Goal: Task Accomplishment & Management: Use online tool/utility

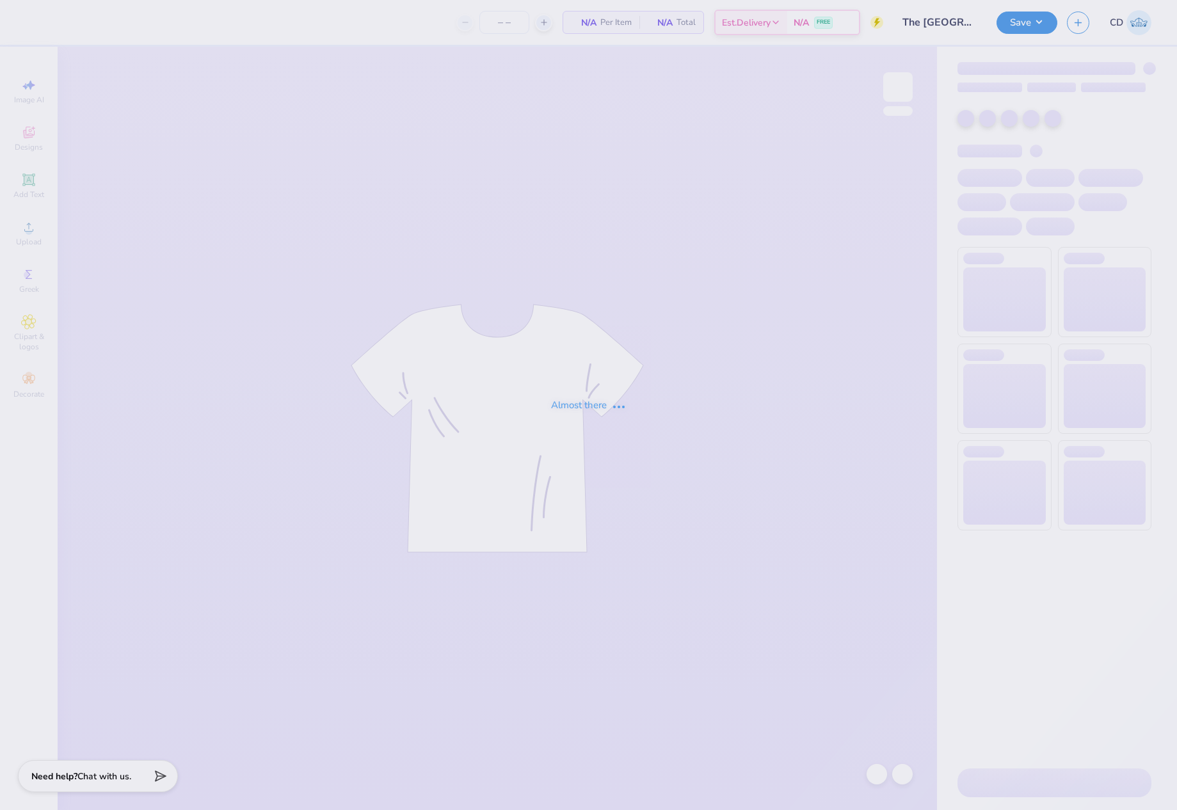
type input "12"
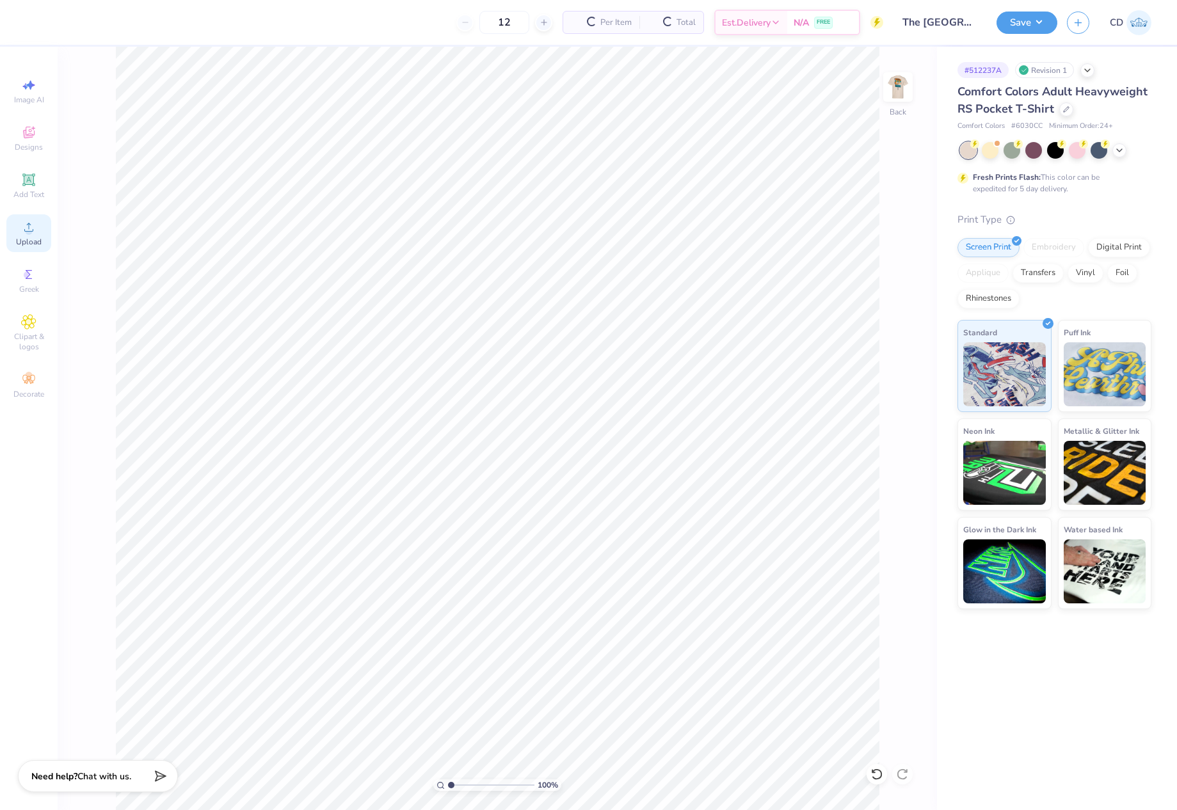
click at [29, 228] on icon at bounding box center [28, 227] width 9 height 9
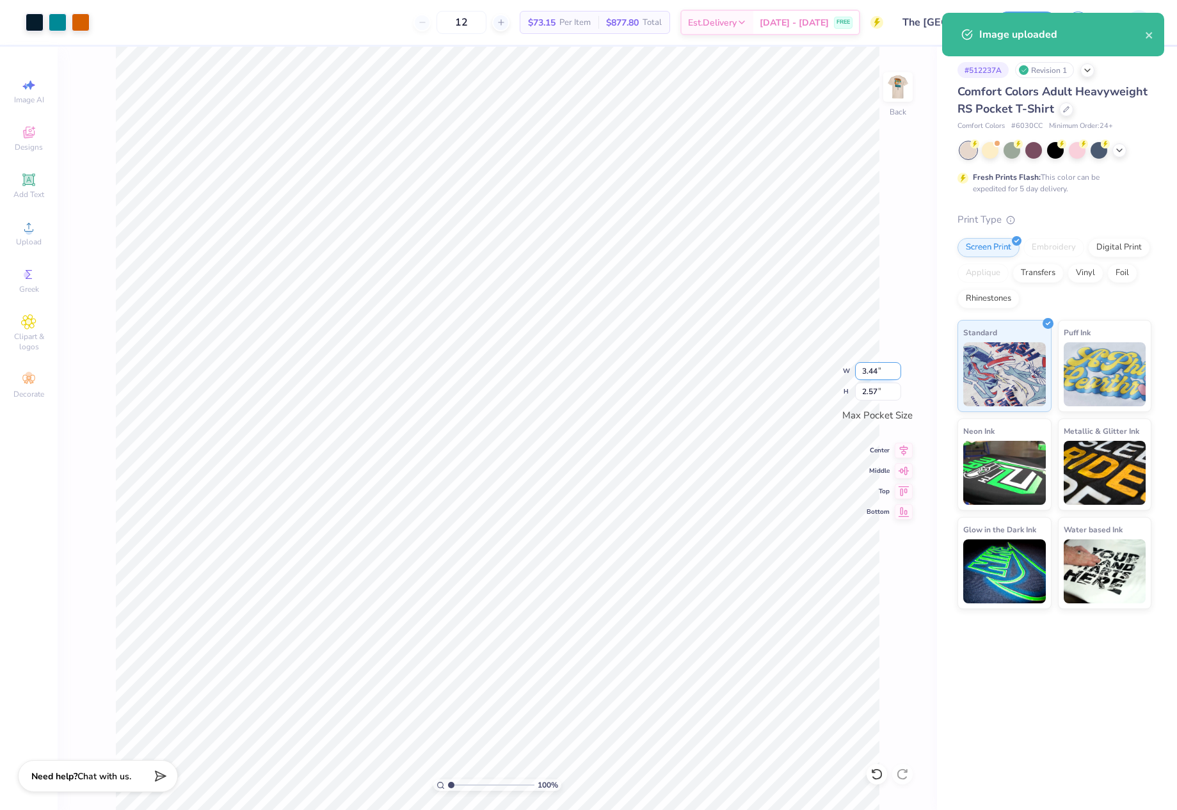
drag, startPoint x: 860, startPoint y: 369, endPoint x: 890, endPoint y: 374, distance: 29.8
click at [890, 374] on input "3.44" at bounding box center [878, 371] width 46 height 18
type input "3.00"
type input "2.24"
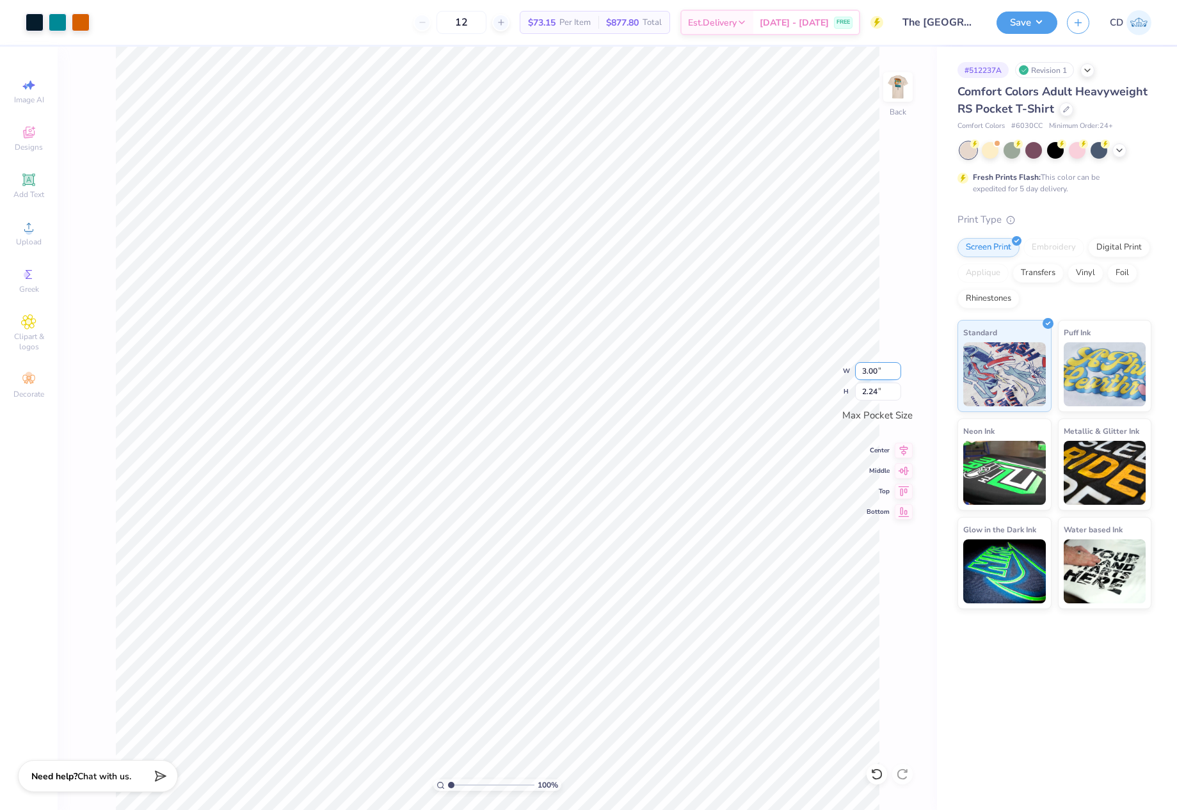
drag, startPoint x: 878, startPoint y: 369, endPoint x: 870, endPoint y: 369, distance: 7.7
click at [870, 369] on input "3.00" at bounding box center [878, 371] width 46 height 18
type input "3.50"
type input "2.62"
click at [911, 82] on img at bounding box center [897, 86] width 51 height 51
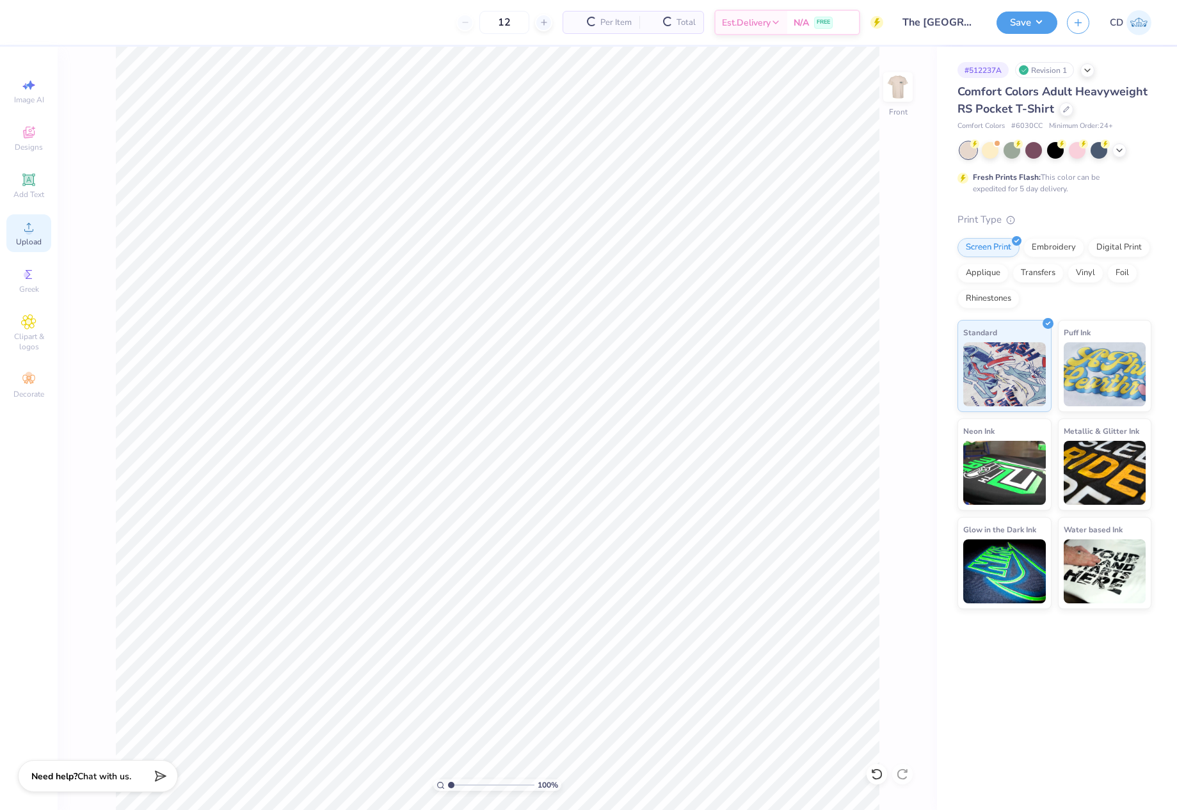
click at [36, 234] on div "Upload" at bounding box center [28, 233] width 45 height 38
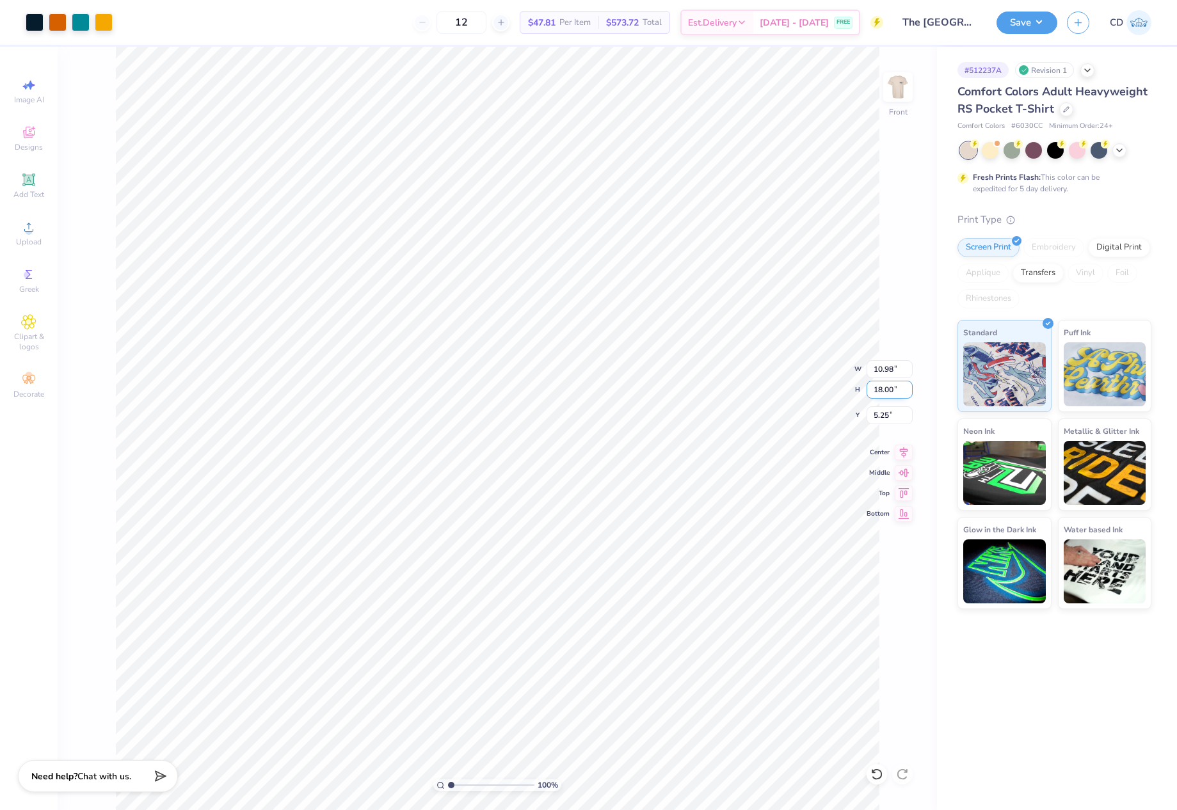
drag, startPoint x: 871, startPoint y: 390, endPoint x: 898, endPoint y: 392, distance: 26.9
click at [898, 392] on input "18.00" at bounding box center [889, 390] width 46 height 18
type input "15"
type input "9.15"
type input "15.00"
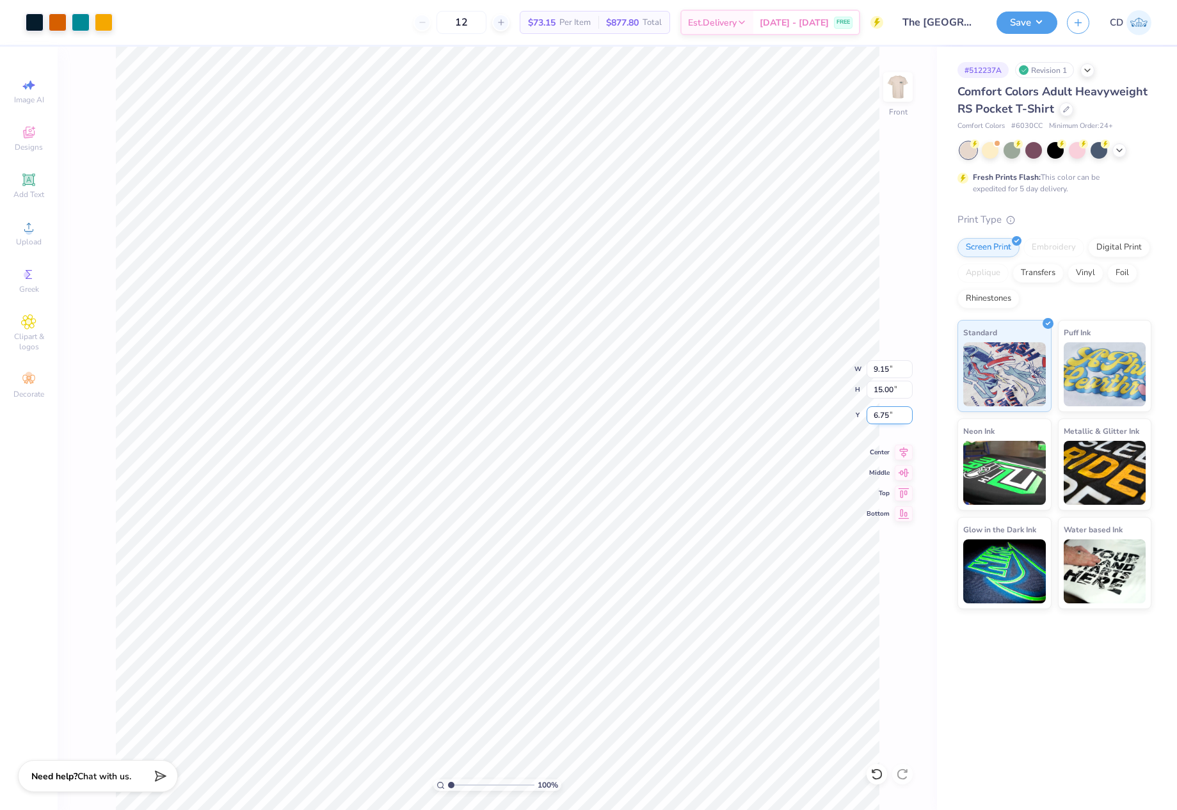
drag, startPoint x: 870, startPoint y: 420, endPoint x: 891, endPoint y: 417, distance: 22.0
click at [891, 417] on input "6.75" at bounding box center [889, 415] width 46 height 18
type input "3.00"
click at [903, 92] on img at bounding box center [897, 86] width 51 height 51
click at [1018, 19] on button "Save" at bounding box center [1026, 21] width 61 height 22
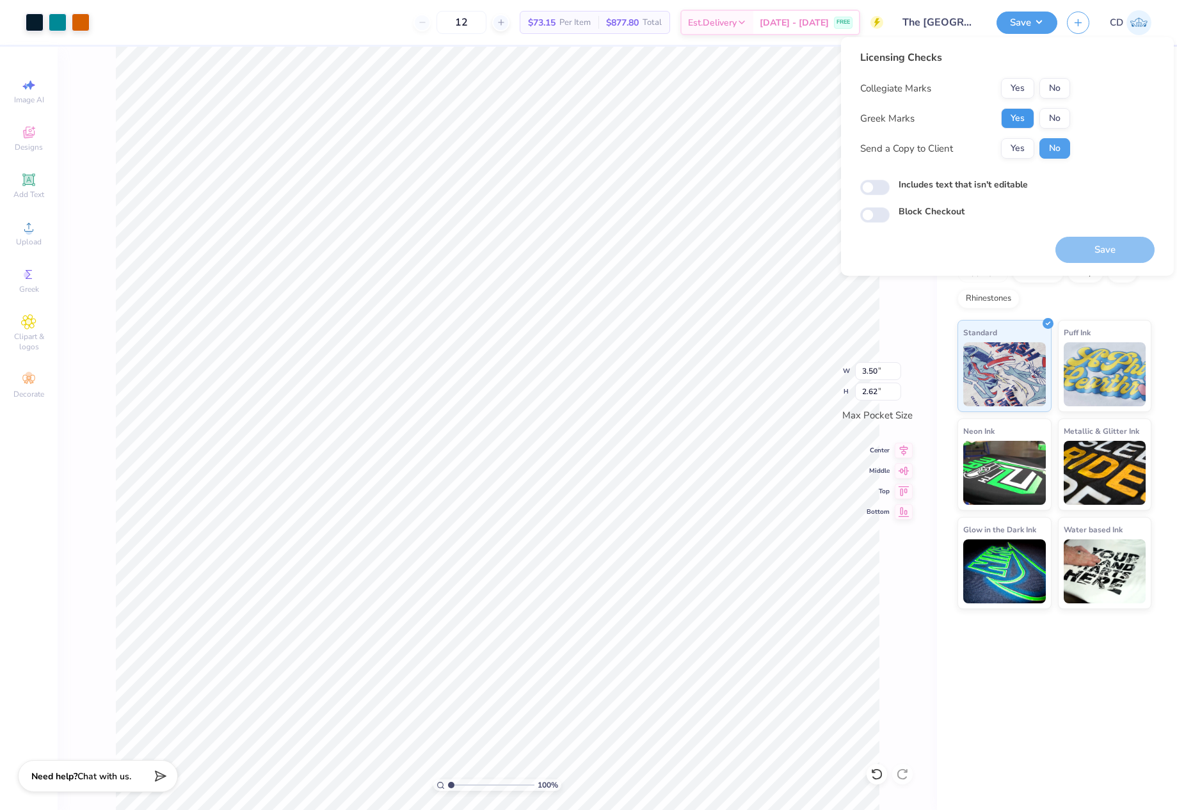
click at [1013, 122] on button "Yes" at bounding box center [1017, 118] width 33 height 20
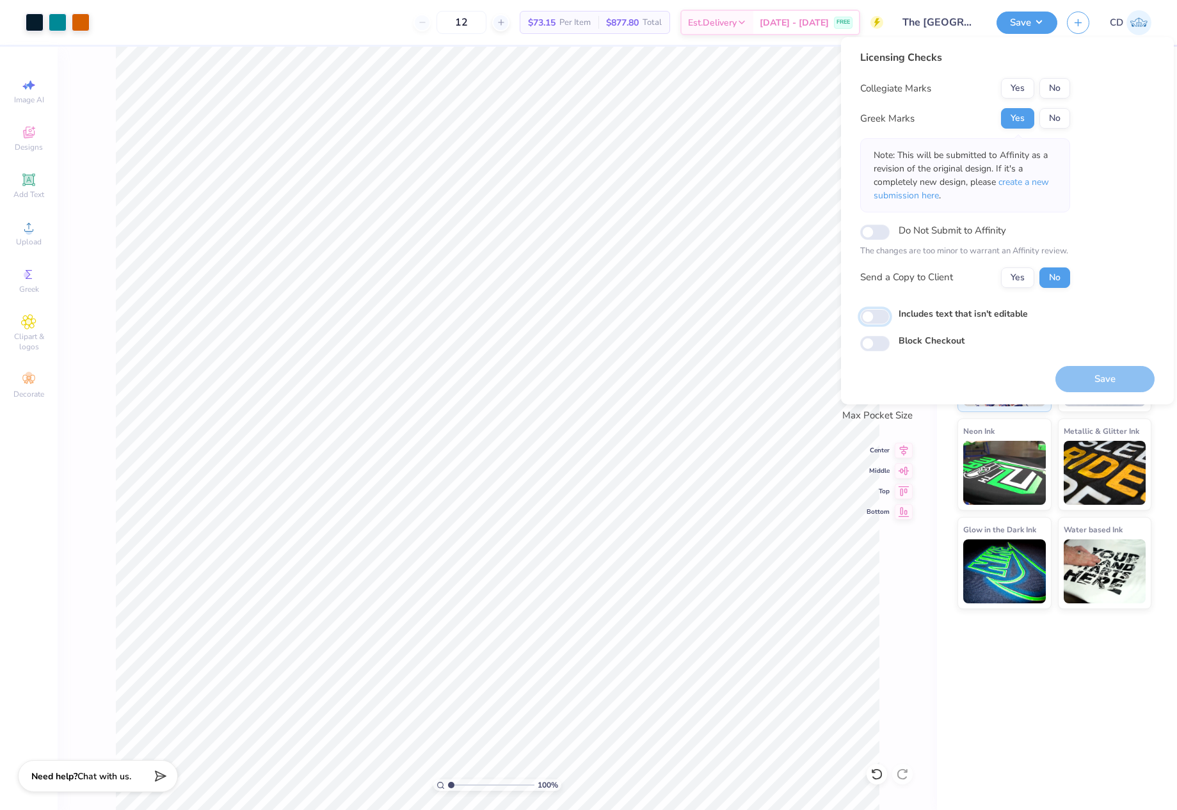
click at [875, 310] on input "Includes text that isn't editable" at bounding box center [874, 316] width 29 height 15
checkbox input "true"
click at [1053, 84] on button "No" at bounding box center [1054, 88] width 31 height 20
click at [1105, 376] on button "Save" at bounding box center [1104, 379] width 99 height 26
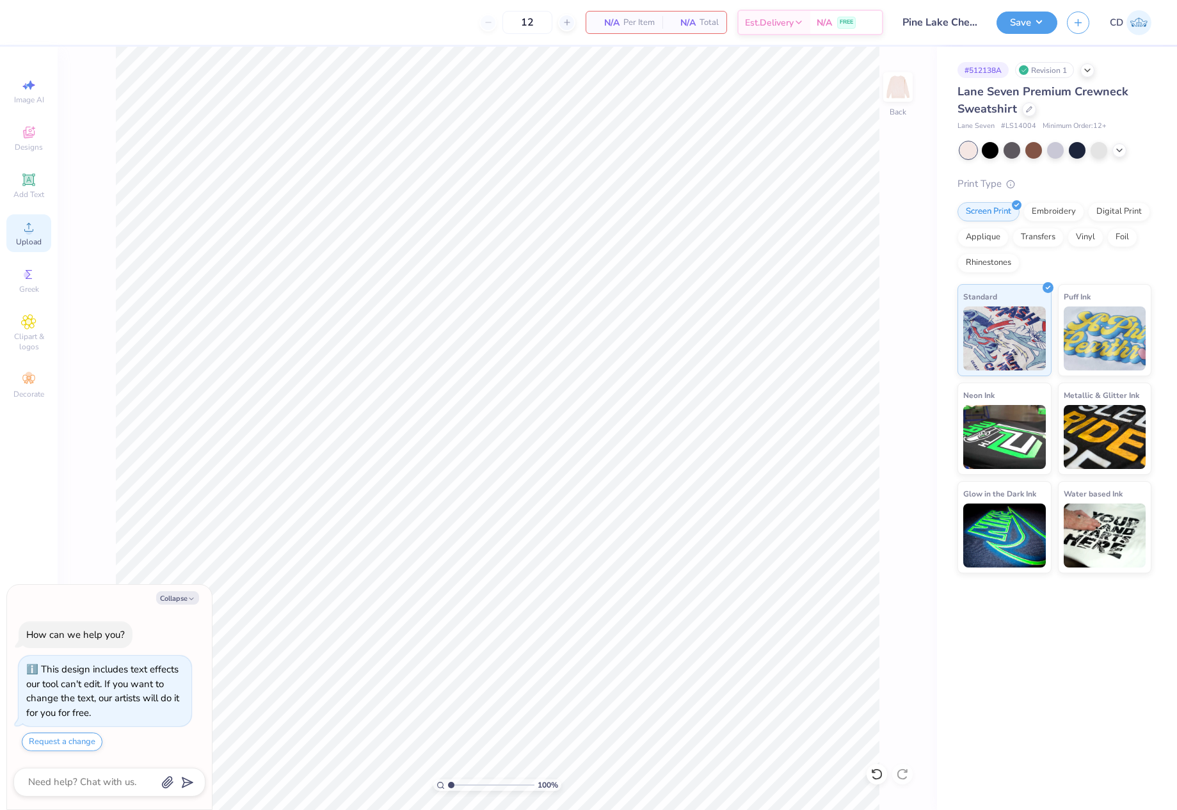
click at [47, 238] on div "Upload" at bounding box center [28, 233] width 45 height 38
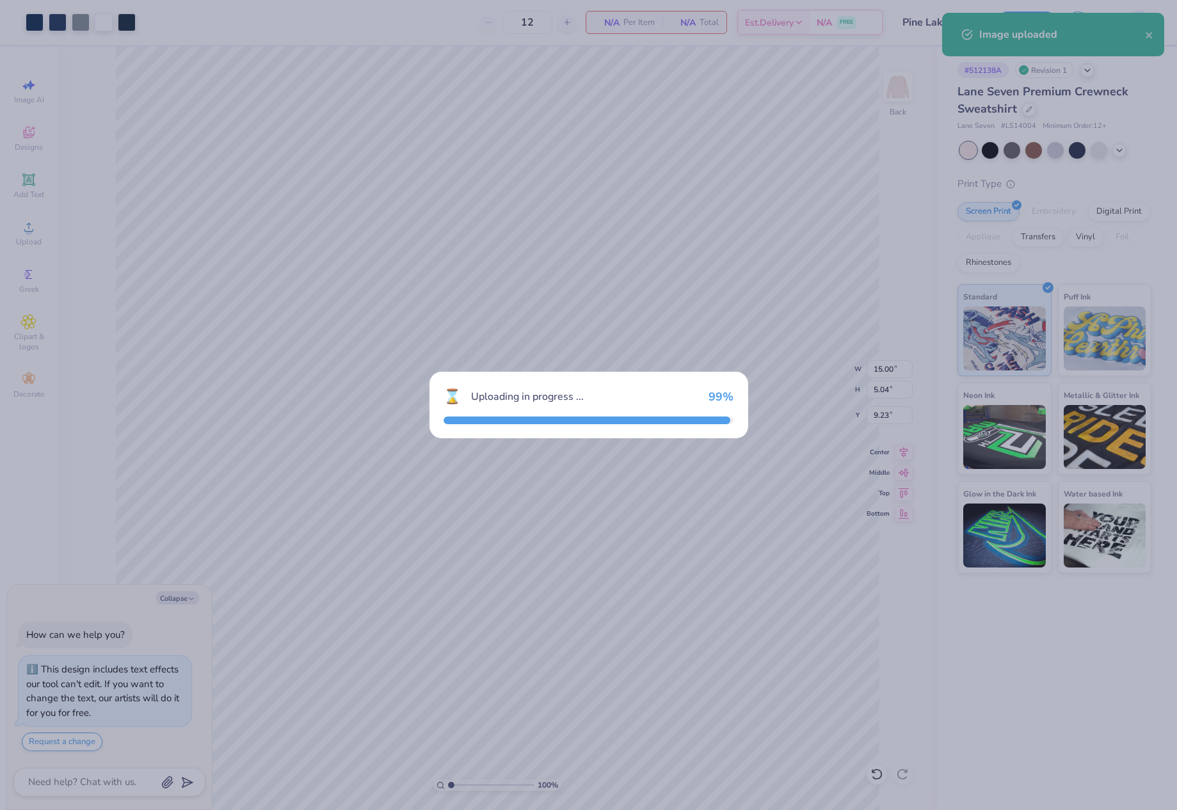
type textarea "x"
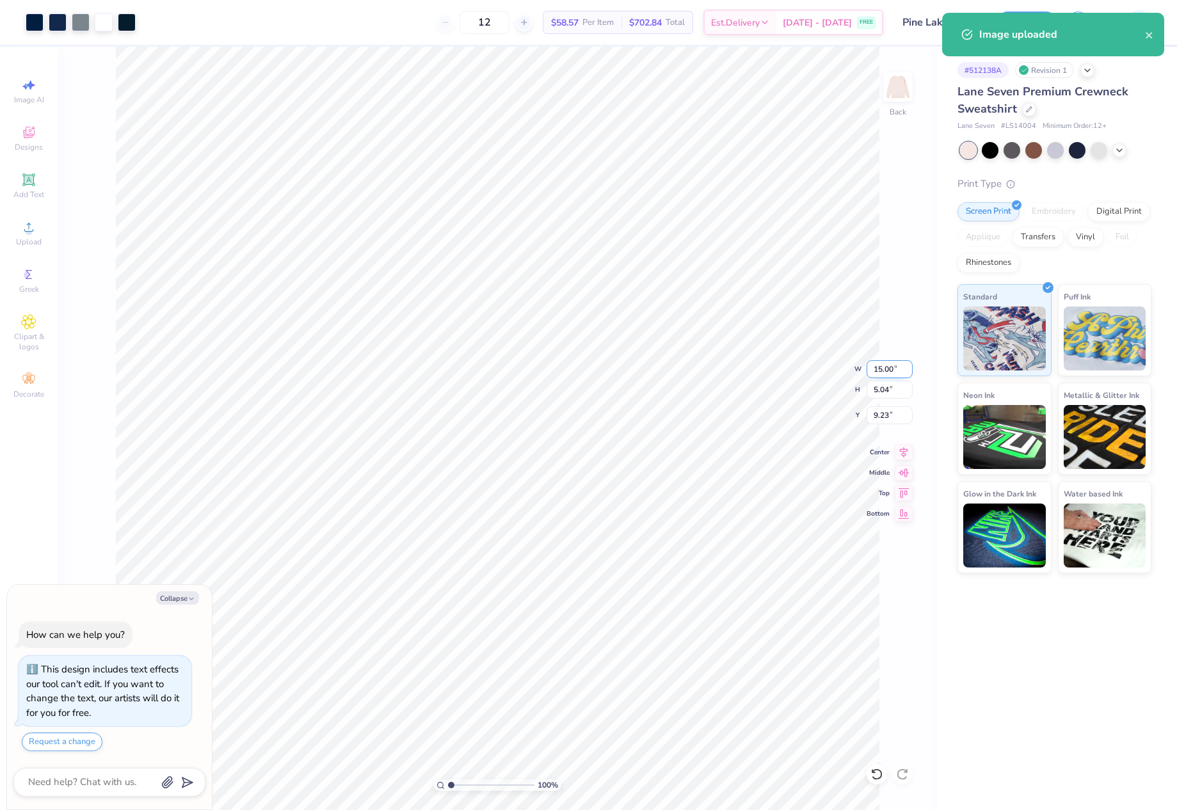
drag, startPoint x: 875, startPoint y: 364, endPoint x: 897, endPoint y: 371, distance: 23.3
click at [897, 371] on input "15.00" at bounding box center [889, 369] width 46 height 18
type input "12"
type textarea "x"
type input "12.00"
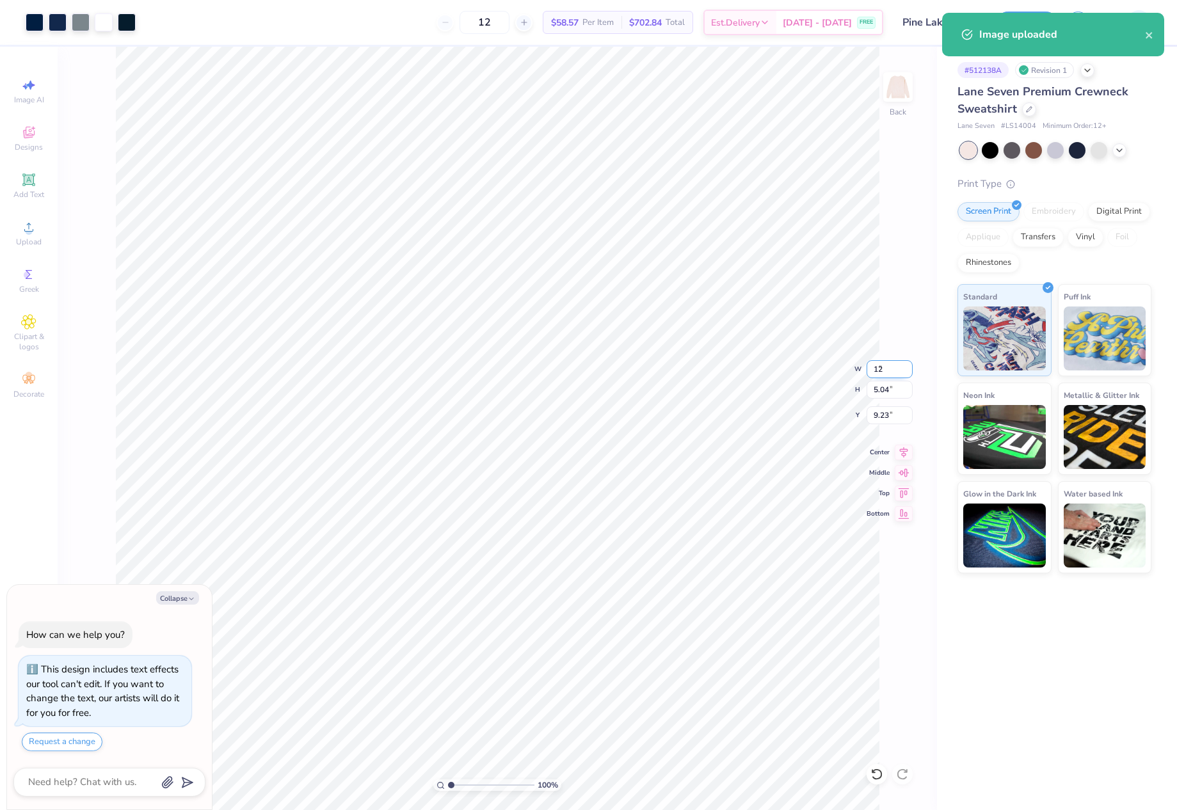
type input "4.03"
drag, startPoint x: 871, startPoint y: 419, endPoint x: 900, endPoint y: 420, distance: 29.5
click at [900, 420] on input "9.73" at bounding box center [889, 415] width 46 height 18
type input "3"
type textarea "x"
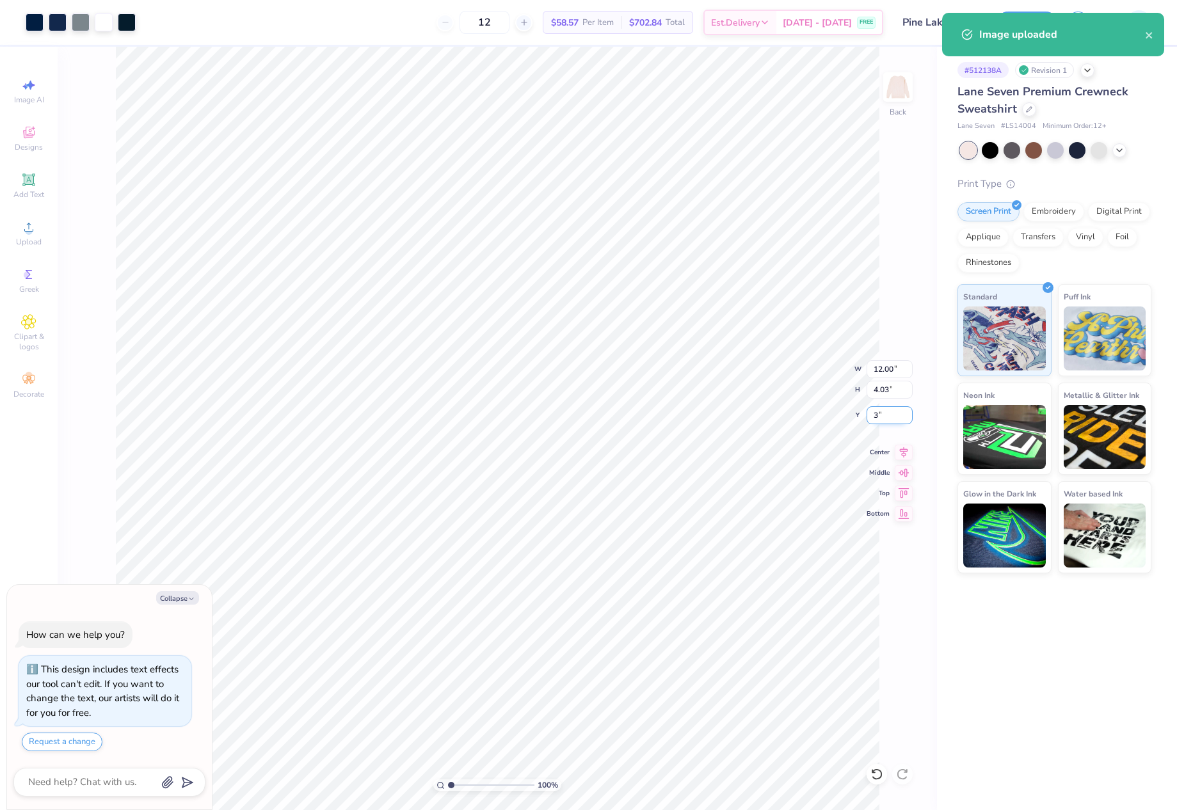
type input "3.00"
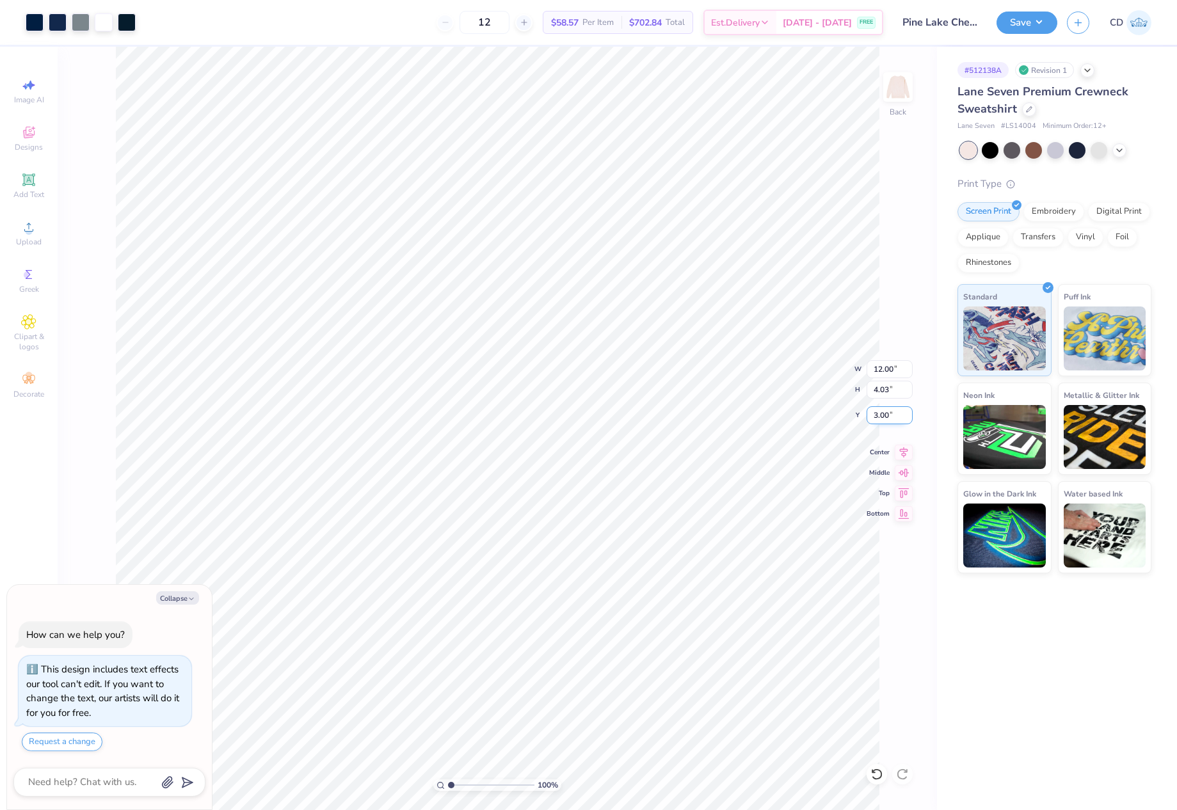
type textarea "x"
drag, startPoint x: 452, startPoint y: 785, endPoint x: 469, endPoint y: 779, distance: 17.6
click at [468, 782] on input "range" at bounding box center [491, 785] width 86 height 12
drag, startPoint x: 468, startPoint y: 783, endPoint x: 531, endPoint y: 786, distance: 62.8
type input "10"
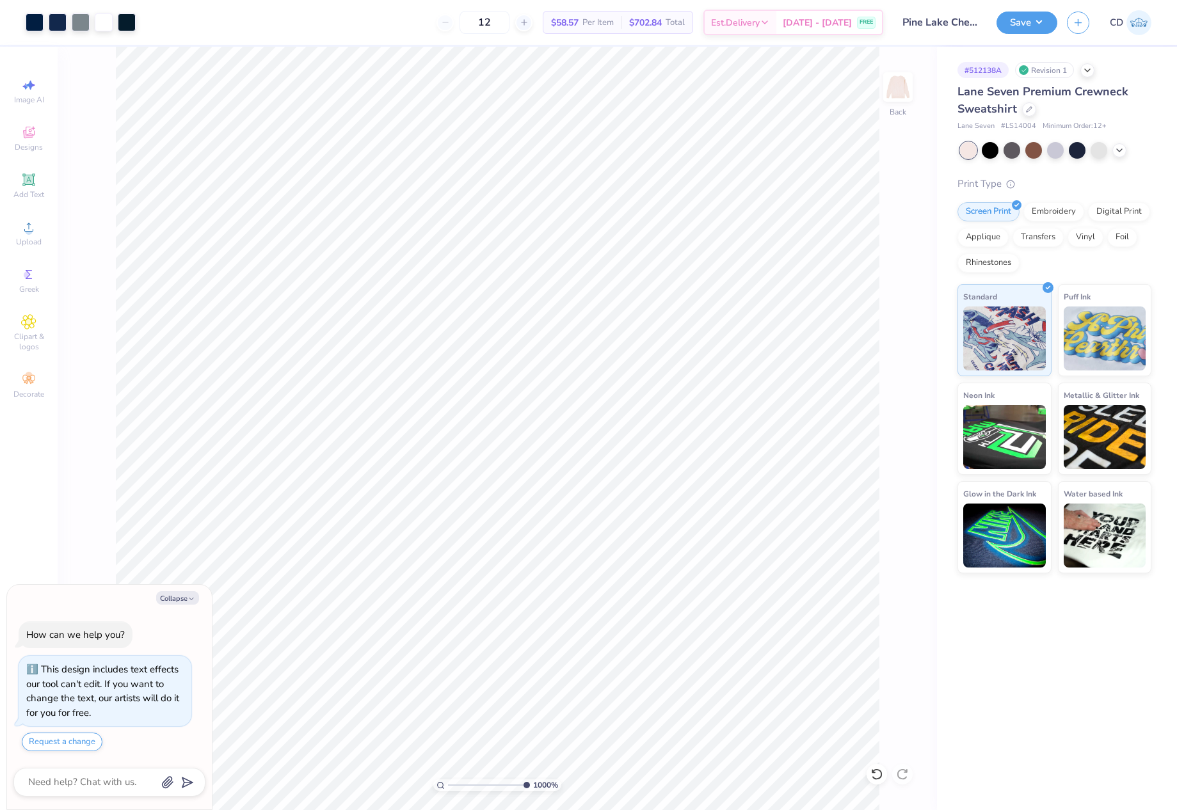
click at [530, 786] on input "range" at bounding box center [489, 785] width 82 height 12
type textarea "x"
type input "3.11"
type textarea "x"
type input "3.00"
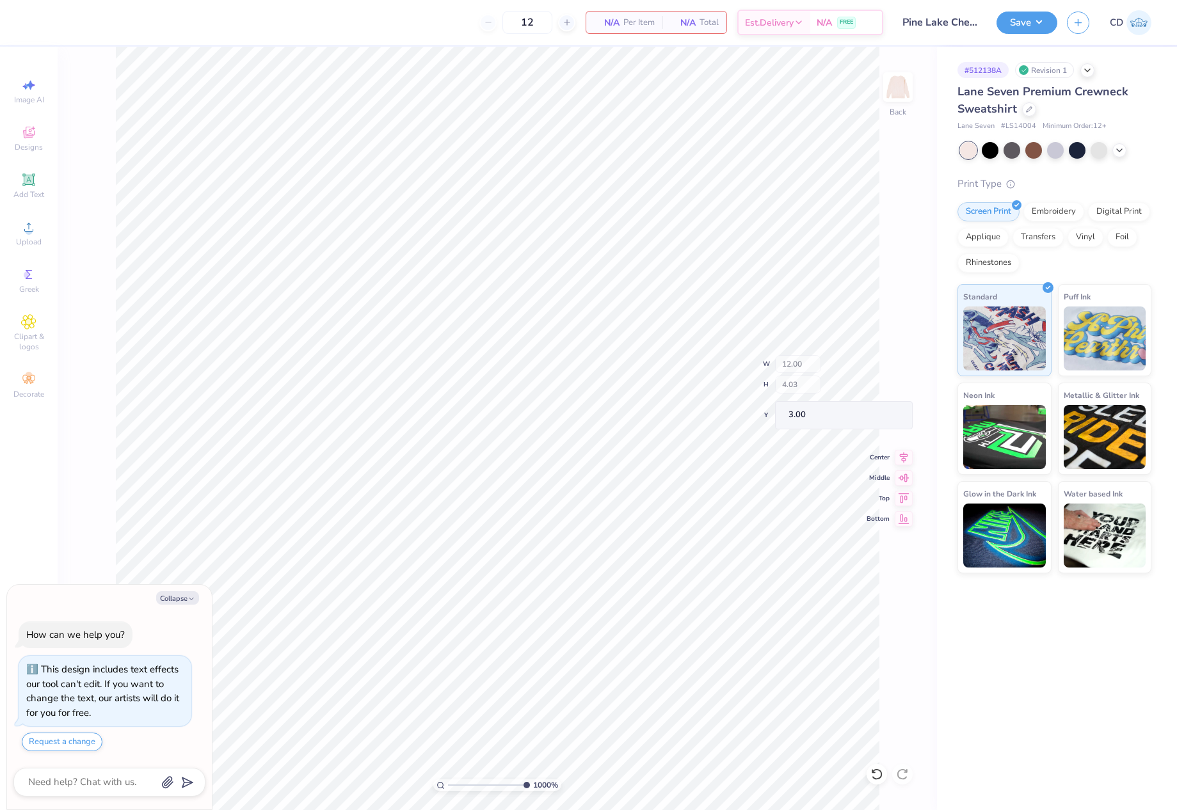
type textarea "x"
drag, startPoint x: 524, startPoint y: 783, endPoint x: 442, endPoint y: 785, distance: 82.6
type input "1"
click at [448, 785] on input "range" at bounding box center [491, 785] width 86 height 12
click at [32, 230] on circle at bounding box center [28, 231] width 7 height 7
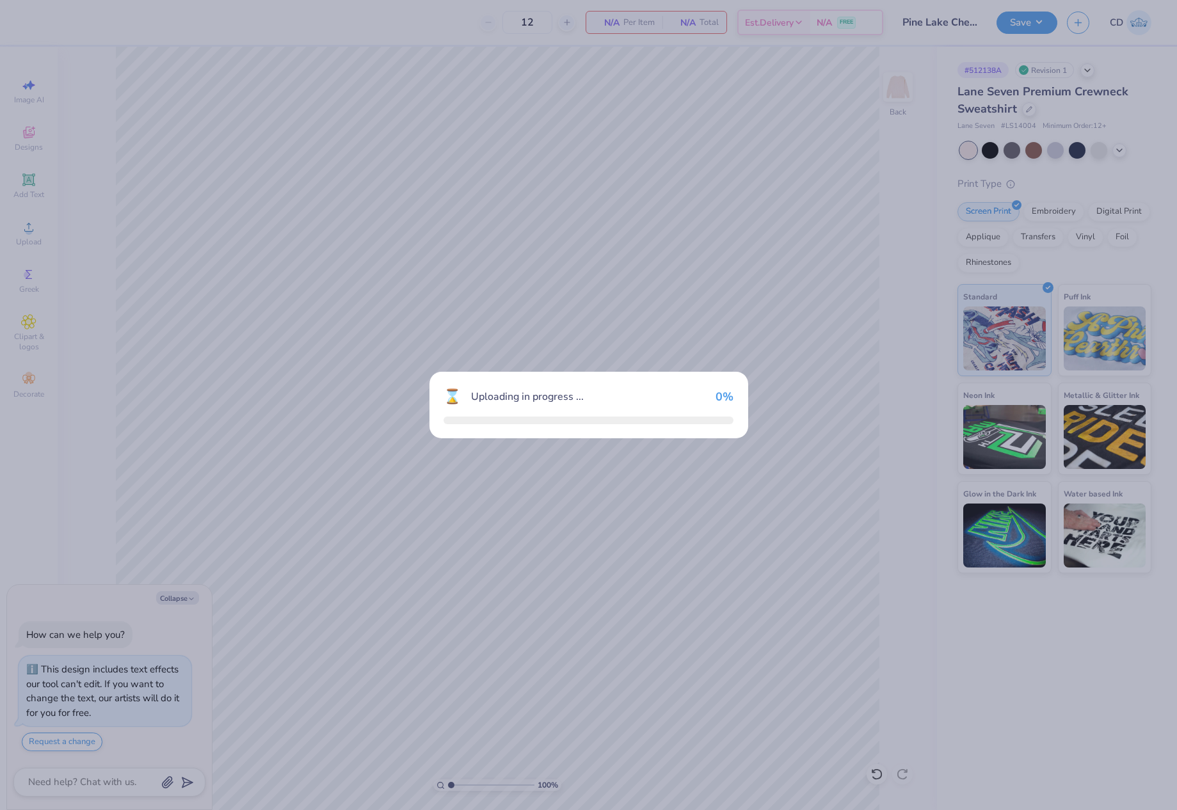
type textarea "x"
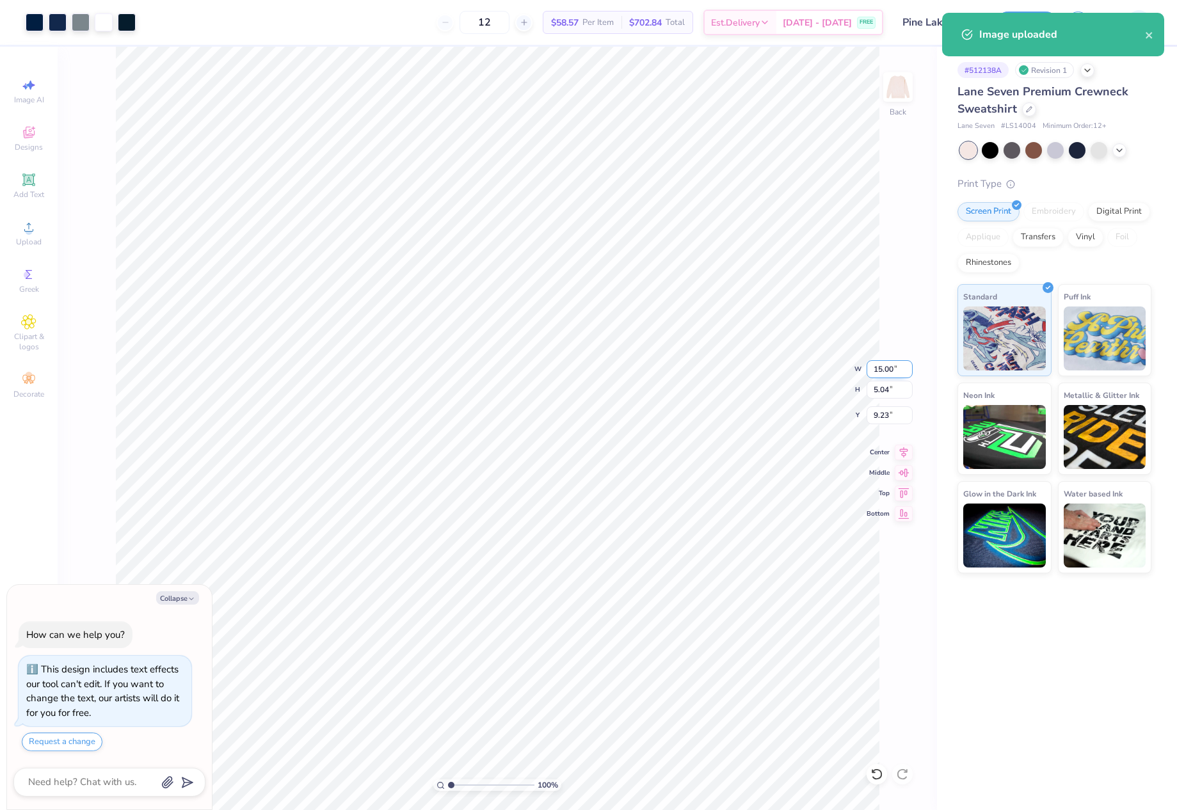
drag, startPoint x: 872, startPoint y: 371, endPoint x: 908, endPoint y: 372, distance: 35.9
click at [908, 372] on input "15.00" at bounding box center [889, 369] width 46 height 18
type input "12"
type textarea "x"
type input "12.00"
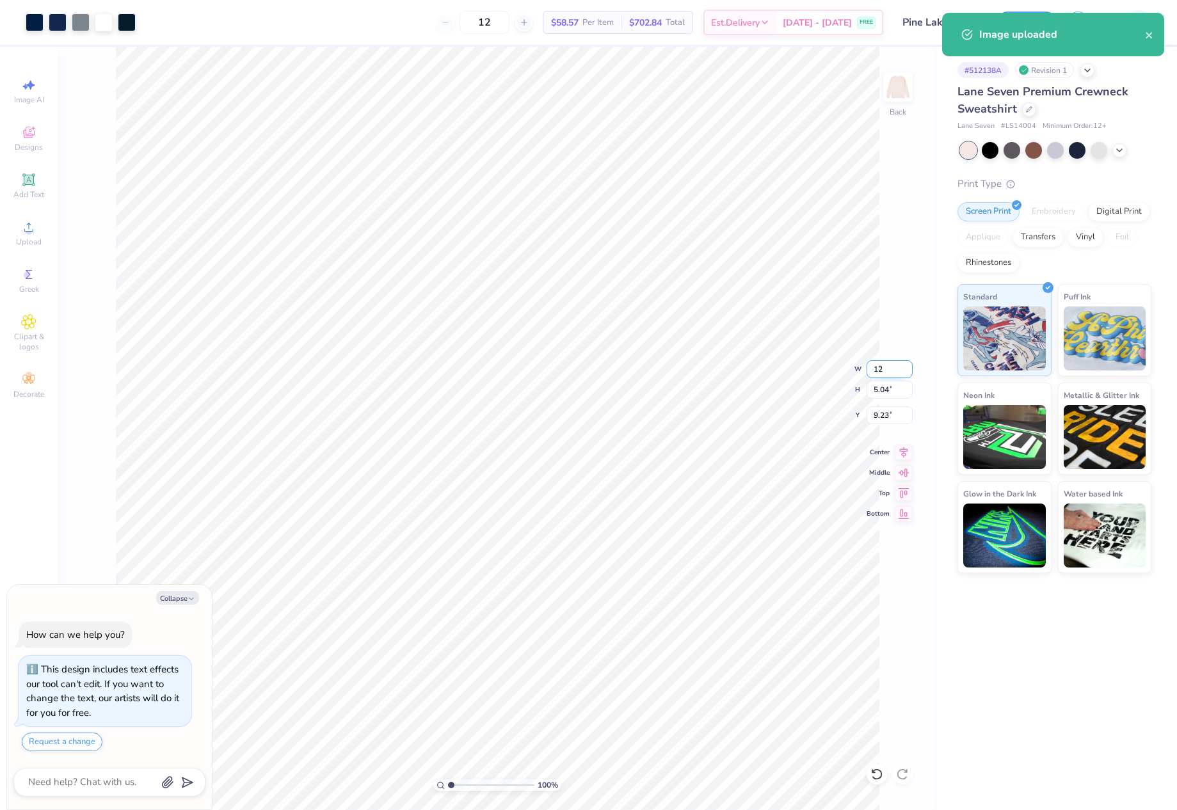
type input "4.03"
type input "9.74"
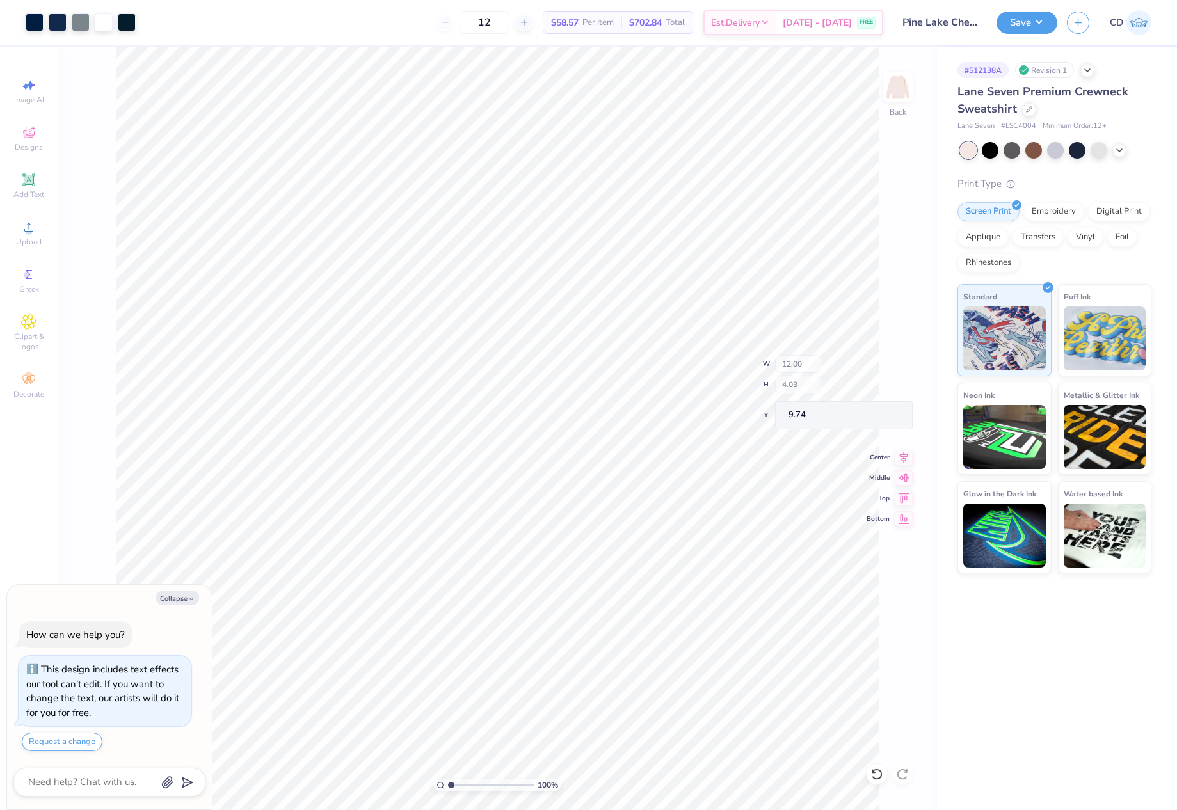
click at [893, 417] on div "100 % Back W 12.00 H 4.03 Y 9.74 Center Middle Top Bottom" at bounding box center [497, 428] width 879 height 763
type textarea "x"
drag, startPoint x: 870, startPoint y: 419, endPoint x: 895, endPoint y: 422, distance: 25.8
click at [895, 422] on input "9.74" at bounding box center [889, 415] width 46 height 18
type input "3"
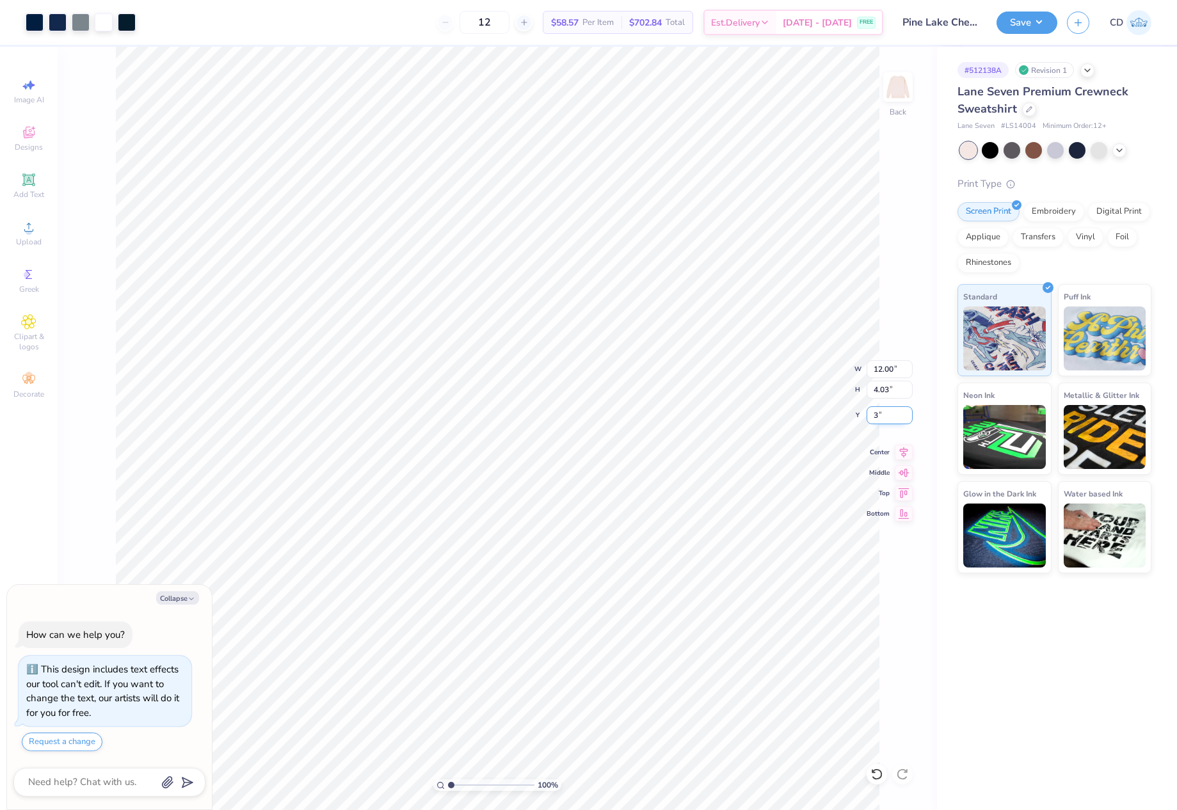
type textarea "x"
type input "3.00"
click at [1015, 24] on button "Save" at bounding box center [1026, 21] width 61 height 22
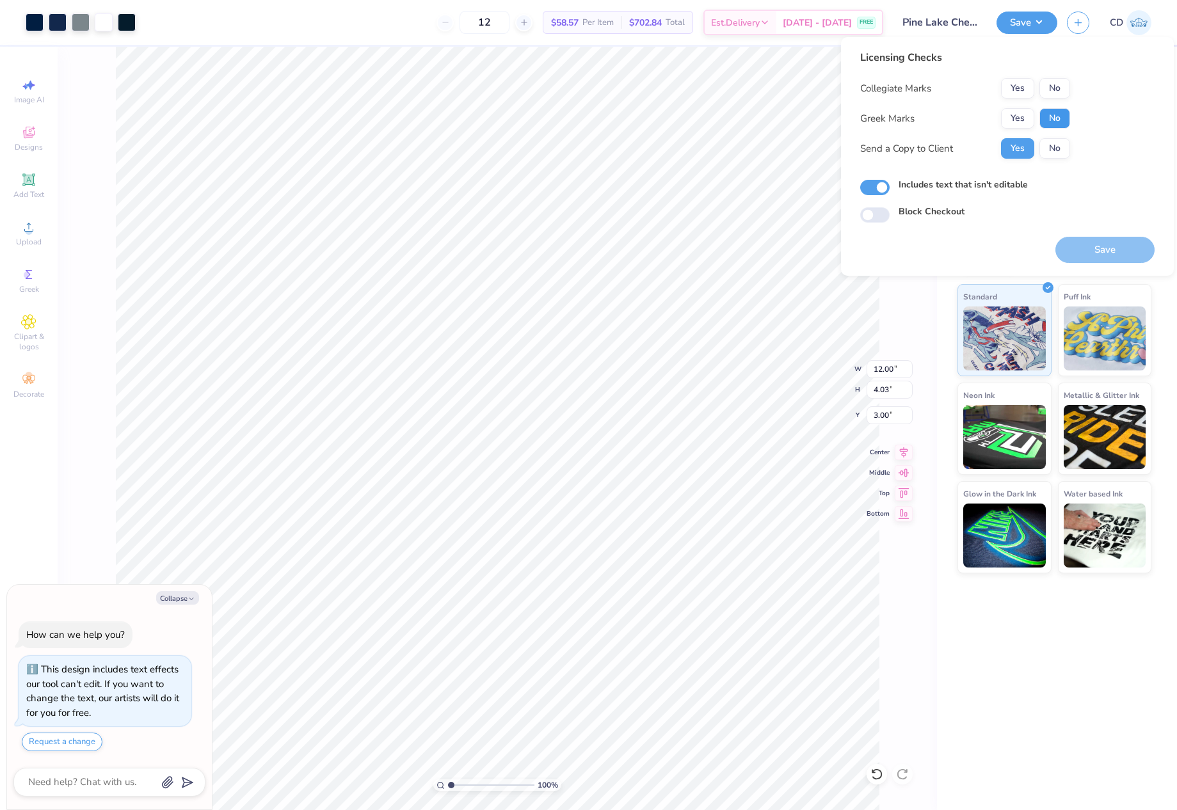
click at [1052, 119] on button "No" at bounding box center [1054, 118] width 31 height 20
click at [1056, 90] on button "No" at bounding box center [1054, 88] width 31 height 20
click at [1113, 250] on button "Save" at bounding box center [1104, 250] width 99 height 26
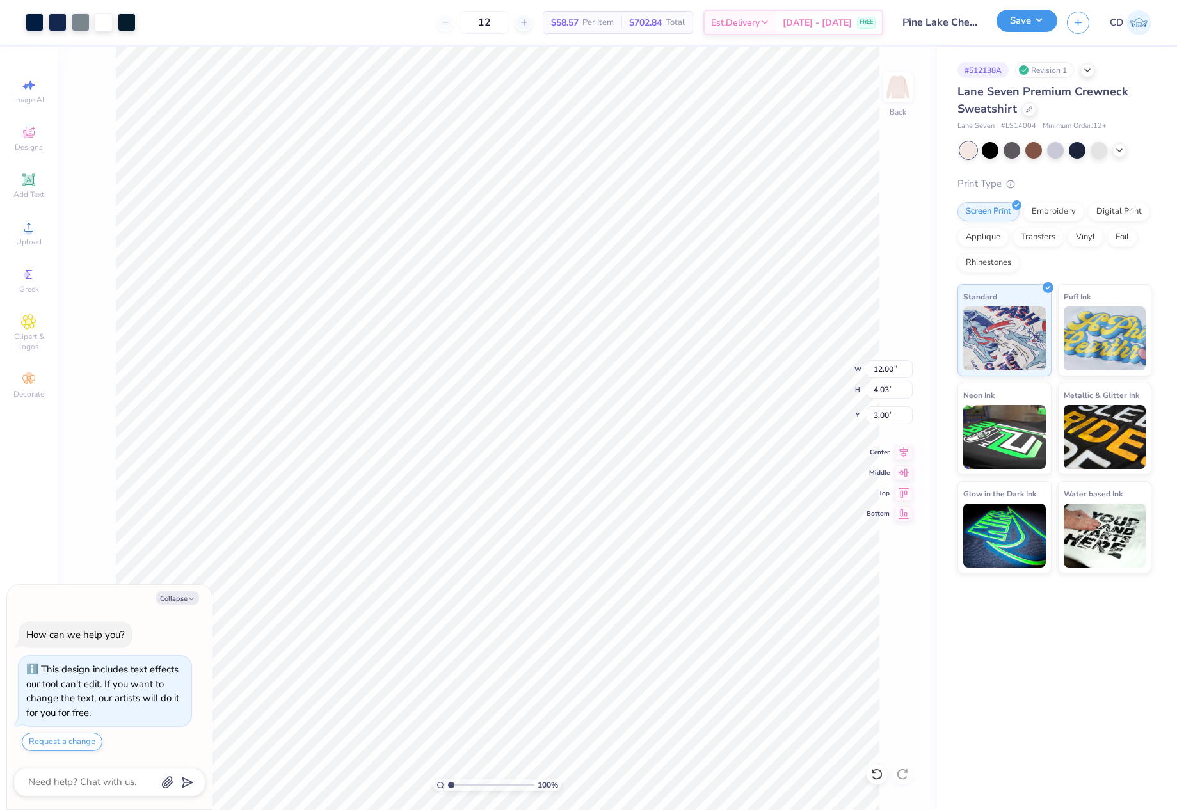
click at [1018, 18] on button "Save" at bounding box center [1026, 21] width 61 height 22
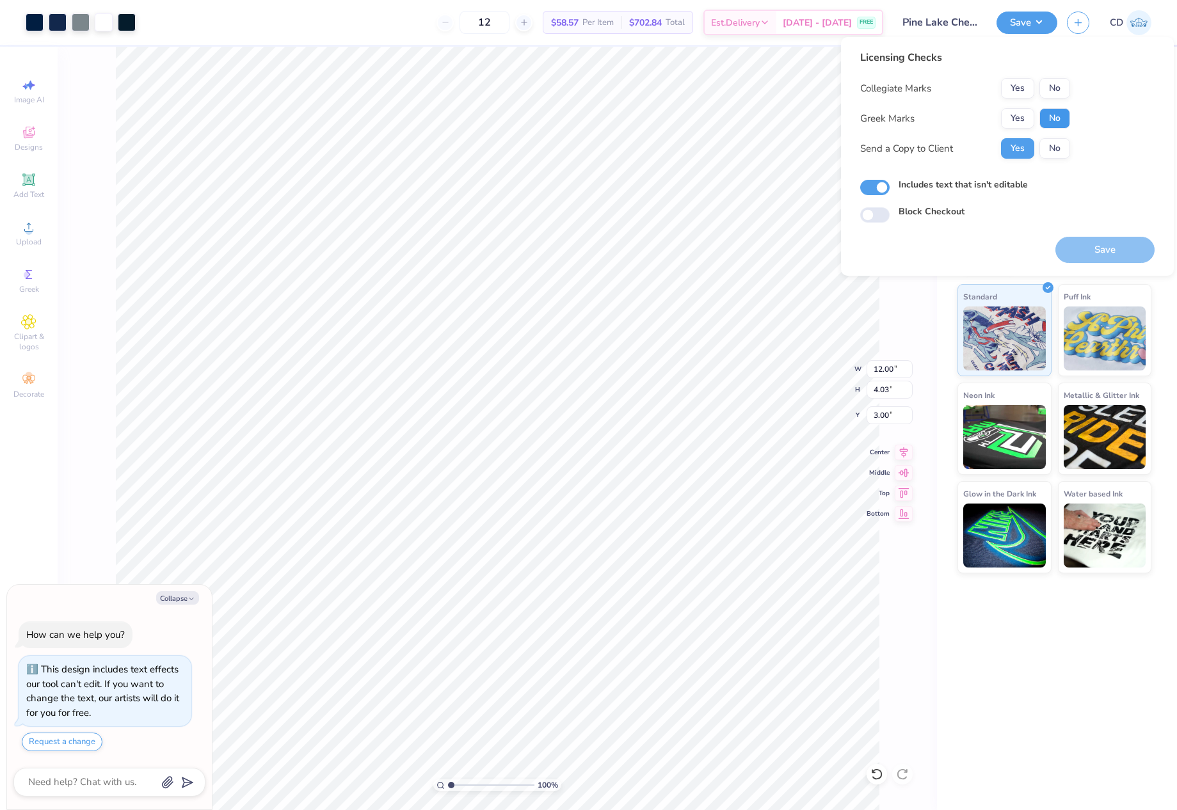
click at [1062, 111] on button "No" at bounding box center [1054, 118] width 31 height 20
click at [1057, 86] on button "No" at bounding box center [1054, 88] width 31 height 20
click at [1094, 255] on button "Save" at bounding box center [1104, 250] width 99 height 26
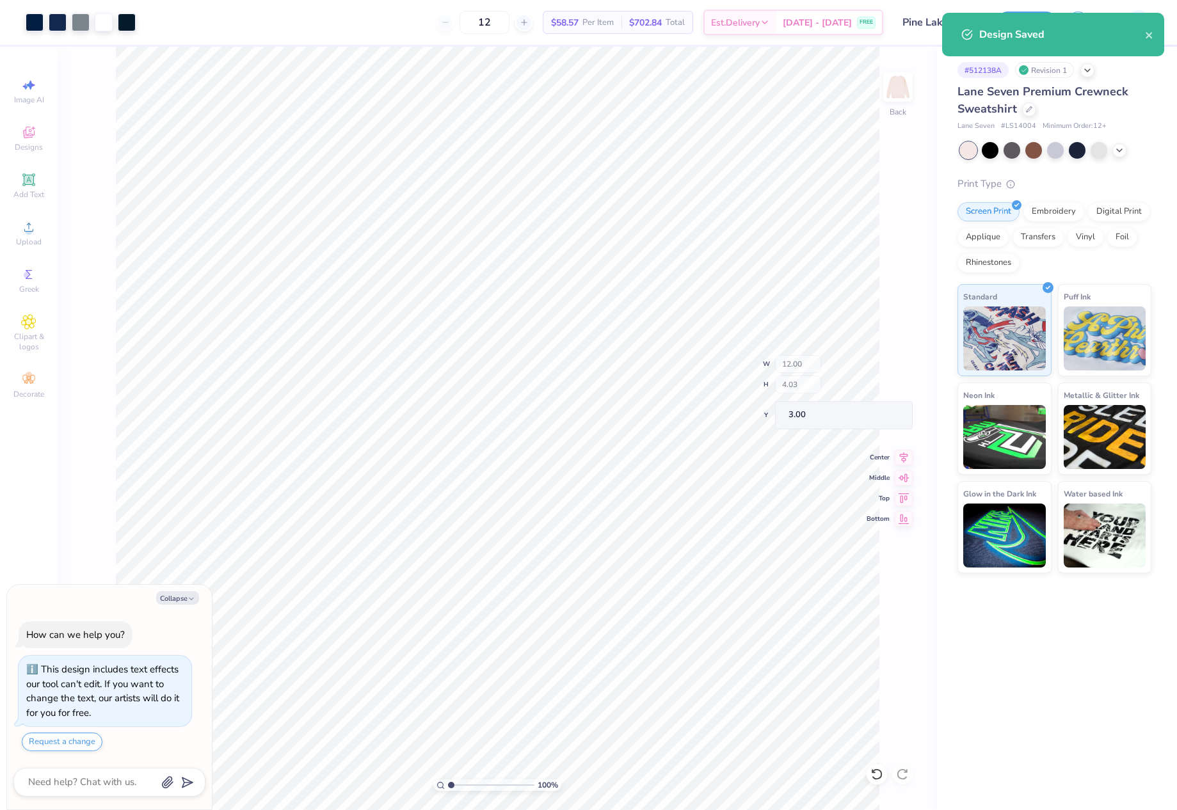
type textarea "x"
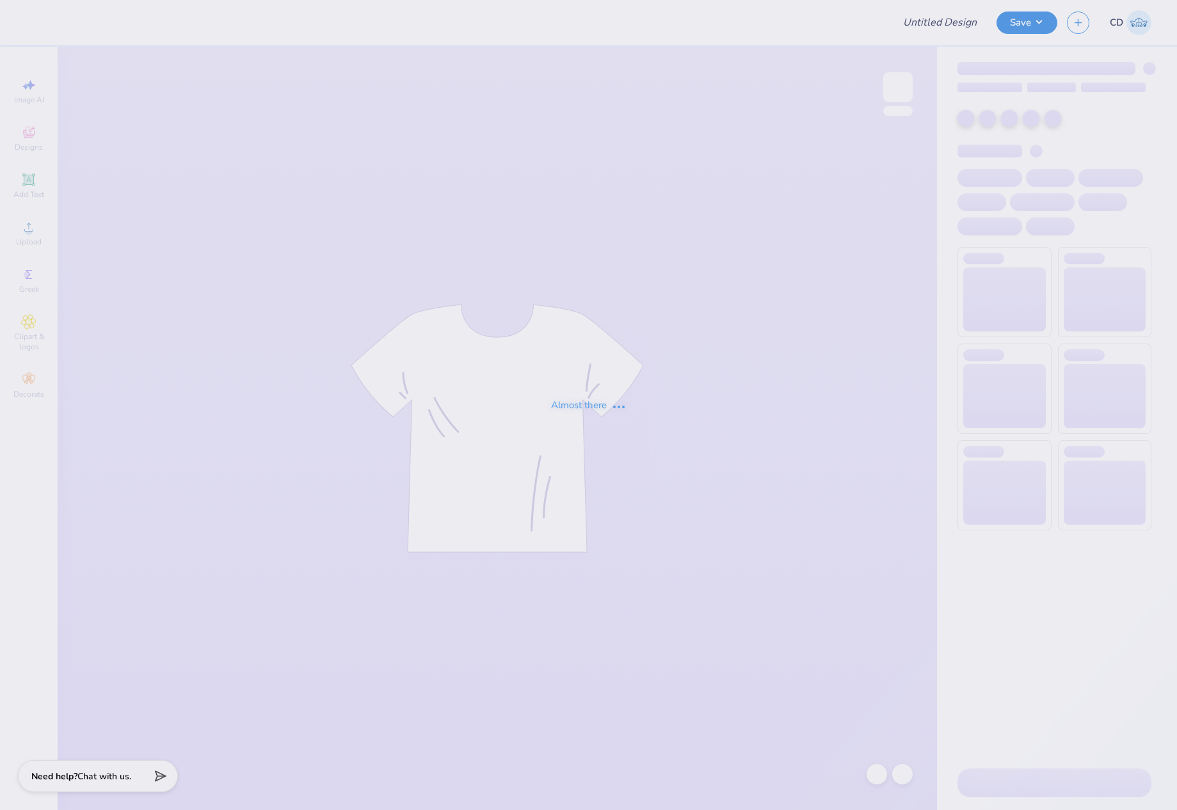
type input "Genni Shane : University of California: Davis"
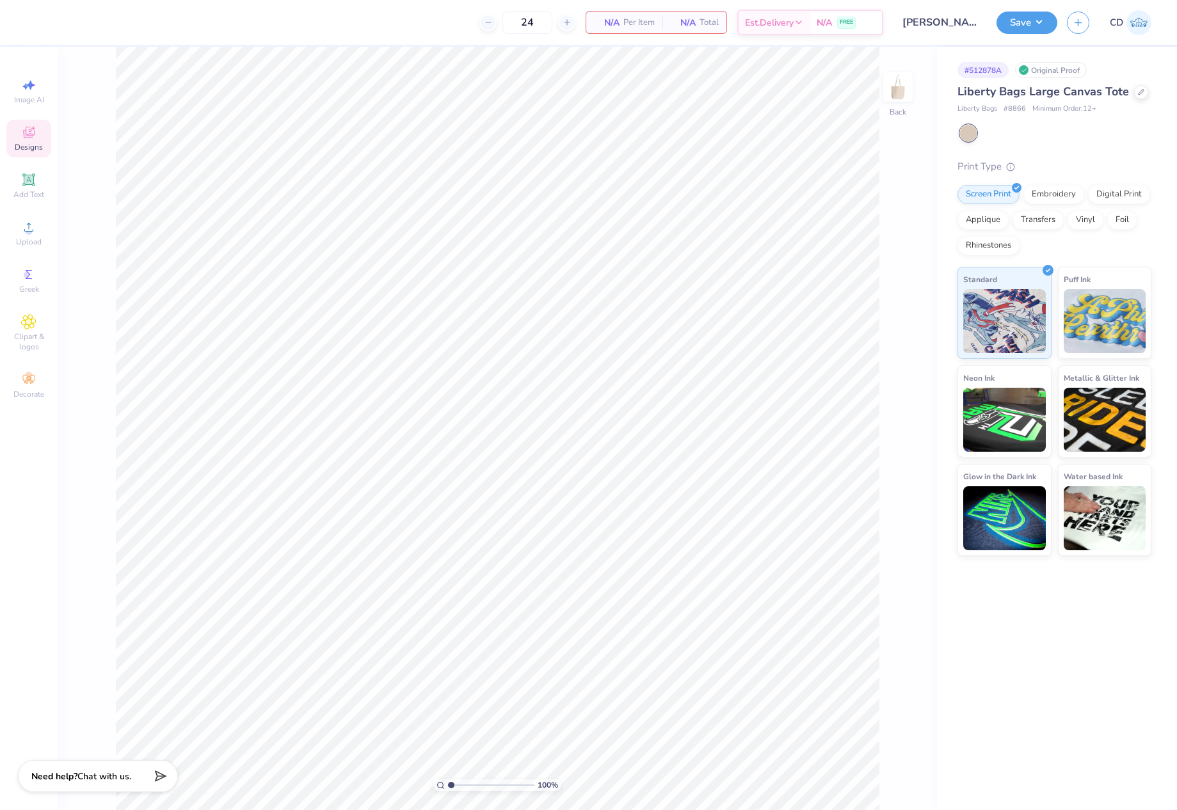
click at [40, 133] on div "Designs" at bounding box center [28, 139] width 45 height 38
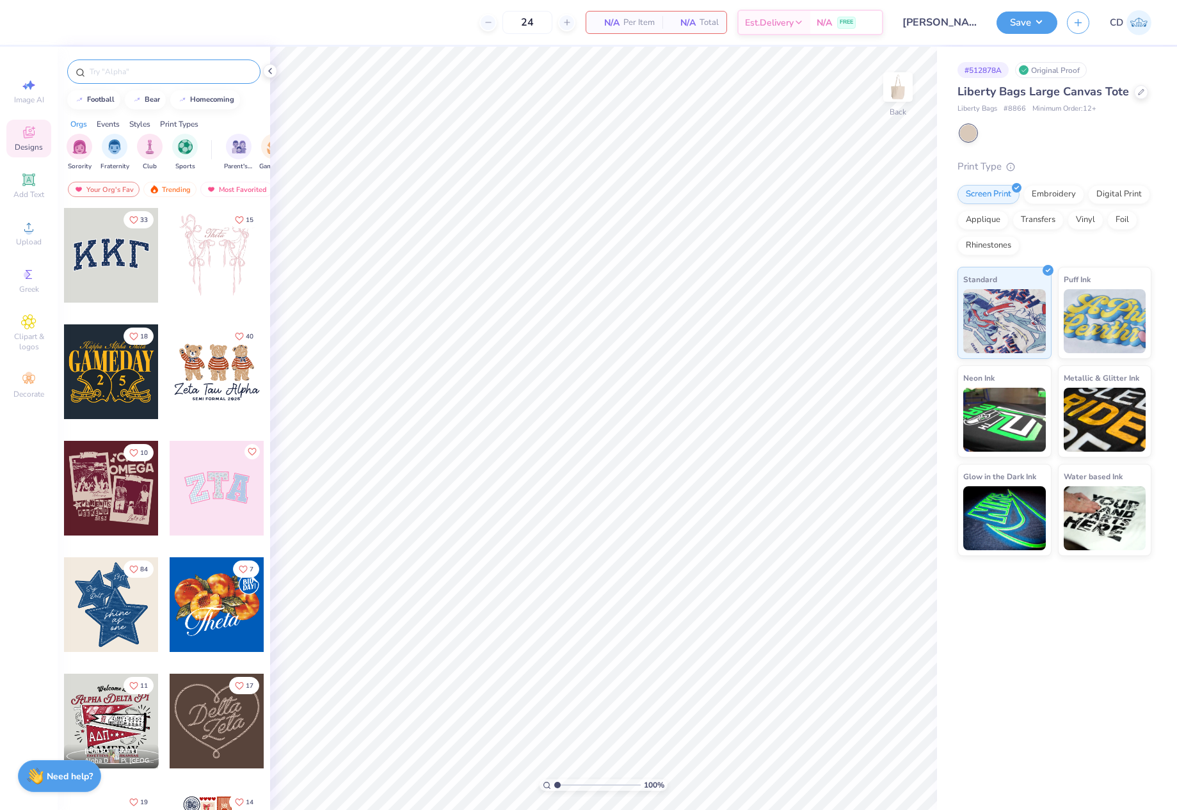
click at [131, 72] on input "text" at bounding box center [170, 71] width 164 height 13
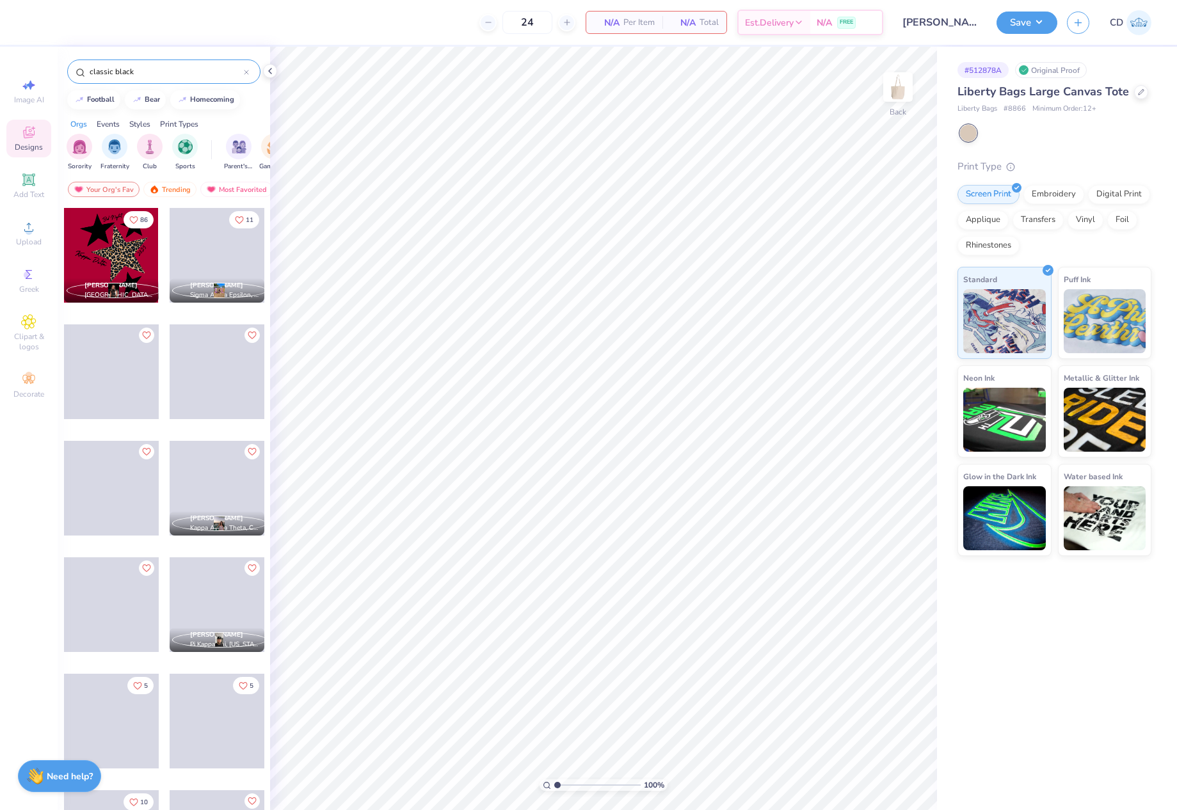
type input "classic black"
click at [121, 257] on div at bounding box center [111, 255] width 95 height 95
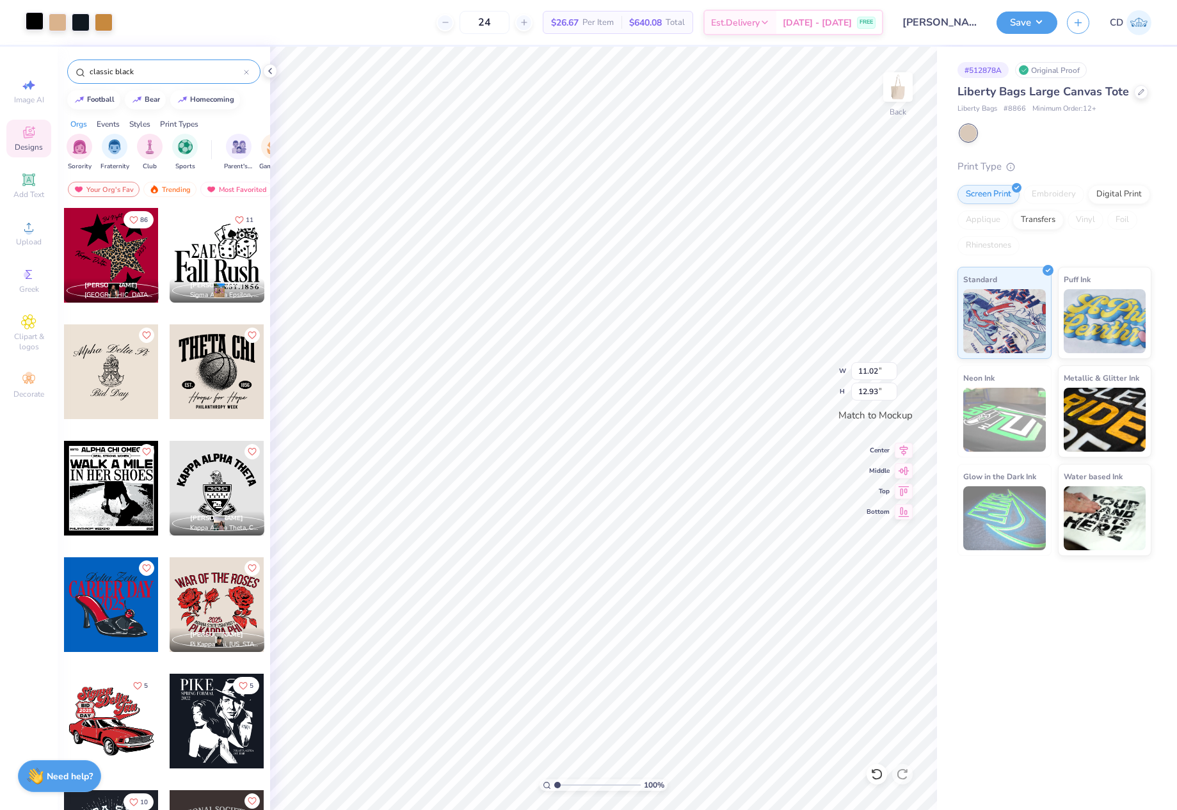
click at [29, 24] on div at bounding box center [35, 21] width 18 height 18
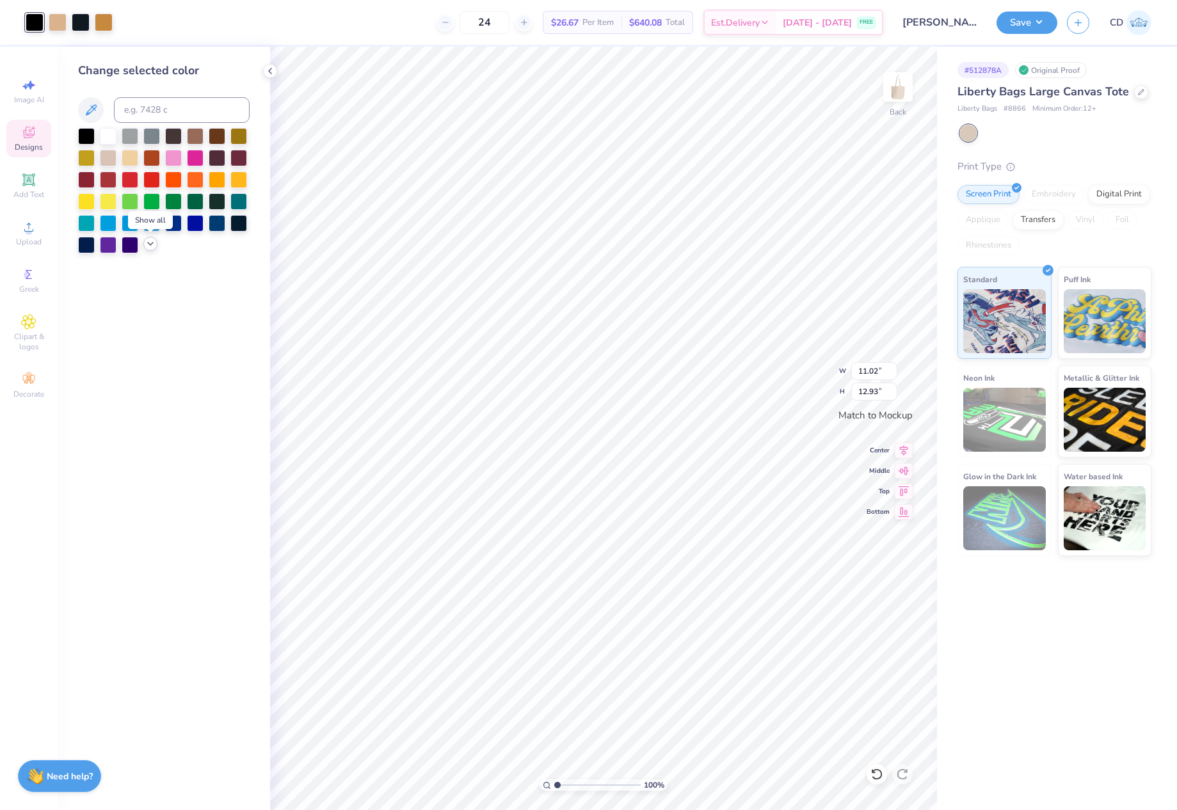
click at [150, 243] on icon at bounding box center [150, 244] width 10 height 10
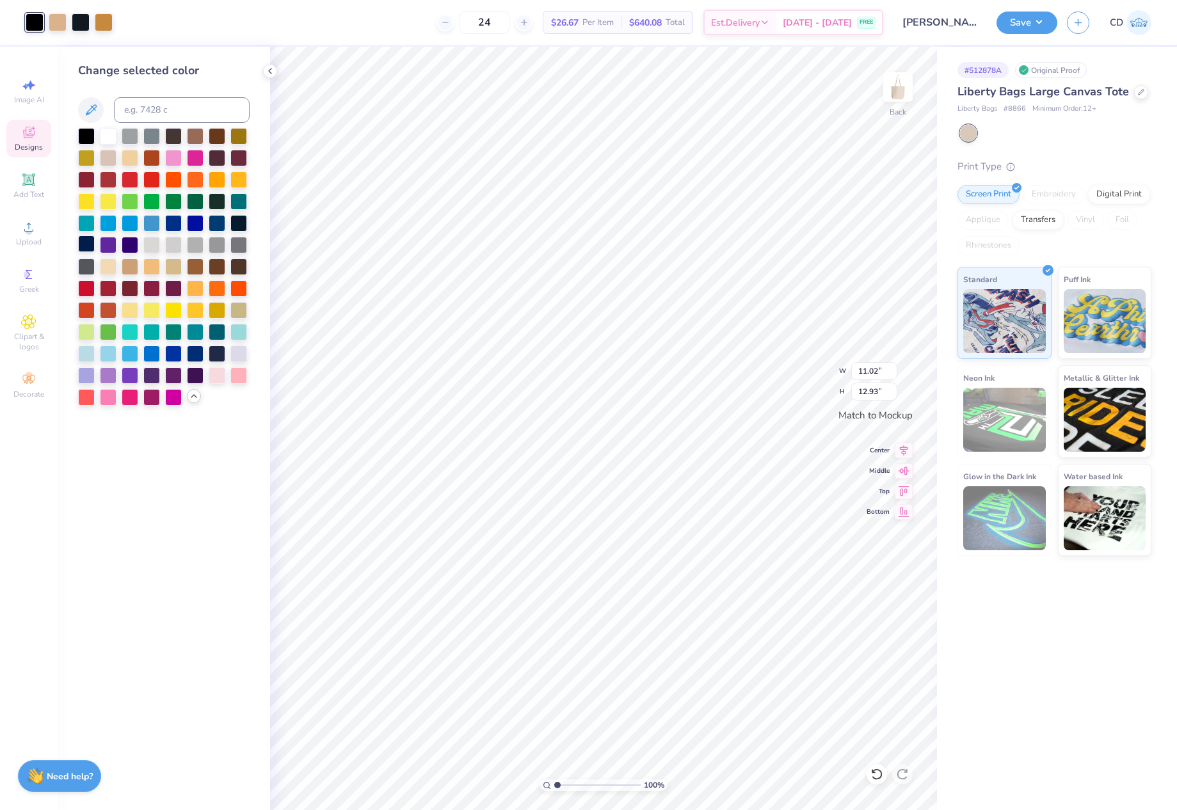
click at [79, 244] on div at bounding box center [86, 243] width 17 height 17
click at [62, 22] on div at bounding box center [58, 21] width 18 height 18
click at [88, 246] on div at bounding box center [86, 243] width 17 height 17
click at [59, 22] on div at bounding box center [58, 21] width 18 height 18
click at [88, 244] on div at bounding box center [86, 243] width 17 height 17
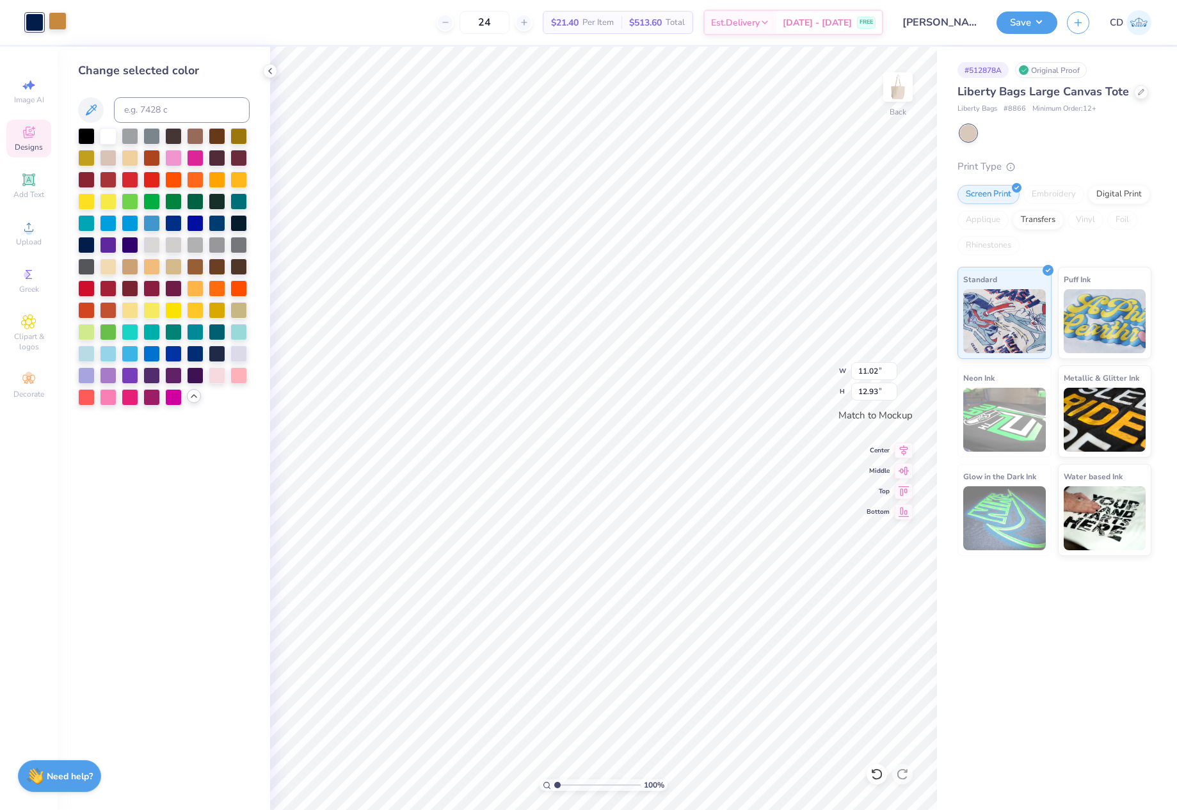
click at [60, 19] on div at bounding box center [58, 21] width 18 height 18
click at [84, 244] on div at bounding box center [86, 243] width 17 height 17
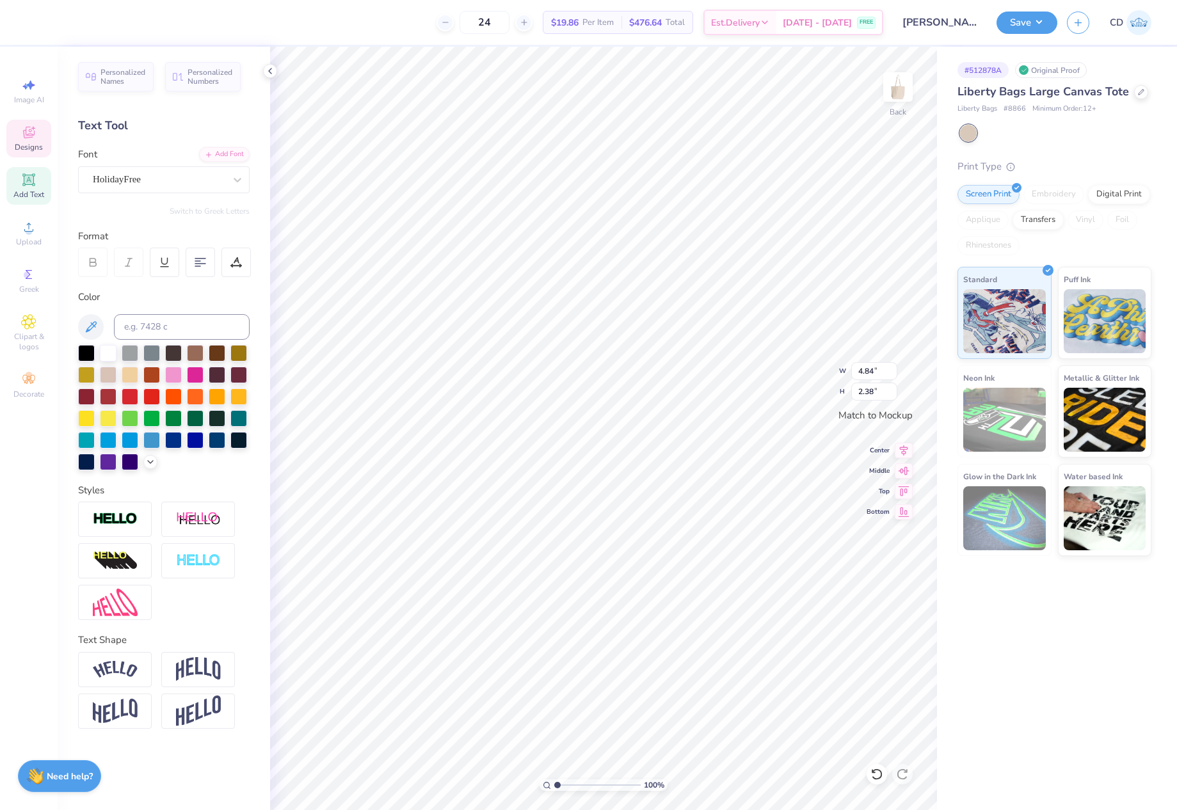
scroll to position [11, 3]
type textarea "Pi Beta Phi"
type input "3.36"
type input "1.37"
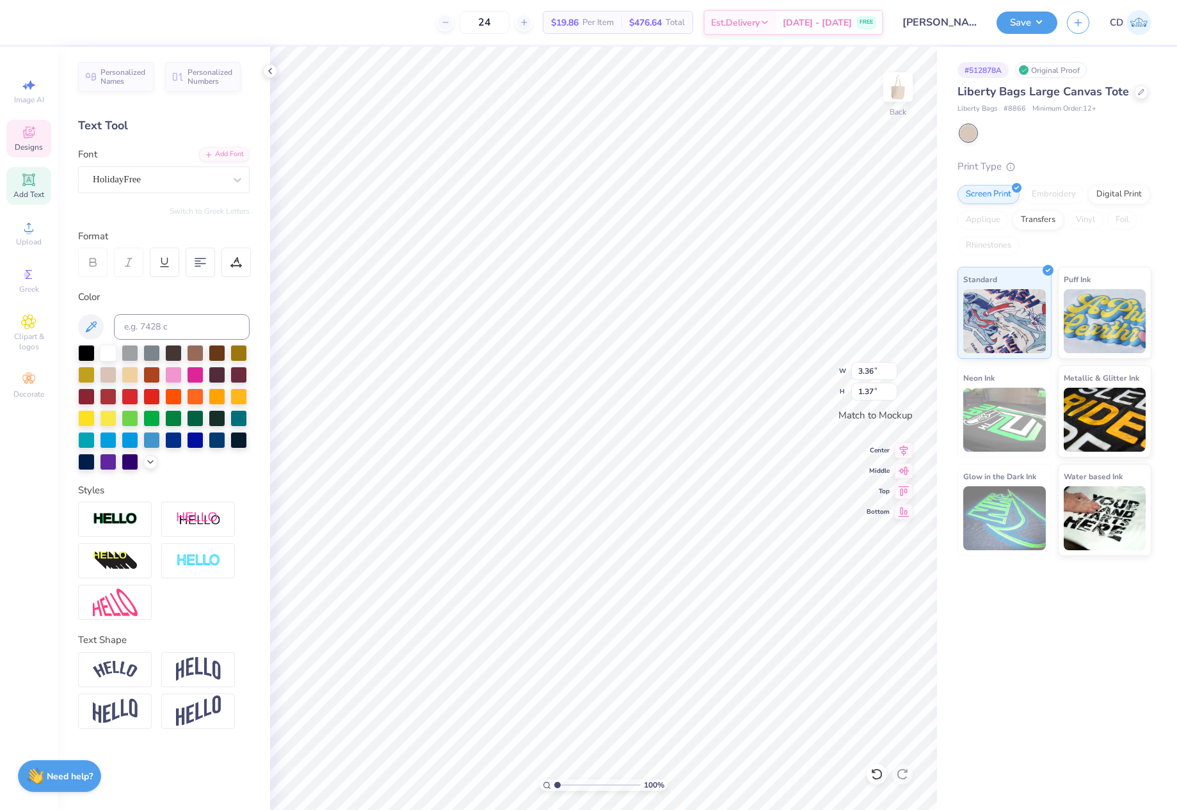
type textarea "Bid Day"
click at [710, 596] on li "Download vector" at bounding box center [714, 594] width 100 height 25
click at [27, 221] on icon at bounding box center [28, 227] width 15 height 15
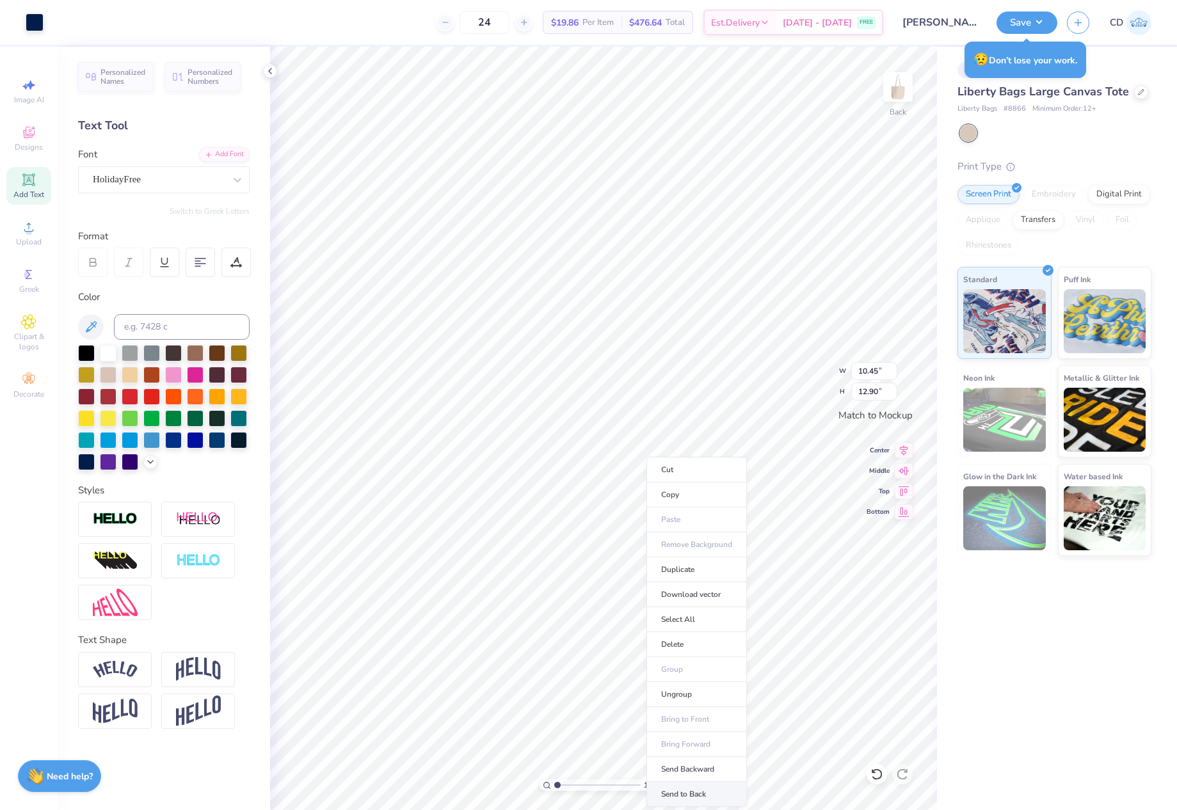
click at [693, 789] on li "Send to Back" at bounding box center [696, 794] width 100 height 25
type input "8.49"
type input "8.45"
type input "10.45"
type input "12.90"
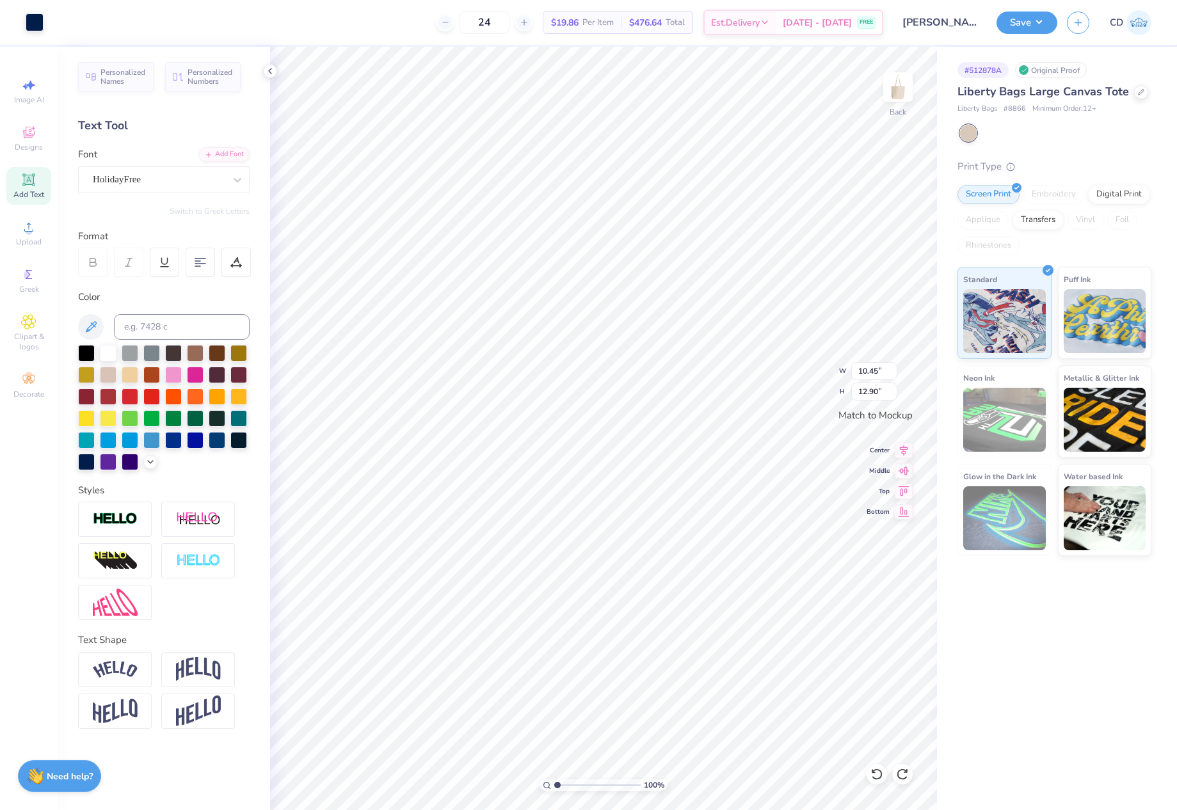
type input "2.95"
type input "3.63"
type input "7.67"
type input "8.39"
type input "9.77"
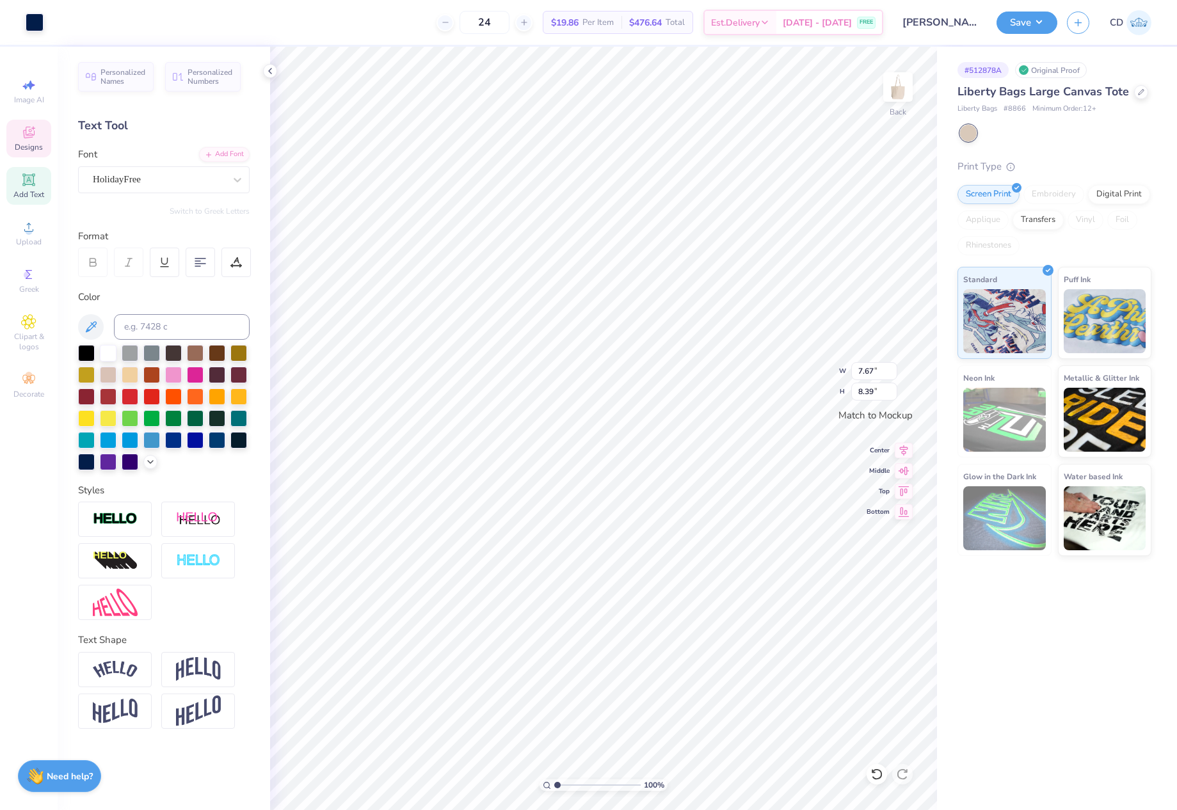
type input "10.43"
click at [738, 664] on li "Group" at bounding box center [739, 669] width 100 height 25
type input "10.28"
drag, startPoint x: 557, startPoint y: 783, endPoint x: 563, endPoint y: 782, distance: 6.5
type input "1.67"
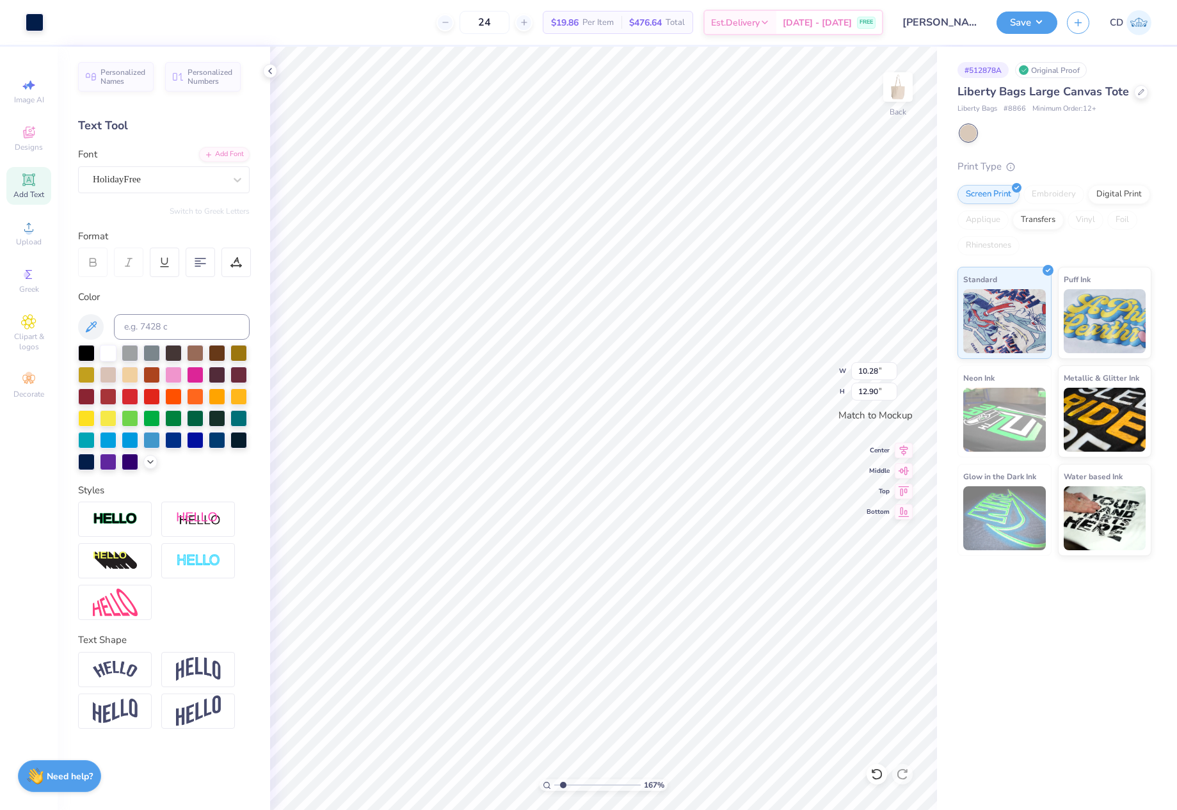
click at [563, 782] on input "range" at bounding box center [597, 785] width 86 height 12
drag, startPoint x: 859, startPoint y: 391, endPoint x: 871, endPoint y: 390, distance: 11.5
click at [871, 390] on input "3.63" at bounding box center [874, 392] width 46 height 18
click at [876, 390] on input "3.63" at bounding box center [874, 392] width 46 height 18
drag, startPoint x: 878, startPoint y: 390, endPoint x: 856, endPoint y: 394, distance: 22.6
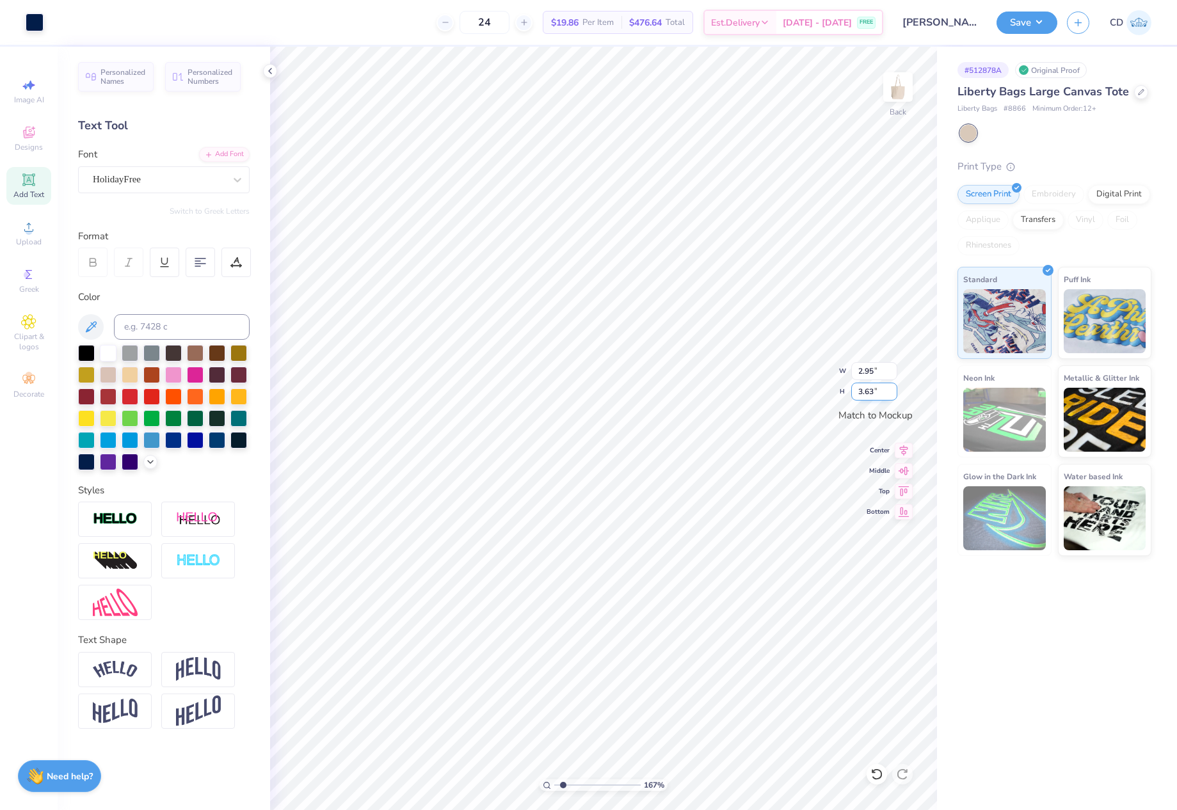
click at [856, 394] on input "3.63" at bounding box center [874, 392] width 46 height 18
type input "12.9"
type input "10.45"
type input "12.90"
click at [782, 671] on li "Group" at bounding box center [796, 669] width 100 height 25
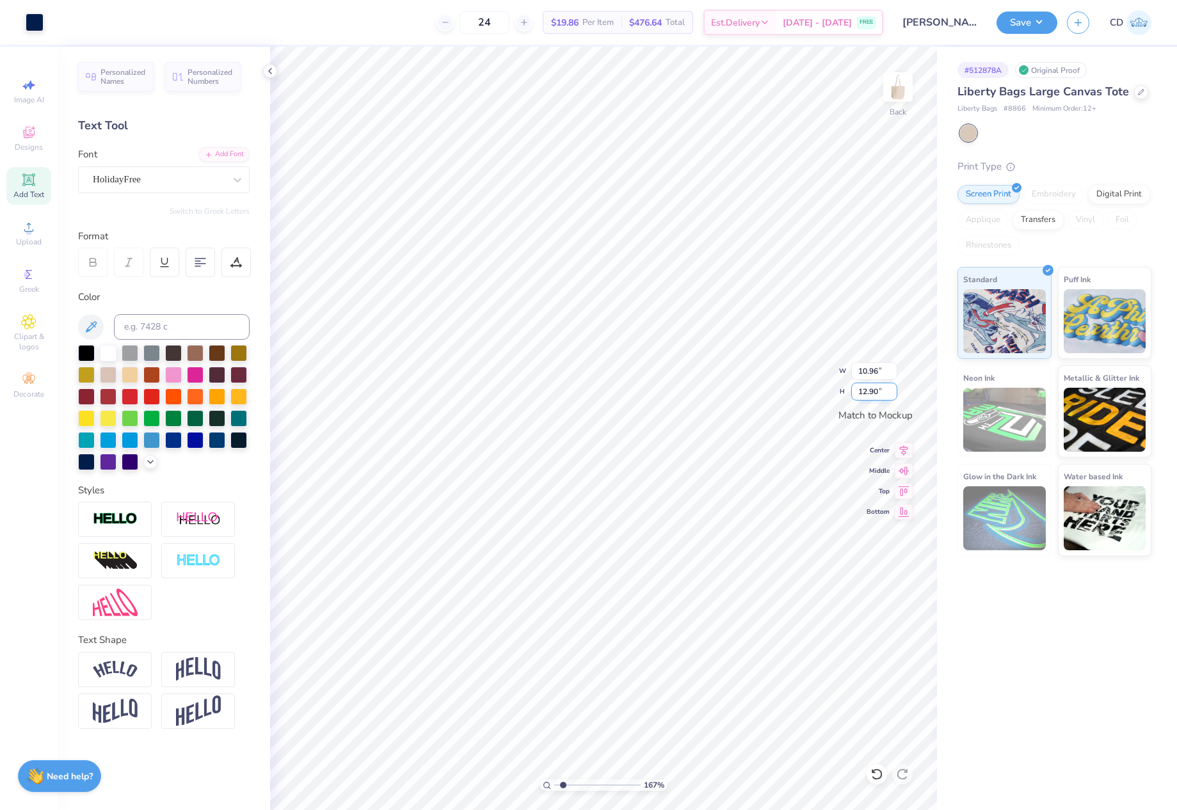
drag, startPoint x: 855, startPoint y: 390, endPoint x: 886, endPoint y: 394, distance: 31.7
click at [886, 394] on input "12.90" at bounding box center [874, 392] width 46 height 18
type input "10"
type input "8.49"
type input "10.00"
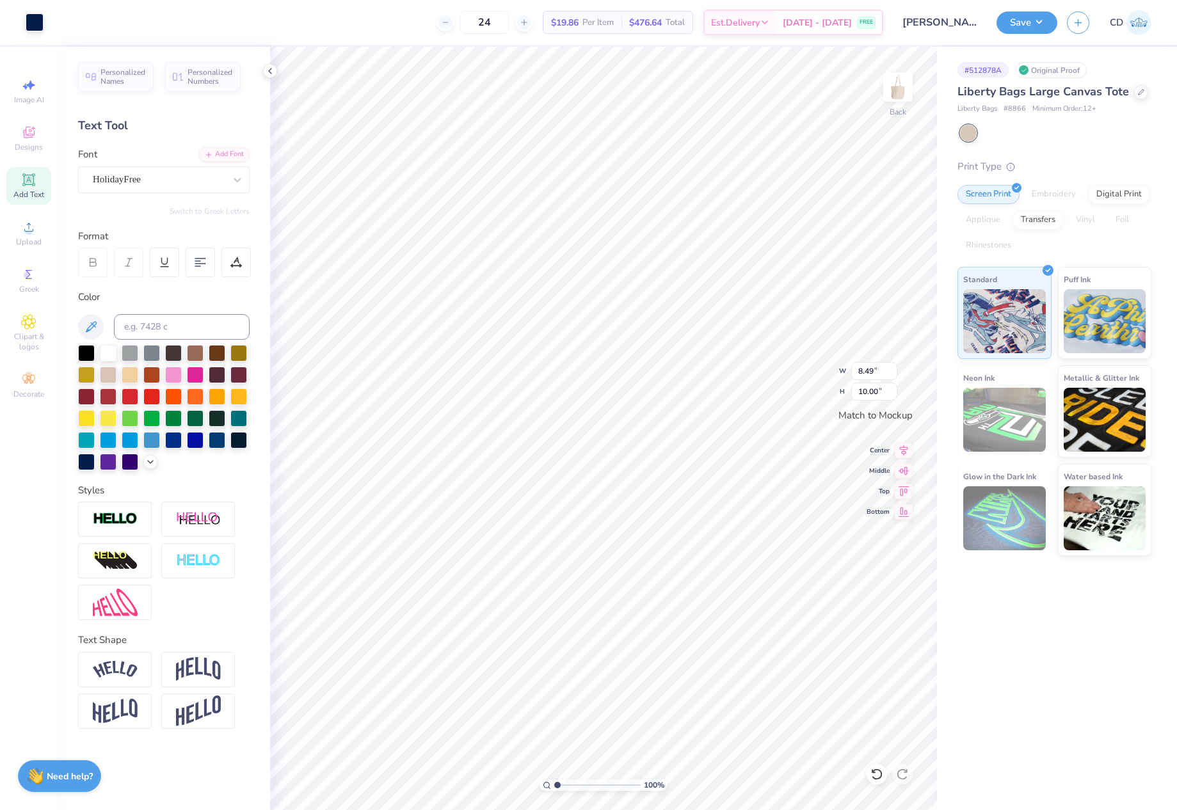
drag, startPoint x: 564, startPoint y: 784, endPoint x: 547, endPoint y: 785, distance: 16.7
type input "1"
click at [554, 785] on input "range" at bounding box center [597, 785] width 86 height 12
click at [903, 446] on icon at bounding box center [904, 448] width 8 height 11
click at [1020, 26] on button "Save" at bounding box center [1026, 21] width 61 height 22
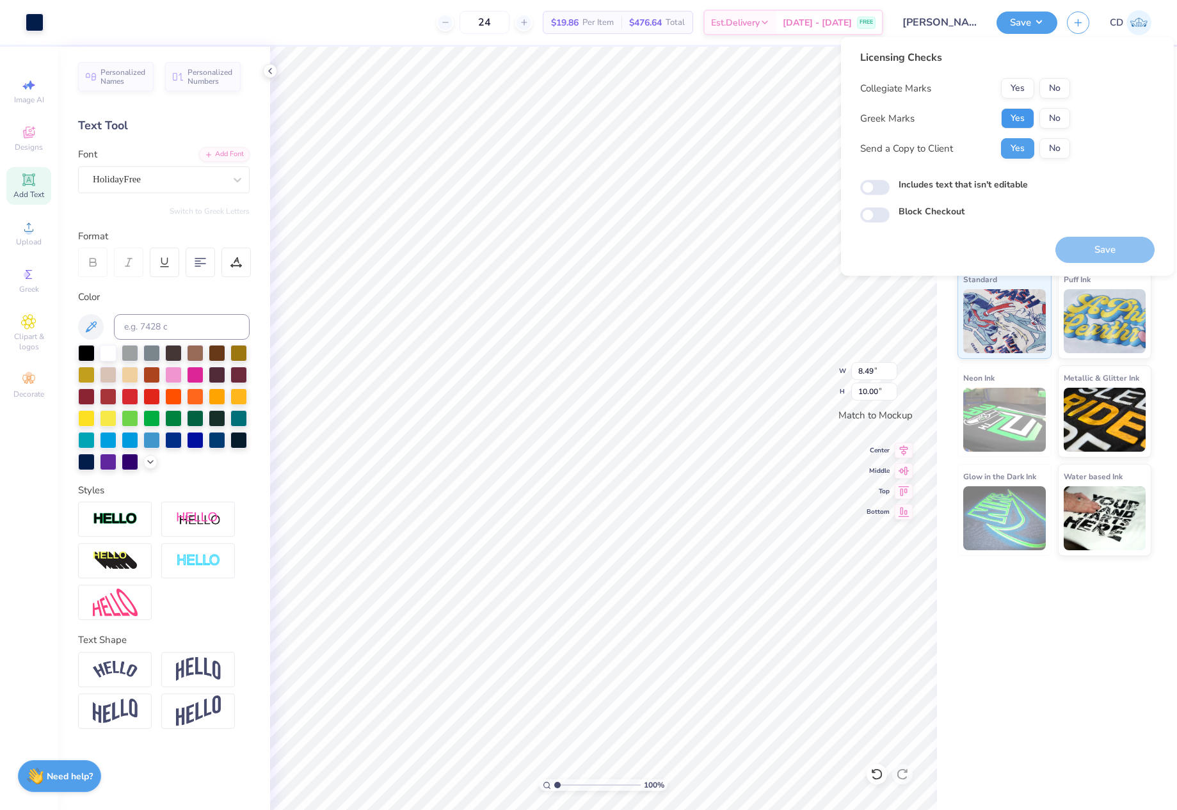
click at [1014, 115] on button "Yes" at bounding box center [1017, 118] width 33 height 20
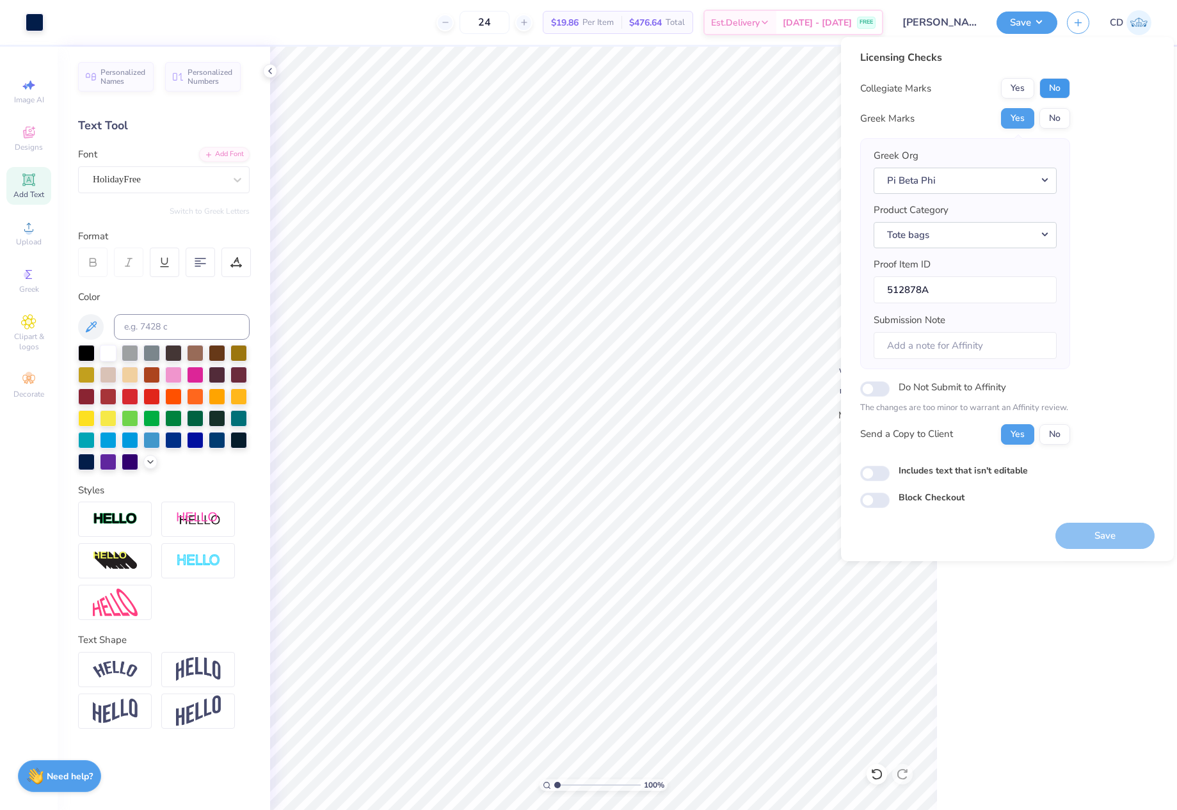
click at [1052, 92] on button "No" at bounding box center [1054, 88] width 31 height 20
click at [1091, 527] on button "Save" at bounding box center [1104, 536] width 99 height 26
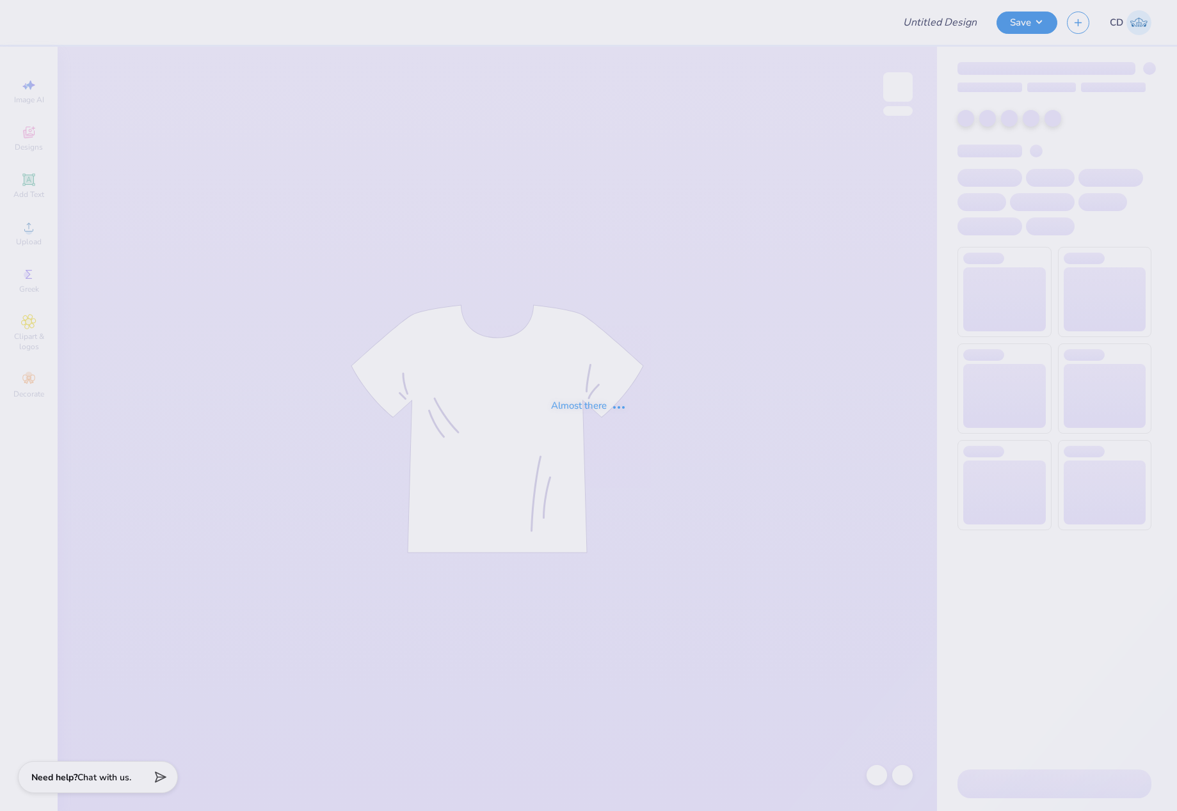
type input "hell on earth"
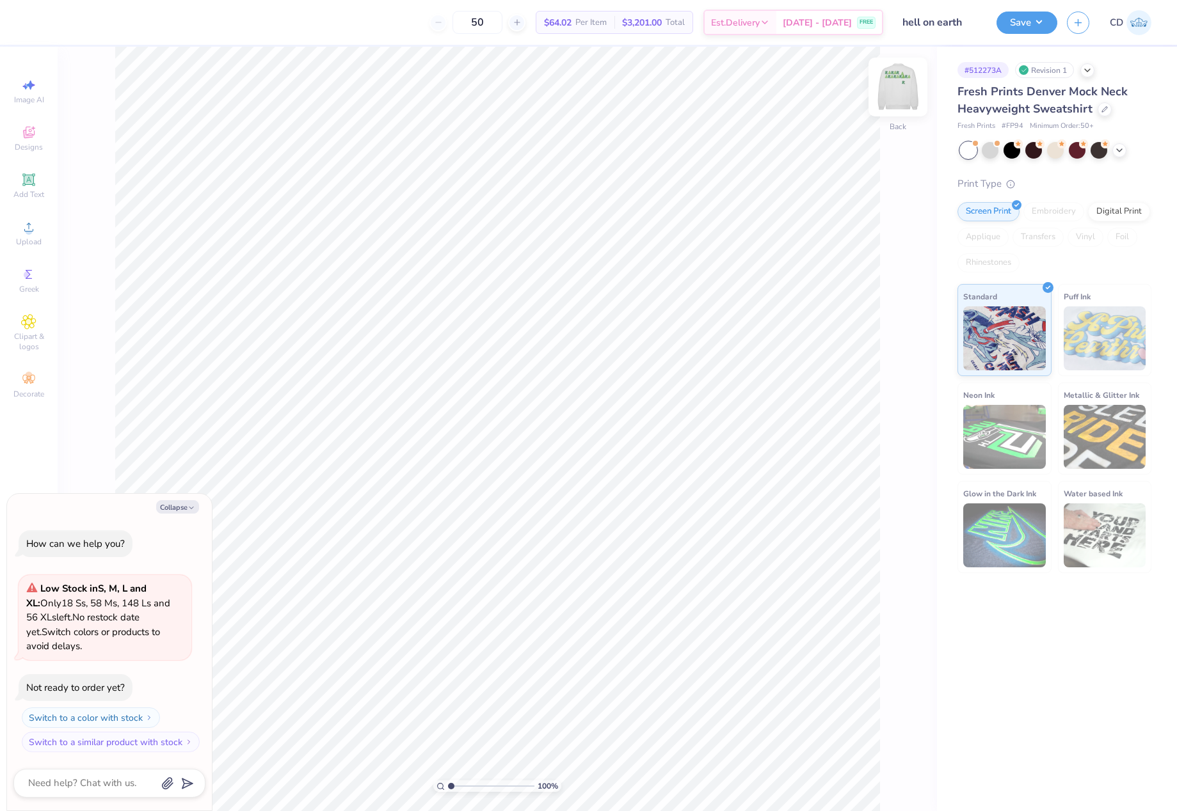
click at [898, 88] on img at bounding box center [897, 86] width 51 height 51
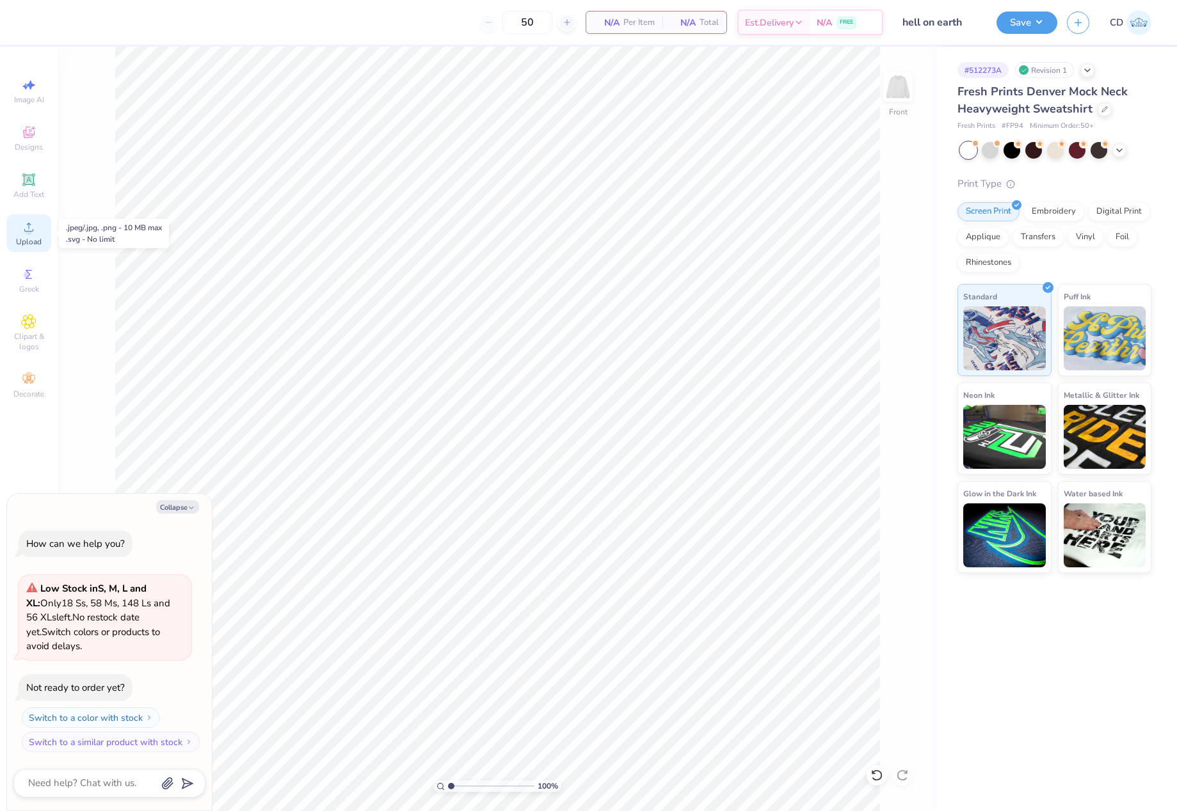
click at [37, 239] on span "Upload" at bounding box center [29, 242] width 26 height 10
click at [31, 232] on icon at bounding box center [28, 227] width 9 height 9
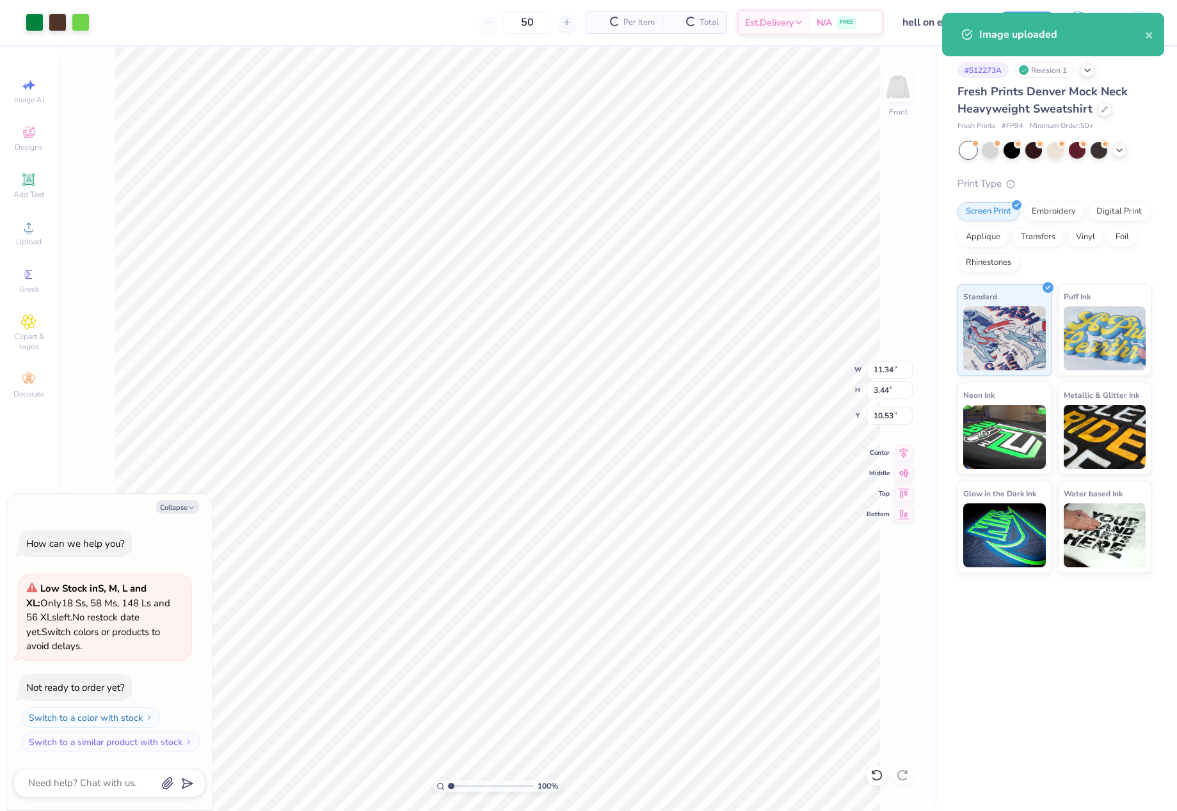
type textarea "x"
drag, startPoint x: 871, startPoint y: 375, endPoint x: 895, endPoint y: 375, distance: 23.7
click at [895, 375] on input "11.34" at bounding box center [889, 370] width 46 height 18
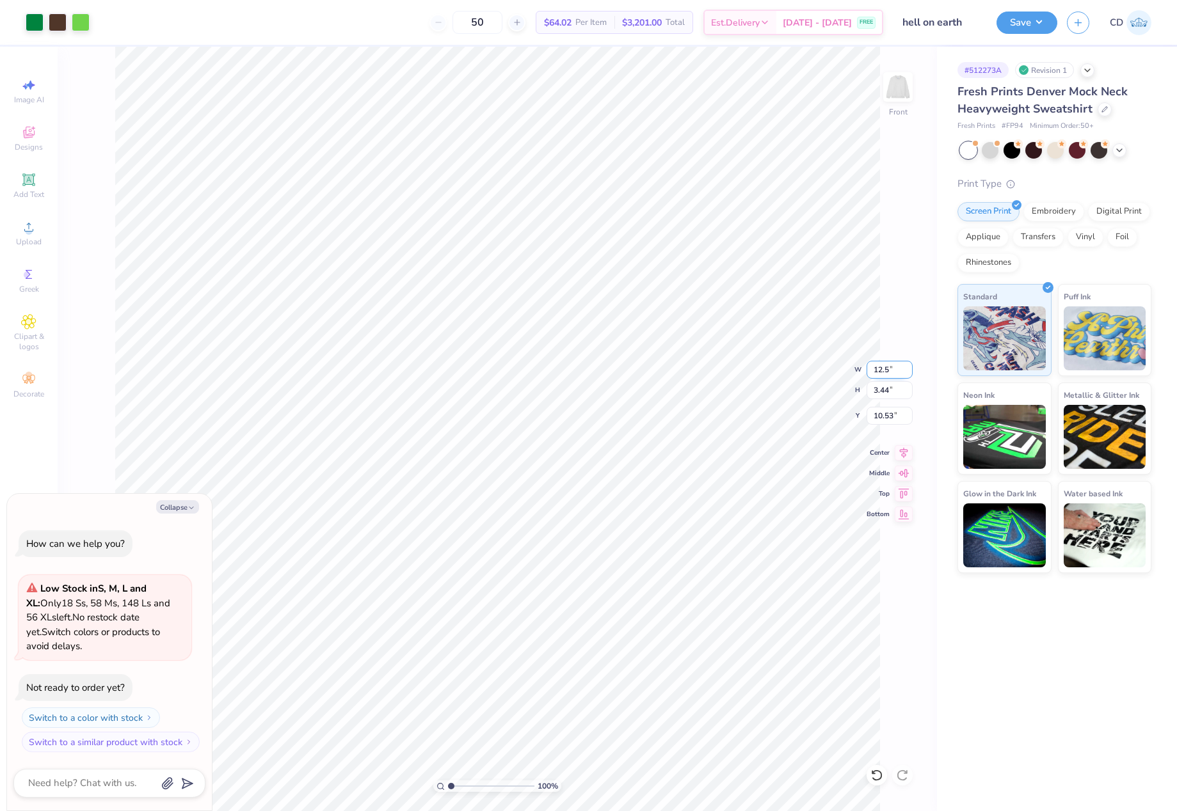
type input "12.5"
type textarea "x"
type input "12.50"
type input "3.79"
drag, startPoint x: 872, startPoint y: 413, endPoint x: 893, endPoint y: 412, distance: 21.2
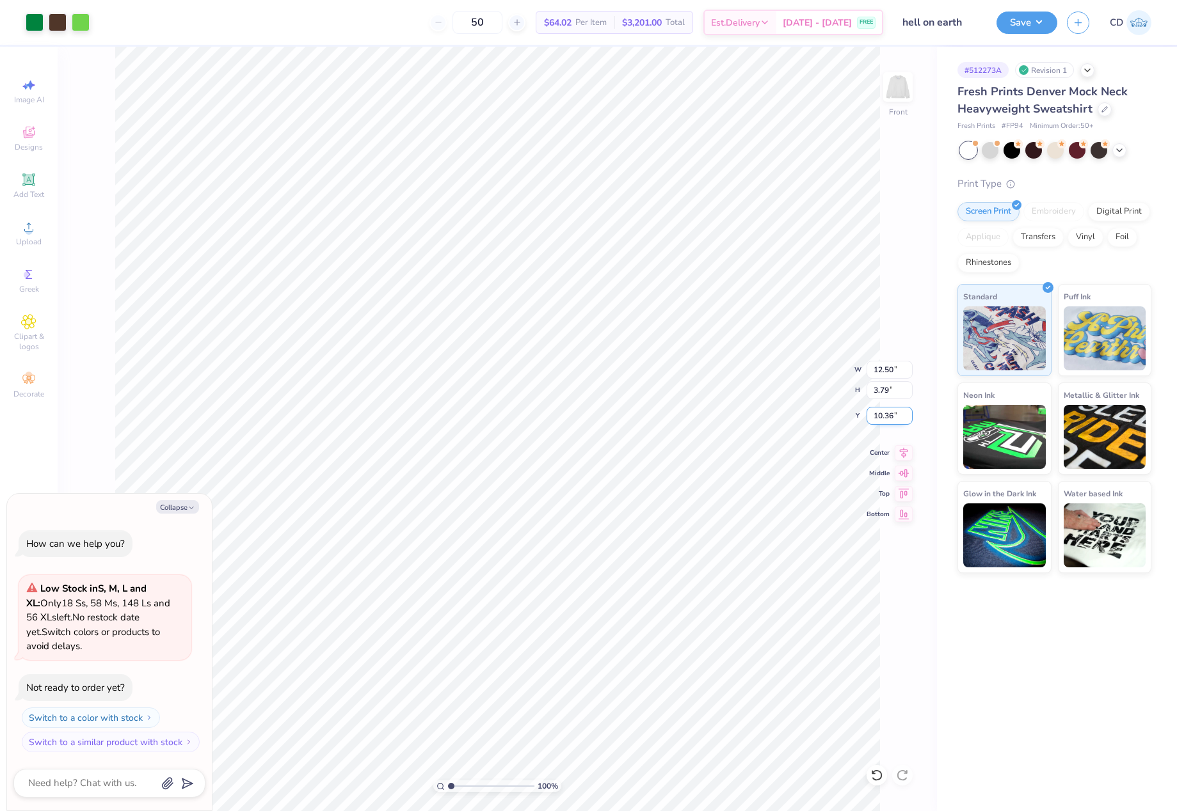
click at [893, 412] on input "10.36" at bounding box center [889, 416] width 46 height 18
type input "3"
type textarea "x"
type input "3.00"
click at [905, 454] on icon at bounding box center [904, 450] width 18 height 15
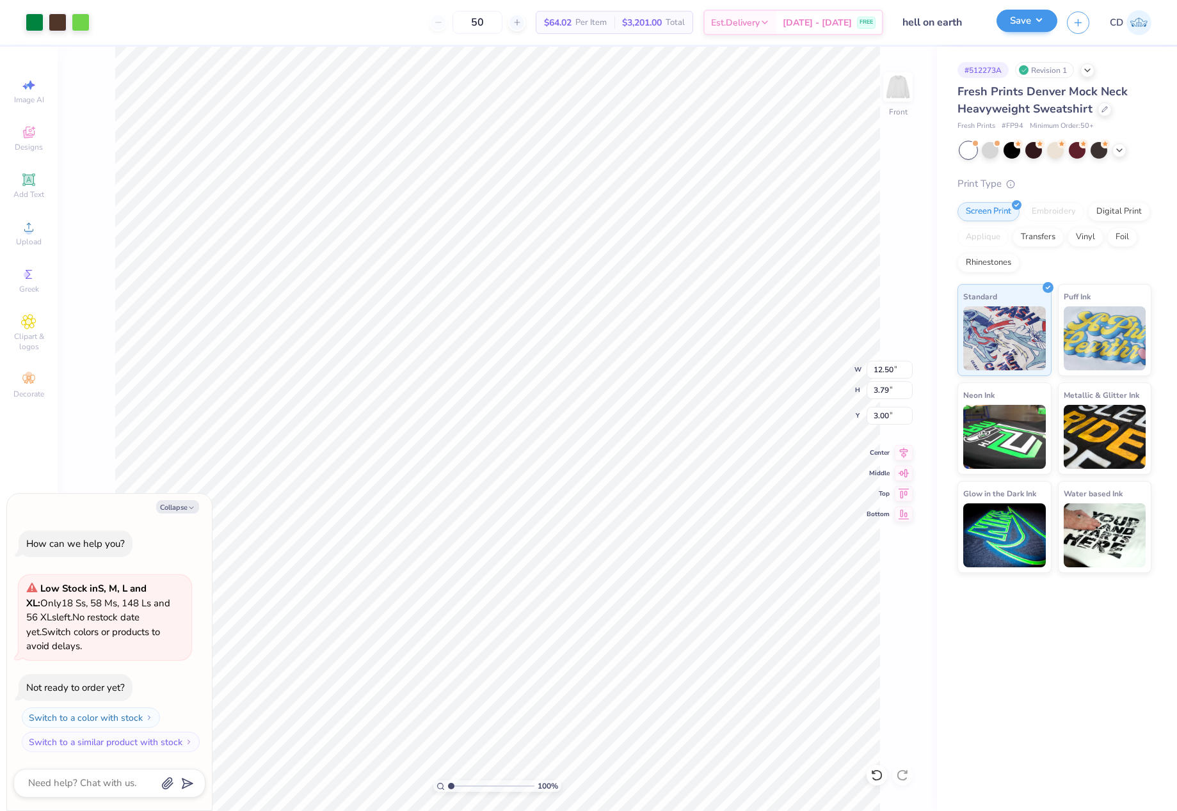
click at [1019, 43] on div "Save CD" at bounding box center [1086, 22] width 180 height 45
click at [1009, 33] on div "Save" at bounding box center [1026, 23] width 61 height 22
click at [1017, 27] on button "Save" at bounding box center [1026, 21] width 61 height 22
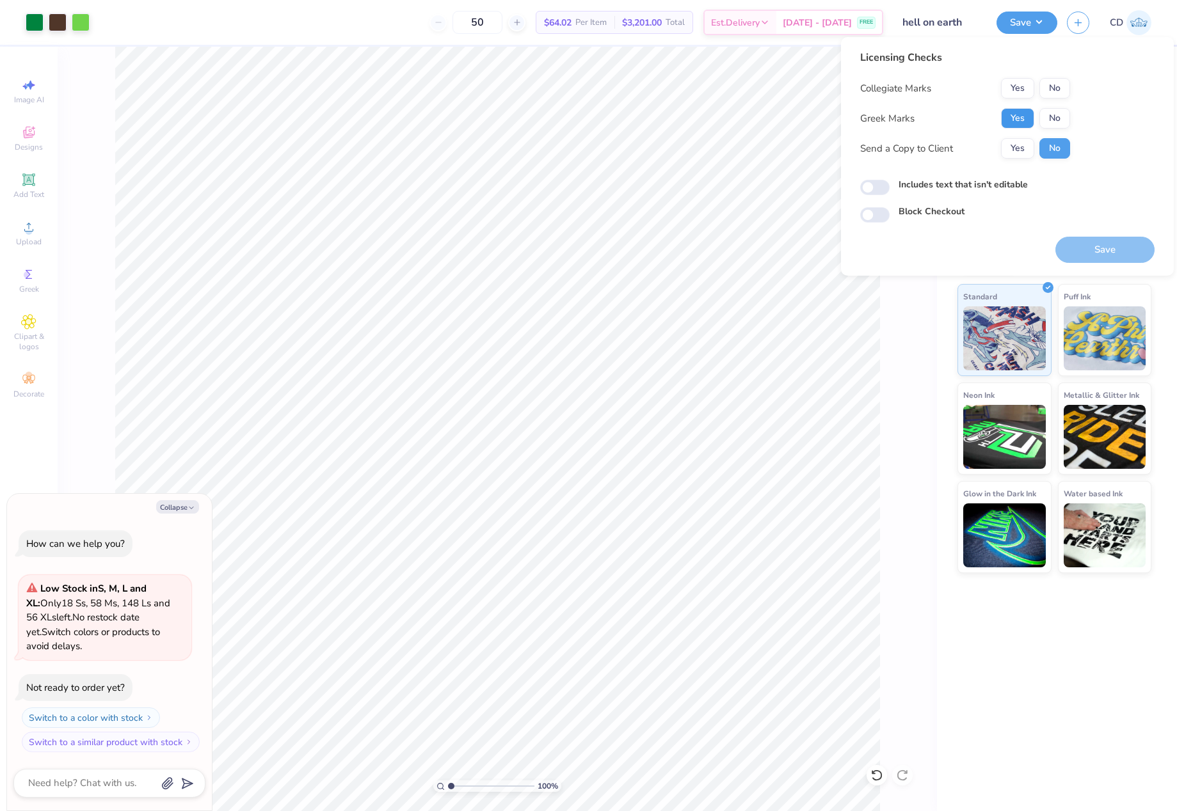
click at [1020, 120] on button "Yes" at bounding box center [1017, 118] width 33 height 20
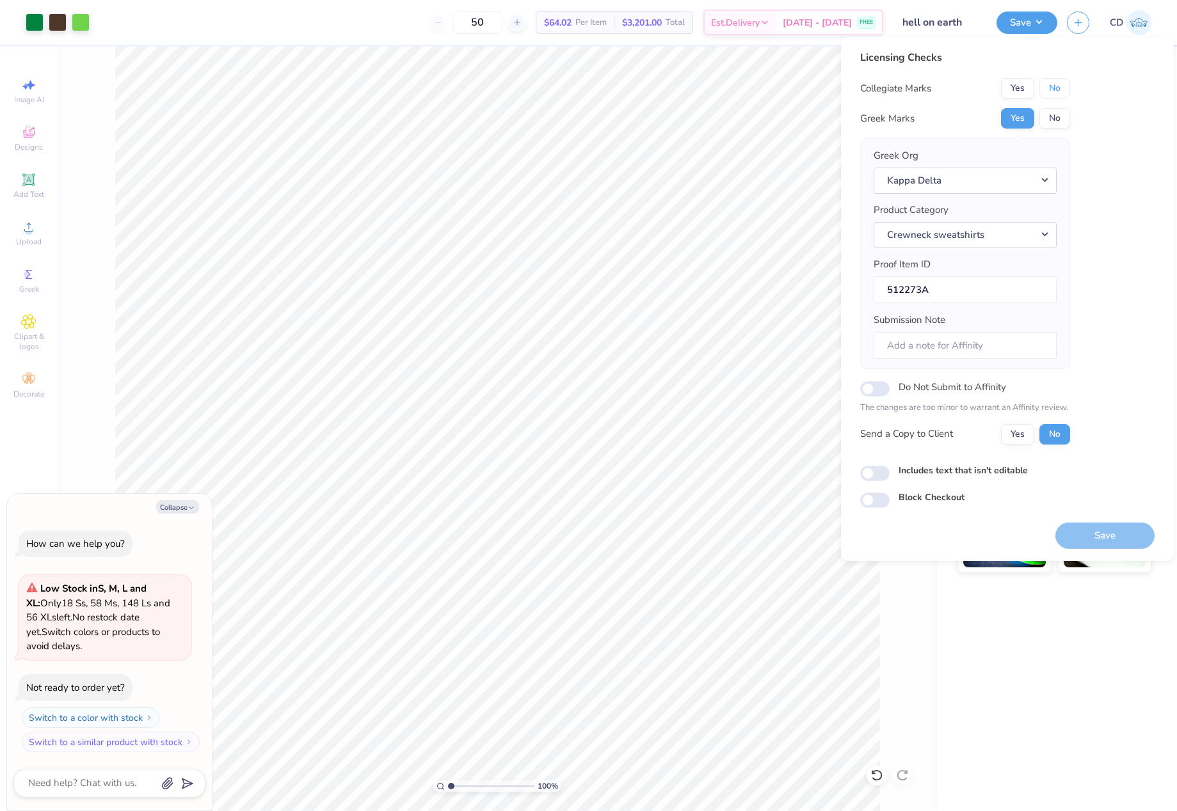
drag, startPoint x: 1061, startPoint y: 83, endPoint x: 1042, endPoint y: 100, distance: 26.3
click at [1061, 83] on button "No" at bounding box center [1054, 88] width 31 height 20
type textarea "x"
click at [870, 472] on input "Includes text that isn't editable" at bounding box center [874, 473] width 29 height 15
checkbox input "true"
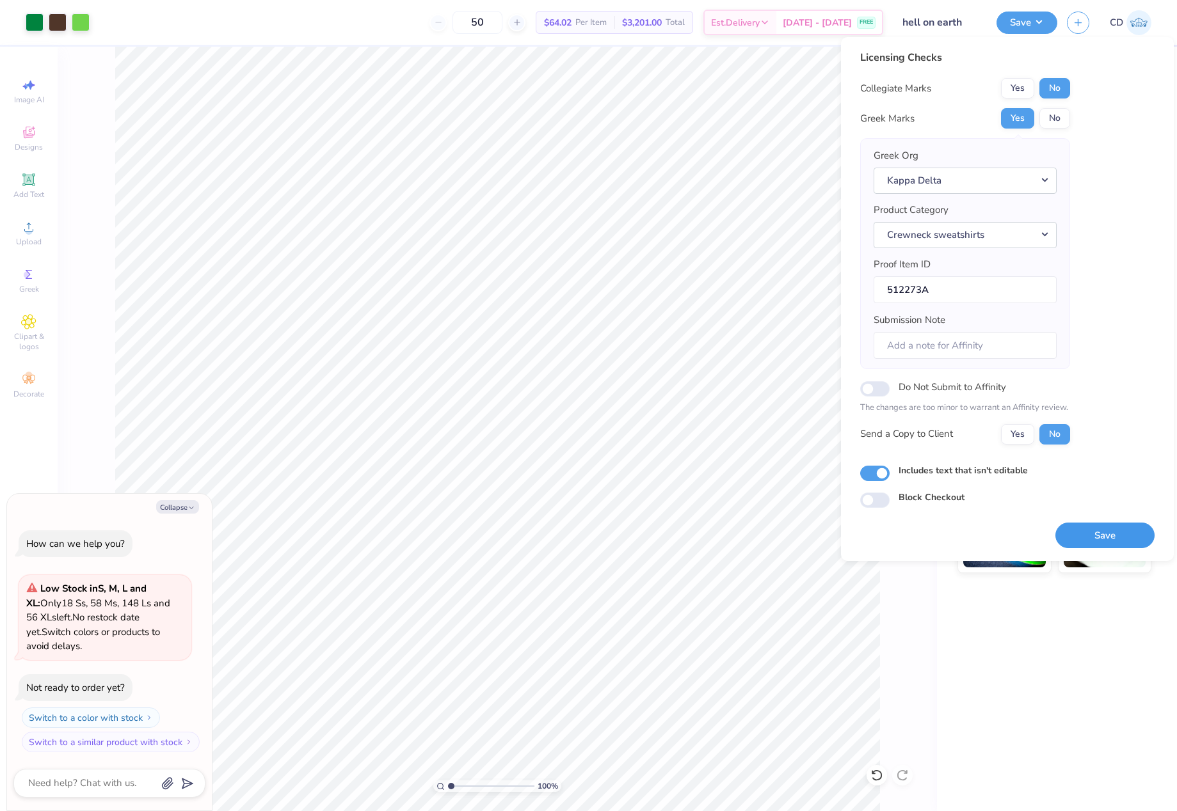
click at [1113, 537] on button "Save" at bounding box center [1104, 536] width 99 height 26
type textarea "x"
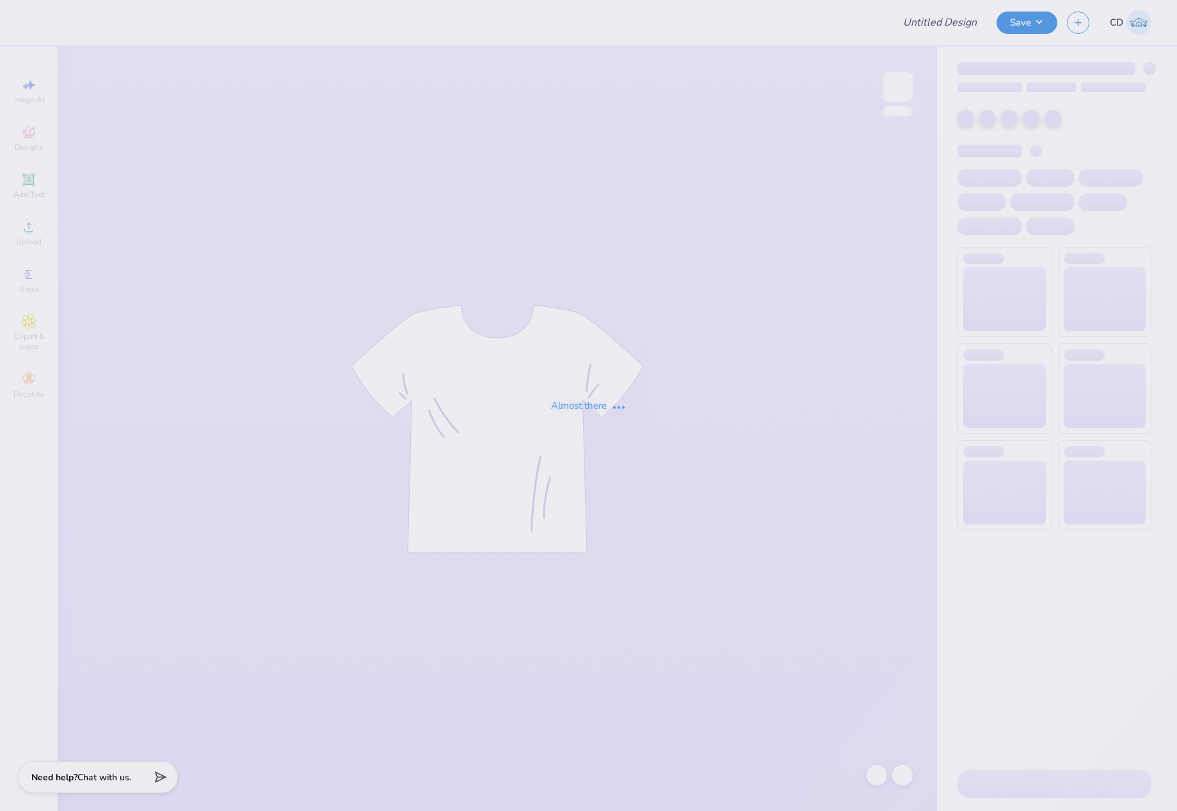
type input "Parent's Weekend"
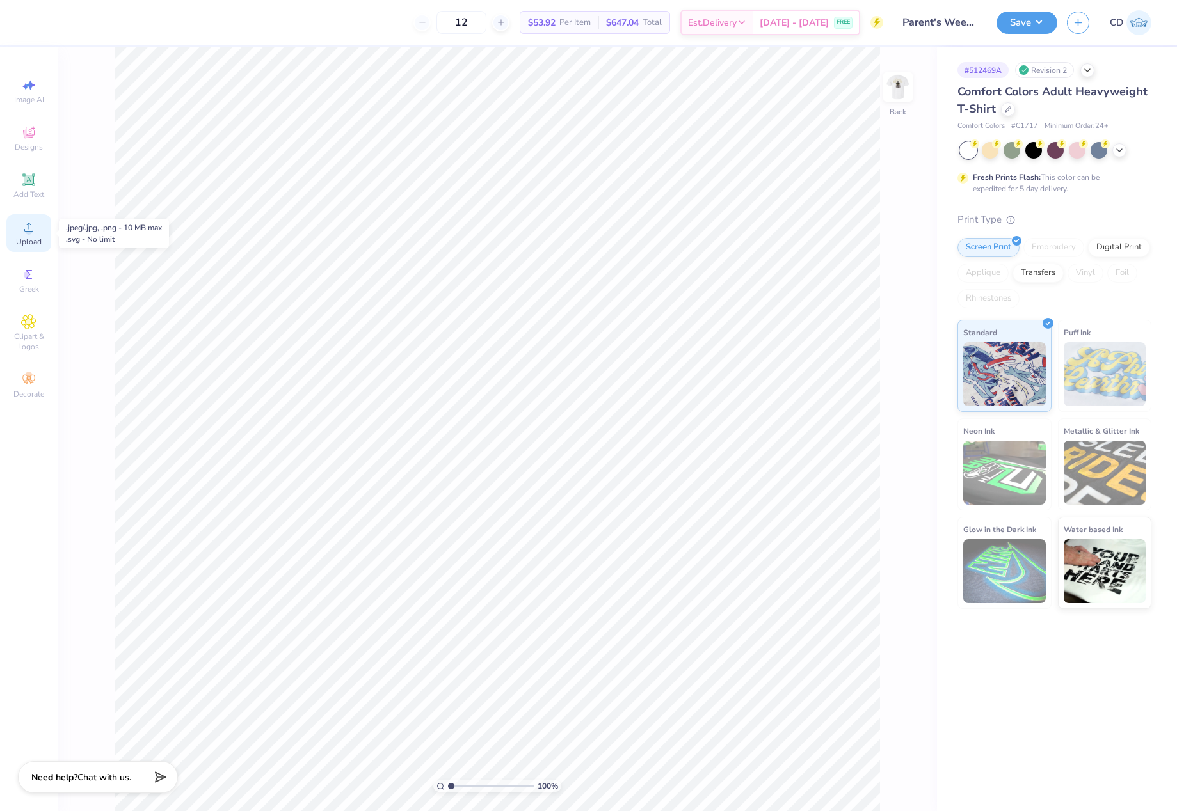
click at [31, 232] on icon at bounding box center [28, 227] width 9 height 9
click at [32, 187] on icon at bounding box center [28, 179] width 15 height 15
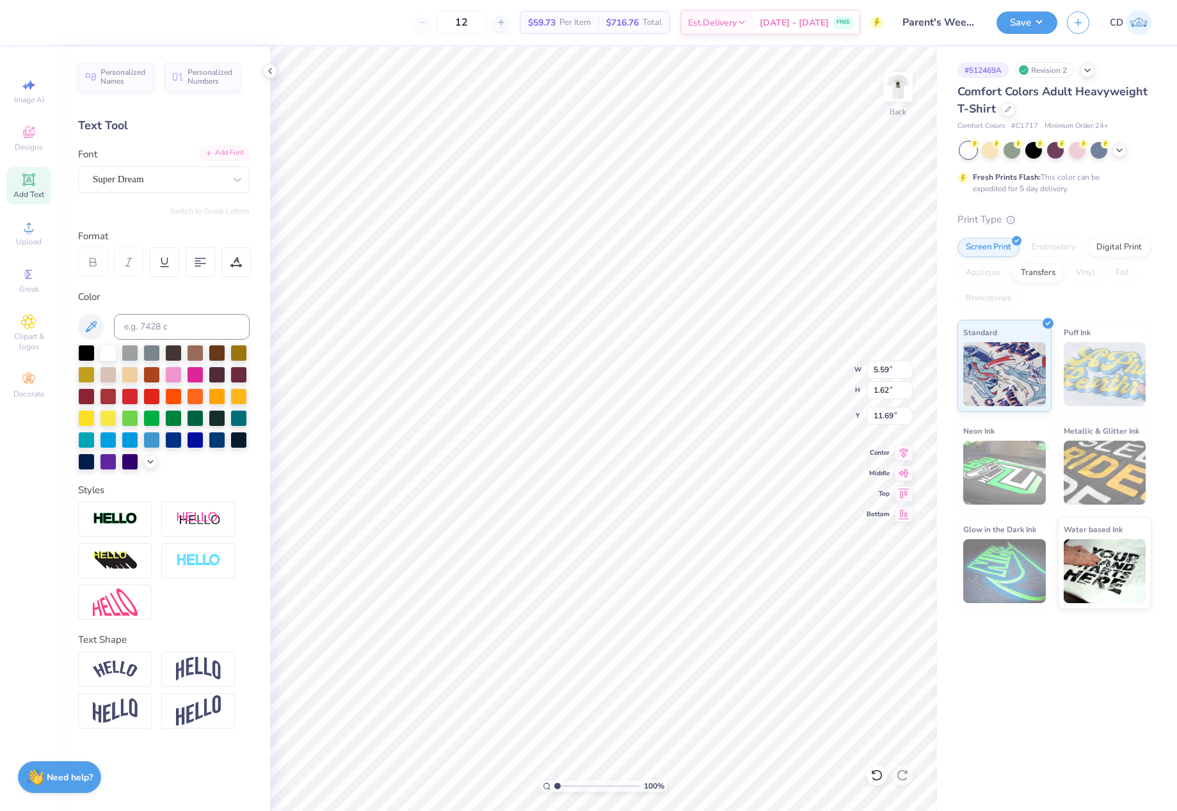
click at [235, 158] on div "Add Font" at bounding box center [224, 153] width 51 height 15
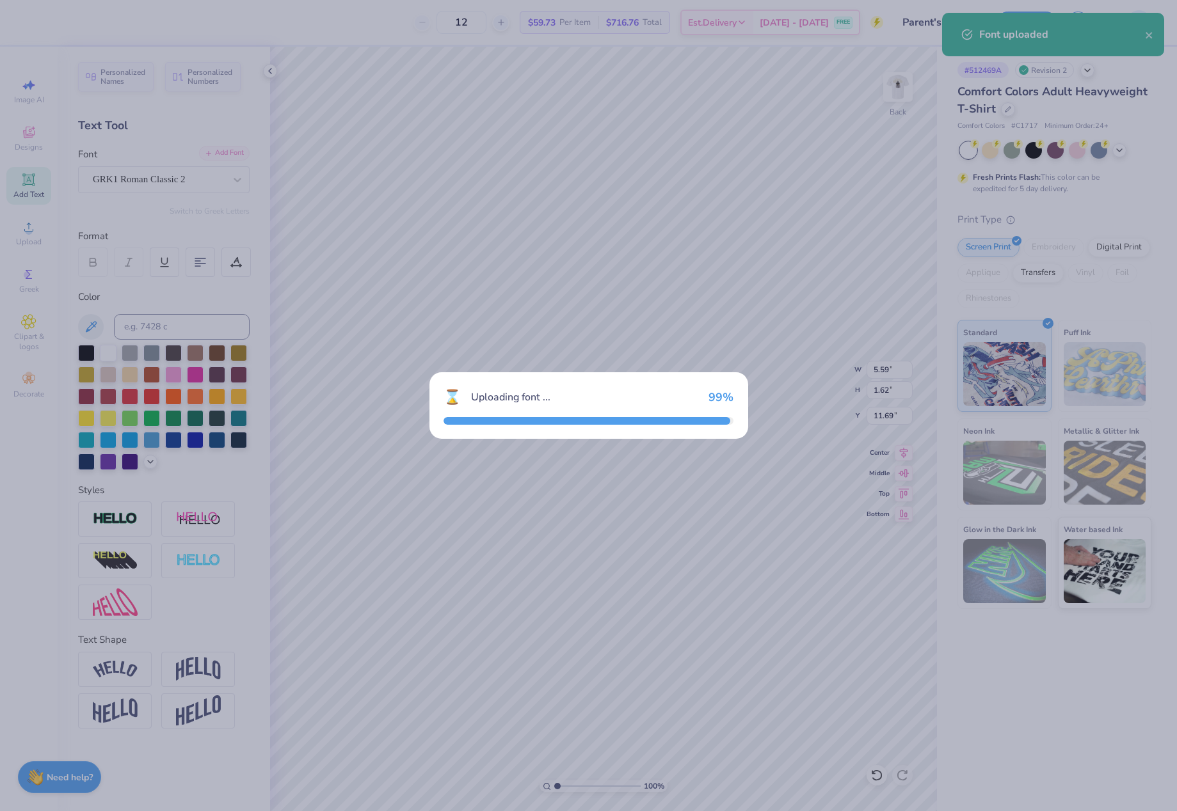
type input "6.59"
type input "1.79"
type input "11.60"
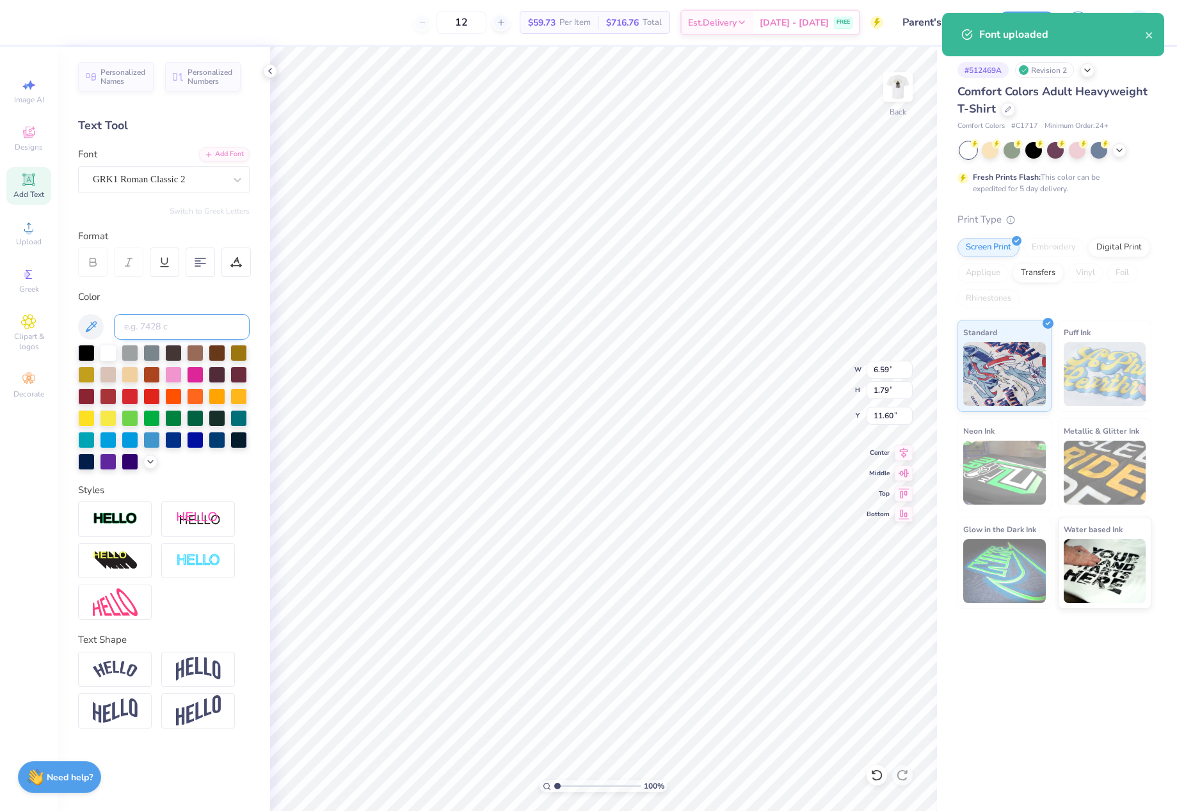
click at [166, 330] on input at bounding box center [182, 327] width 136 height 26
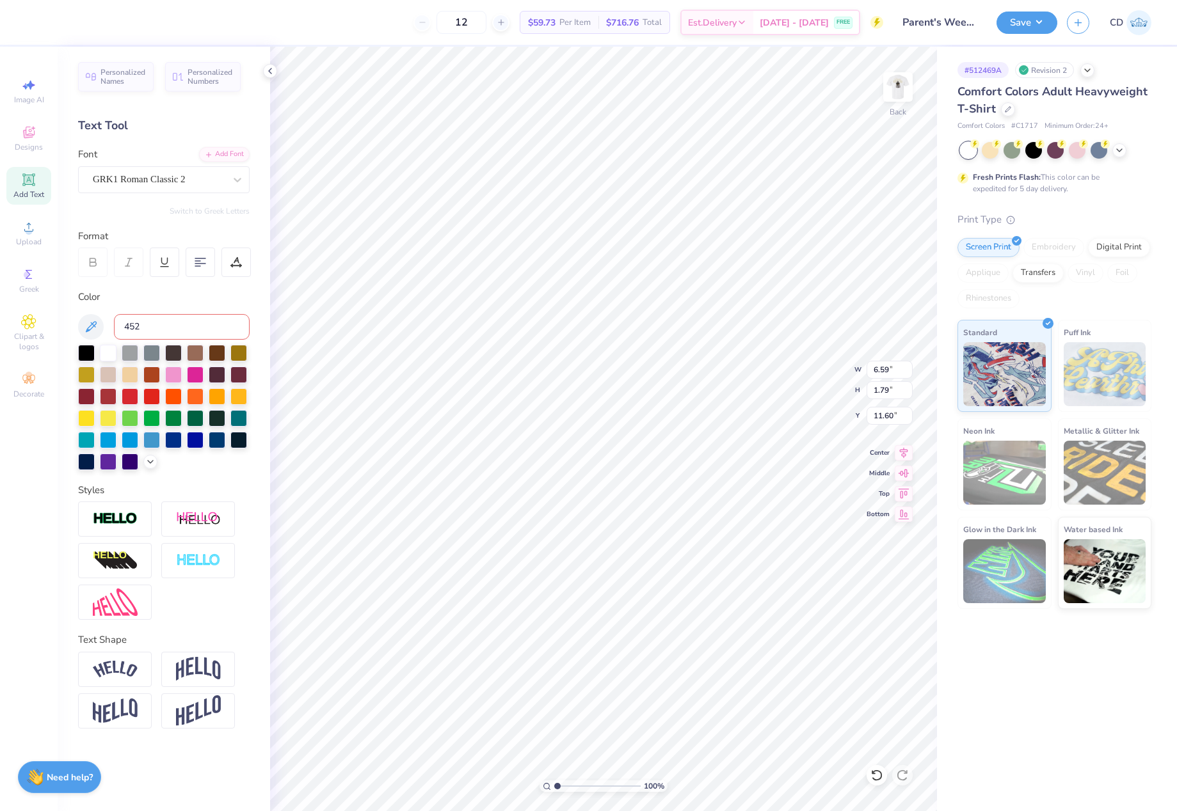
type input "4525"
type textarea "KS"
click at [662, 574] on li "Duplicate" at bounding box center [669, 570] width 100 height 25
type input "13.65"
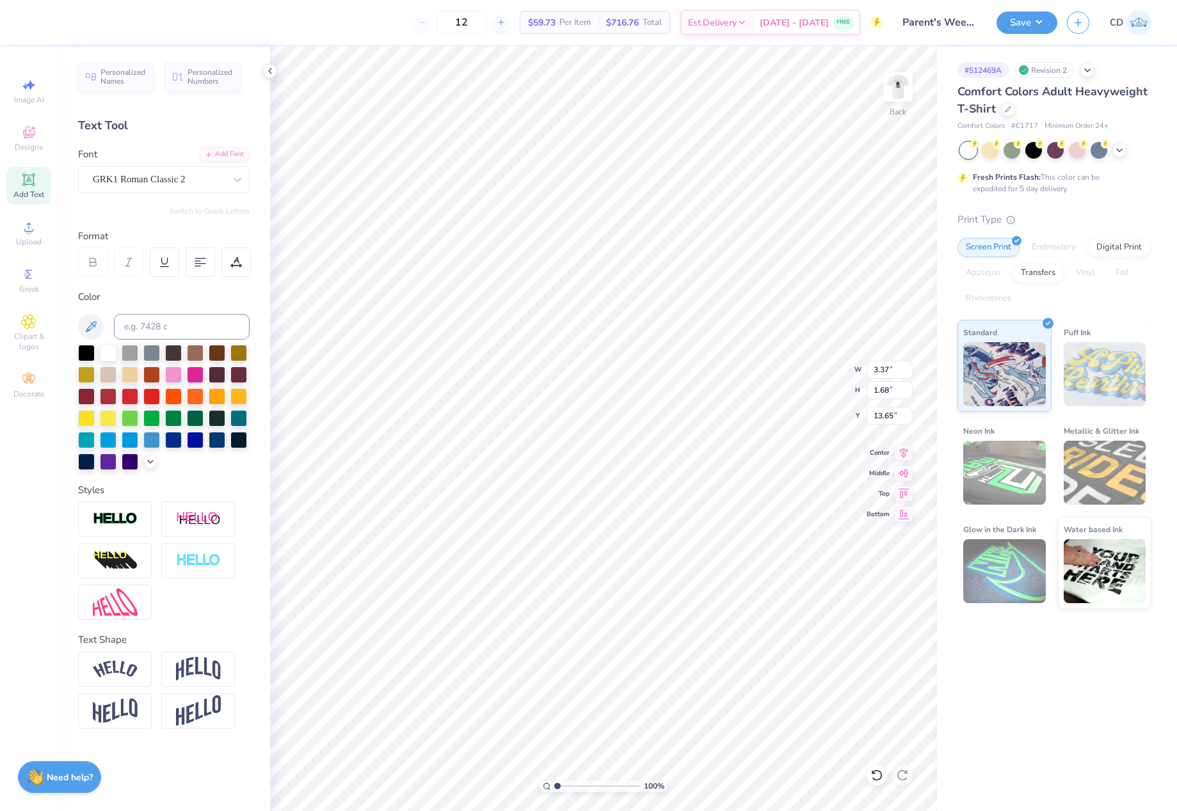
scroll to position [11, 3]
type textarea "gamma tau"
type input "3.38"
type input "0.38"
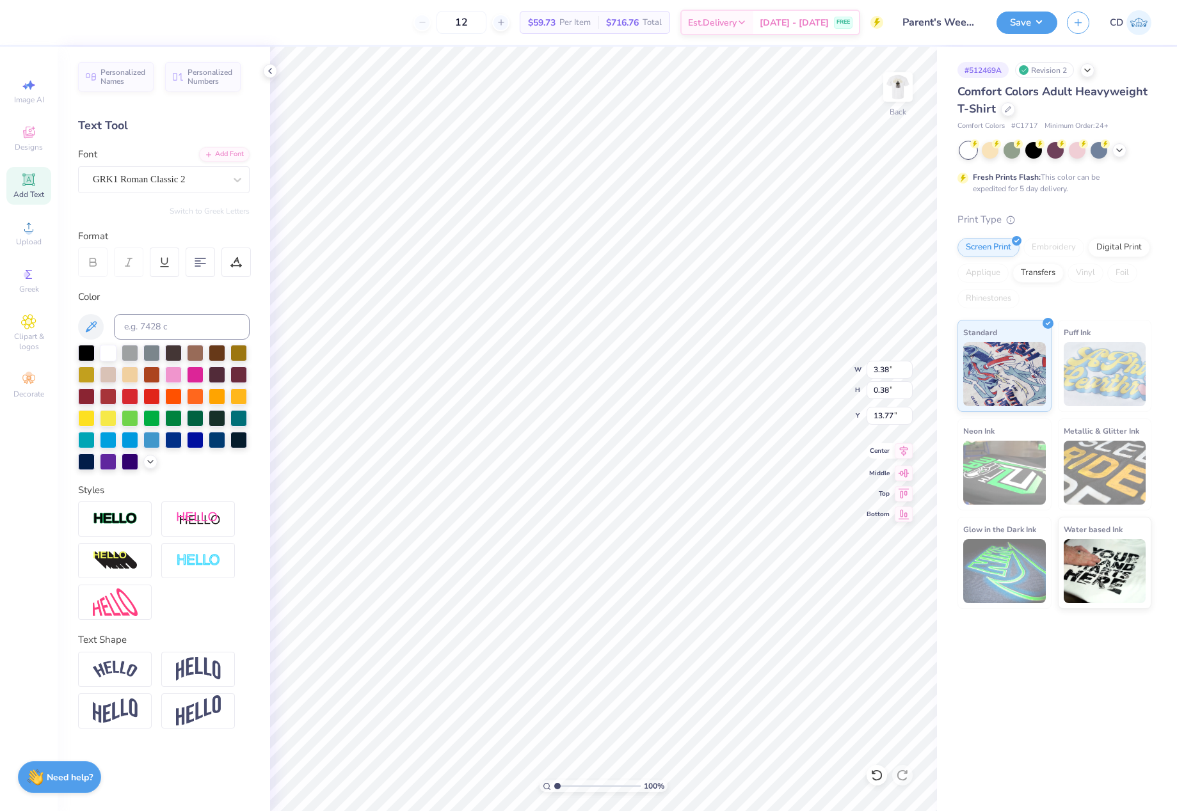
type input "13.69"
click at [904, 447] on icon at bounding box center [904, 451] width 8 height 11
type input "3.37"
type input "1.68"
type input "11.66"
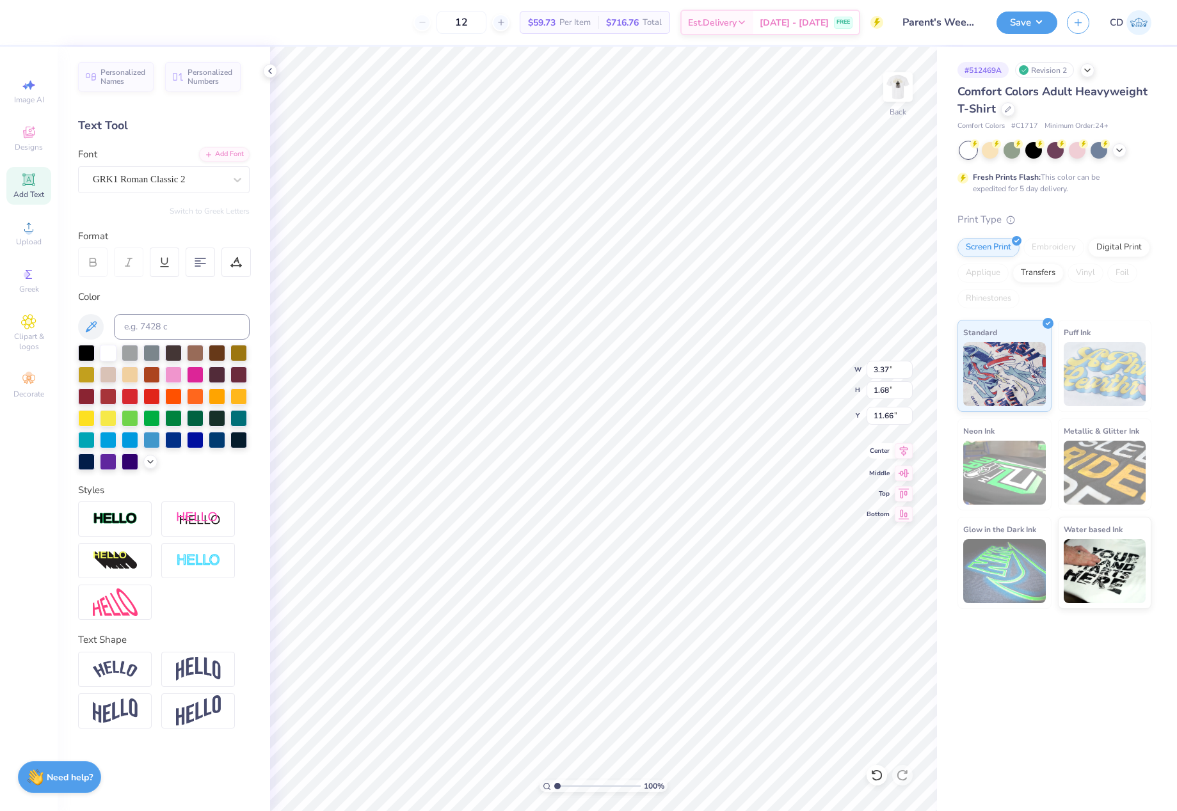
click at [905, 454] on icon at bounding box center [904, 450] width 18 height 15
drag, startPoint x: 879, startPoint y: 367, endPoint x: 891, endPoint y: 367, distance: 12.8
click at [891, 367] on input "3.38" at bounding box center [889, 370] width 46 height 18
drag, startPoint x: 870, startPoint y: 372, endPoint x: 892, endPoint y: 372, distance: 22.4
click at [892, 372] on input "3.38" at bounding box center [889, 370] width 46 height 18
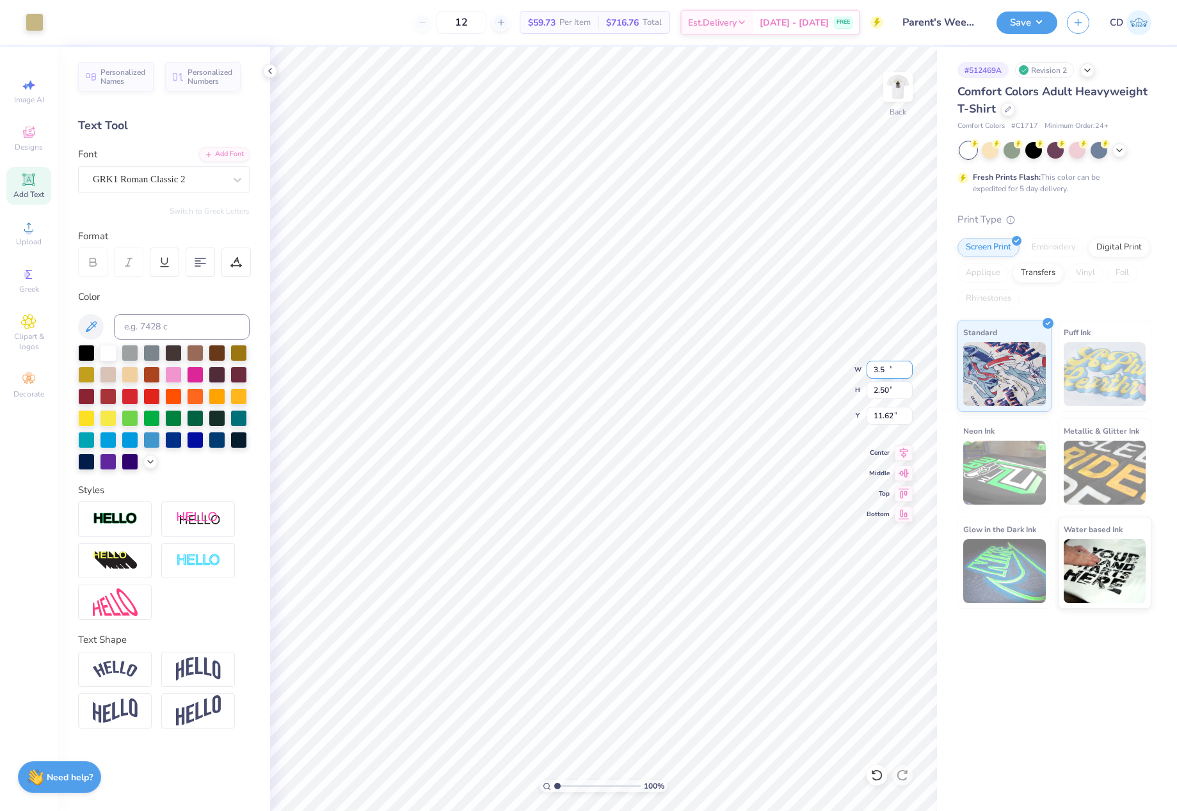
type input "3.50"
type input "2.50"
type input "3.00"
click at [1017, 24] on button "Save" at bounding box center [1026, 21] width 61 height 22
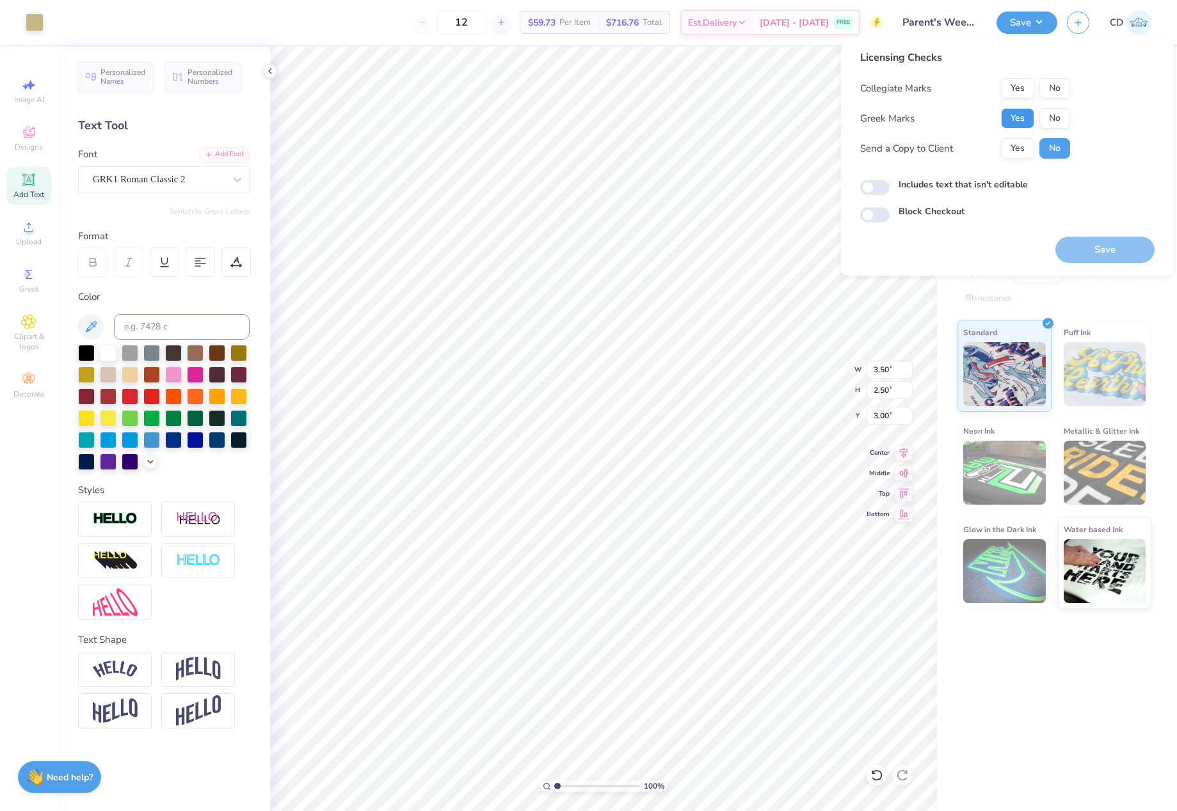
click at [1023, 116] on button "Yes" at bounding box center [1017, 118] width 33 height 20
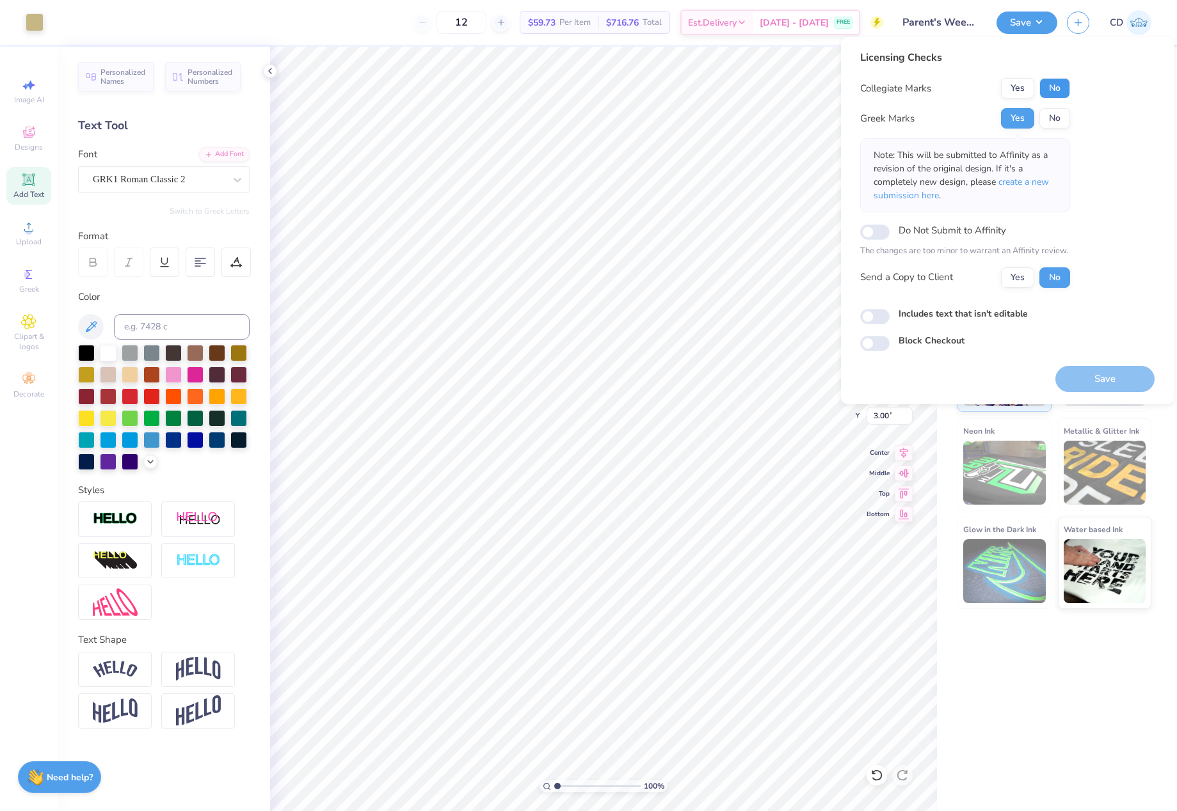
click at [1046, 83] on button "No" at bounding box center [1054, 88] width 31 height 20
click at [1026, 186] on span "create a new submission here" at bounding box center [961, 189] width 175 height 26
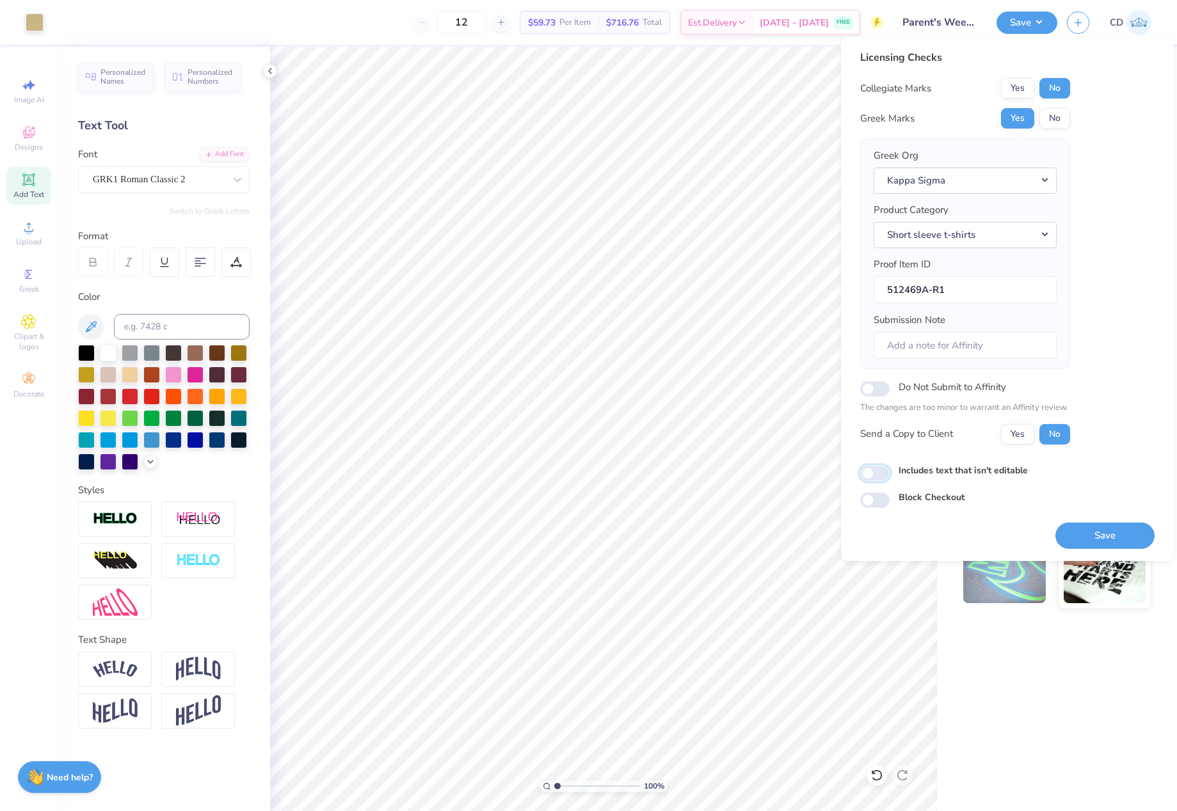
click at [880, 472] on input "Includes text that isn't editable" at bounding box center [874, 473] width 29 height 15
checkbox input "true"
click at [1100, 541] on button "Save" at bounding box center [1104, 536] width 99 height 26
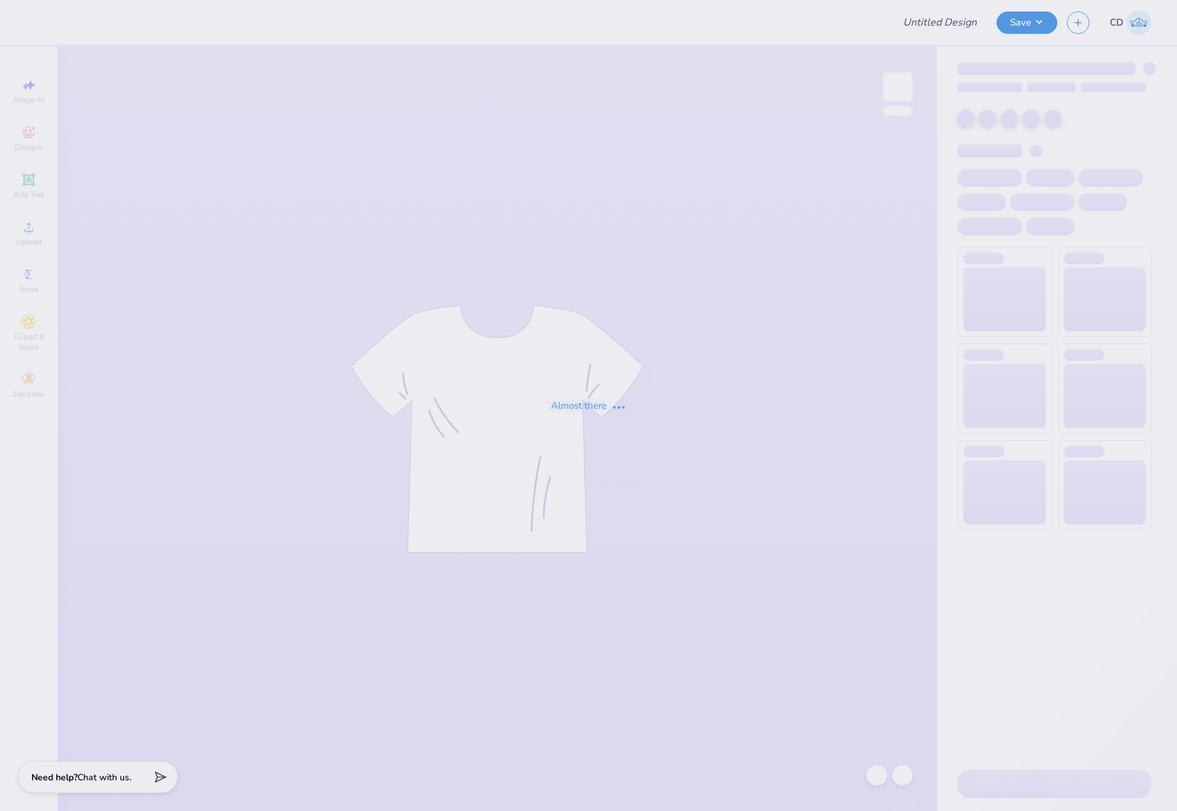
type input "[PERSON_NAME] [PERSON_NAME] : [GEOGRAPHIC_DATA][US_STATE]"
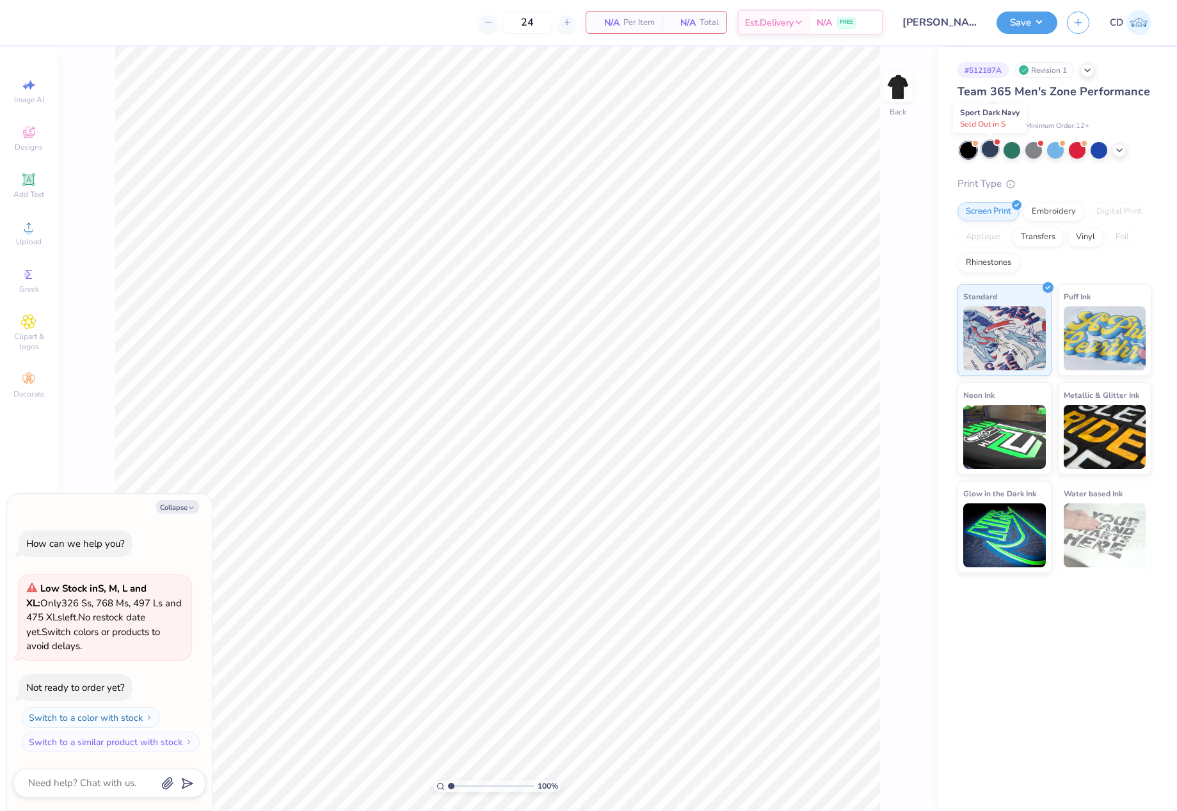
click at [986, 151] on div at bounding box center [990, 149] width 17 height 17
click at [1115, 150] on icon at bounding box center [1119, 149] width 10 height 10
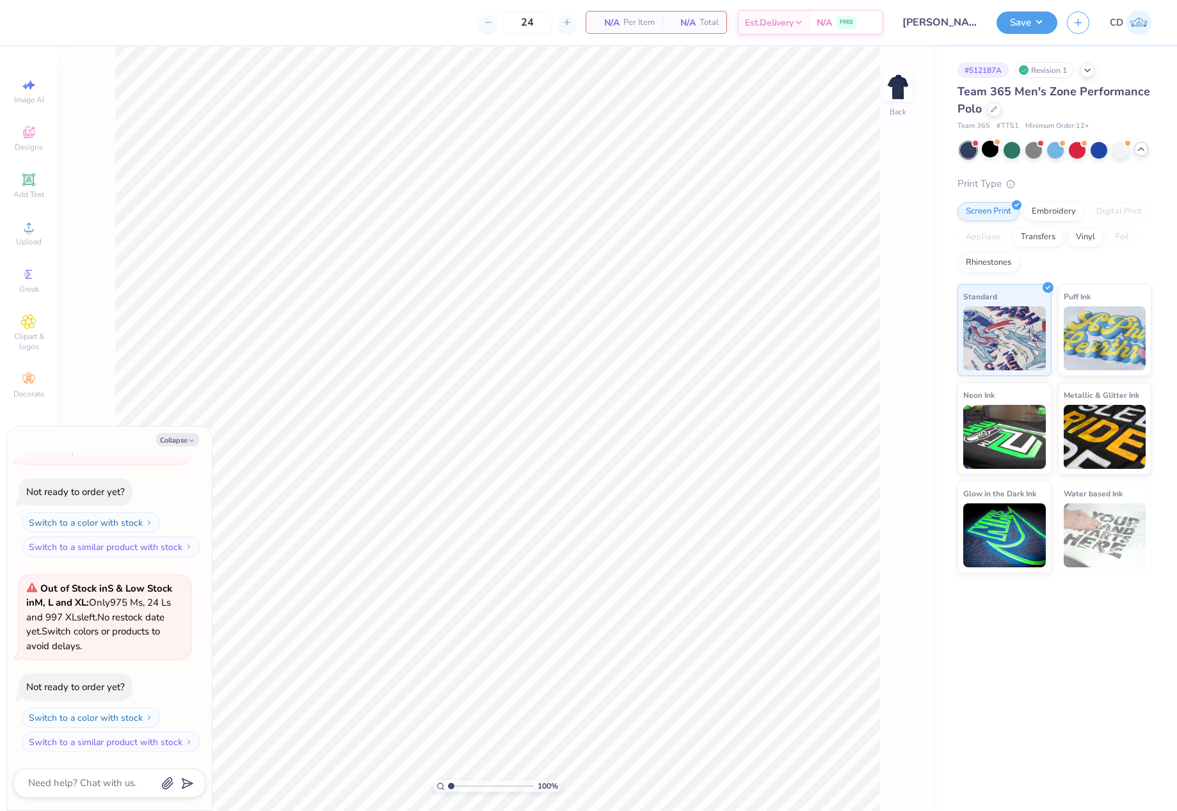
click at [1139, 148] on icon at bounding box center [1141, 149] width 10 height 10
type textarea "x"
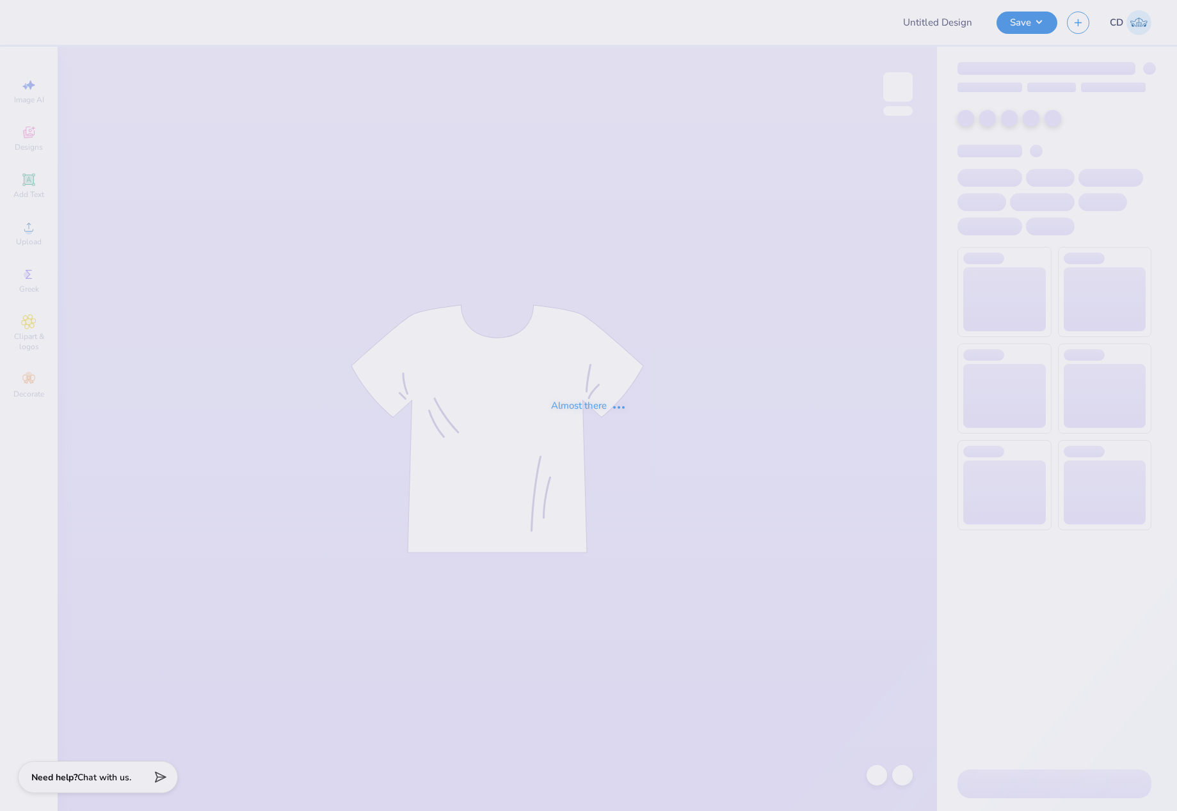
type input "[PERSON_NAME] [PERSON_NAME] : [GEOGRAPHIC_DATA][US_STATE]"
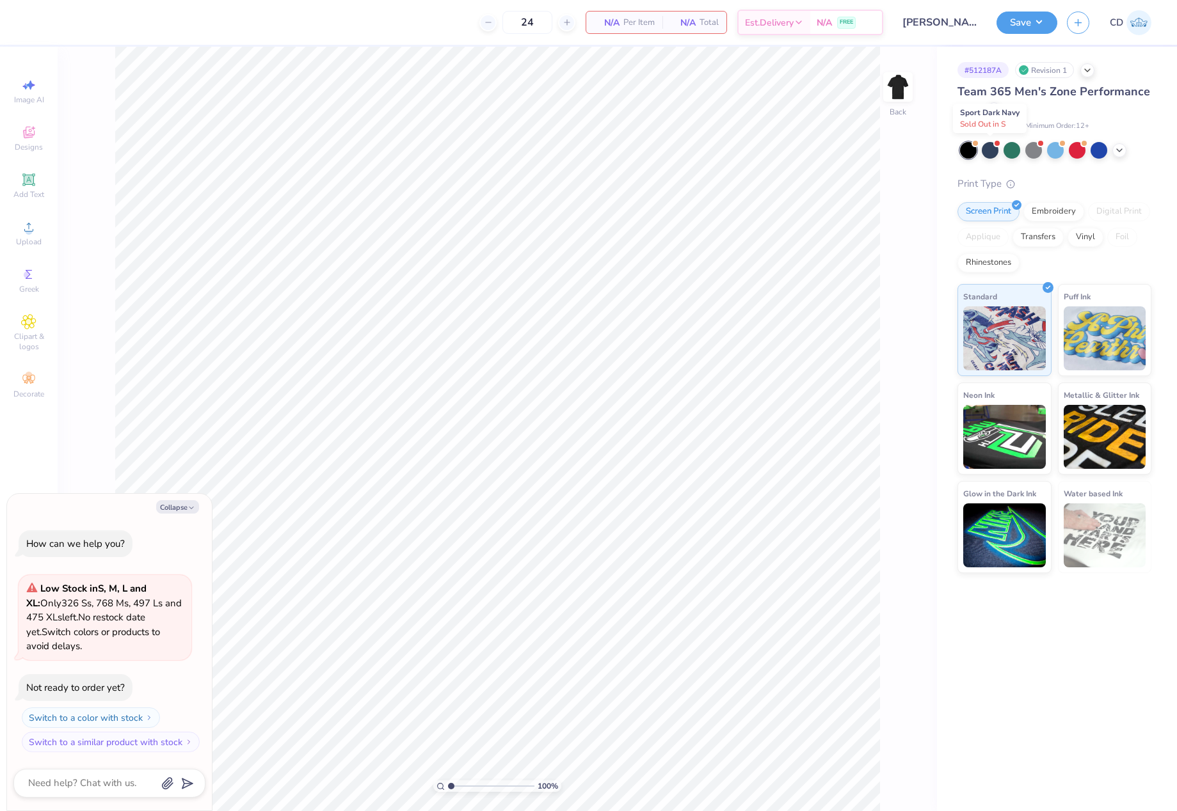
drag, startPoint x: 991, startPoint y: 153, endPoint x: 888, endPoint y: 153, distance: 102.4
click at [990, 153] on div at bounding box center [990, 150] width 17 height 17
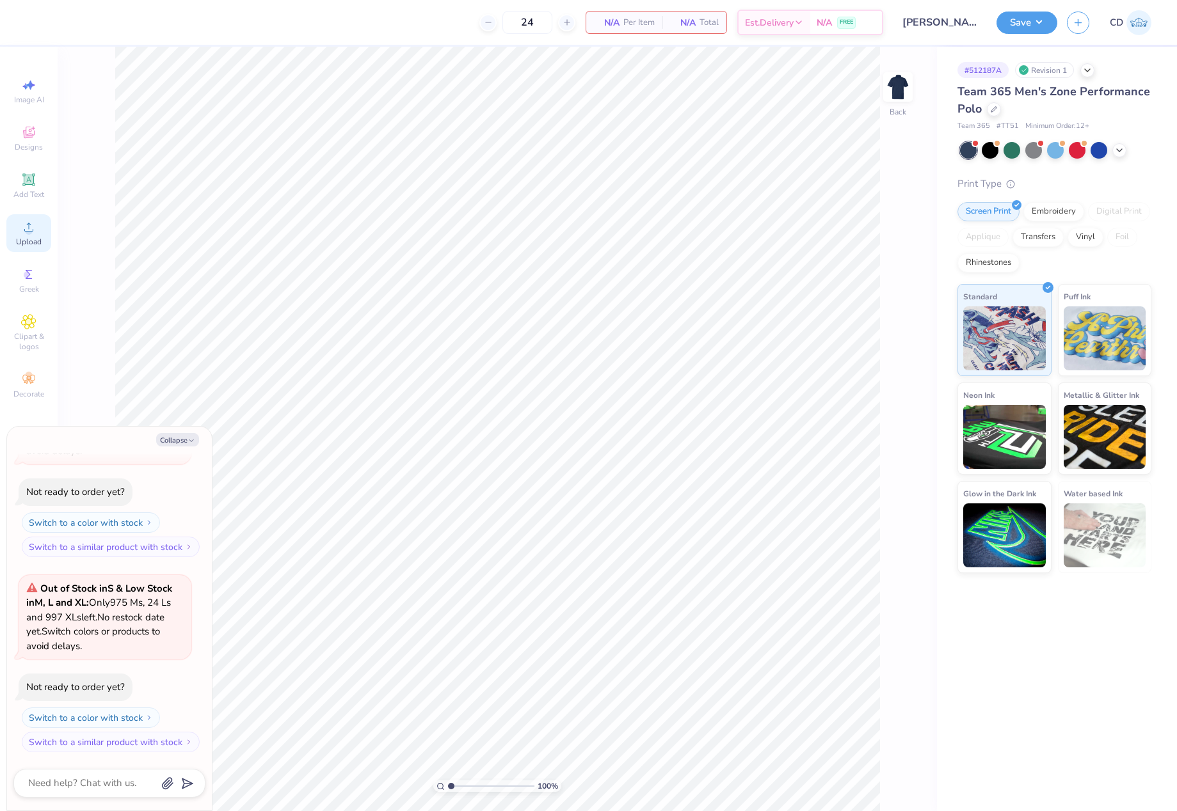
click at [34, 228] on icon at bounding box center [28, 227] width 15 height 15
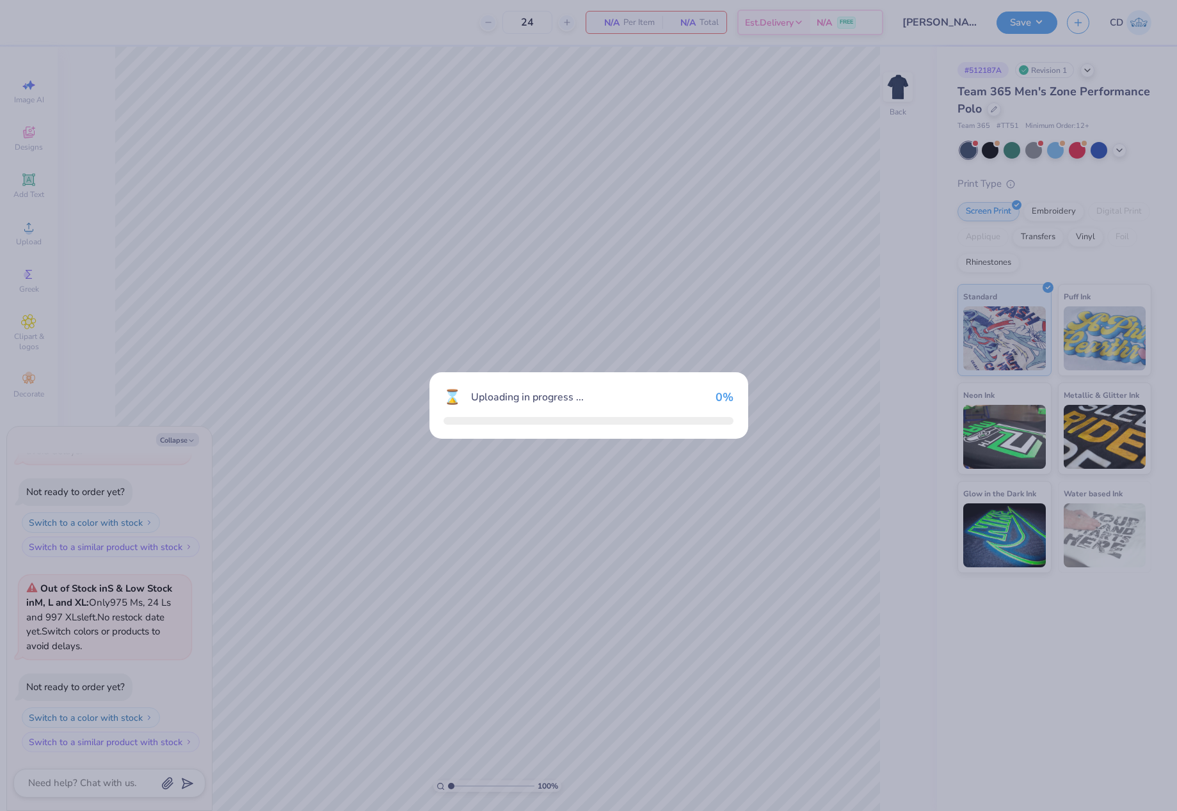
type textarea "x"
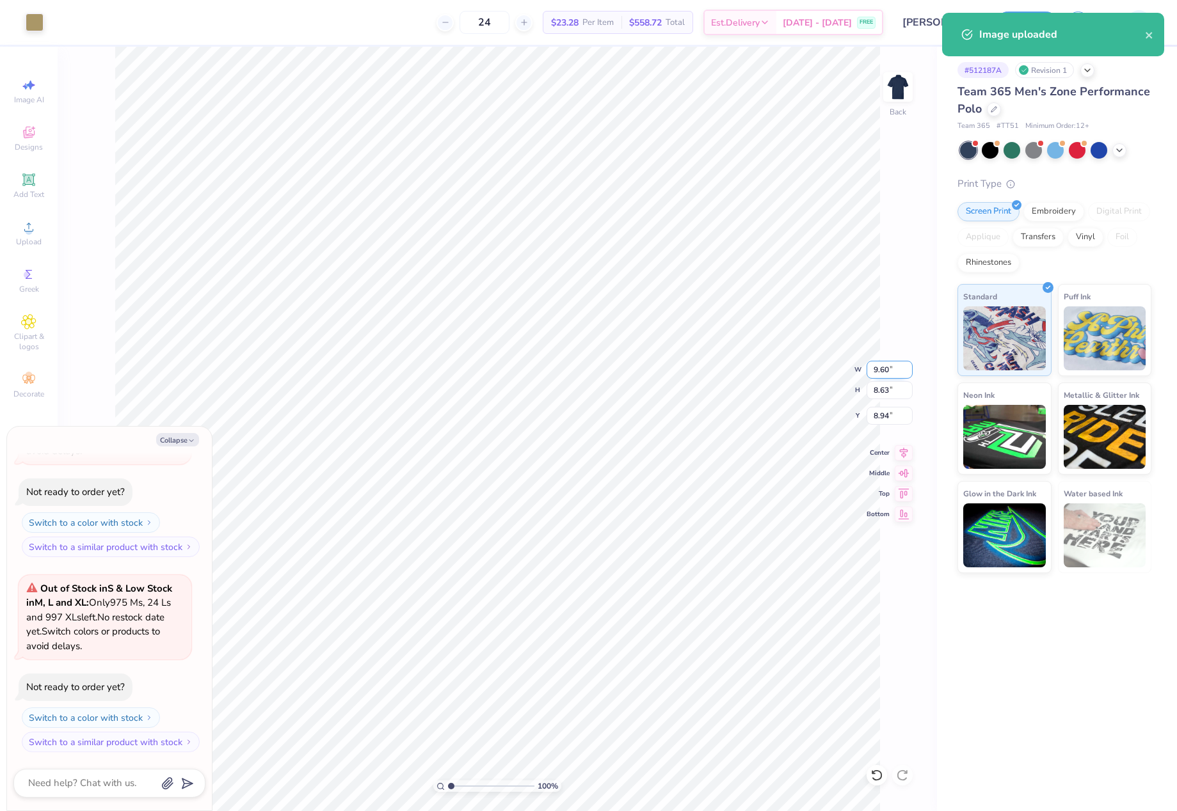
drag, startPoint x: 874, startPoint y: 370, endPoint x: 895, endPoint y: 372, distance: 20.6
click at [895, 372] on input "9.60" at bounding box center [889, 370] width 46 height 18
type input "4"
type textarea "x"
type input "4.00"
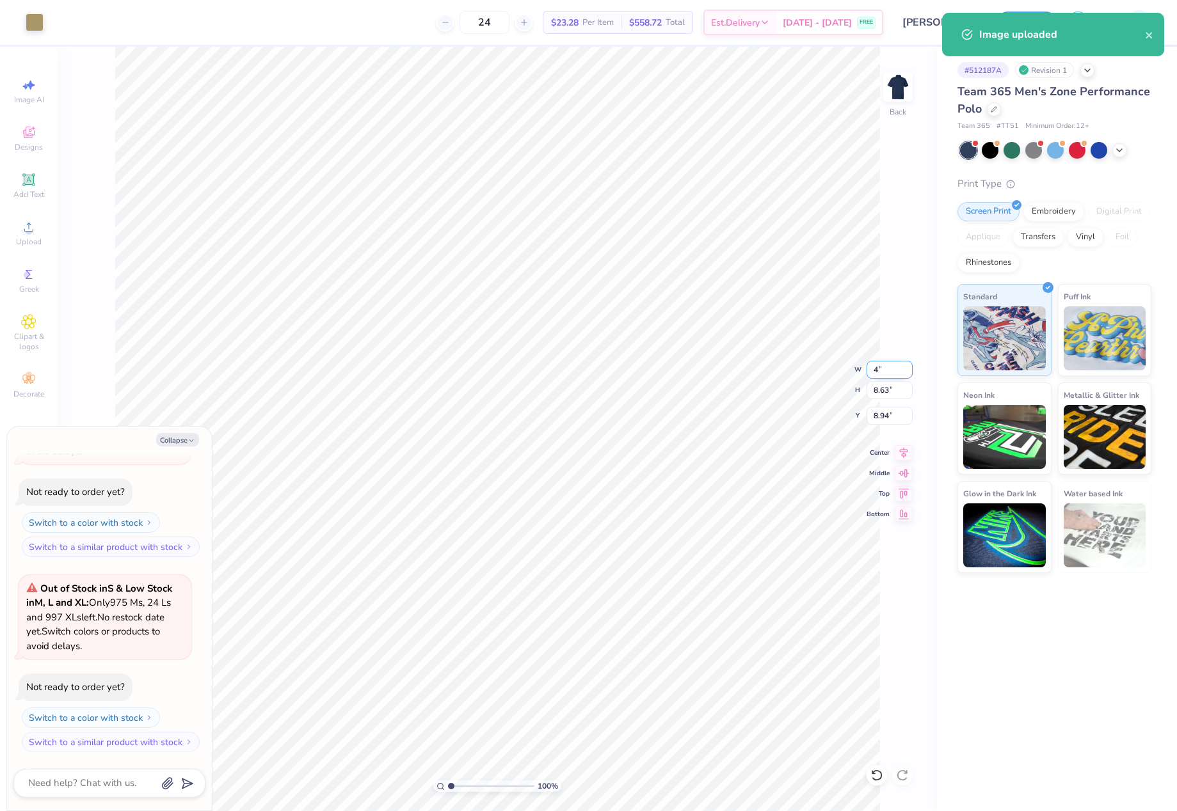
type input "3.59"
type input "11.45"
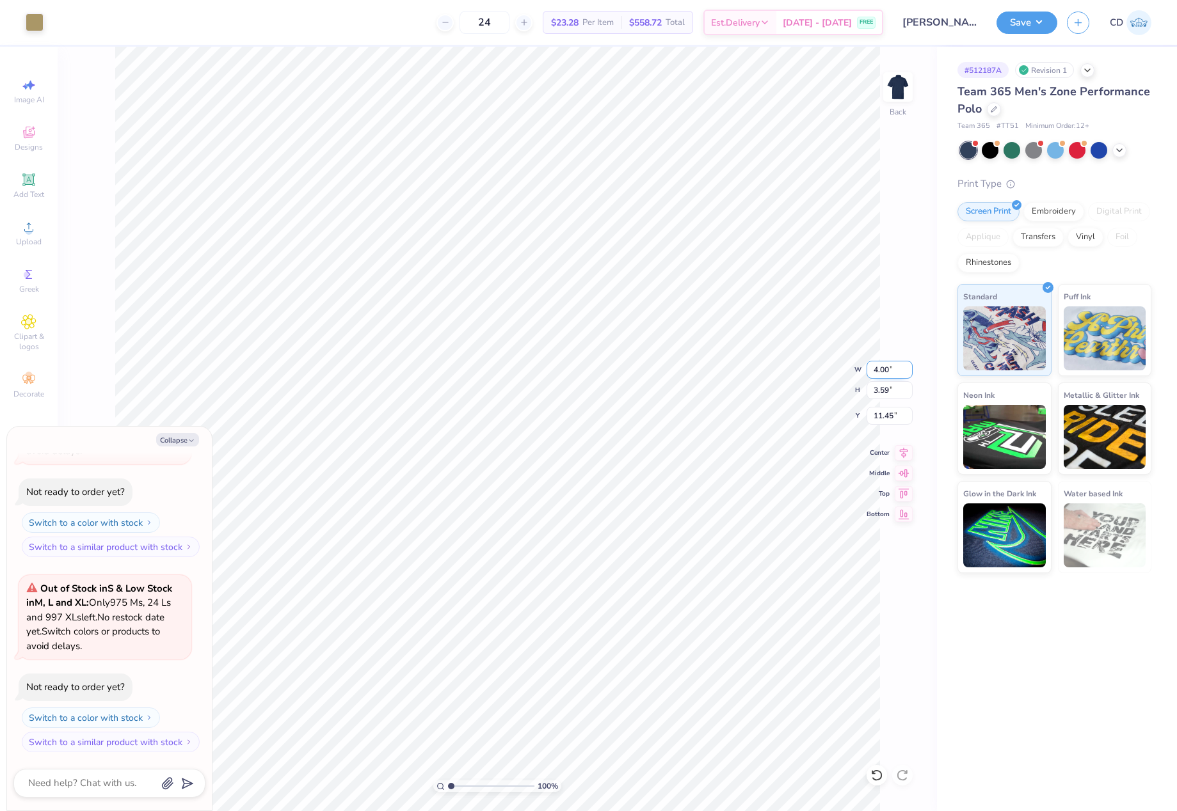
type textarea "x"
type input "3.00"
click at [1009, 24] on button "Save" at bounding box center [1026, 21] width 61 height 22
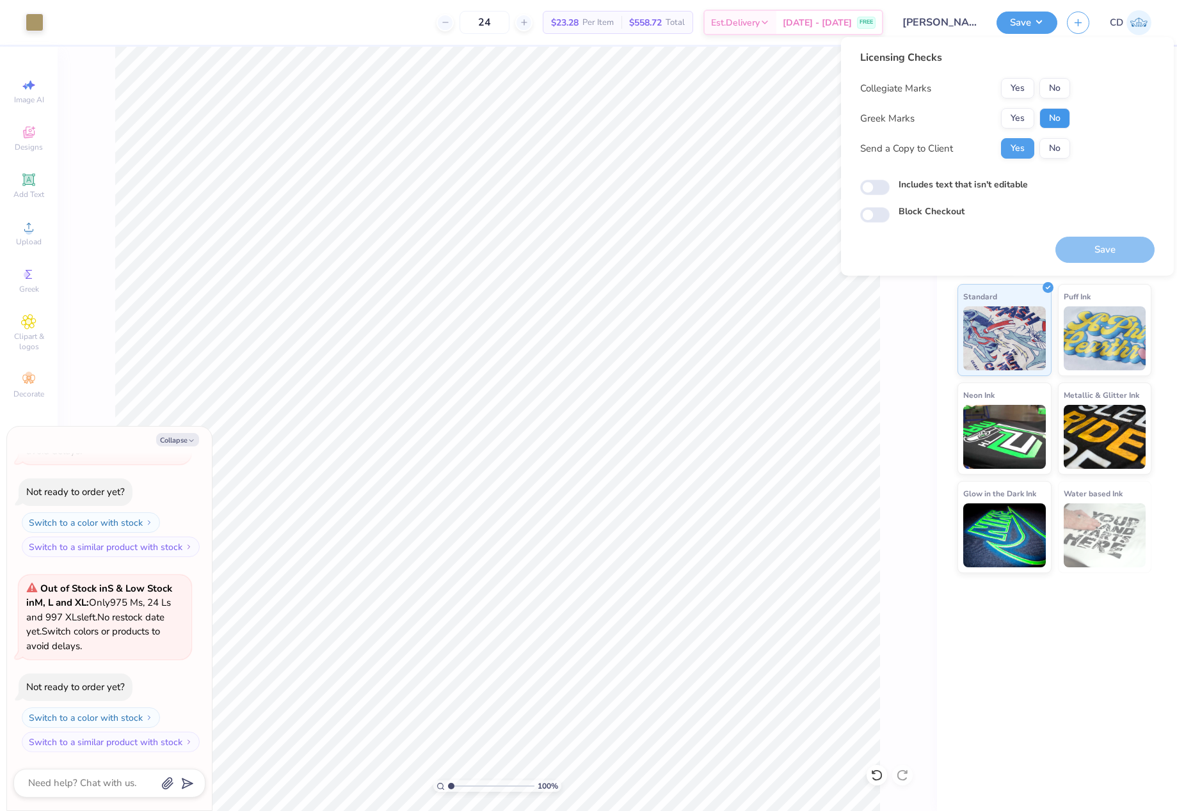
click at [1044, 112] on button "No" at bounding box center [1054, 118] width 31 height 20
click at [1062, 84] on button "No" at bounding box center [1054, 88] width 31 height 20
type textarea "x"
click at [885, 186] on input "Includes text that isn't editable" at bounding box center [874, 187] width 29 height 15
checkbox input "true"
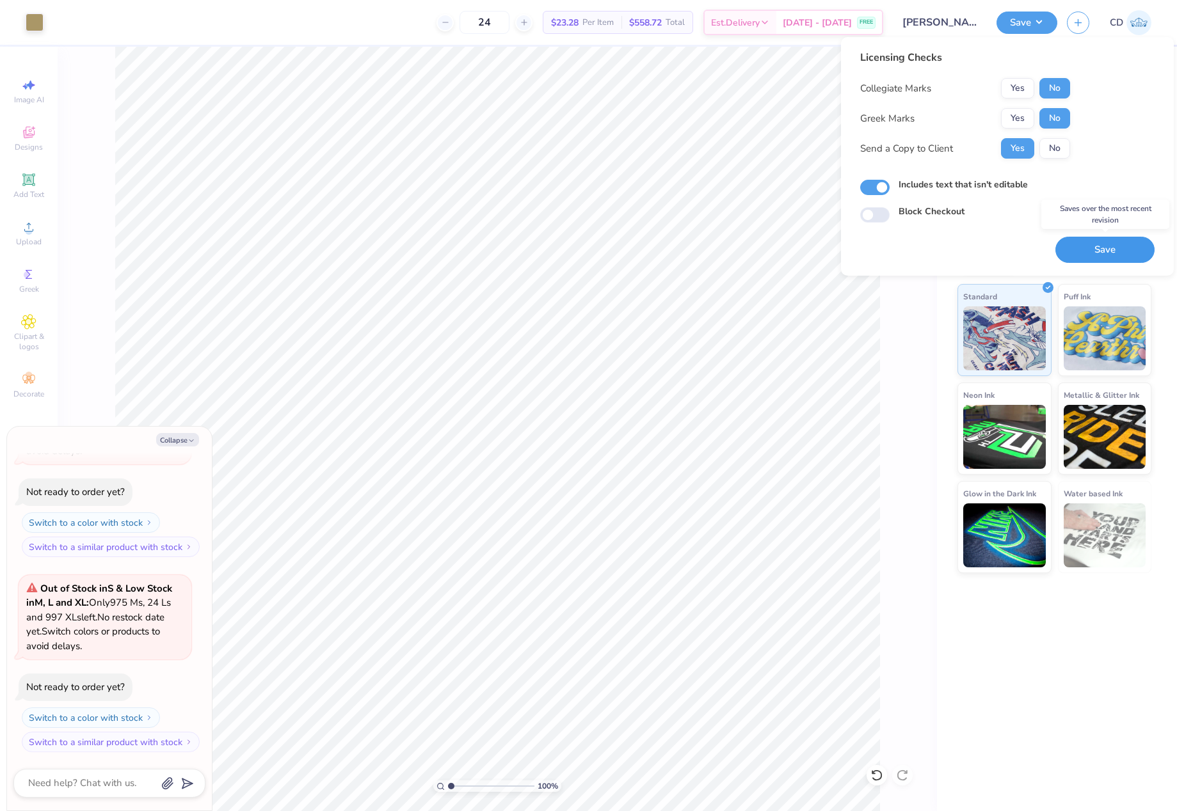
click at [1123, 248] on button "Save" at bounding box center [1104, 250] width 99 height 26
type textarea "x"
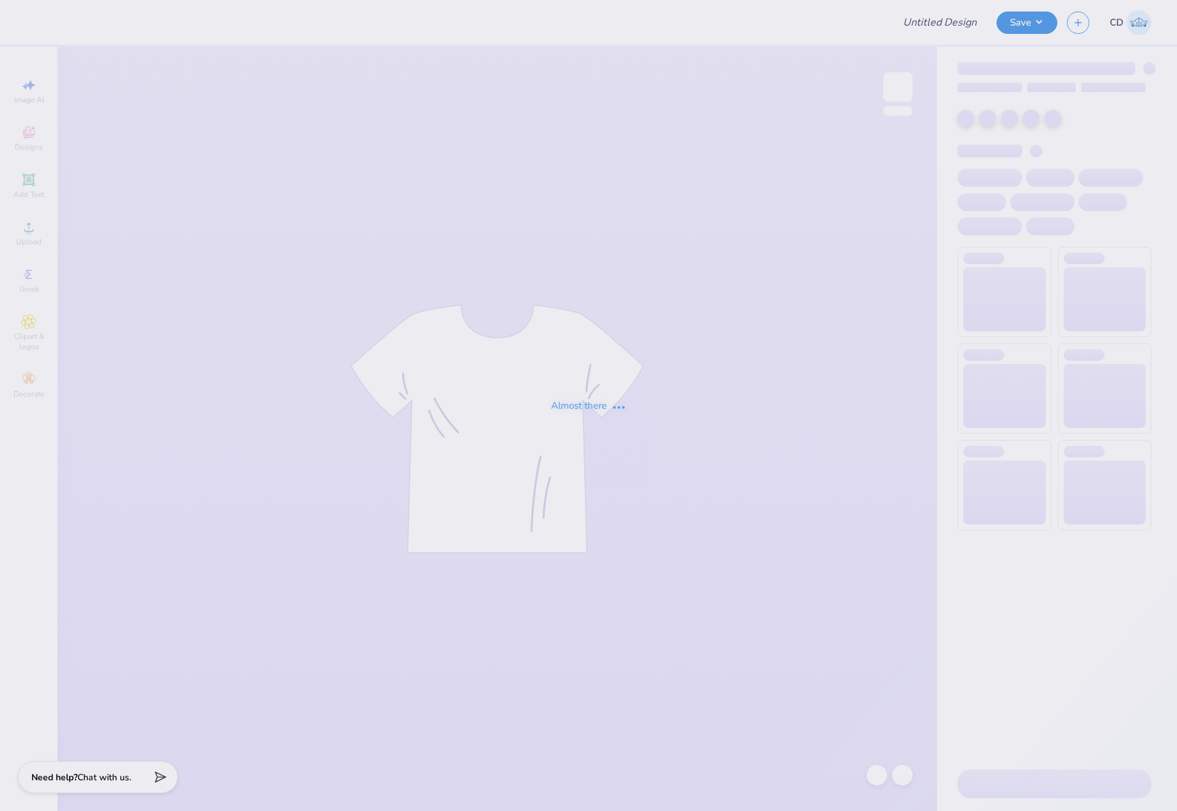
type input "[PERSON_NAME] : [GEOGRAPHIC_DATA]"
type input "50"
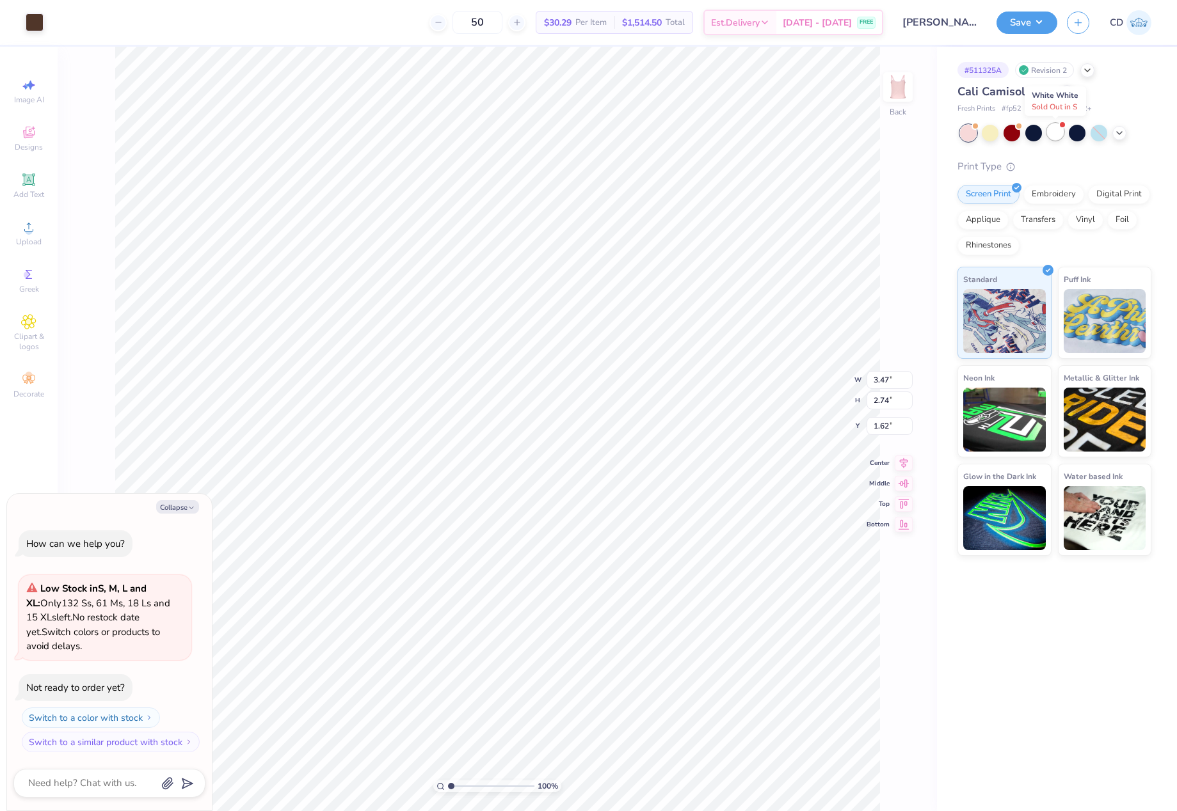
click at [1059, 136] on div at bounding box center [1055, 132] width 17 height 17
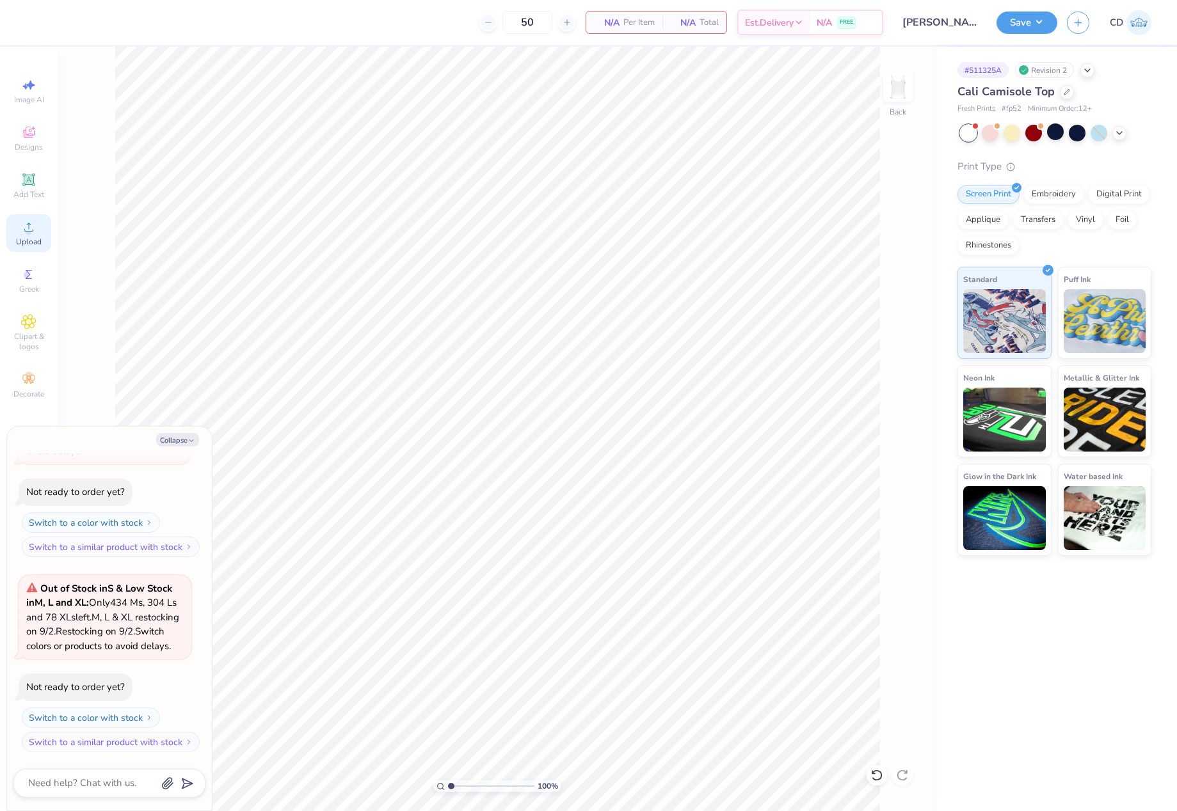
click at [16, 231] on div "Upload" at bounding box center [28, 233] width 45 height 38
type textarea "x"
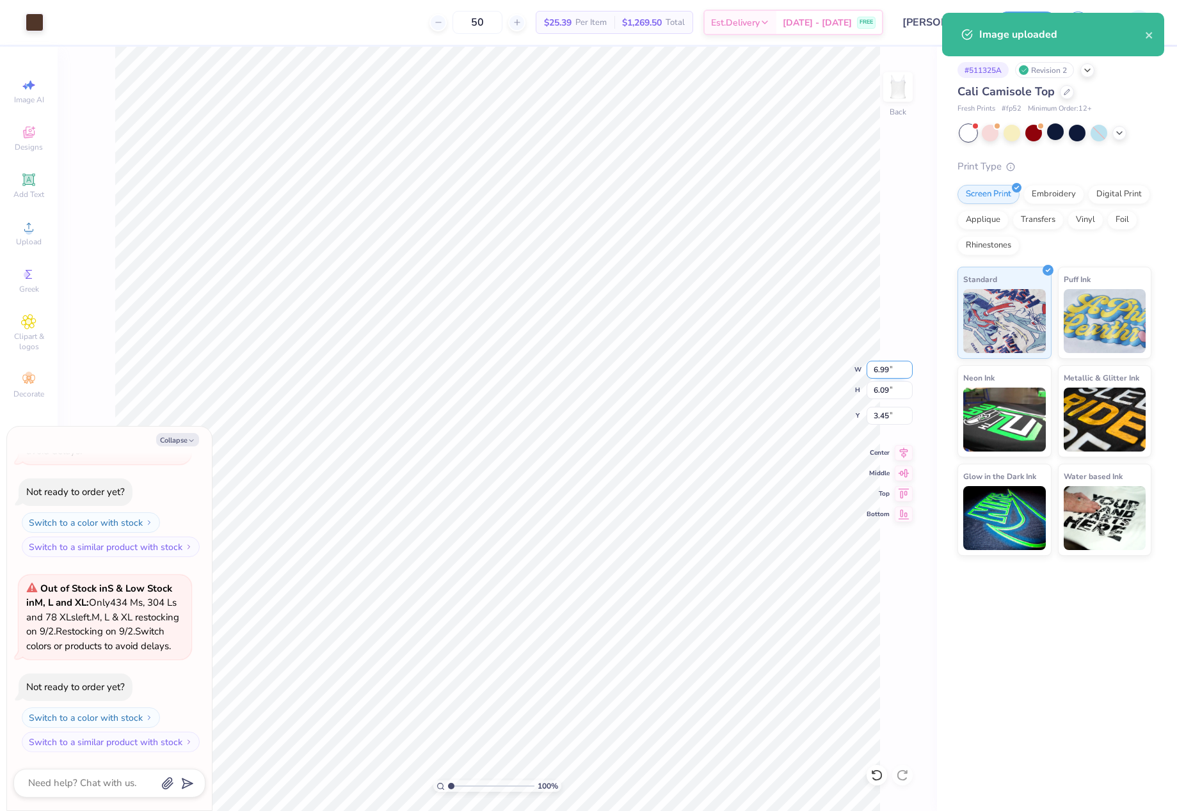
drag, startPoint x: 870, startPoint y: 362, endPoint x: 897, endPoint y: 365, distance: 27.7
click at [897, 365] on input "6.99" at bounding box center [889, 370] width 46 height 18
type input "4.00"
type textarea "x"
type input "3.48"
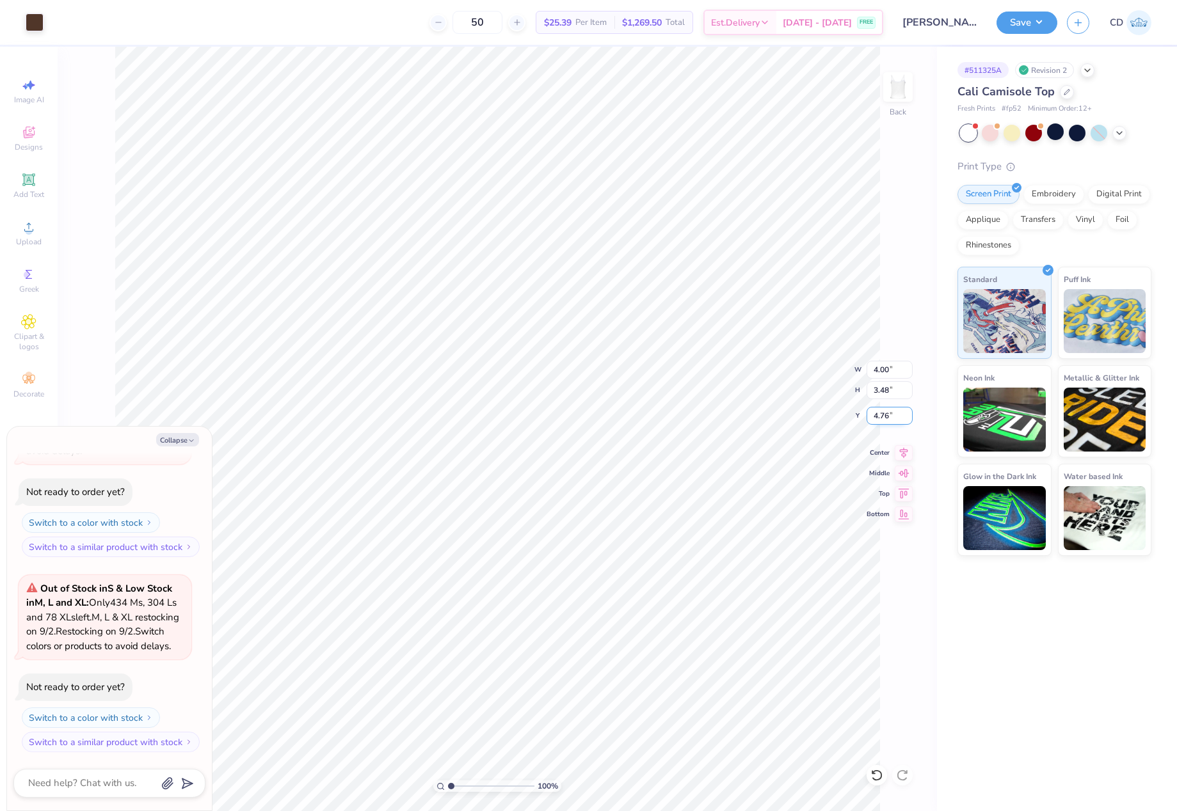
drag, startPoint x: 870, startPoint y: 417, endPoint x: 905, endPoint y: 420, distance: 34.7
click at [902, 420] on input "4.76" at bounding box center [889, 416] width 46 height 18
type input "2"
type textarea "x"
type input "2.00"
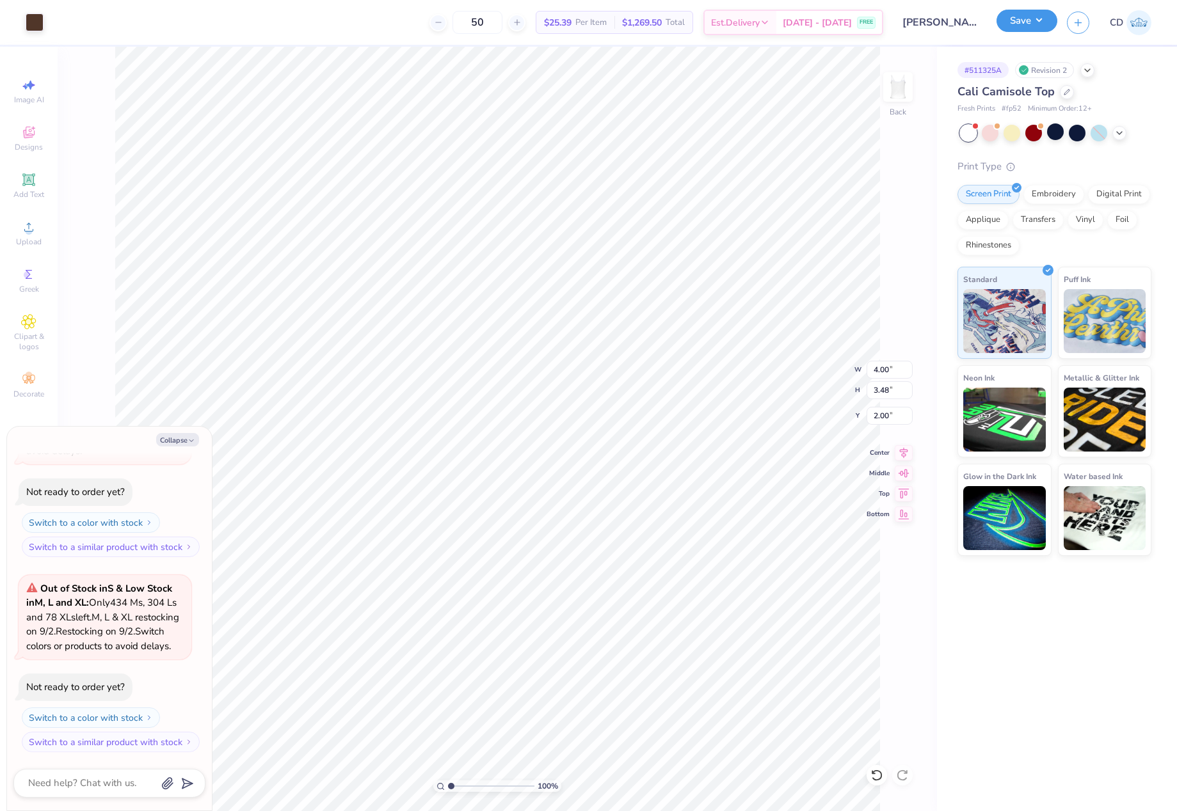
click at [1011, 24] on button "Save" at bounding box center [1026, 21] width 61 height 22
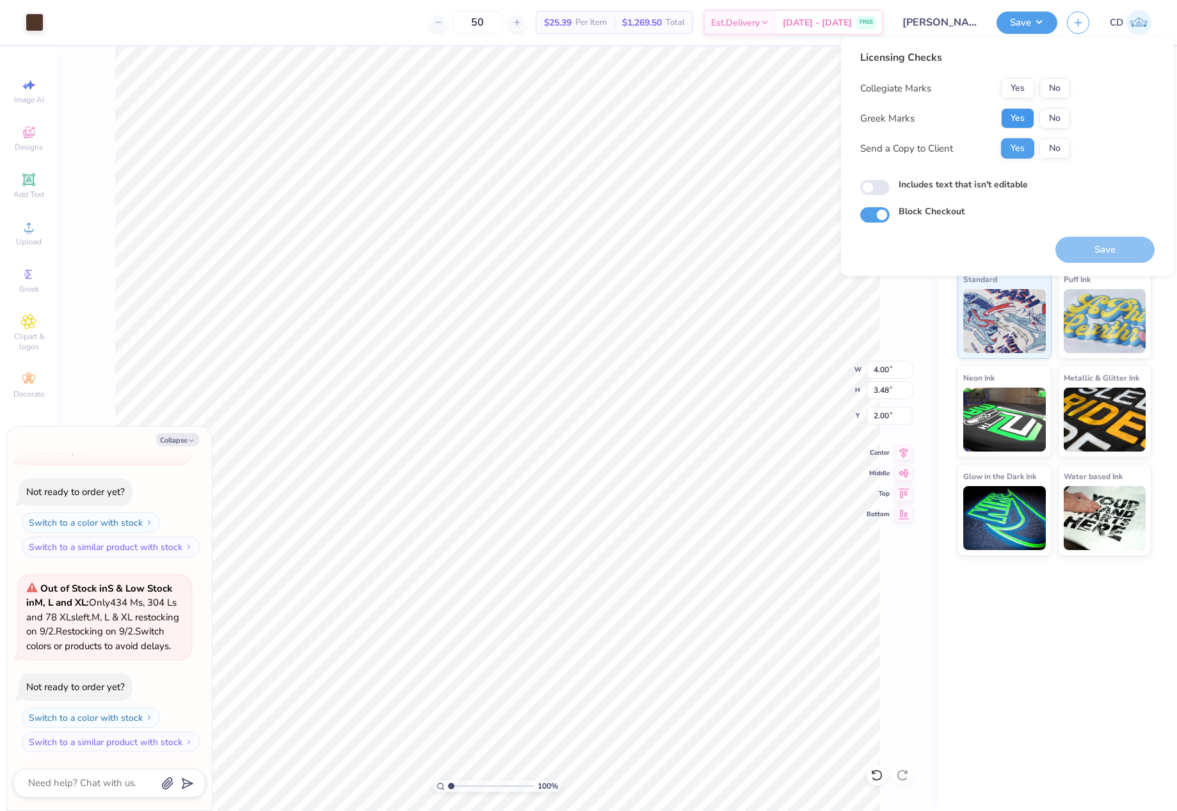
click at [1022, 119] on button "Yes" at bounding box center [1017, 118] width 33 height 20
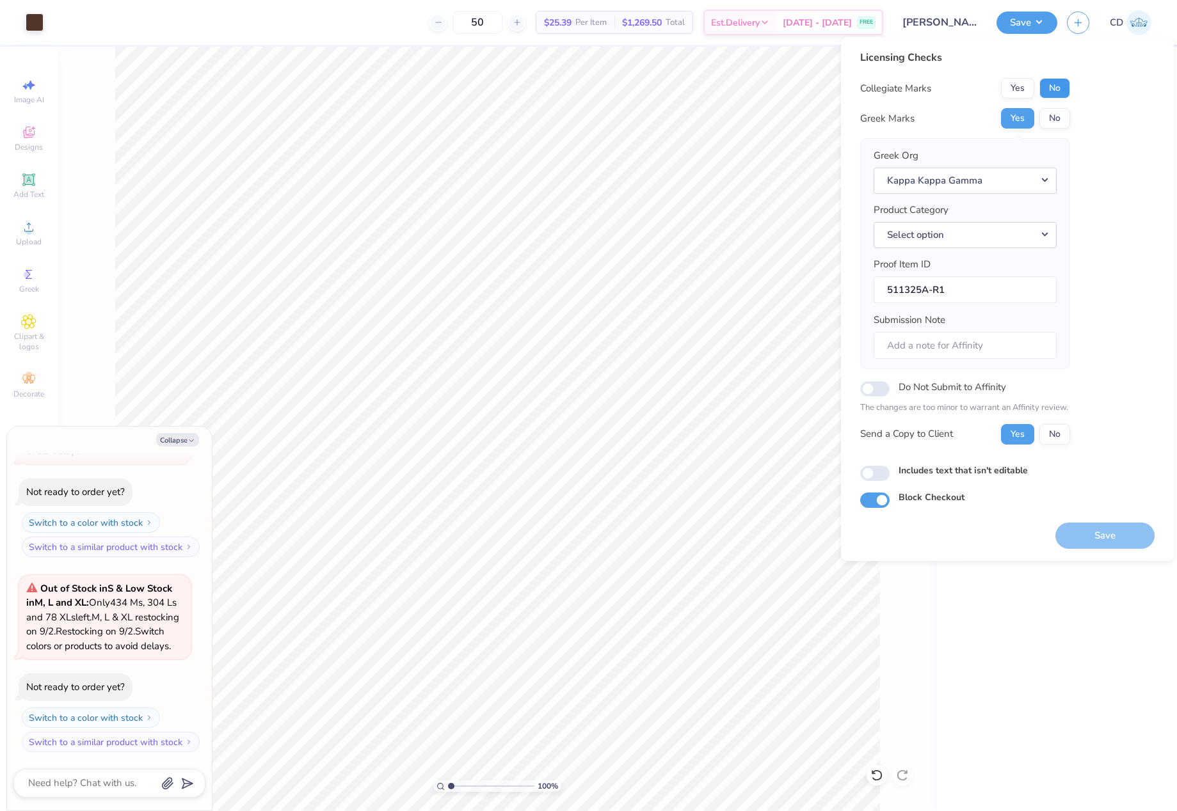
click at [1053, 90] on button "No" at bounding box center [1054, 88] width 31 height 20
type textarea "x"
click at [1043, 228] on button "Select option" at bounding box center [965, 235] width 183 height 26
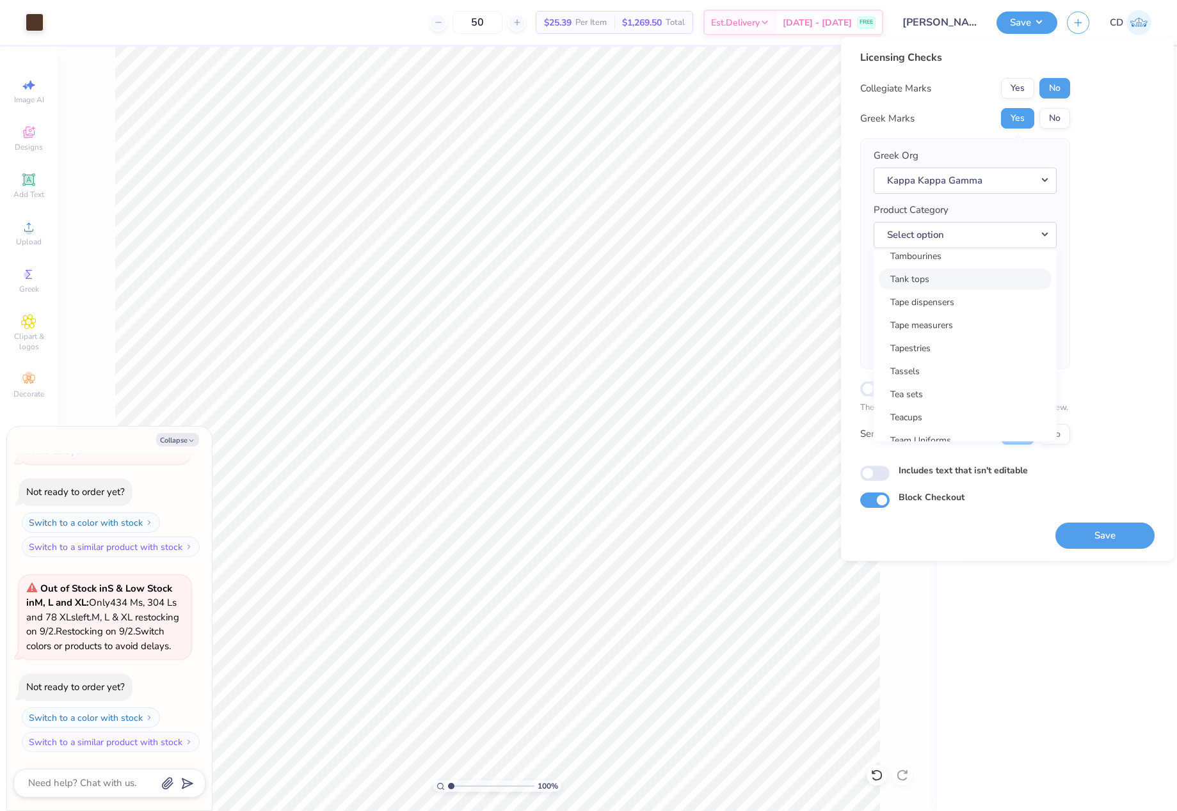
click at [929, 283] on link "Tank tops" at bounding box center [965, 279] width 173 height 21
type textarea "x"
click at [872, 475] on input "Includes text that isn't editable" at bounding box center [874, 473] width 29 height 15
checkbox input "true"
click at [1101, 535] on button "Save" at bounding box center [1104, 536] width 99 height 26
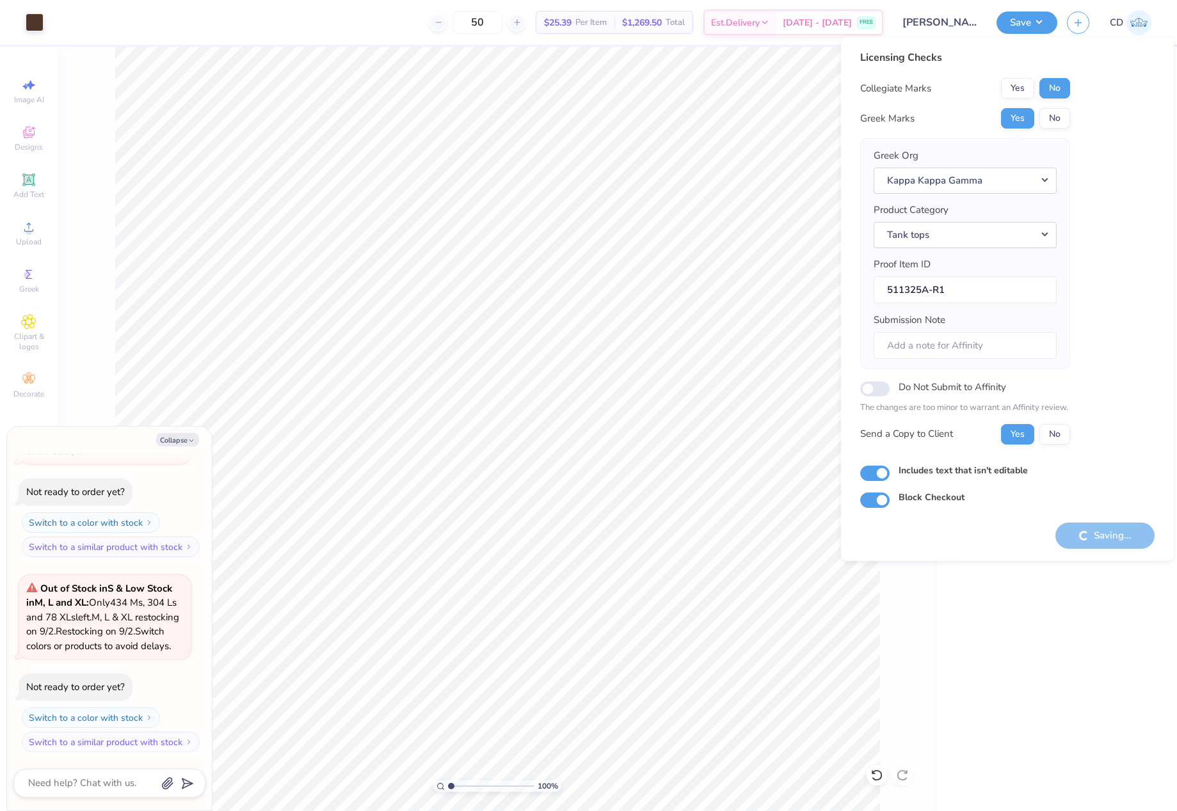
type textarea "x"
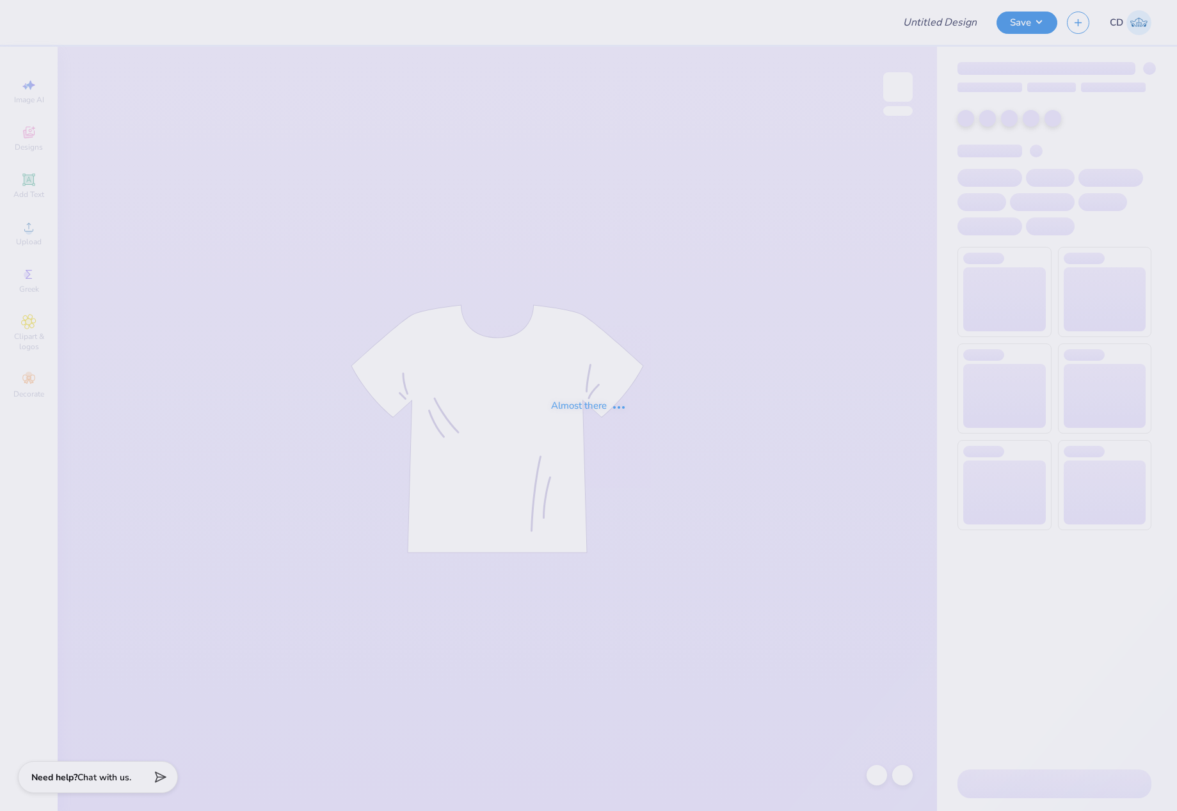
type input "wake team merch"
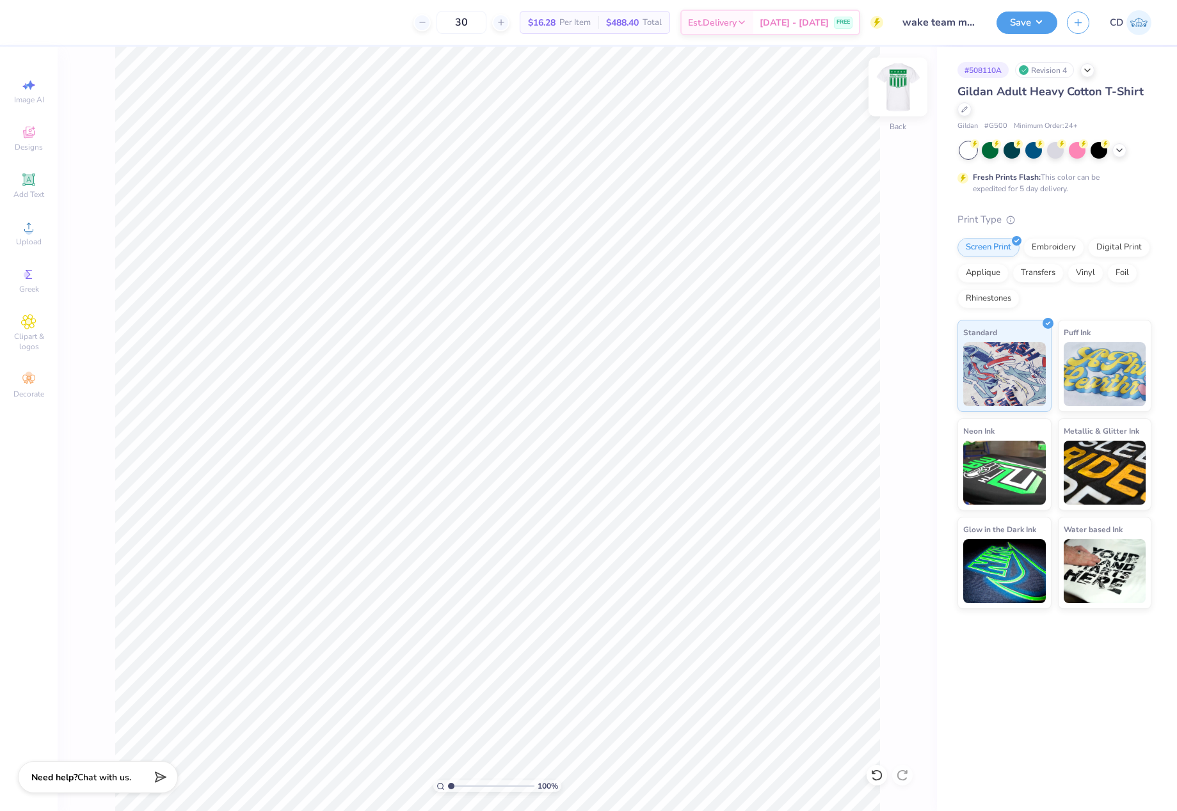
click at [903, 102] on img at bounding box center [897, 86] width 51 height 51
click at [592, 419] on li "Copy" at bounding box center [609, 418] width 100 height 25
click at [907, 101] on img at bounding box center [897, 86] width 51 height 51
click at [568, 332] on li "Paste" at bounding box center [581, 332] width 100 height 25
drag, startPoint x: 872, startPoint y: 373, endPoint x: 897, endPoint y: 376, distance: 25.1
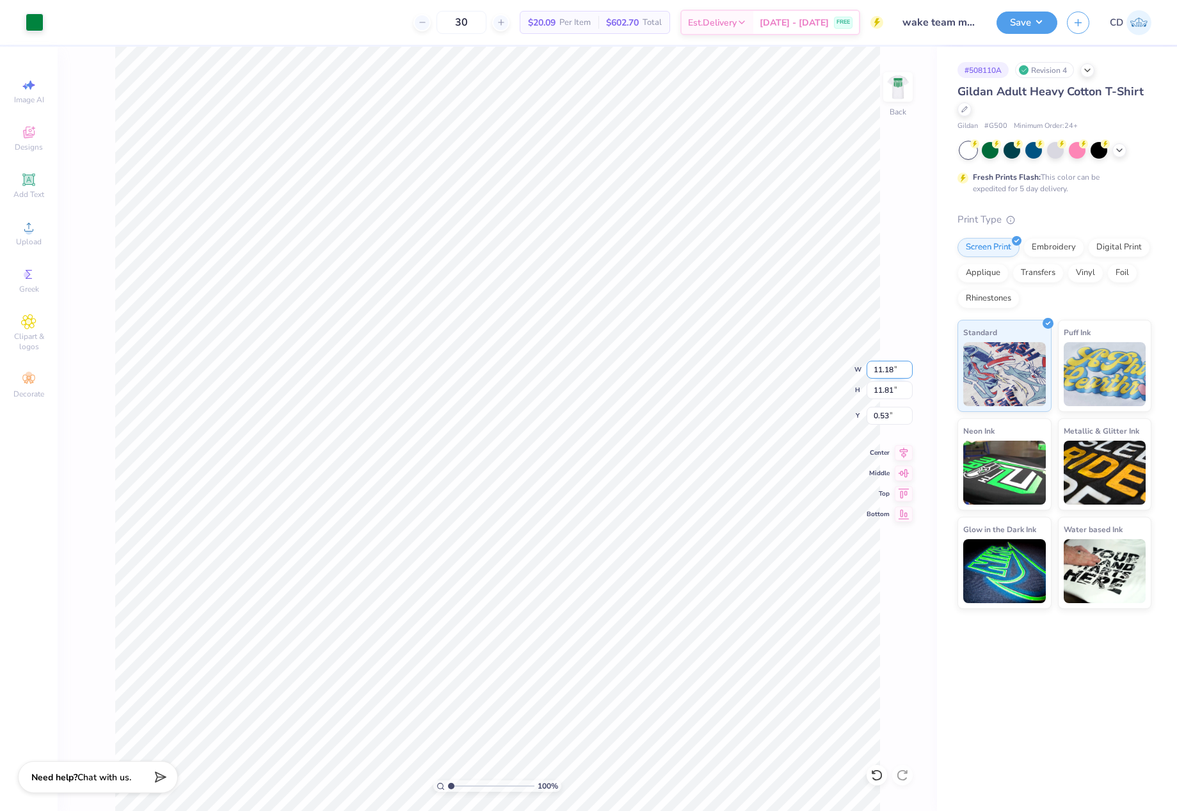
click at [897, 376] on input "11.18" at bounding box center [889, 370] width 46 height 18
type input "3.50"
type input "3.70"
type input "3.00"
click at [1018, 24] on button "Save" at bounding box center [1026, 21] width 61 height 22
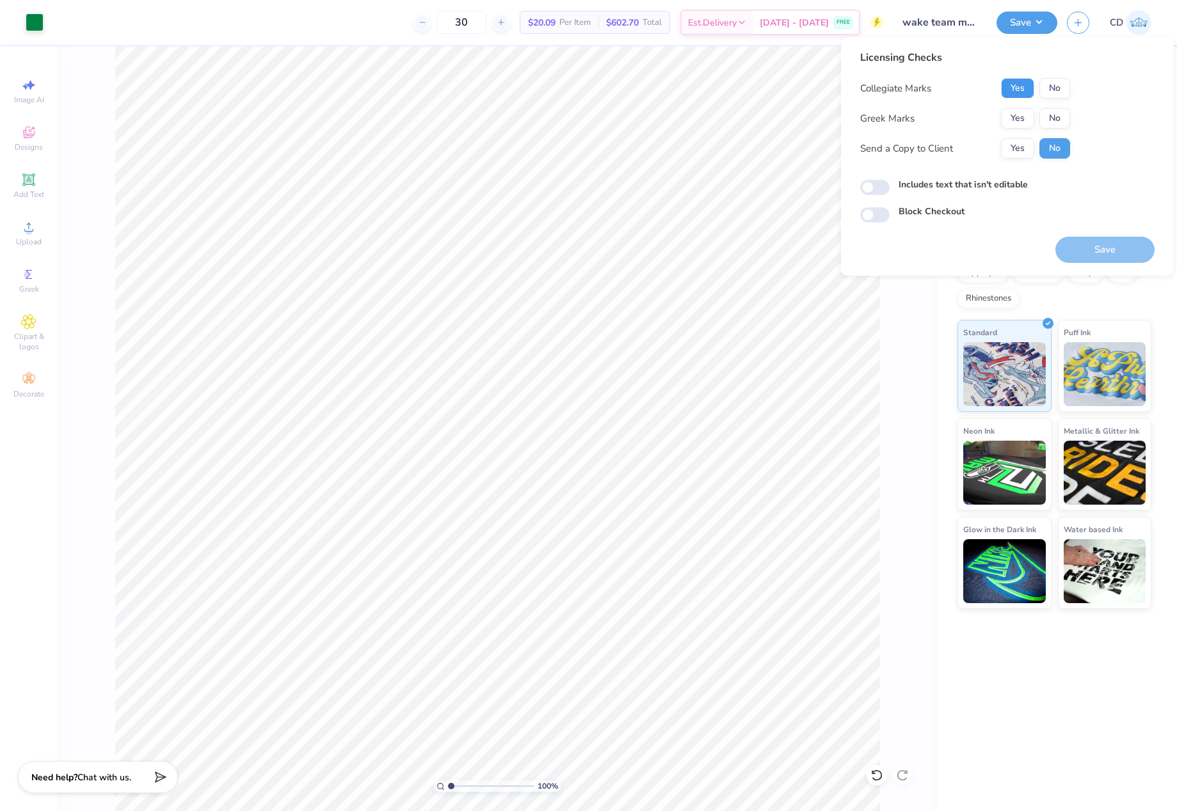
click at [1019, 93] on button "Yes" at bounding box center [1017, 88] width 33 height 20
click at [1049, 112] on button "No" at bounding box center [1054, 118] width 31 height 20
drag, startPoint x: 879, startPoint y: 187, endPoint x: 1016, endPoint y: 243, distance: 147.5
click at [881, 189] on input "Includes text that isn't editable" at bounding box center [874, 187] width 29 height 15
click at [875, 186] on input "Includes text that isn't editable" at bounding box center [874, 187] width 29 height 15
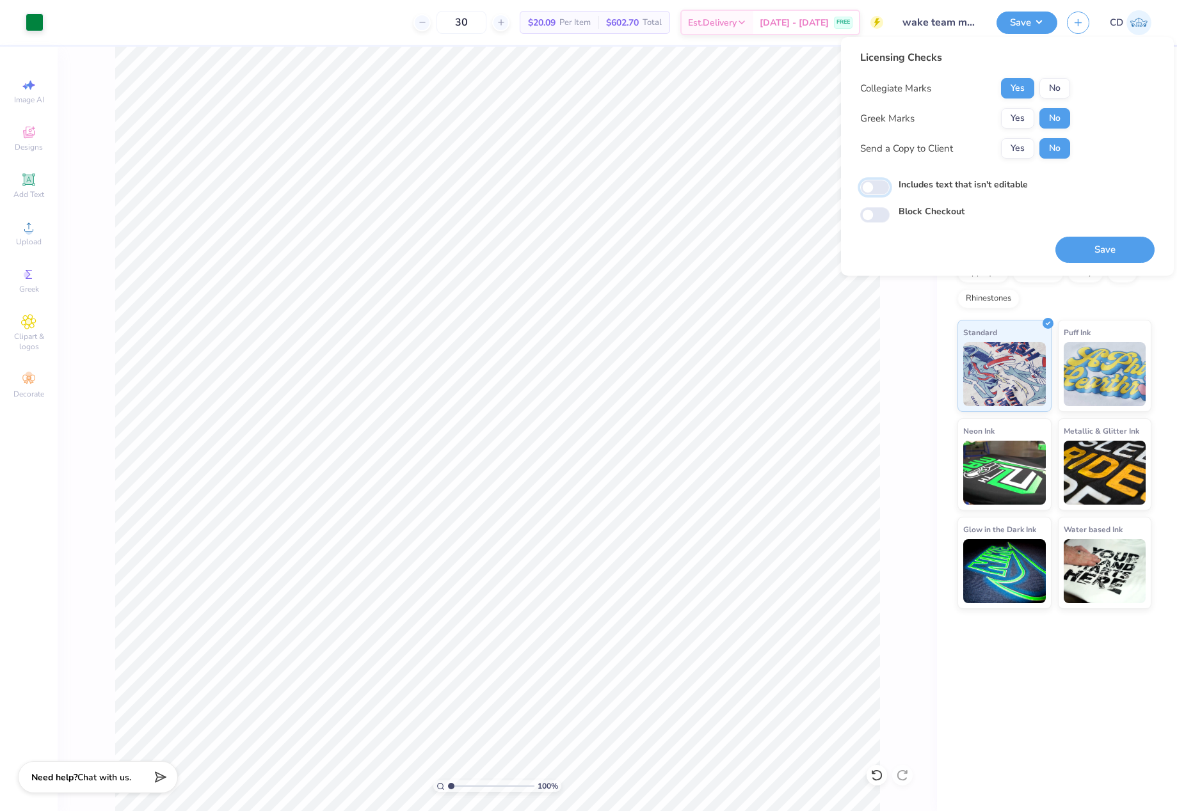
checkbox input "false"
click at [1073, 247] on button "Save" at bounding box center [1104, 250] width 99 height 26
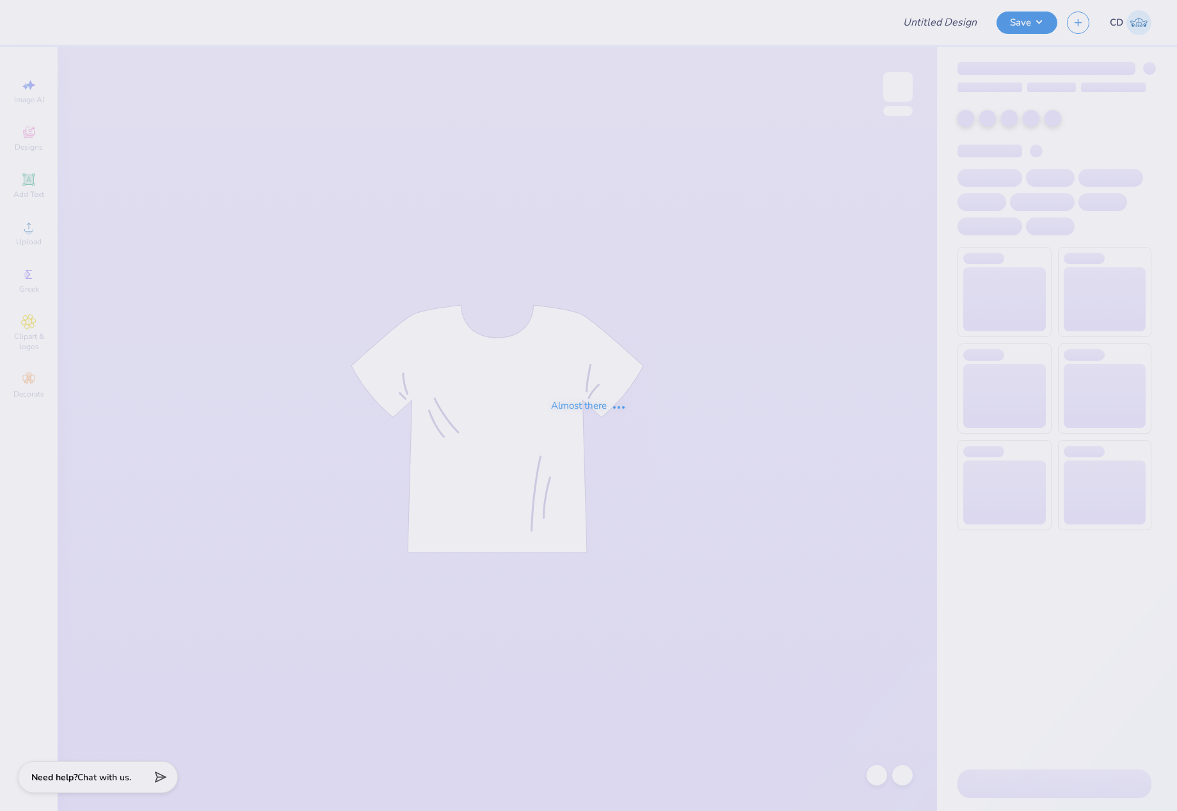
type input "Lambda Chi Alpha Basketball Jersey"
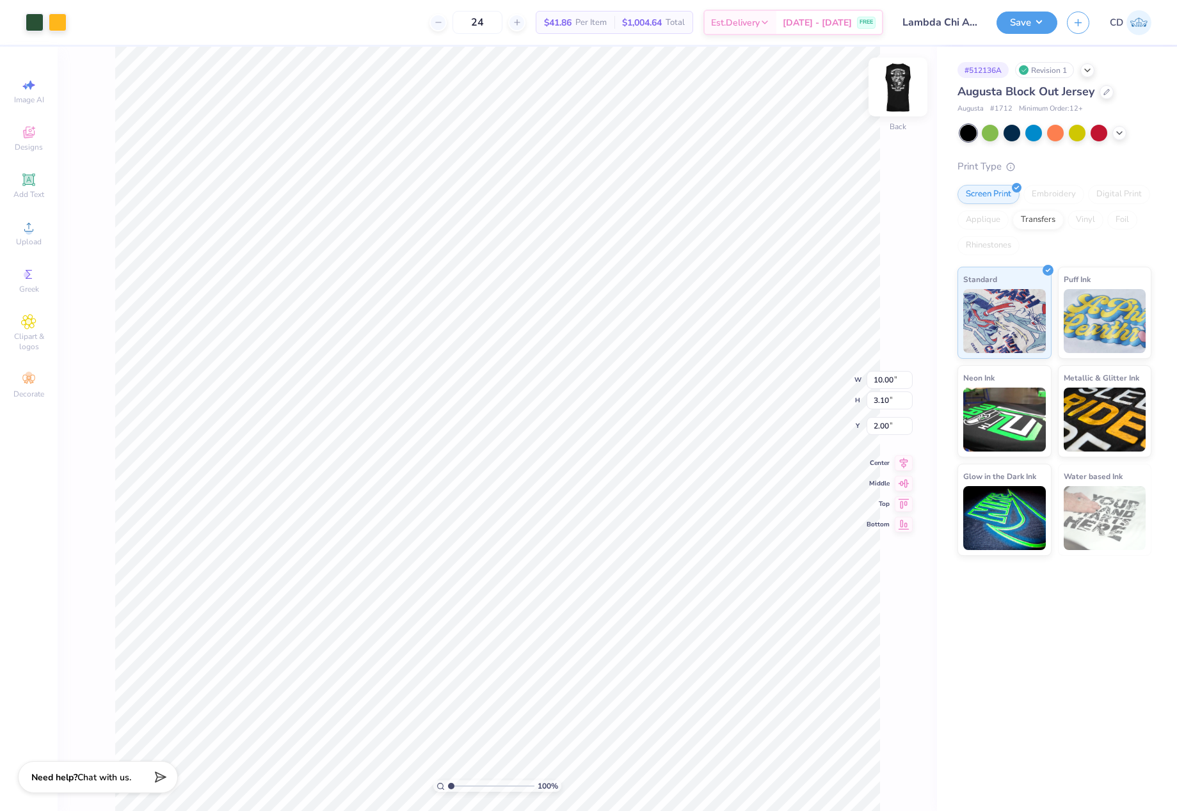
click at [892, 84] on img at bounding box center [897, 86] width 51 height 51
click at [1016, 18] on button "Save" at bounding box center [1026, 21] width 61 height 22
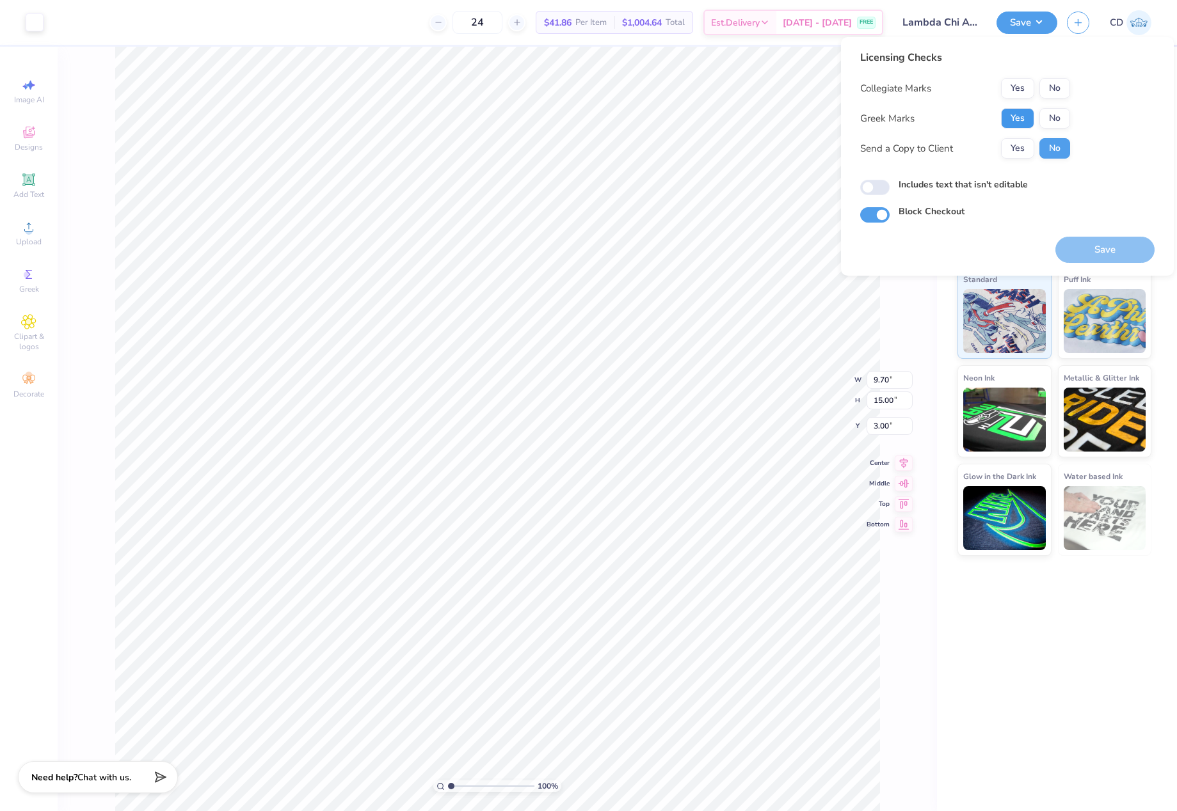
click at [1016, 113] on button "Yes" at bounding box center [1017, 118] width 33 height 20
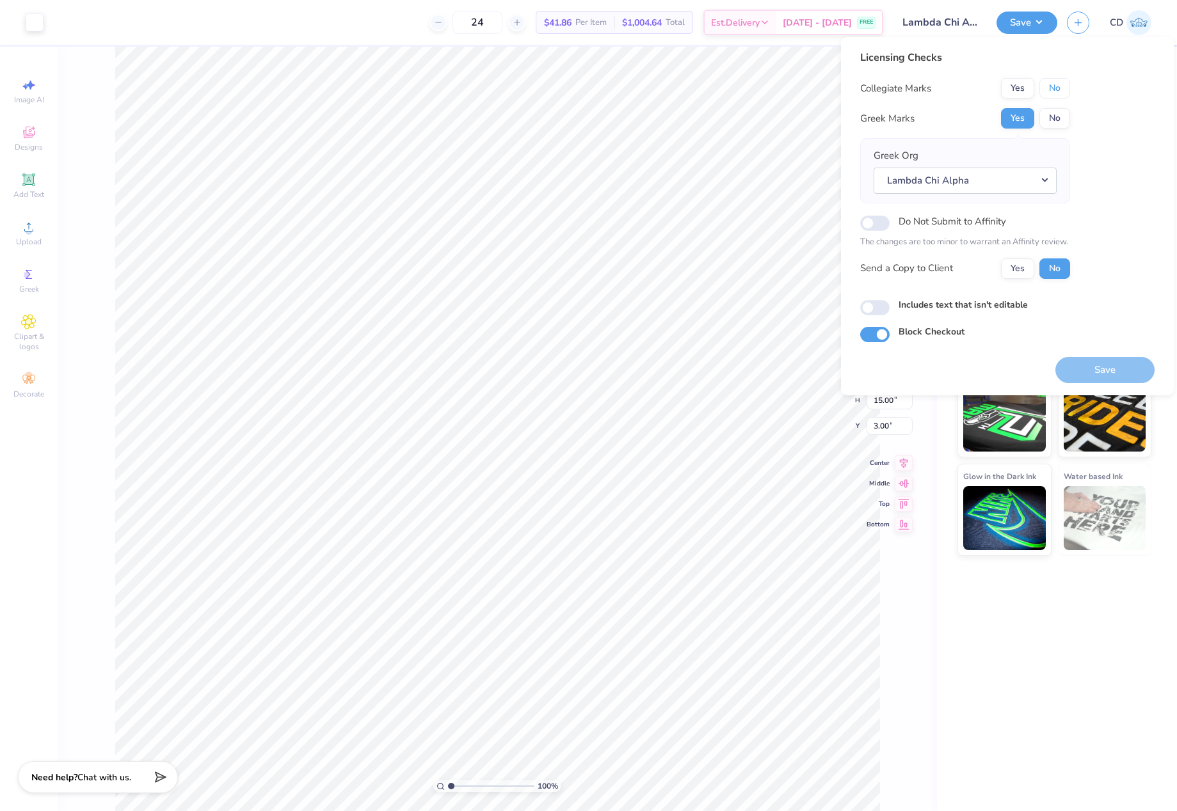
drag, startPoint x: 1051, startPoint y: 91, endPoint x: 1030, endPoint y: 139, distance: 52.2
click at [1051, 90] on button "No" at bounding box center [1054, 88] width 31 height 20
drag, startPoint x: 877, startPoint y: 299, endPoint x: 1006, endPoint y: 340, distance: 134.8
click at [878, 300] on input "Includes text that isn't editable" at bounding box center [874, 307] width 29 height 15
checkbox input "true"
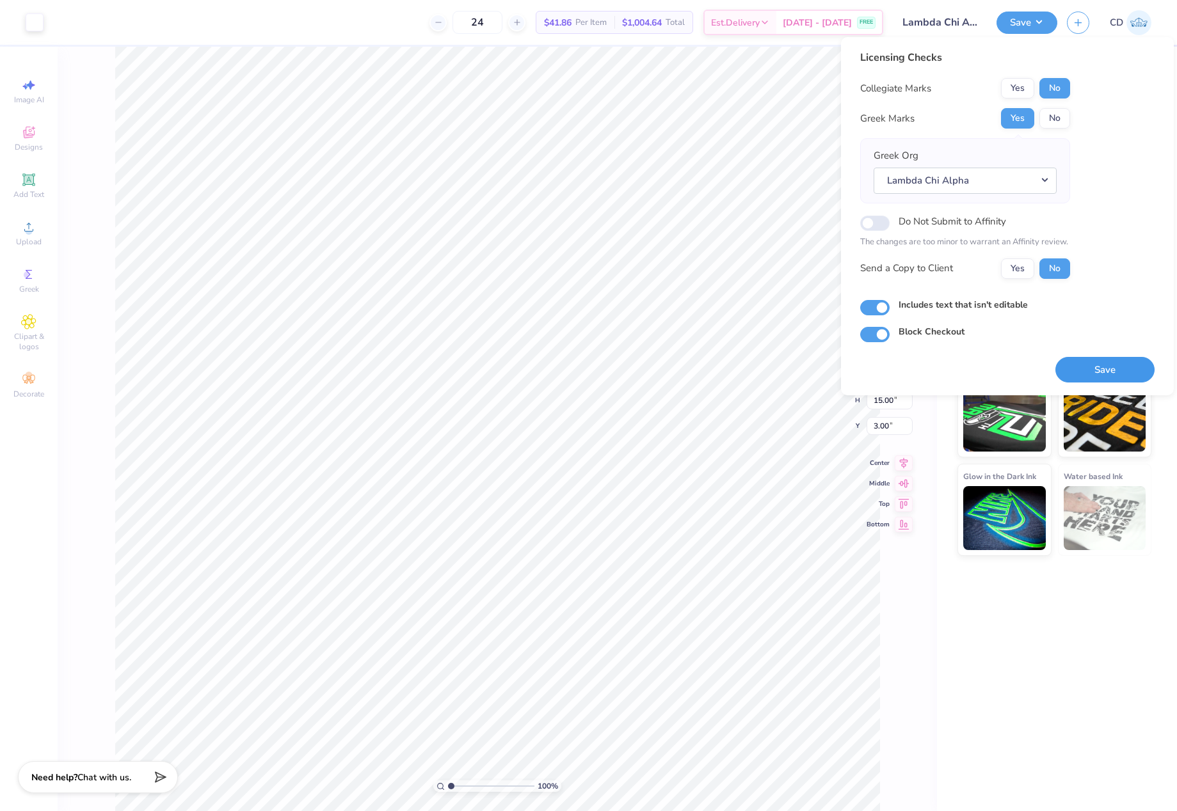
click at [1096, 361] on button "Save" at bounding box center [1104, 370] width 99 height 26
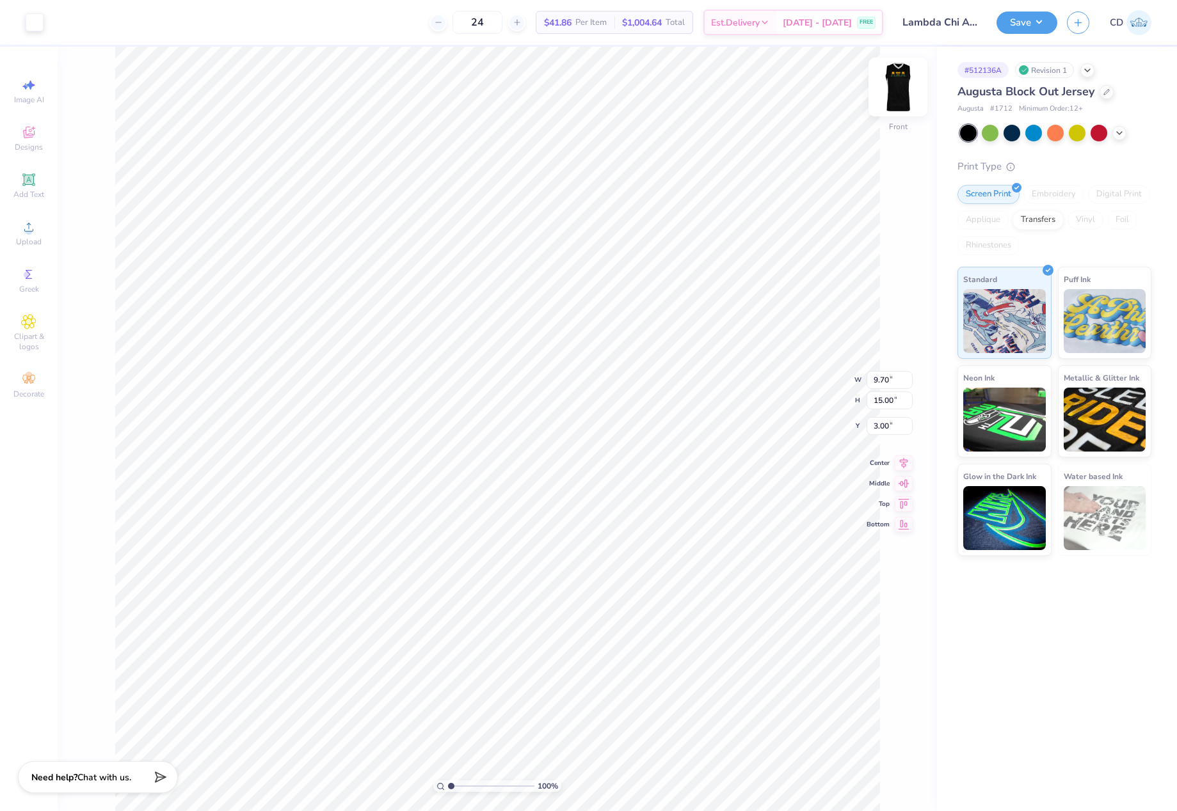
click at [903, 93] on img at bounding box center [897, 86] width 51 height 51
click at [29, 226] on icon at bounding box center [28, 227] width 9 height 9
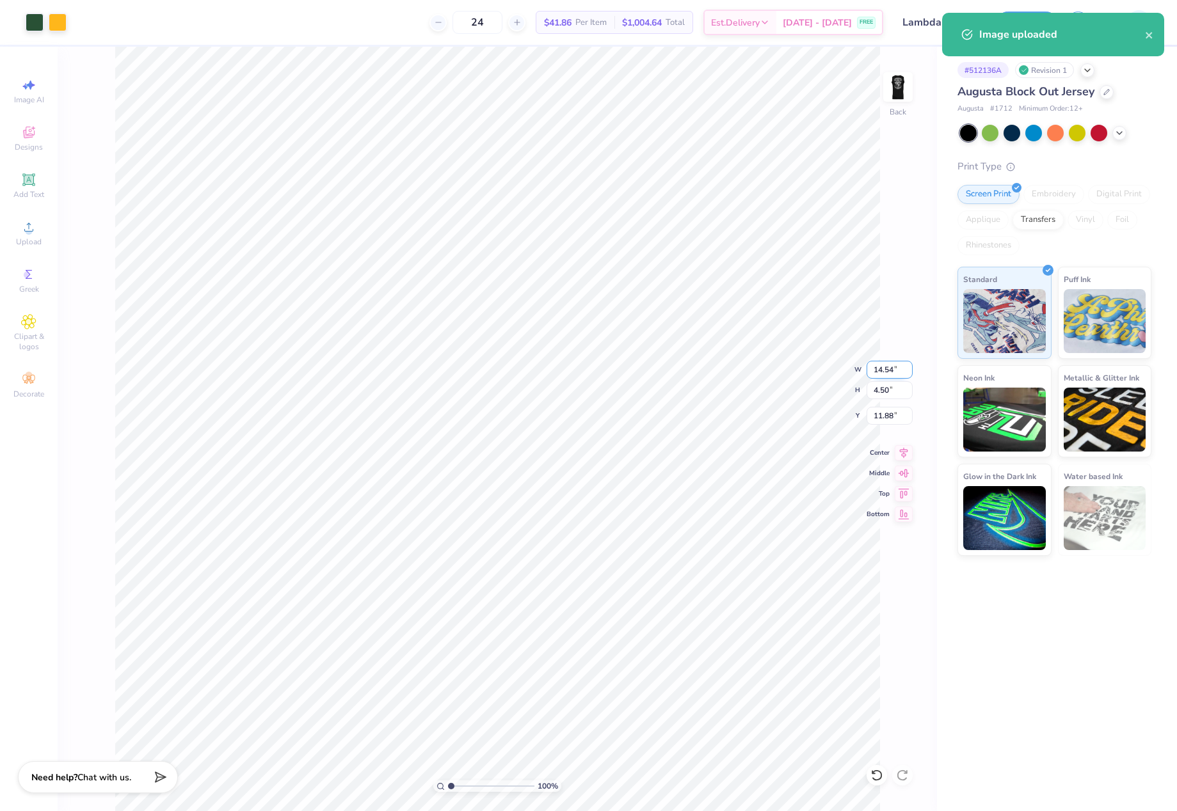
drag, startPoint x: 870, startPoint y: 363, endPoint x: 893, endPoint y: 363, distance: 23.0
click at [893, 363] on input "14.54" at bounding box center [889, 370] width 46 height 18
type input "10.00"
type input "3.09"
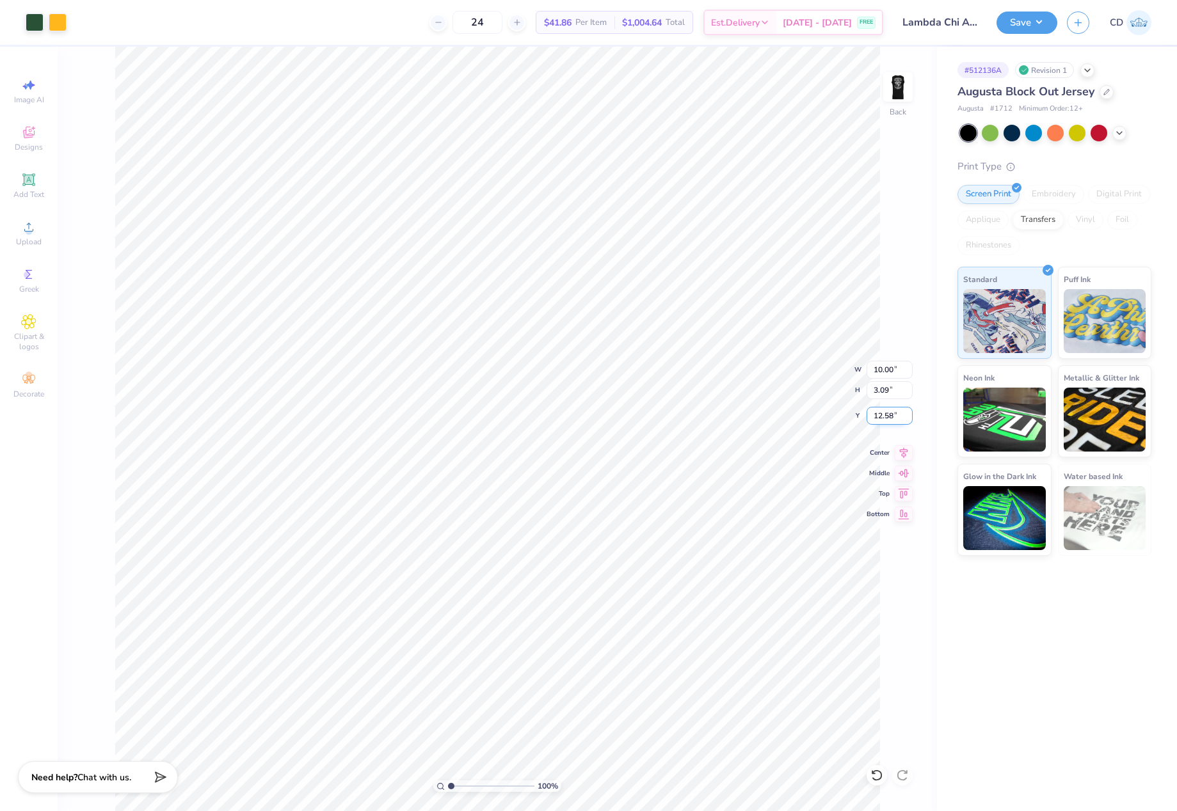
drag, startPoint x: 876, startPoint y: 413, endPoint x: 896, endPoint y: 413, distance: 19.8
click at [896, 413] on input "12.58" at bounding box center [889, 416] width 46 height 18
type input "3.00"
click at [894, 453] on div "Center" at bounding box center [889, 450] width 46 height 15
click at [1013, 30] on button "Save" at bounding box center [1026, 21] width 61 height 22
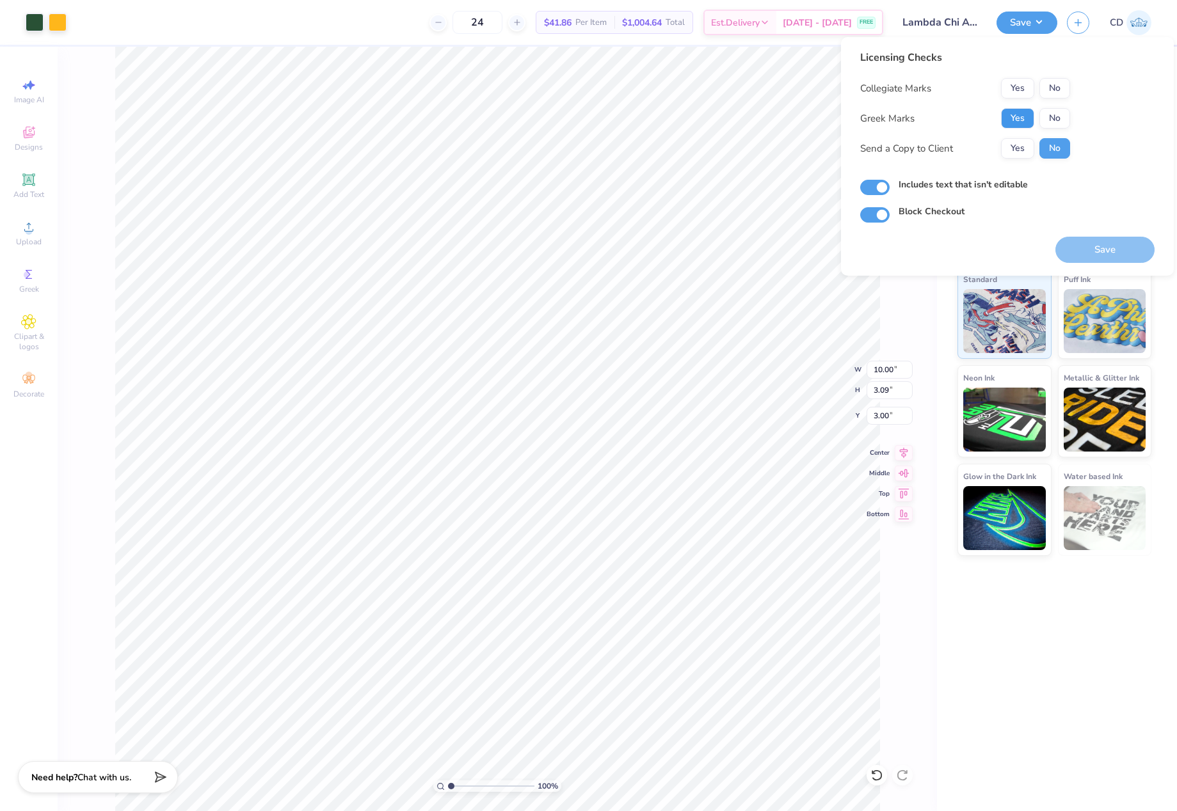
click at [1018, 123] on button "Yes" at bounding box center [1017, 118] width 33 height 20
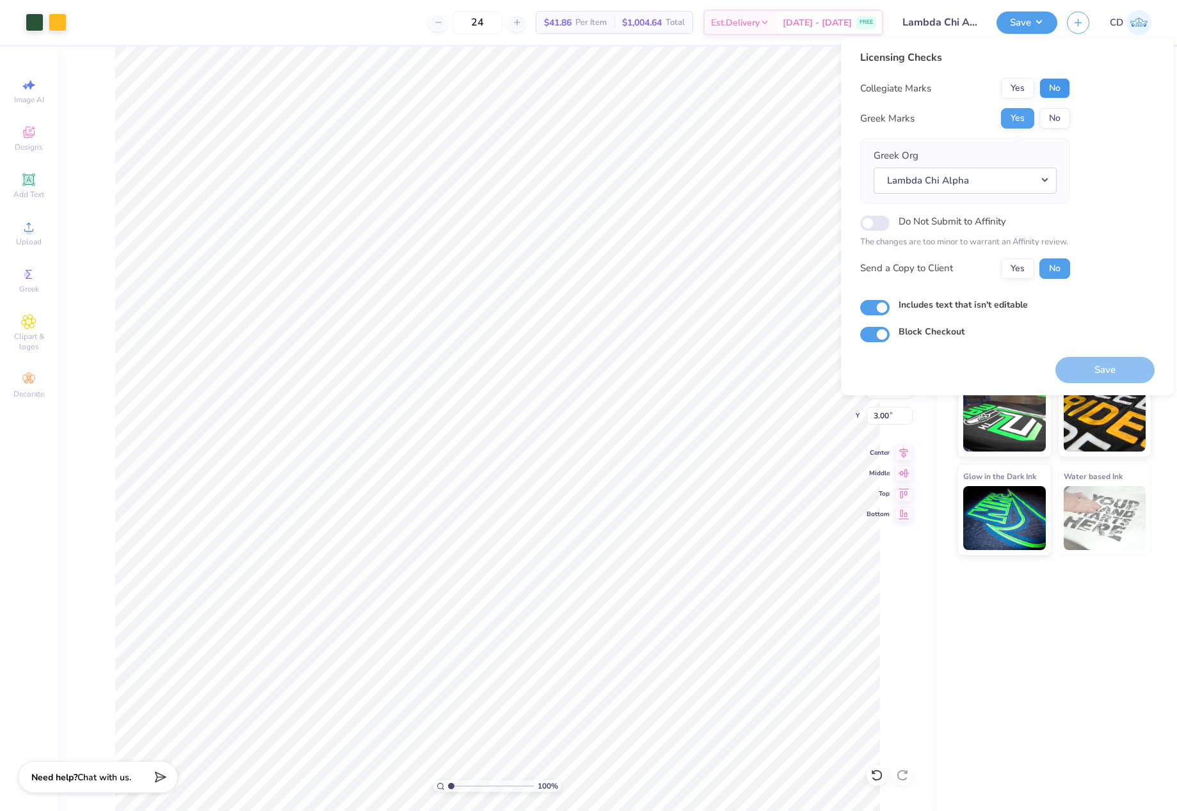
click at [1051, 91] on button "No" at bounding box center [1054, 88] width 31 height 20
click at [1093, 367] on button "Save" at bounding box center [1104, 370] width 99 height 26
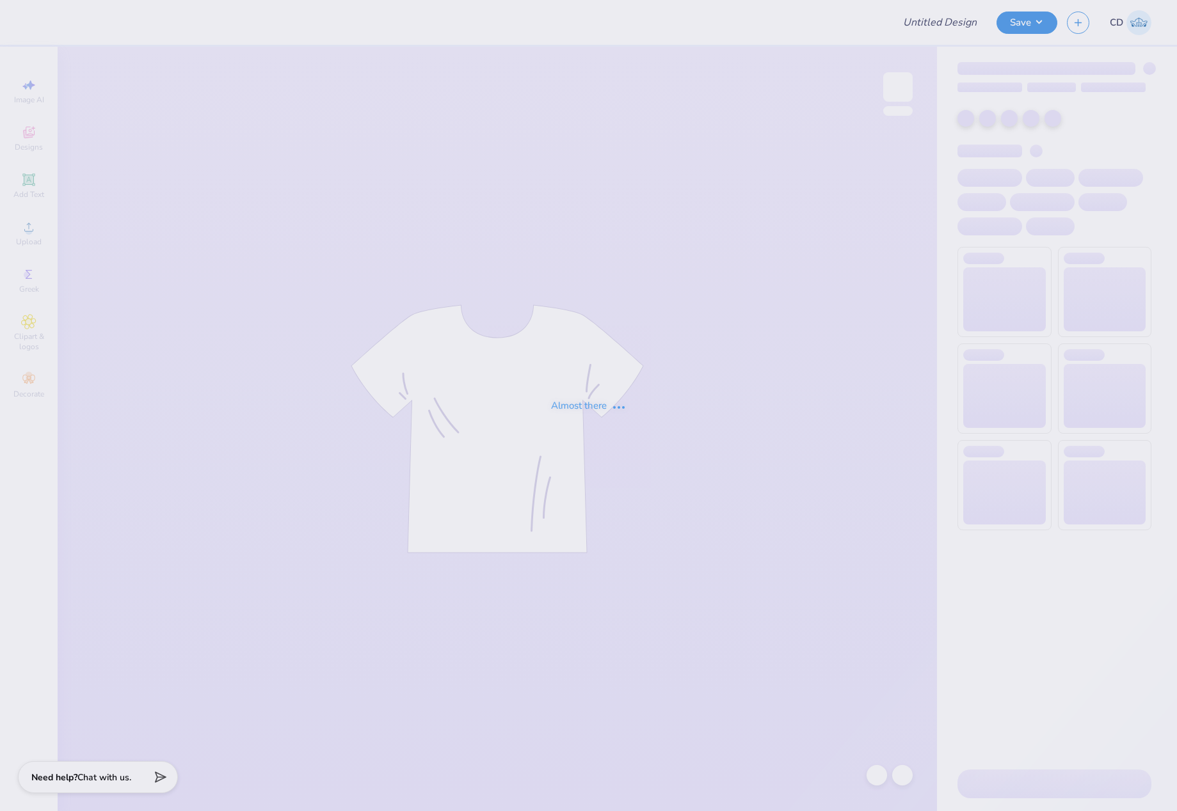
type input "[PERSON_NAME][GEOGRAPHIC_DATA] : [PERSON_NAME]"
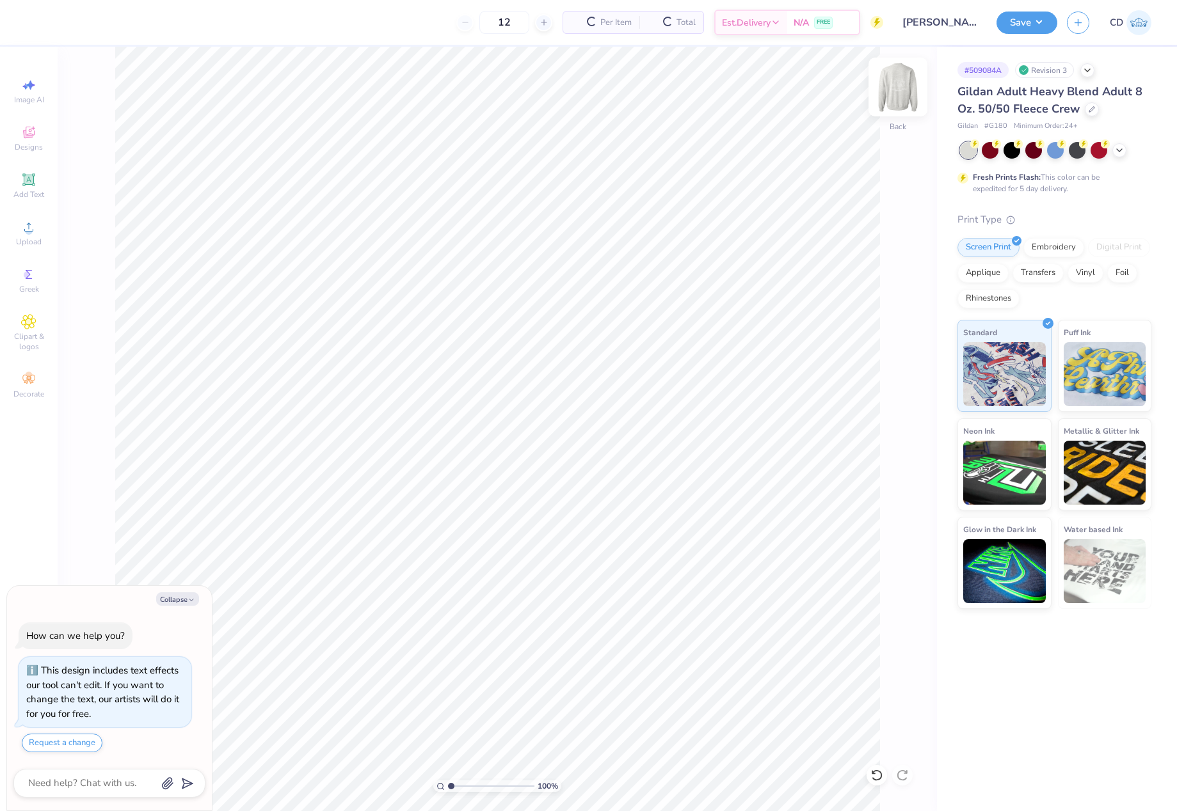
click at [898, 89] on img at bounding box center [897, 86] width 51 height 51
click at [31, 237] on span "Upload" at bounding box center [29, 242] width 26 height 10
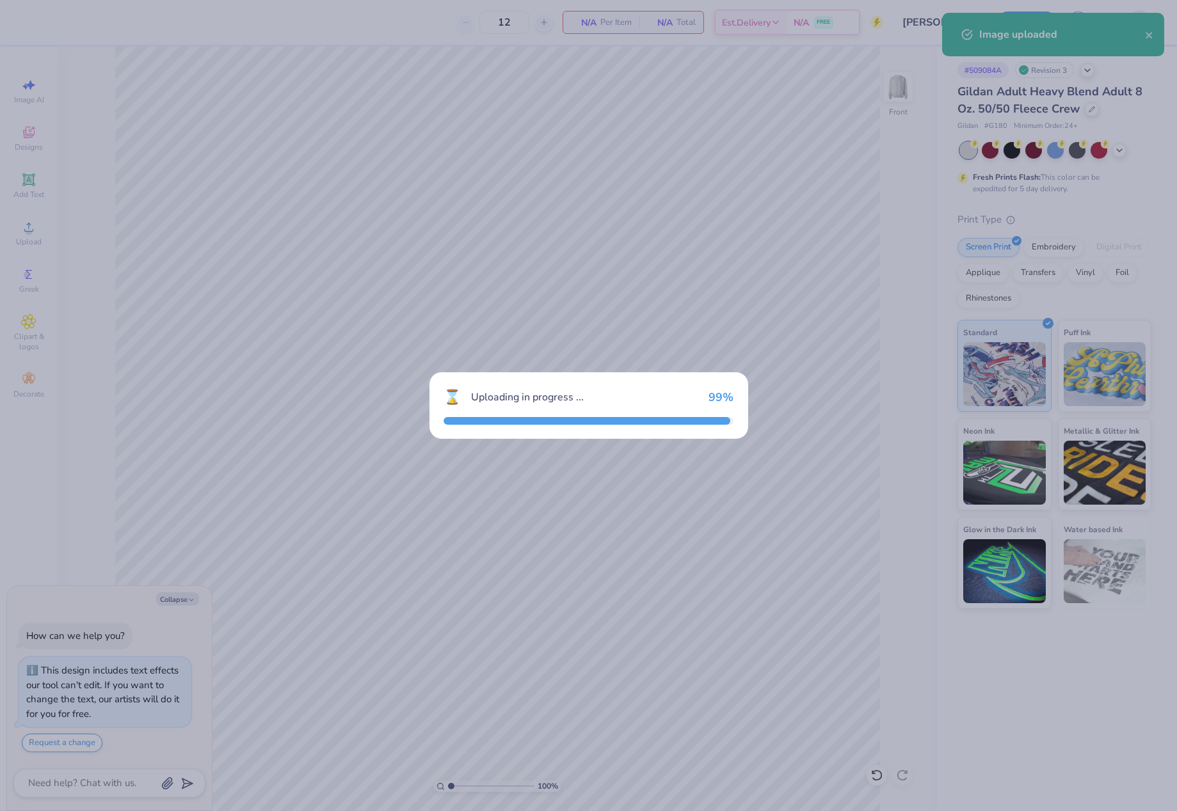
type textarea "x"
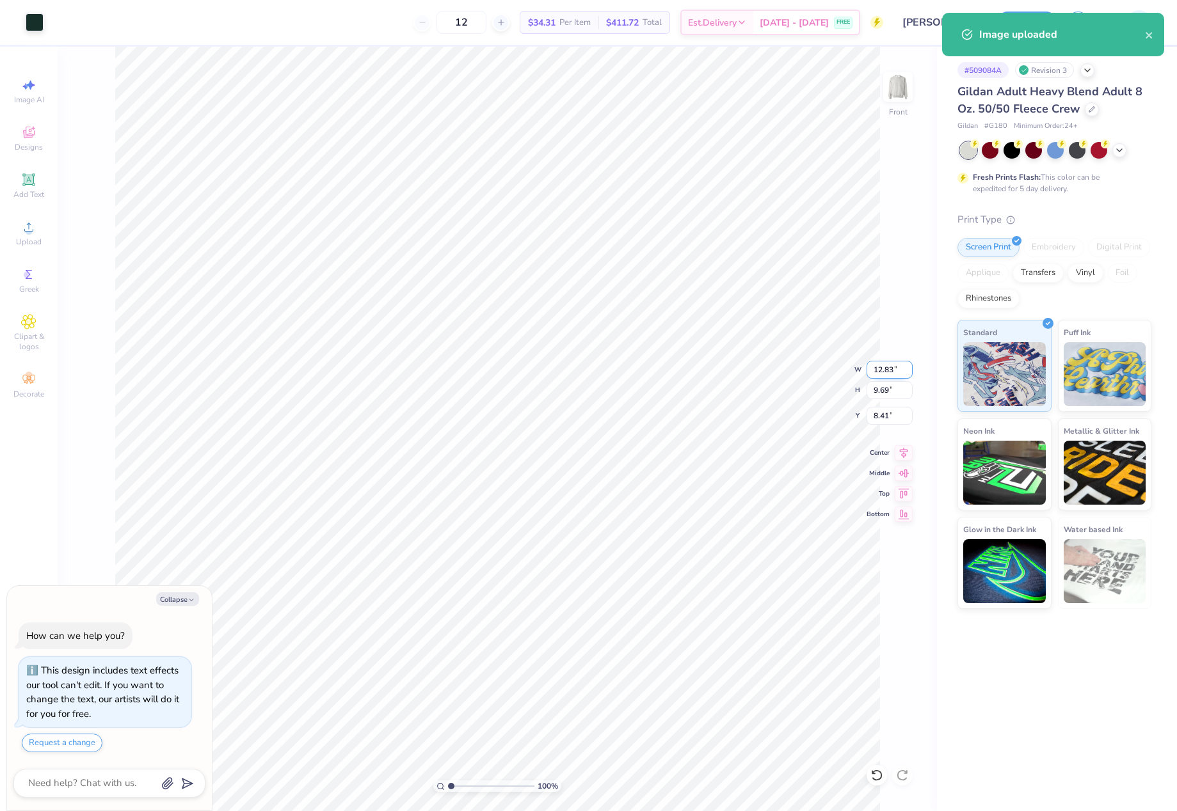
drag, startPoint x: 875, startPoint y: 368, endPoint x: 906, endPoint y: 371, distance: 30.9
click at [906, 371] on input "12.83" at bounding box center [889, 370] width 46 height 18
type input "12.5"
type textarea "x"
type input "12.50"
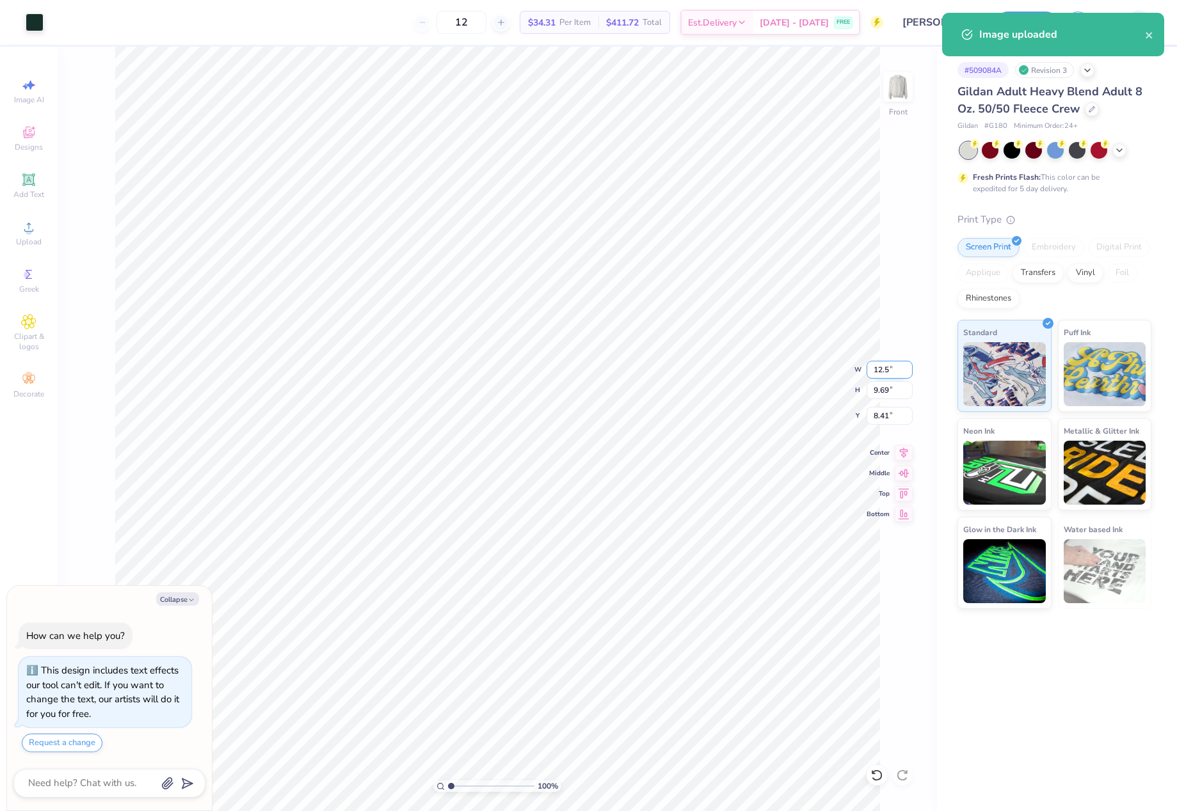
type input "9.43"
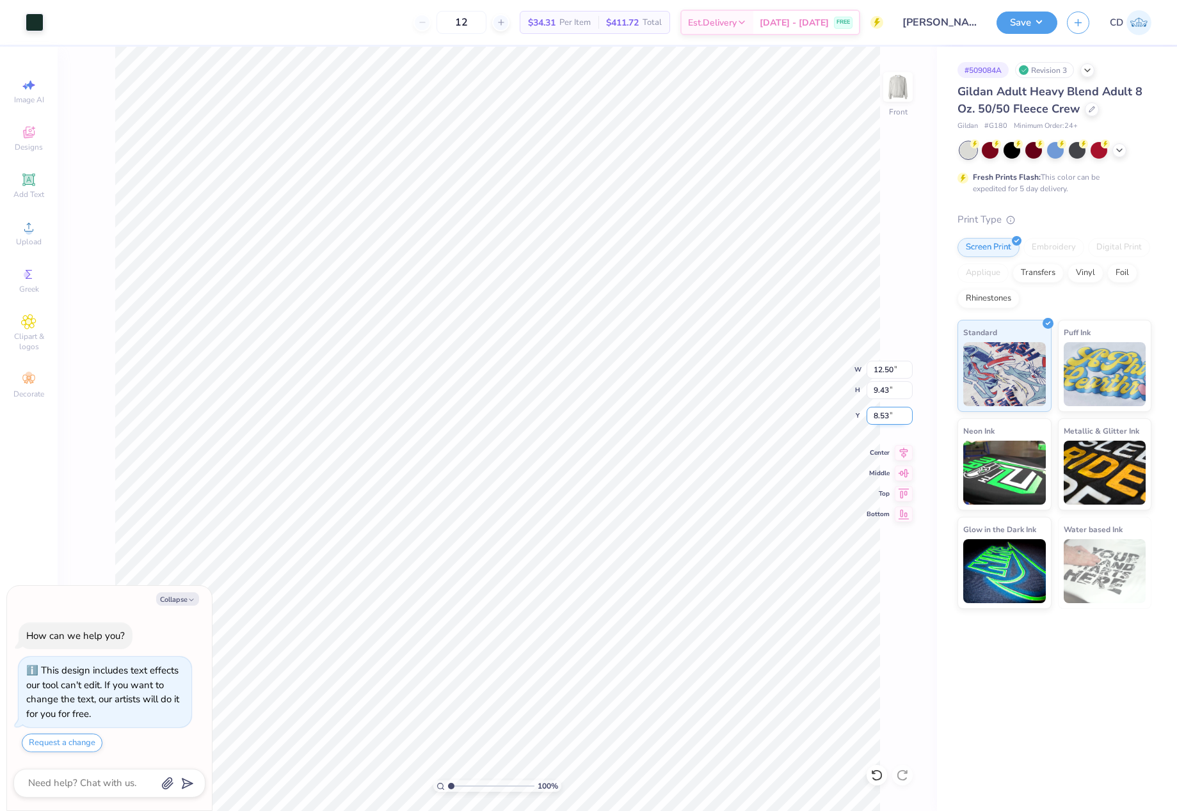
drag, startPoint x: 870, startPoint y: 415, endPoint x: 890, endPoint y: 417, distance: 20.0
click at [890, 417] on input "8.53" at bounding box center [889, 416] width 46 height 18
type input "3"
type textarea "x"
type input "3.00"
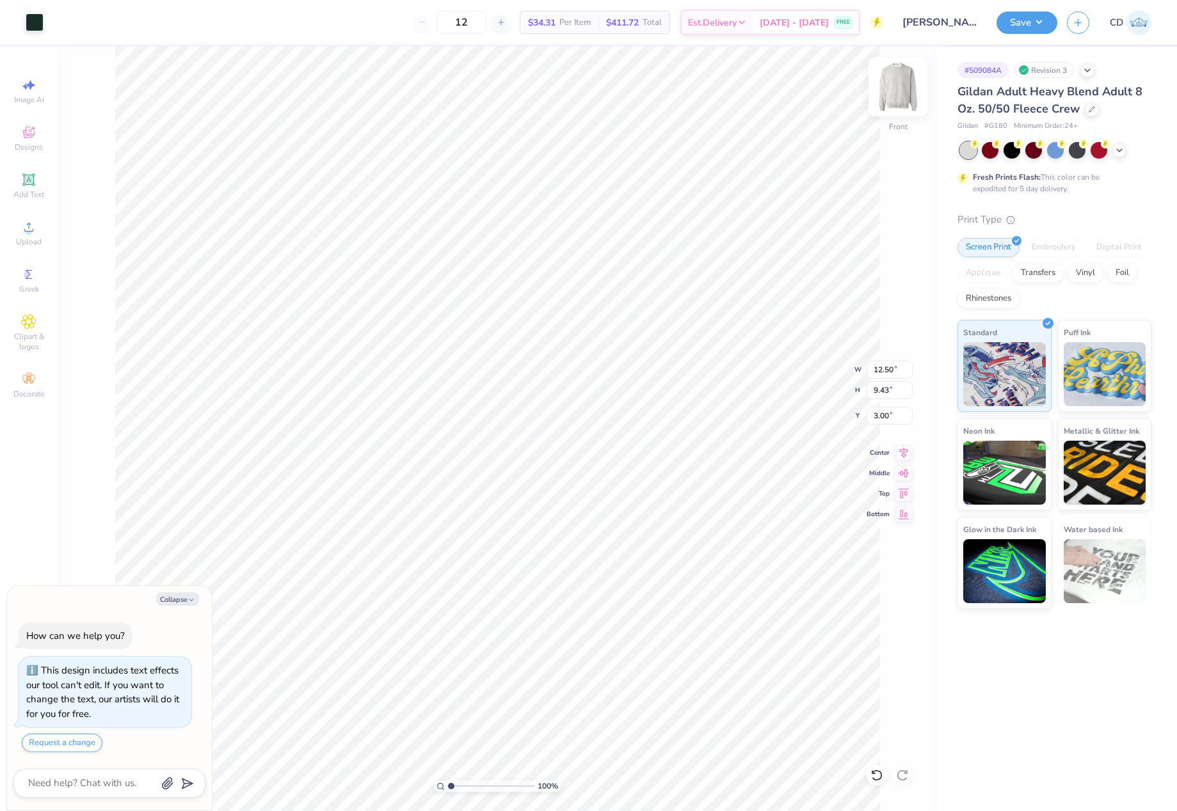
click at [906, 87] on img at bounding box center [897, 86] width 51 height 51
click at [33, 231] on icon at bounding box center [28, 227] width 9 height 9
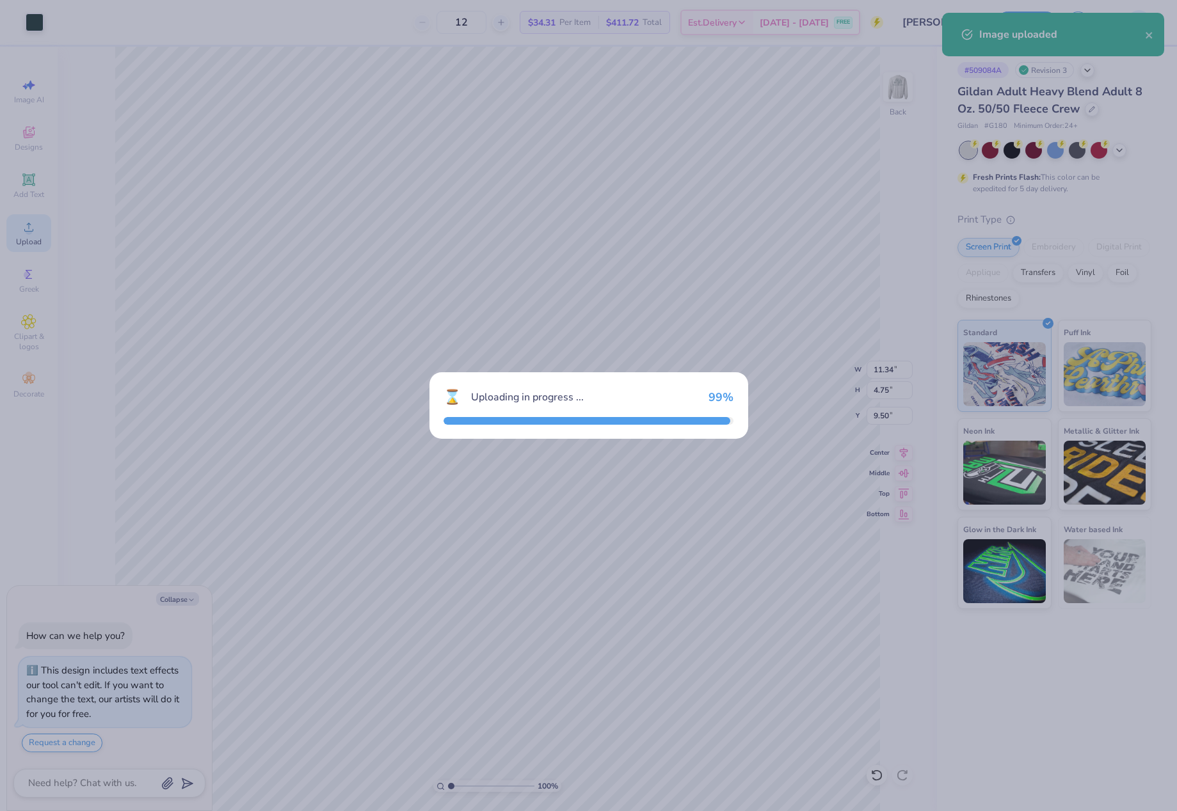
type textarea "x"
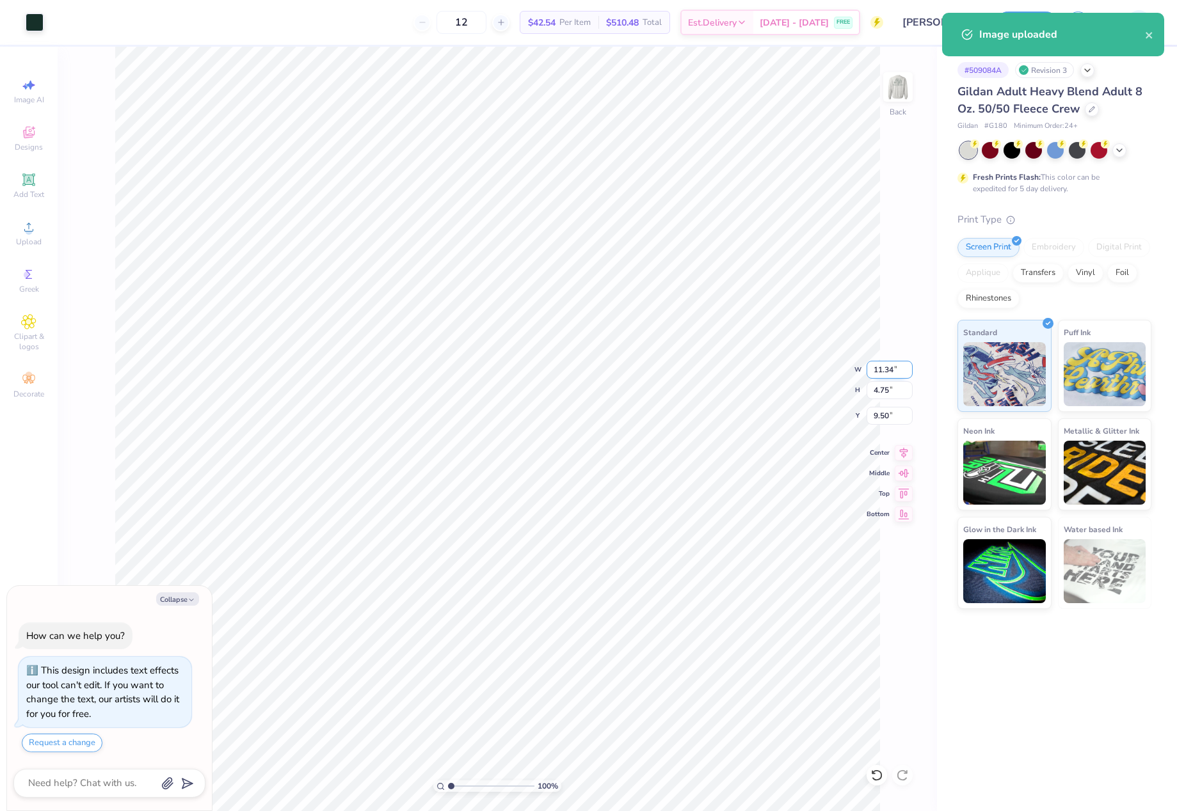
drag, startPoint x: 872, startPoint y: 374, endPoint x: 898, endPoint y: 376, distance: 26.9
click at [898, 376] on input "11.34" at bounding box center [889, 370] width 46 height 18
type input "3.50"
type textarea "x"
type input "1.47"
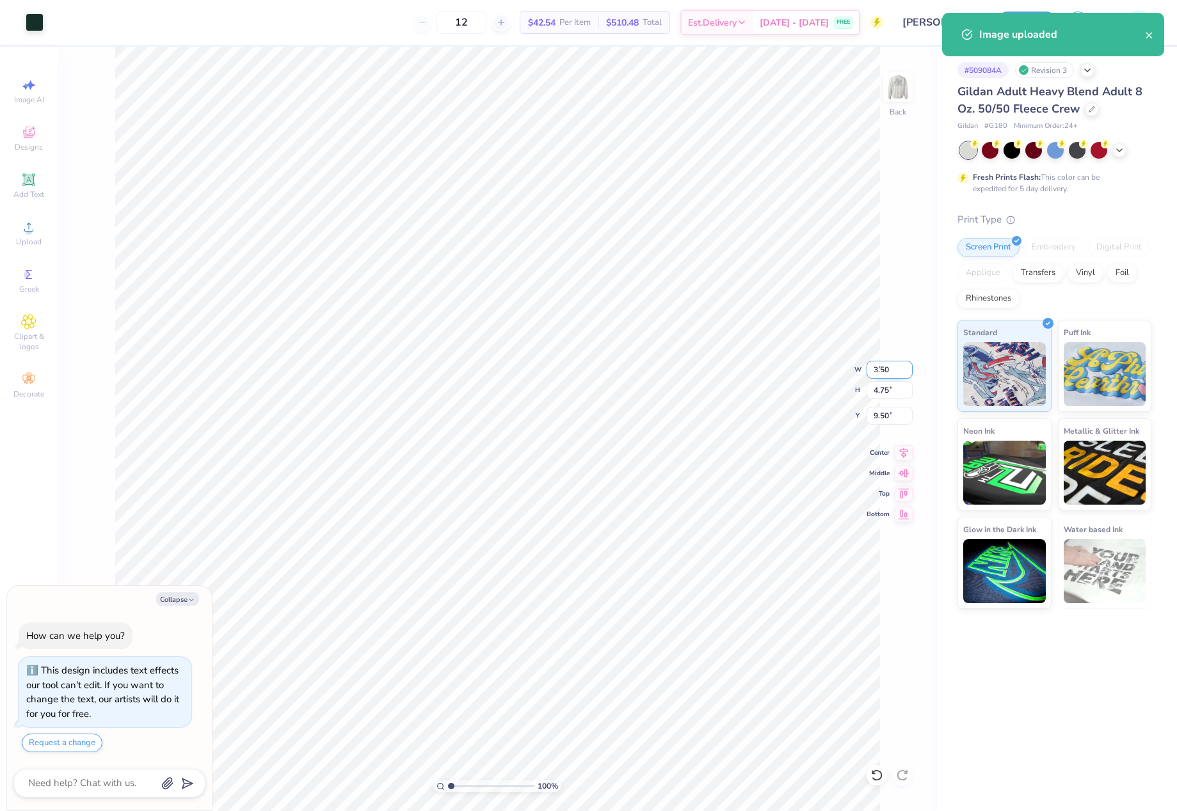
type input "11.14"
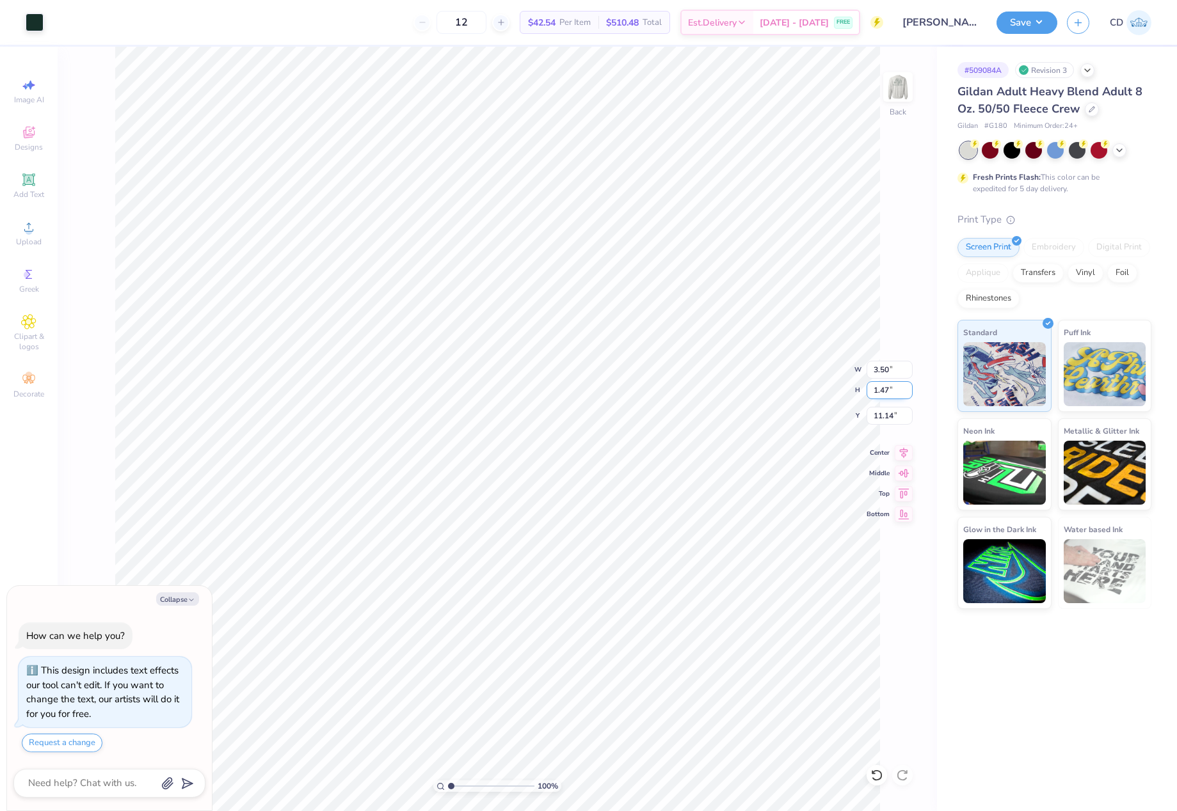
type textarea "x"
drag, startPoint x: 872, startPoint y: 419, endPoint x: 893, endPoint y: 420, distance: 20.6
click at [893, 420] on input "3.15" at bounding box center [889, 416] width 46 height 18
type input "3"
type textarea "x"
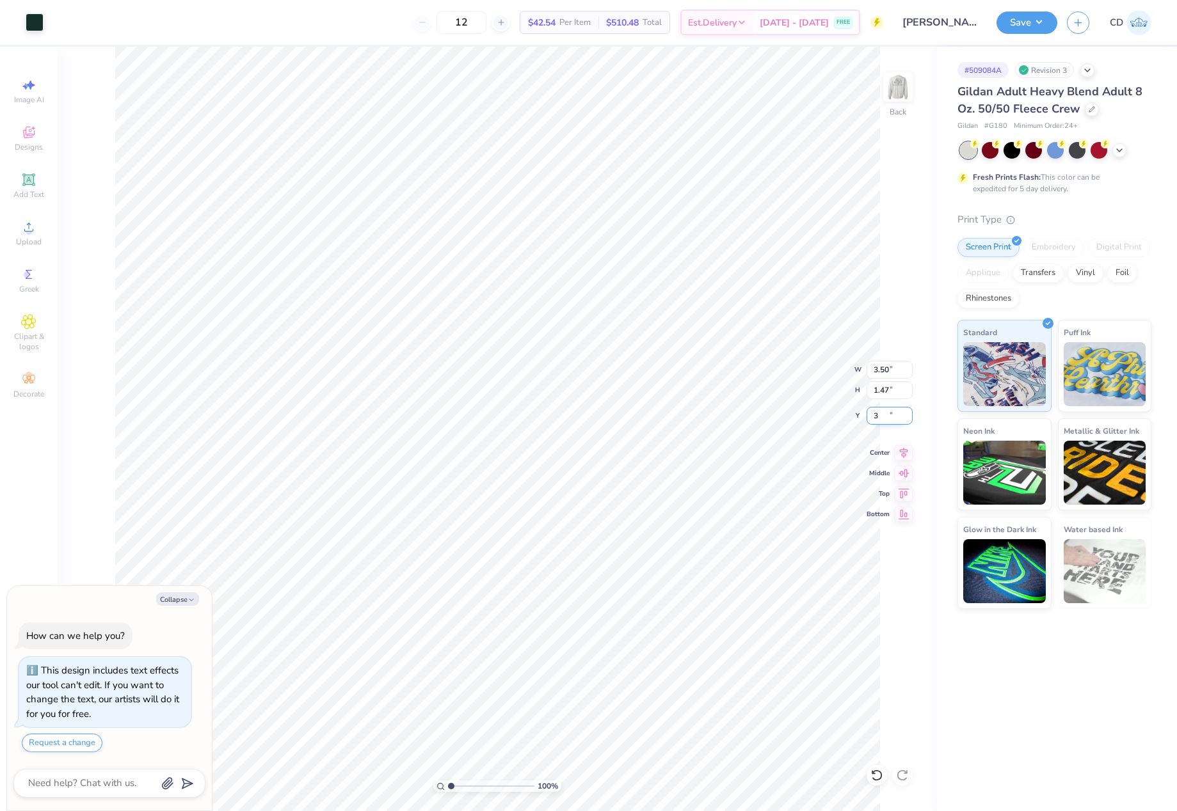
type input "3.00"
click at [1023, 28] on button "Save" at bounding box center [1026, 21] width 61 height 22
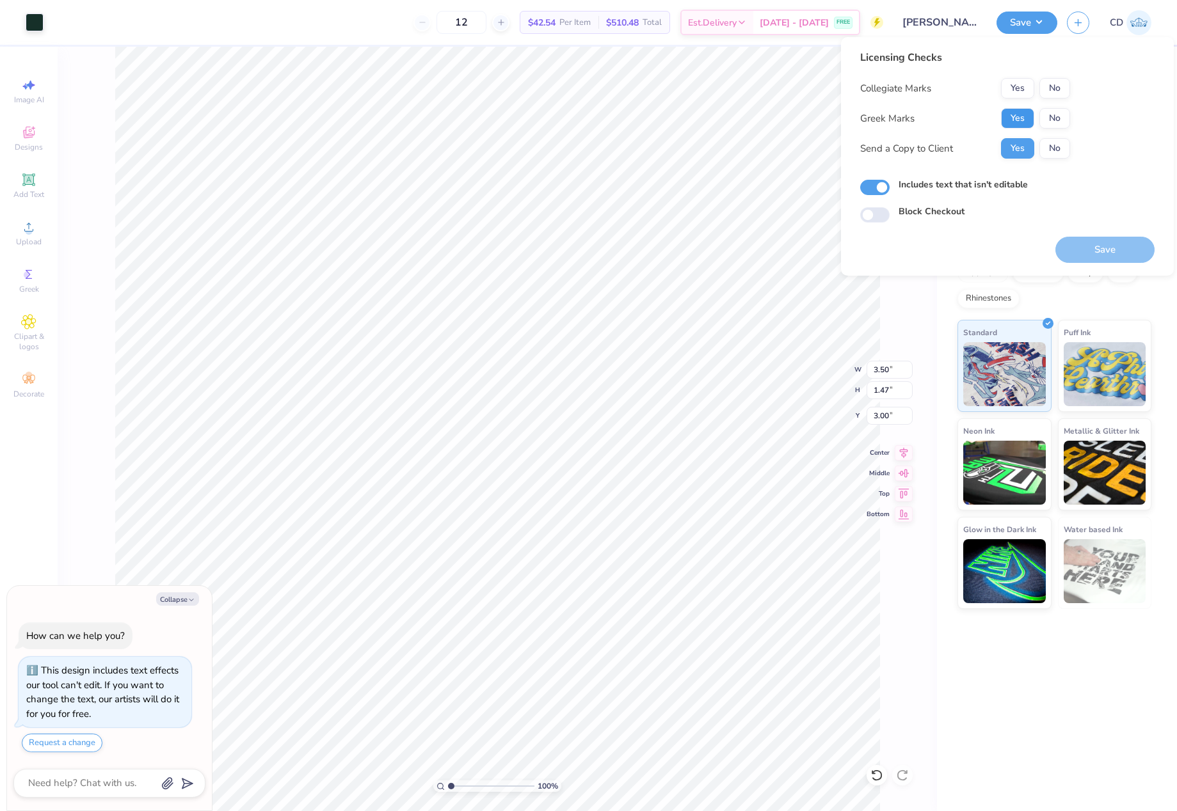
click at [1020, 113] on button "Yes" at bounding box center [1017, 118] width 33 height 20
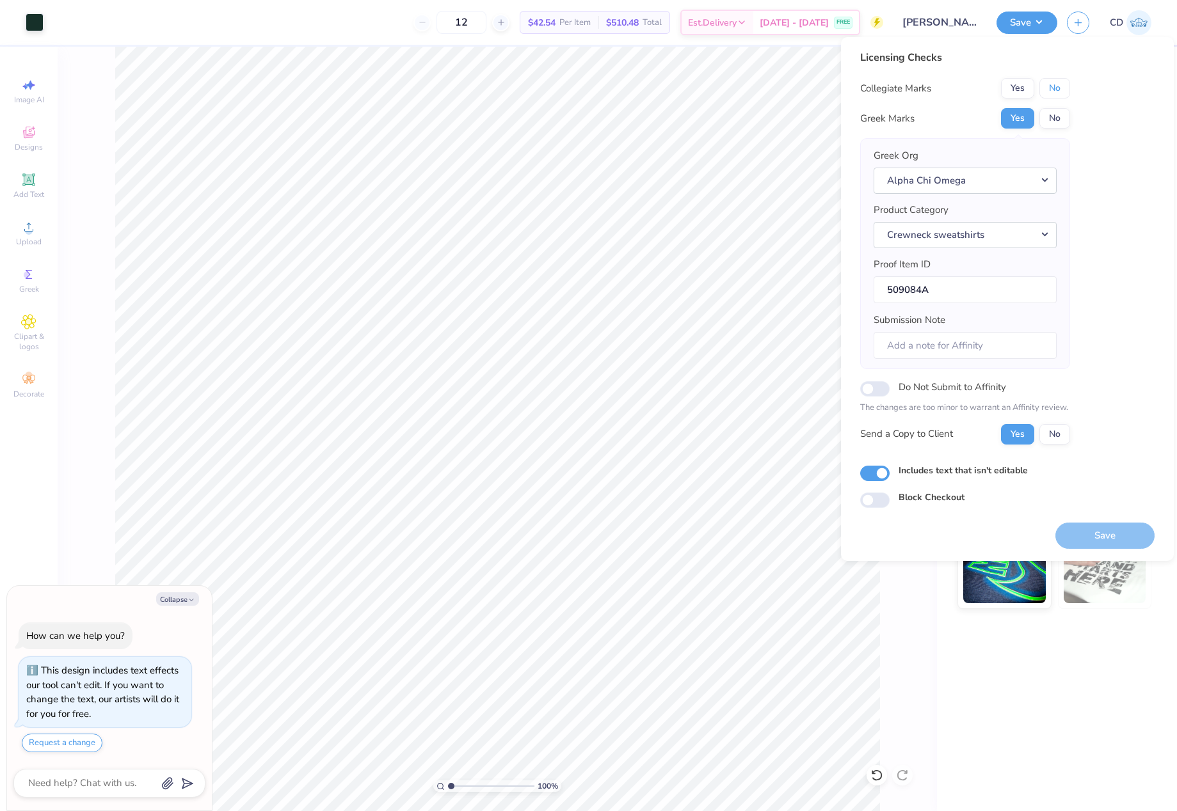
click at [1056, 93] on button "No" at bounding box center [1054, 88] width 31 height 20
click at [1106, 543] on button "Save" at bounding box center [1104, 536] width 99 height 26
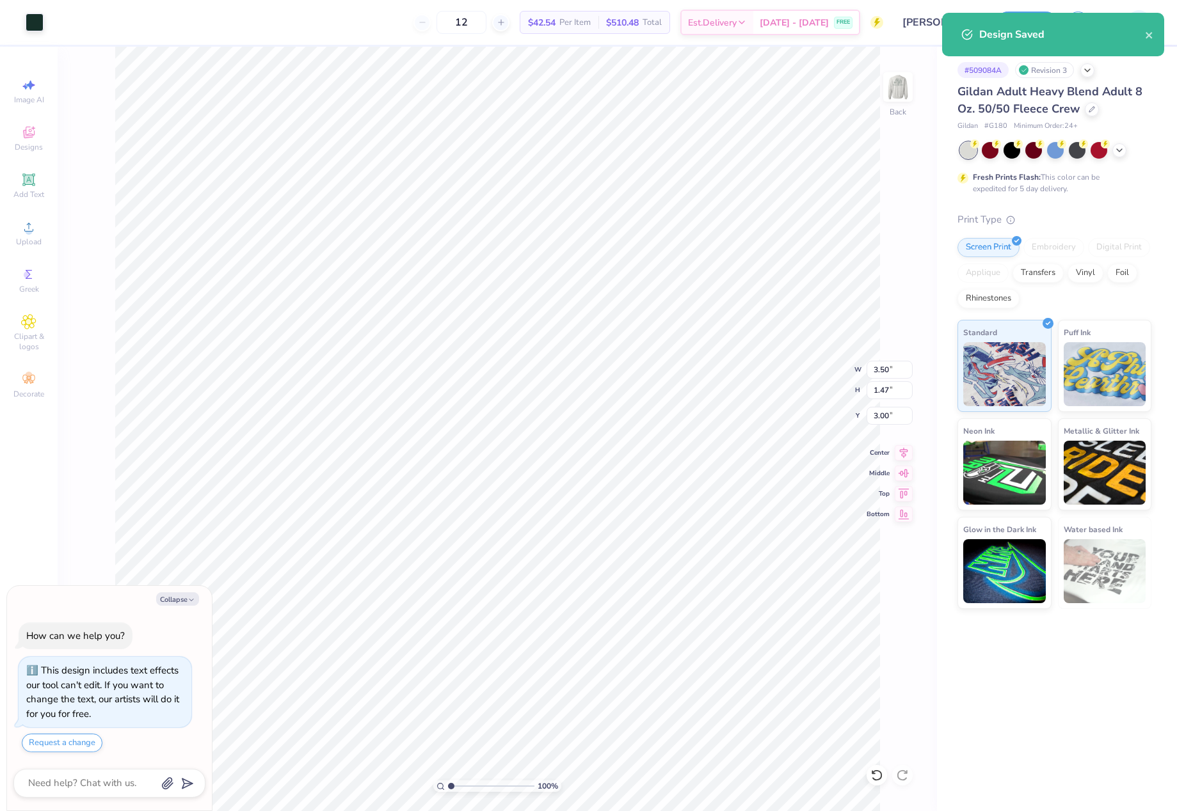
type textarea "x"
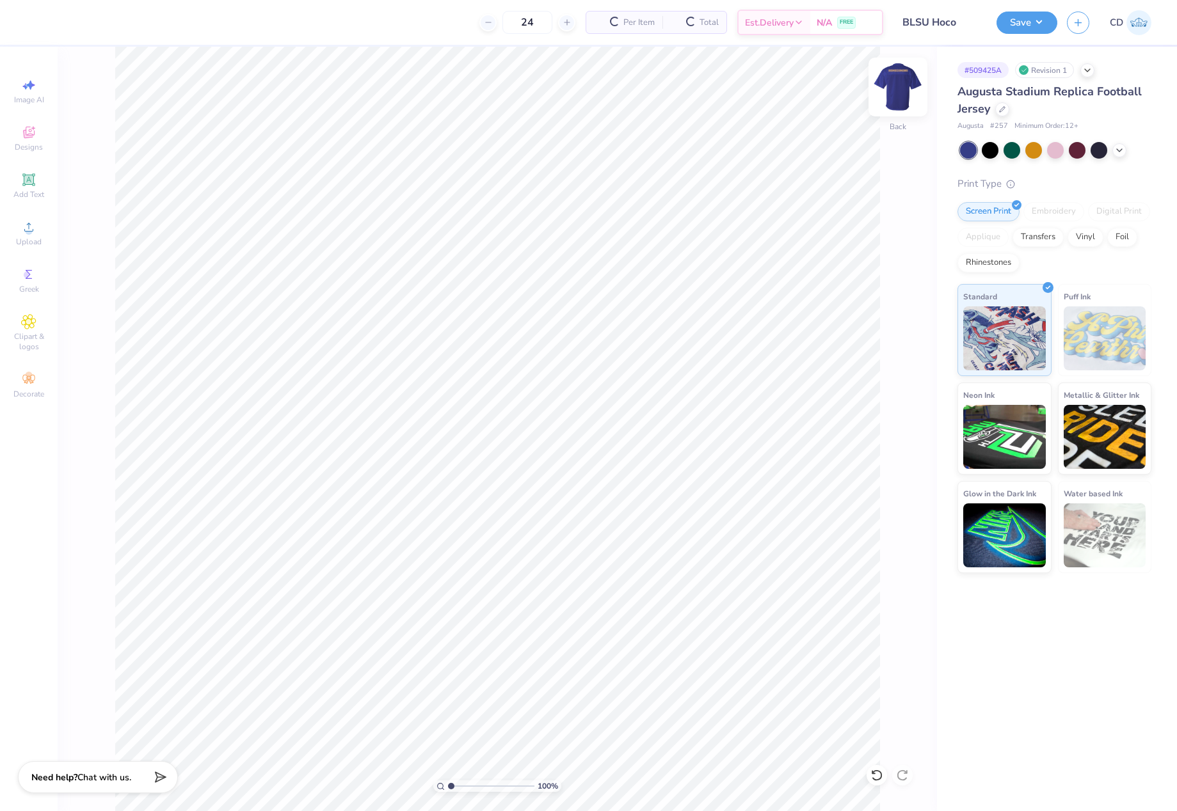
click at [896, 97] on img at bounding box center [897, 86] width 51 height 51
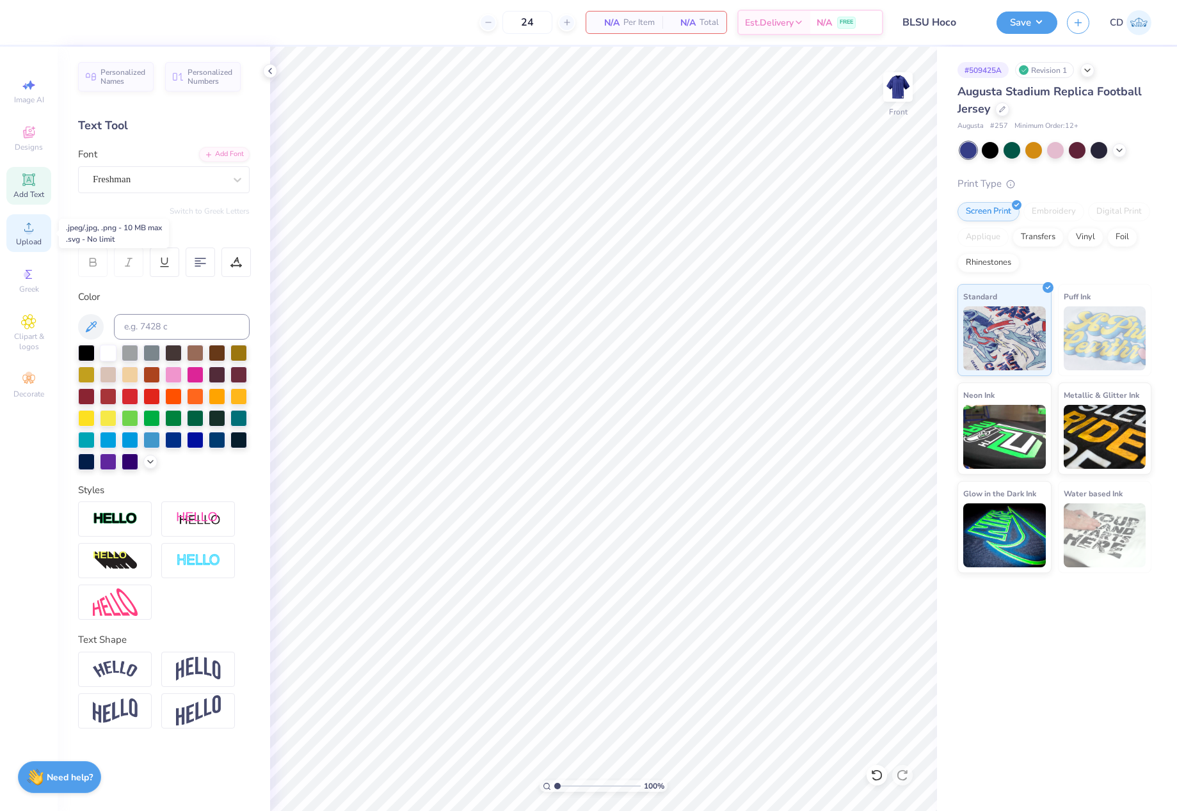
click at [31, 235] on div "Upload" at bounding box center [28, 233] width 45 height 38
type input "10.21"
type input "1.25"
type input "10.19"
type input "2.50"
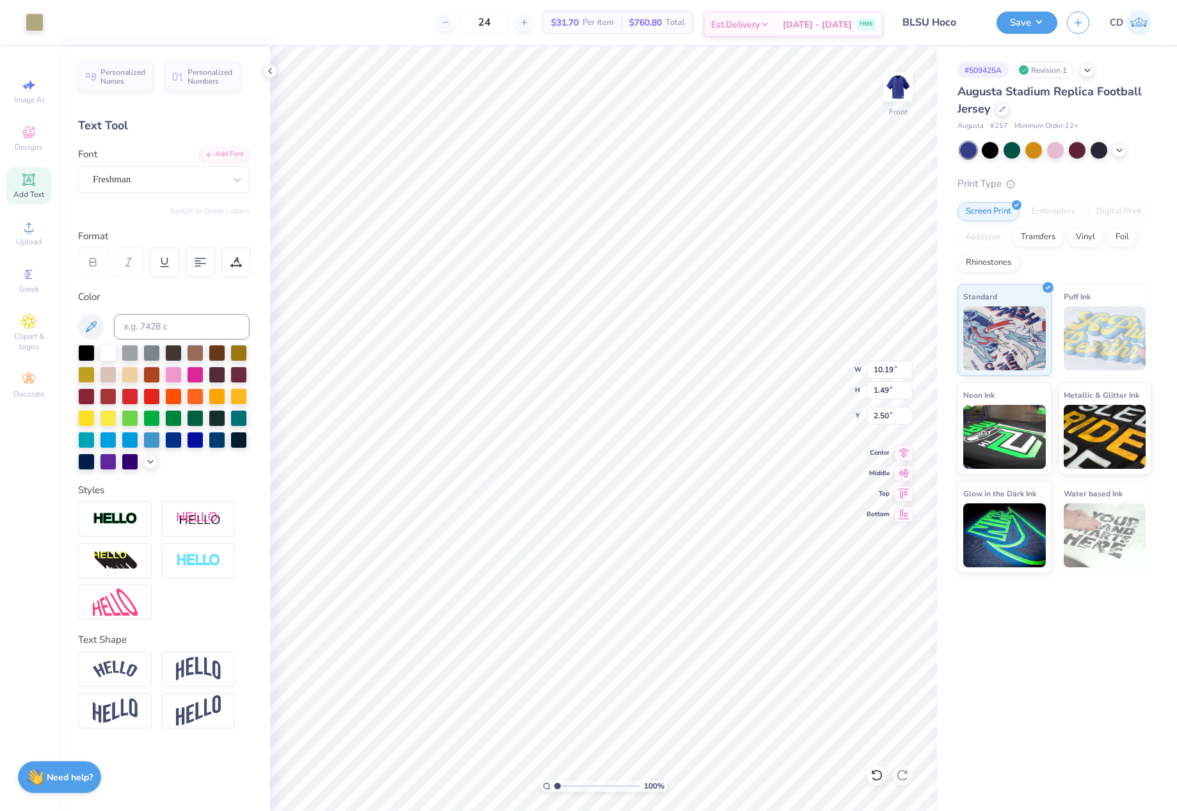
type input "10.21"
type input "1.36"
drag, startPoint x: 874, startPoint y: 367, endPoint x: 899, endPoint y: 369, distance: 25.7
click at [899, 369] on input "10.21" at bounding box center [889, 370] width 46 height 18
type input "10.00"
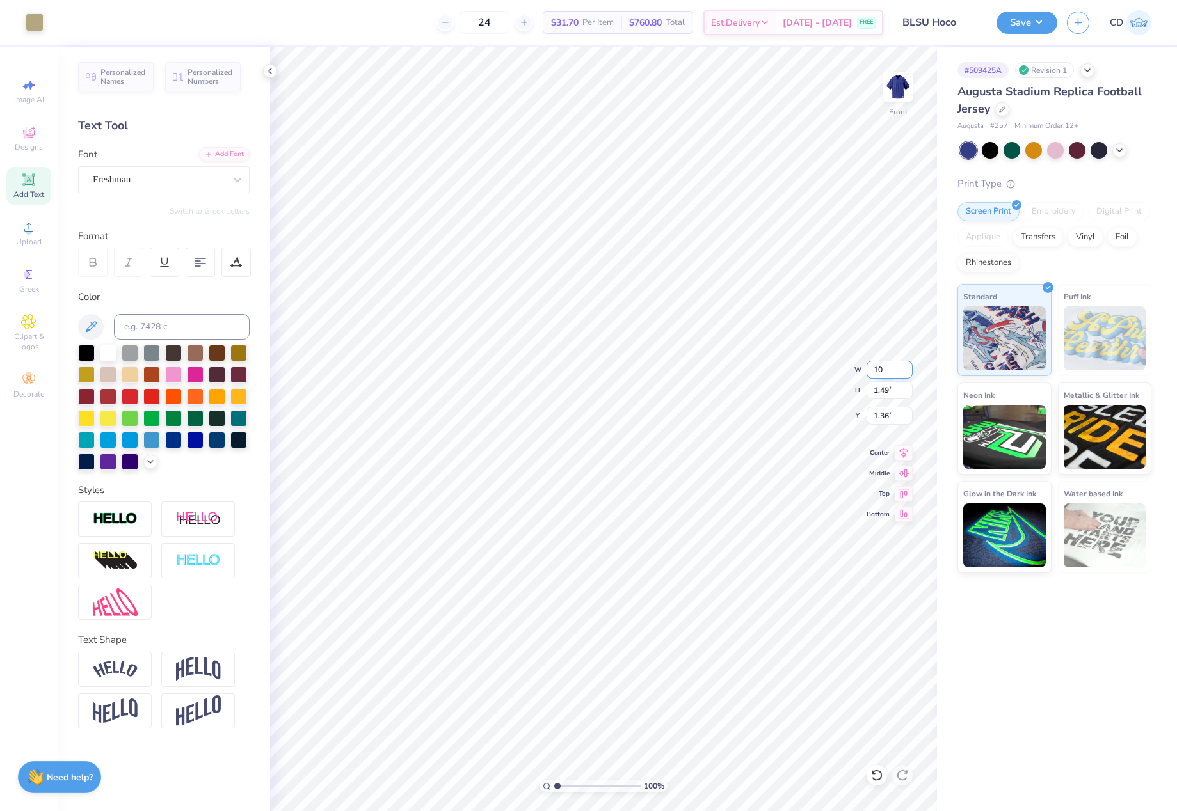
type input "1.46"
drag, startPoint x: 872, startPoint y: 417, endPoint x: 902, endPoint y: 419, distance: 30.1
click at [902, 419] on input "1.38" at bounding box center [889, 416] width 46 height 18
type input "1.00"
click at [898, 93] on img at bounding box center [897, 86] width 51 height 51
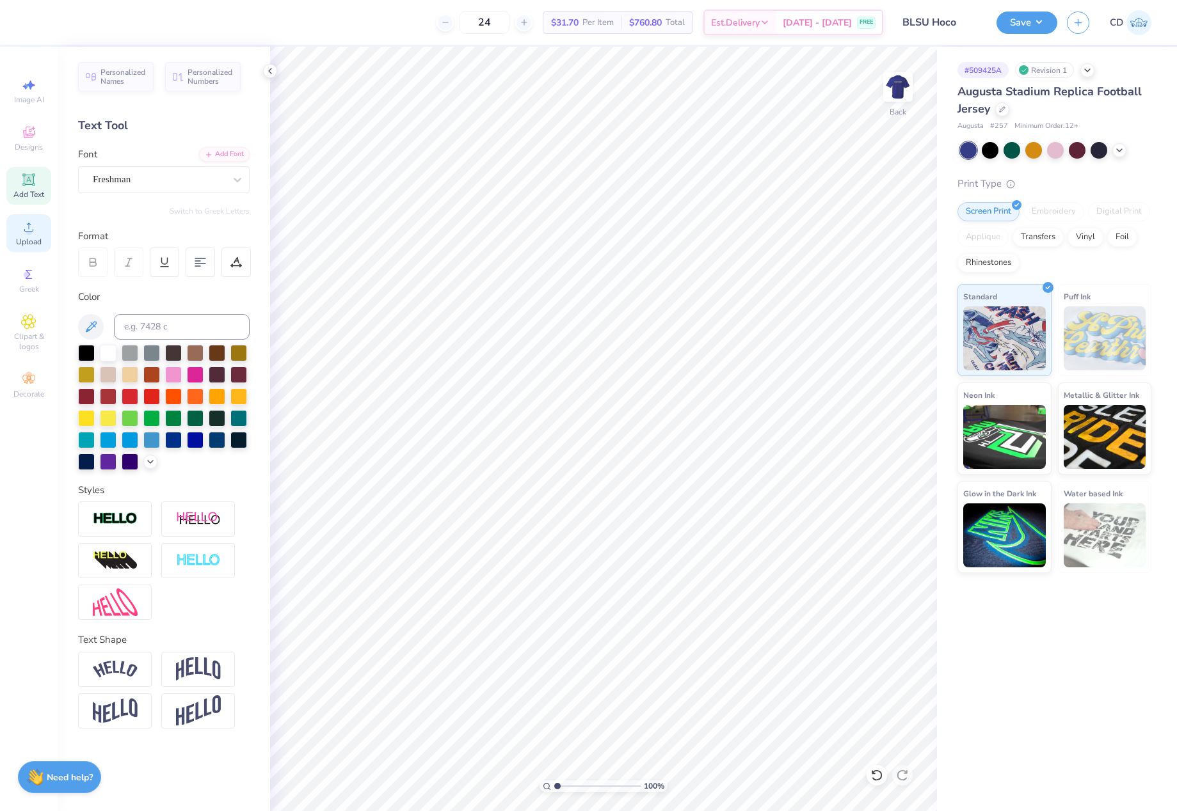
click at [30, 232] on circle at bounding box center [28, 231] width 7 height 7
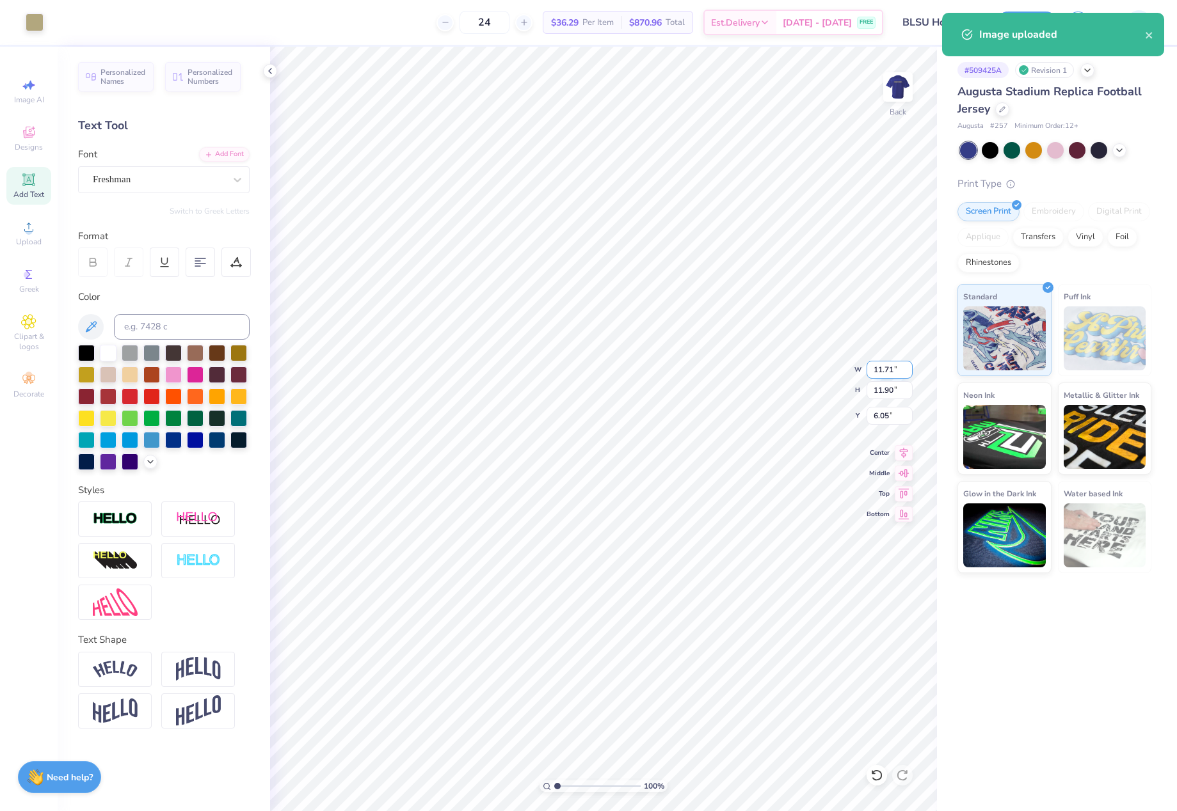
drag, startPoint x: 871, startPoint y: 367, endPoint x: 900, endPoint y: 370, distance: 28.9
click at [900, 370] on input "11.71" at bounding box center [889, 370] width 46 height 18
type input "11.00"
type input "11.18"
type input "6.41"
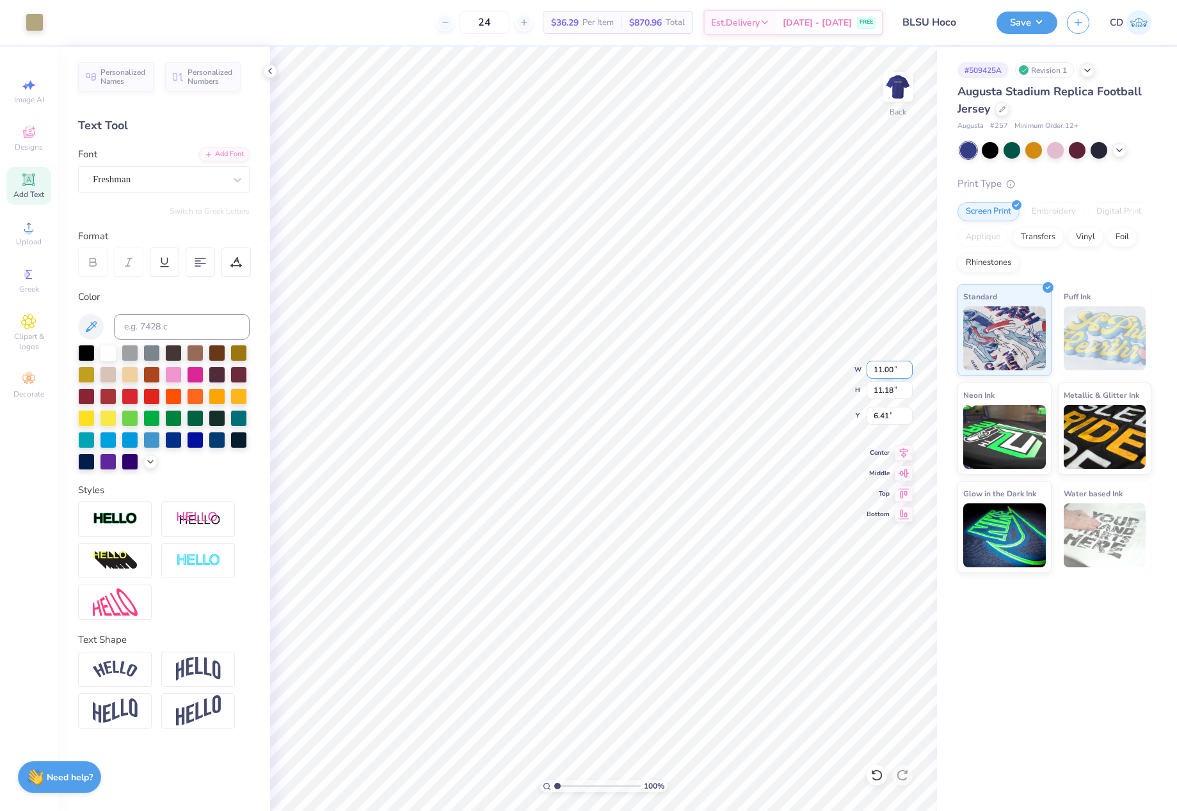
drag, startPoint x: 877, startPoint y: 369, endPoint x: 893, endPoint y: 371, distance: 16.7
click at [893, 371] on input "11.00" at bounding box center [889, 370] width 46 height 18
type input "10.00"
type input "10.16"
drag, startPoint x: 869, startPoint y: 416, endPoint x: 910, endPoint y: 416, distance: 41.0
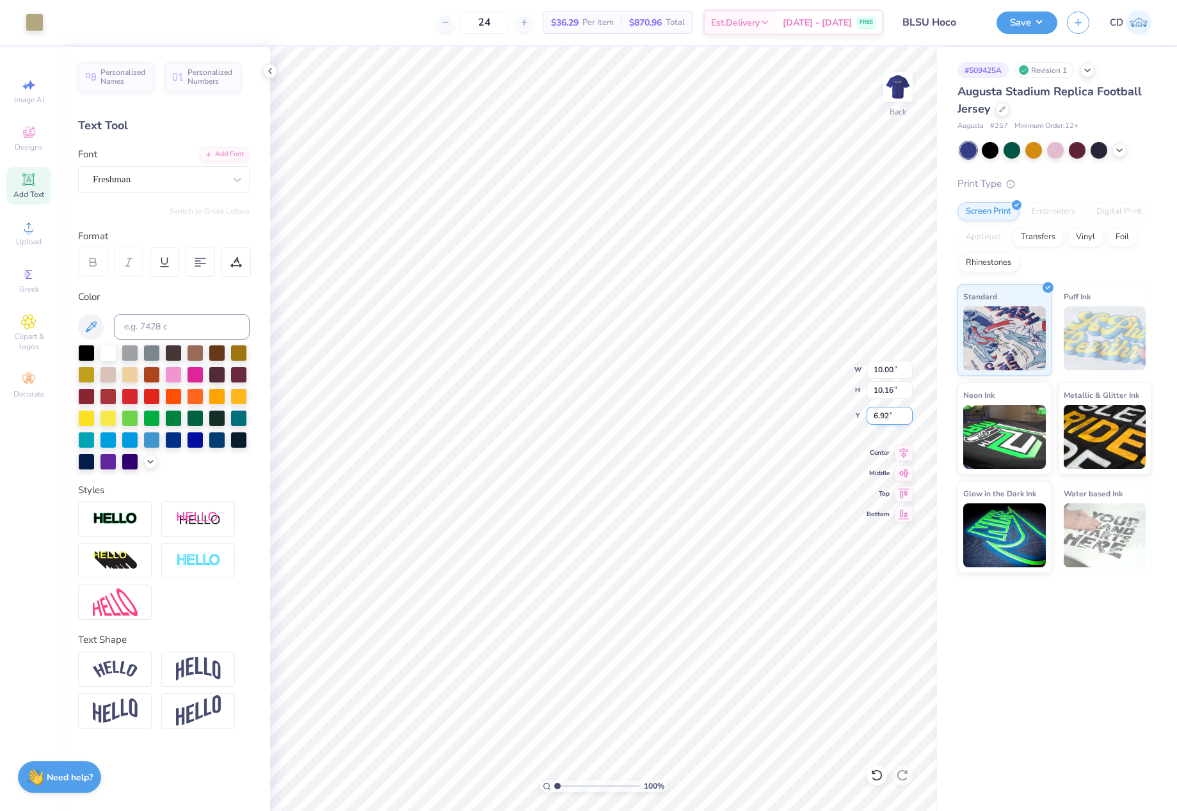
click at [910, 416] on input "6.92" at bounding box center [889, 416] width 46 height 18
type input "2.00"
click at [860, 417] on div "100 % Back W 10.00 10.00 " H 10.16 10.16 " Y 2.00 2.00 " Center Middle Top Bott…" at bounding box center [603, 429] width 667 height 765
drag, startPoint x: 869, startPoint y: 417, endPoint x: 898, endPoint y: 418, distance: 29.4
click at [898, 418] on input "2.00" at bounding box center [889, 416] width 46 height 18
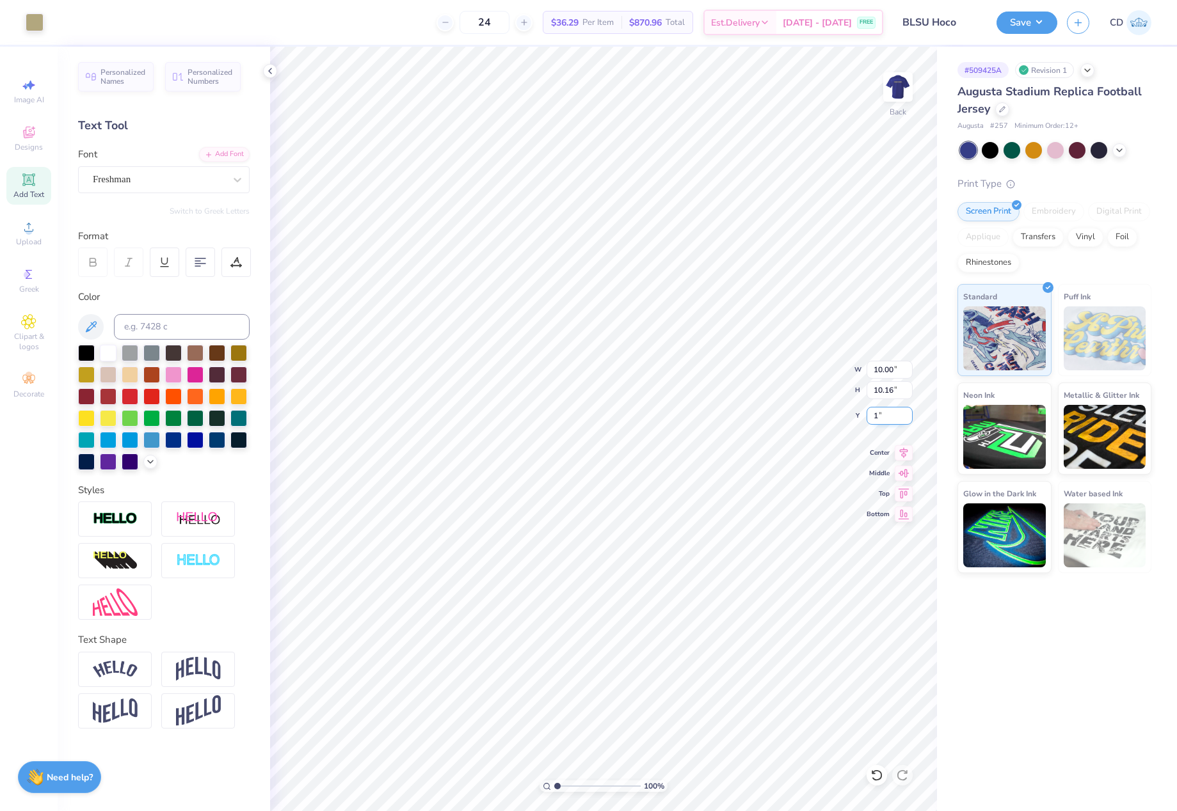
type input "1.00"
click at [895, 95] on img at bounding box center [897, 86] width 51 height 51
click at [895, 95] on img at bounding box center [898, 87] width 26 height 26
click at [1025, 17] on button "Save" at bounding box center [1026, 21] width 61 height 22
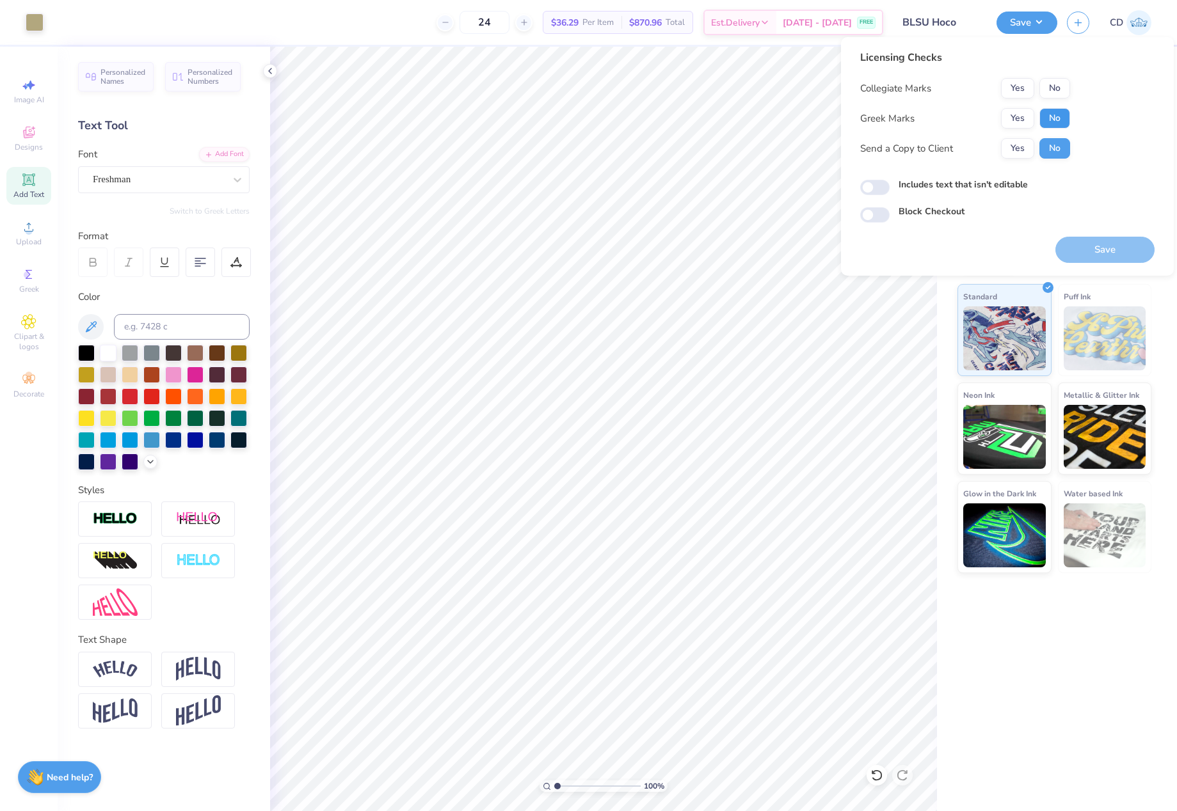
click at [1053, 111] on button "No" at bounding box center [1054, 118] width 31 height 20
click at [1057, 84] on button "No" at bounding box center [1054, 88] width 31 height 20
drag, startPoint x: 879, startPoint y: 186, endPoint x: 936, endPoint y: 203, distance: 60.0
click at [879, 186] on input "Includes text that isn't editable" at bounding box center [874, 187] width 29 height 15
checkbox input "true"
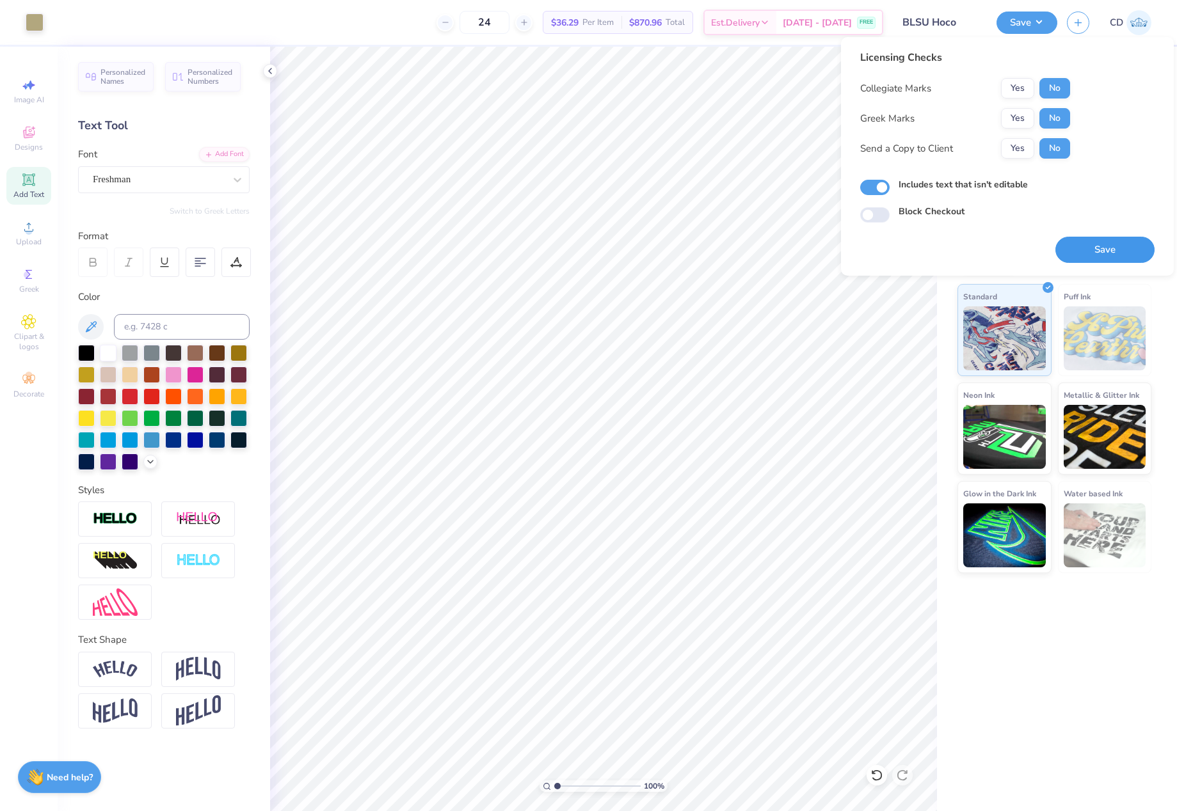
click at [1099, 246] on button "Save" at bounding box center [1104, 250] width 99 height 26
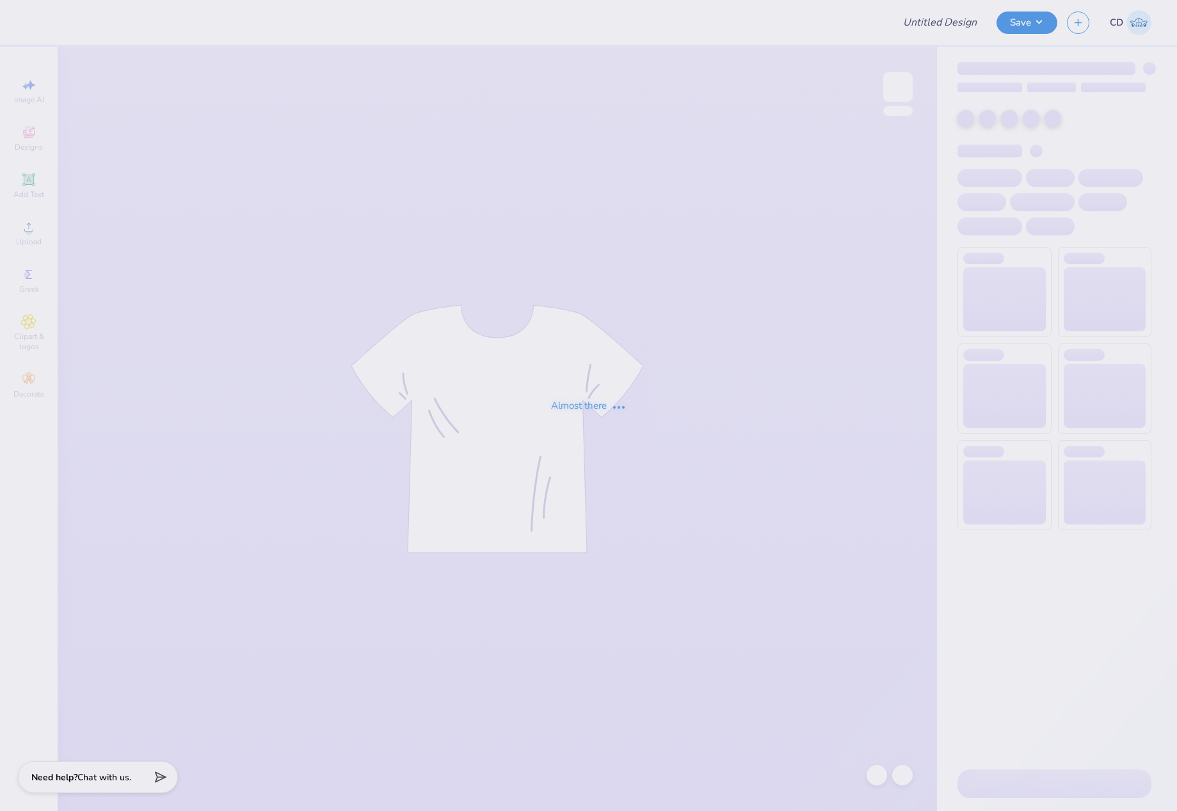
type input "[PERSON_NAME] : [GEOGRAPHIC_DATA]"
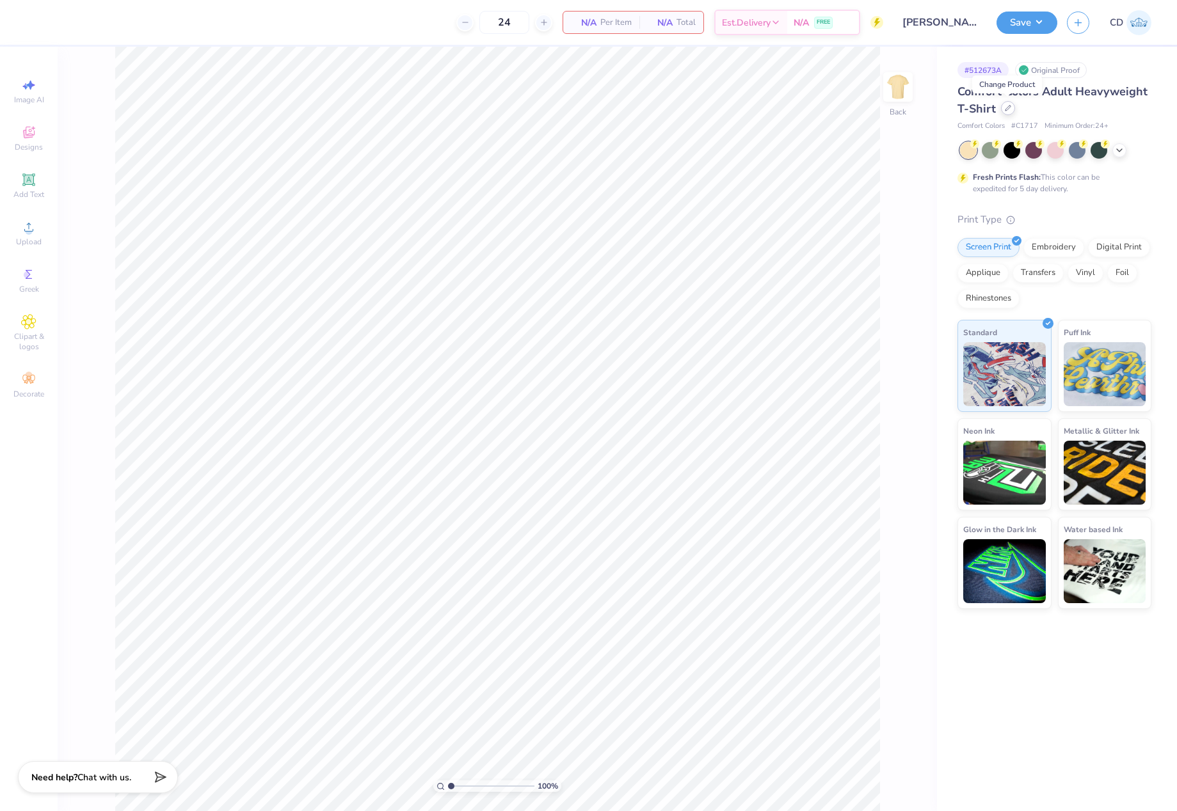
click at [1006, 109] on icon at bounding box center [1008, 108] width 6 height 6
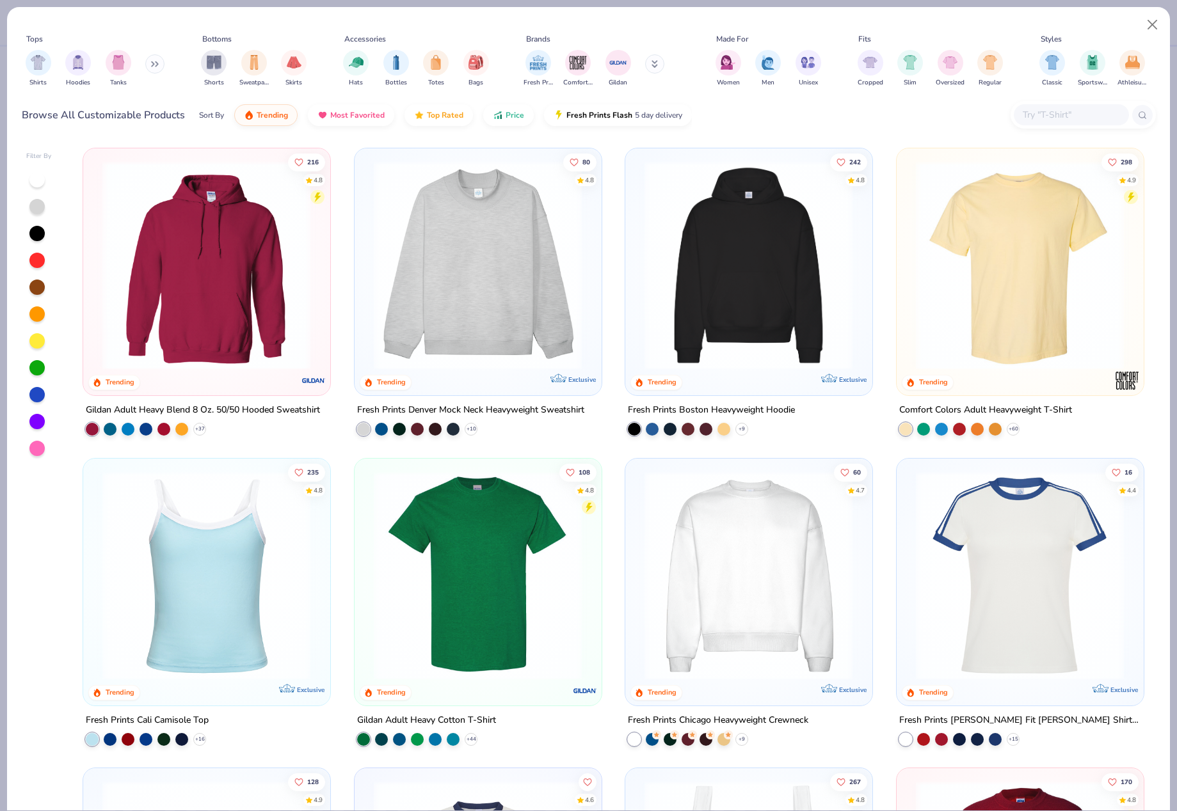
click at [1065, 113] on input "text" at bounding box center [1070, 115] width 99 height 15
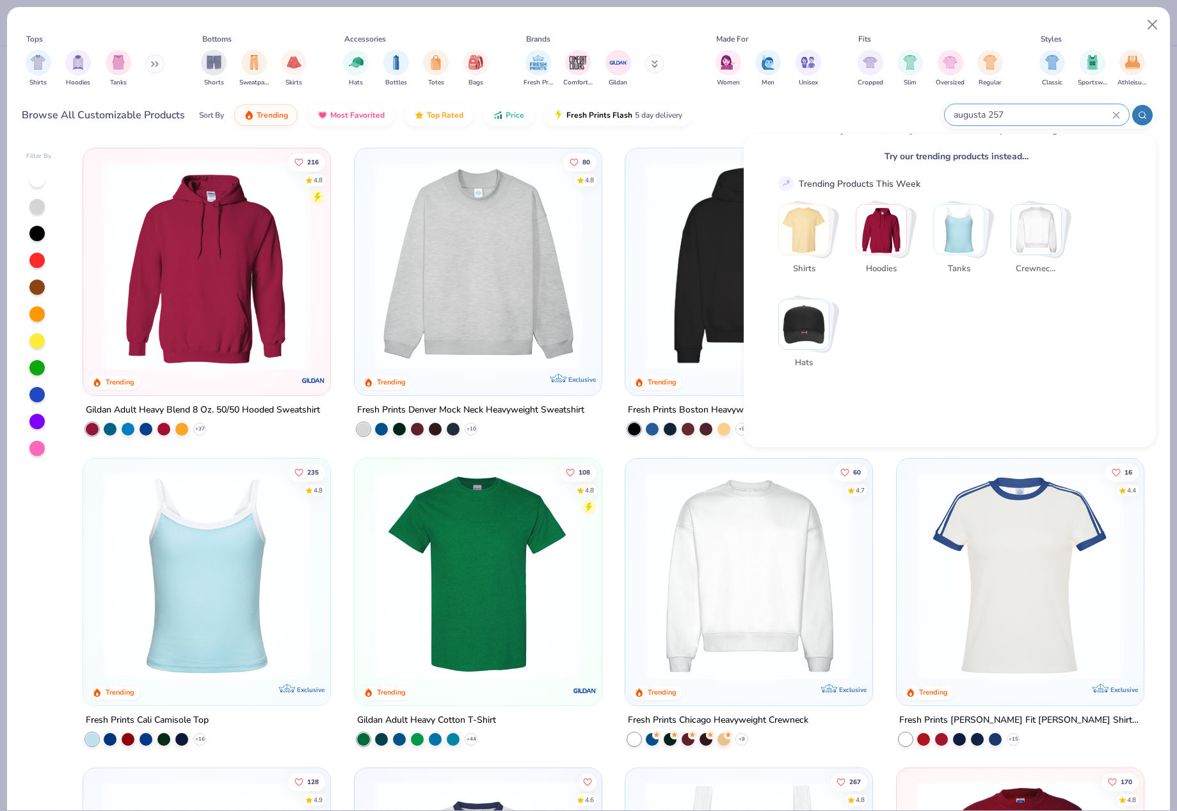
scroll to position [192, 0]
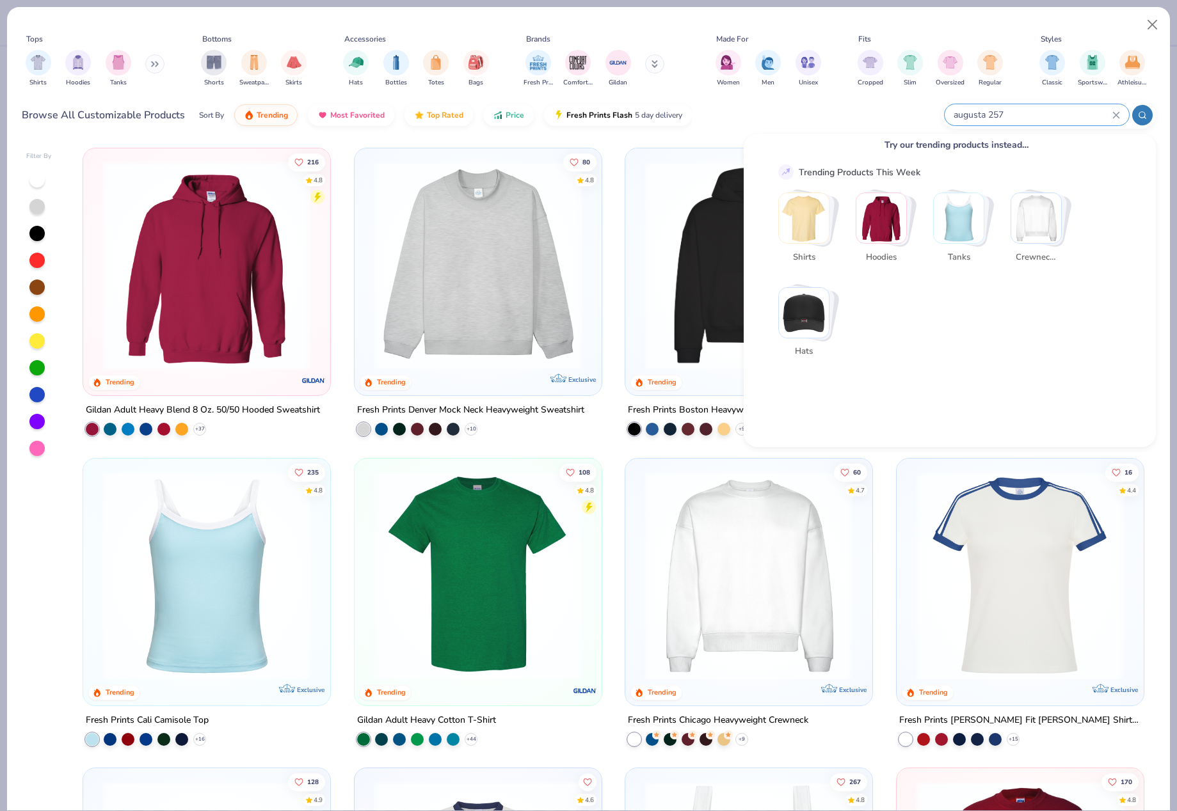
click at [1012, 112] on input "augusta 257" at bounding box center [1032, 115] width 160 height 15
click at [963, 119] on input "augusta 257" at bounding box center [1032, 115] width 160 height 15
click at [1012, 115] on input "augusta 257" at bounding box center [1032, 115] width 160 height 15
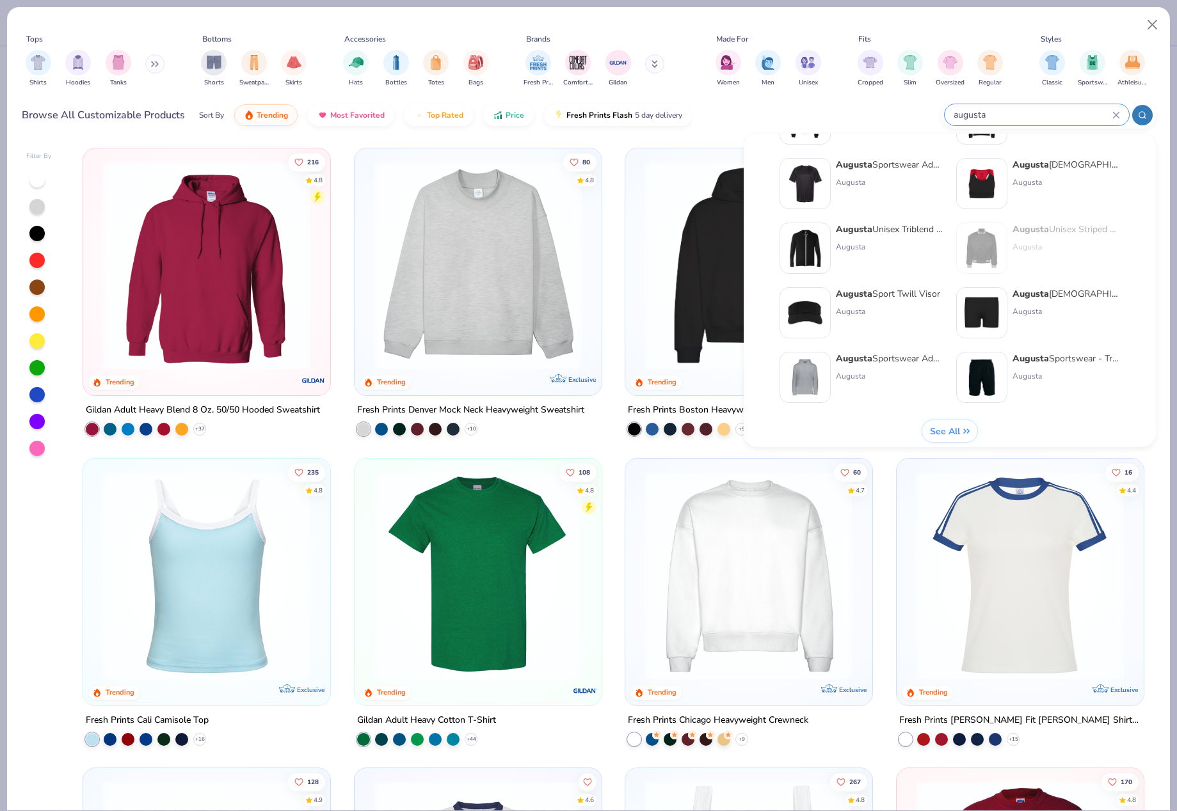
scroll to position [525, 0]
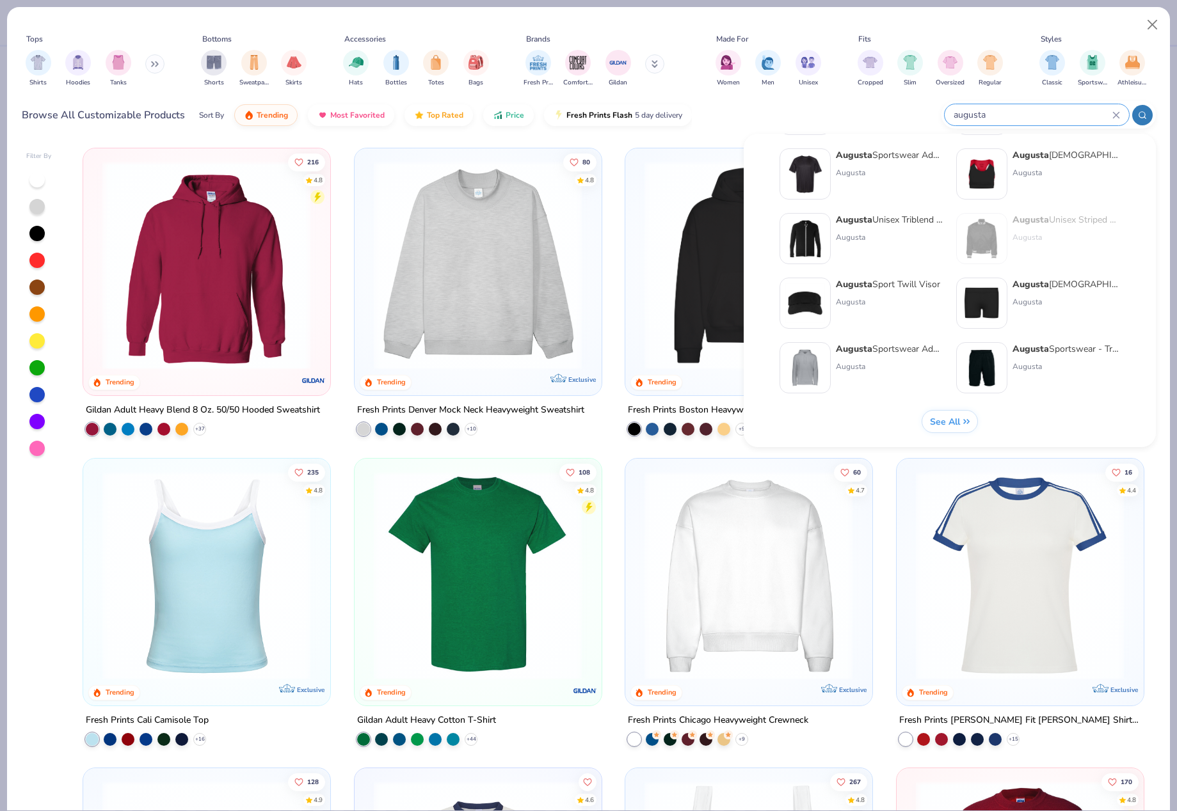
type input "augusta"
click at [951, 420] on span "See All" at bounding box center [945, 422] width 30 height 12
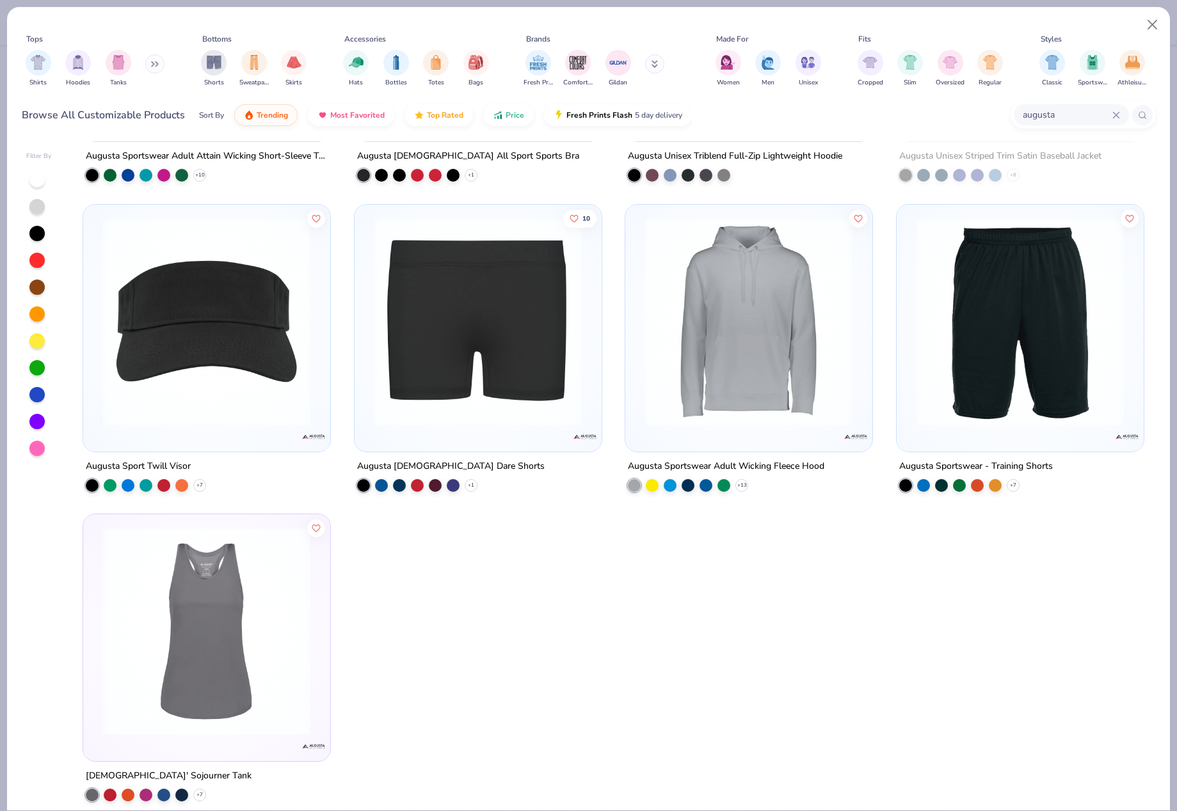
scroll to position [1507, 0]
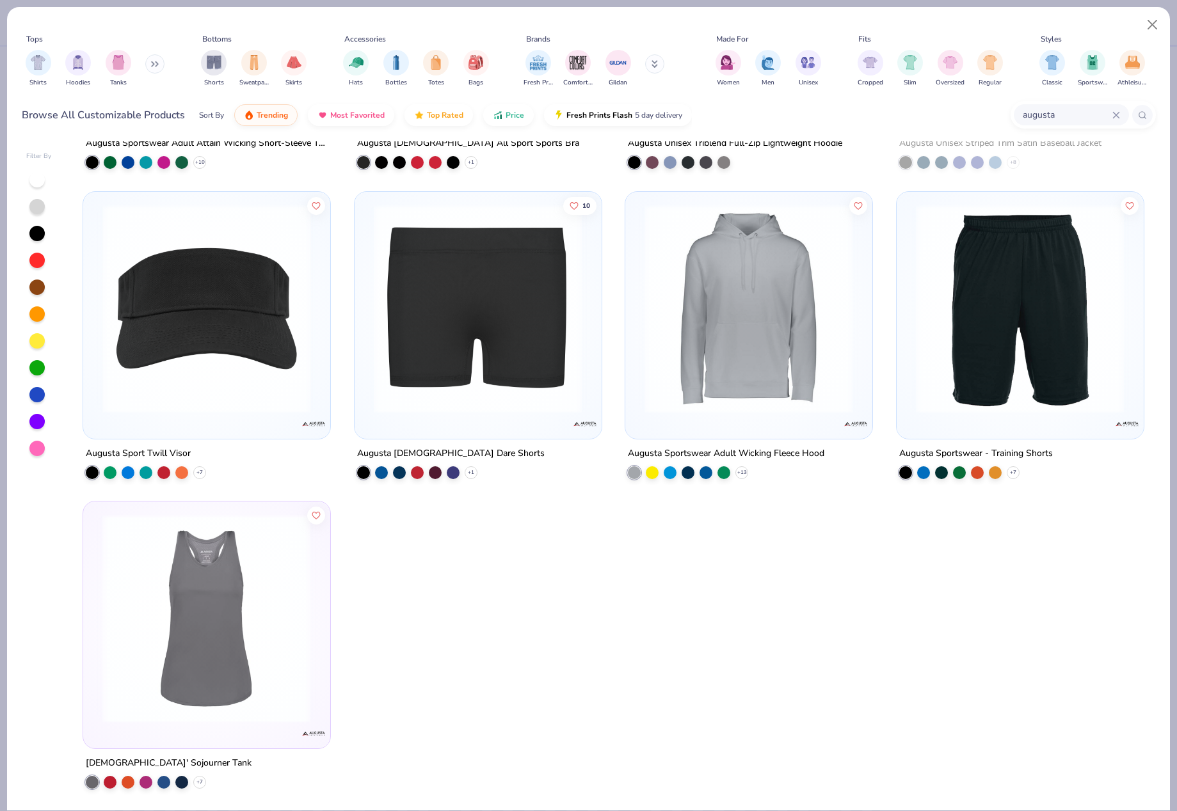
click at [1118, 113] on icon at bounding box center [1116, 115] width 6 height 6
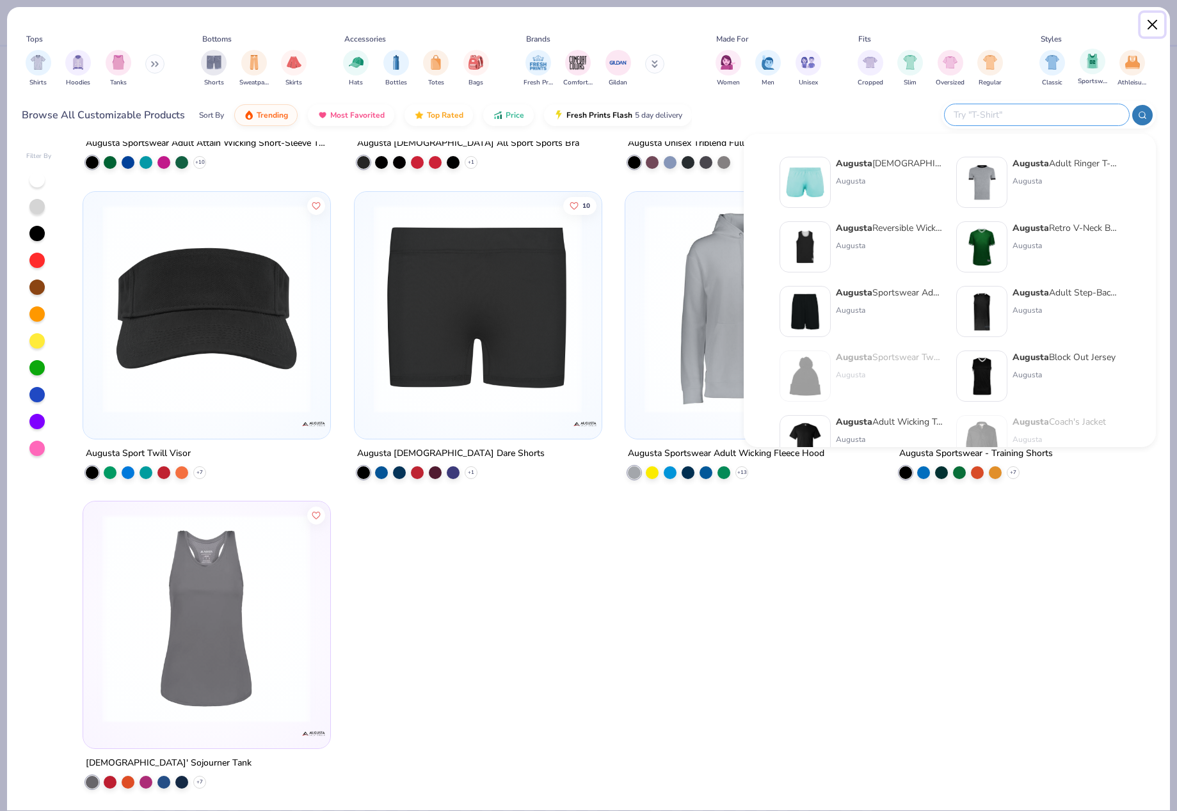
click at [1154, 23] on button "Close" at bounding box center [1152, 25] width 24 height 24
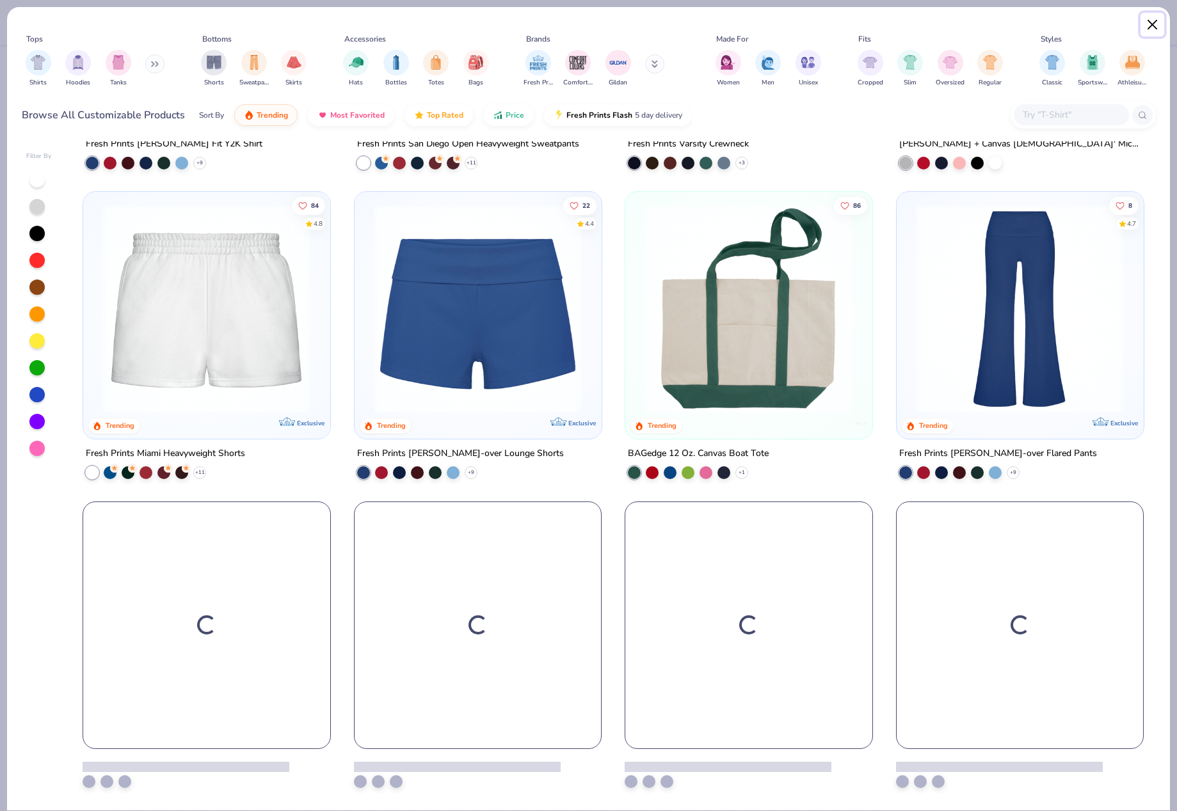
scroll to position [1197, 0]
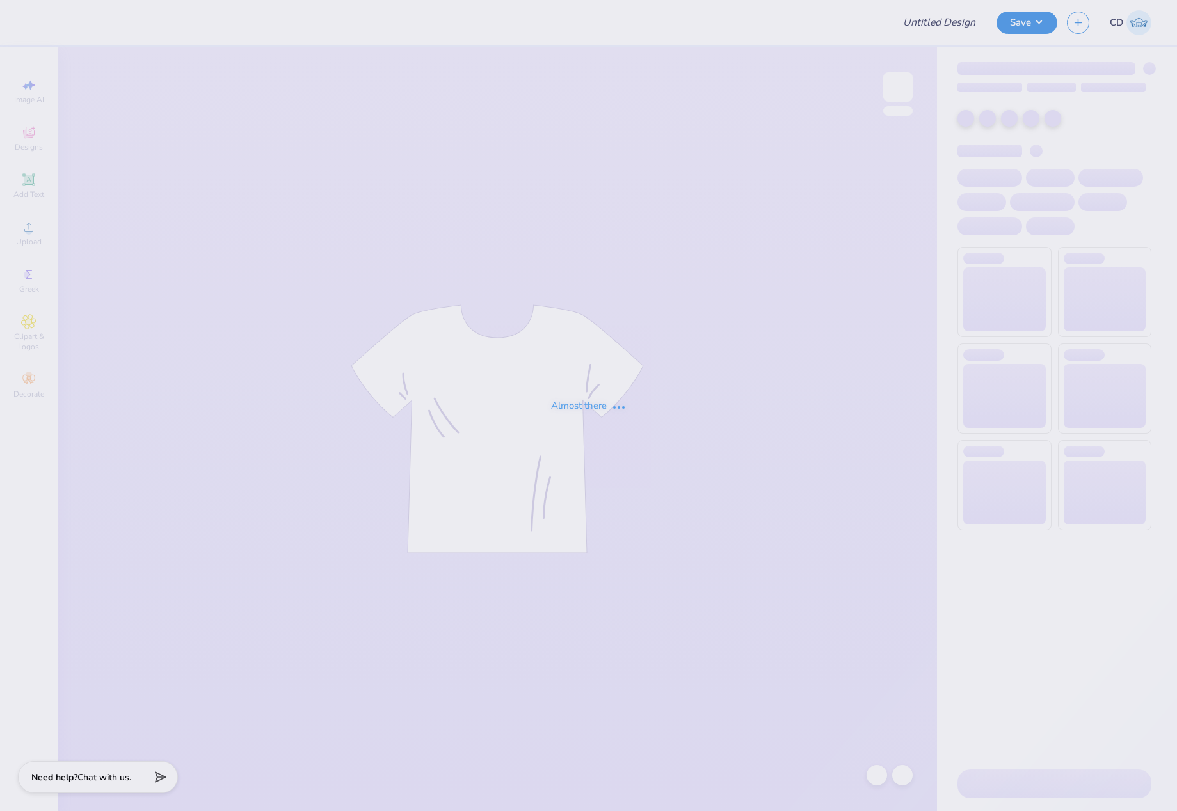
type input "T-Shirts for FSU Weightlifting!"
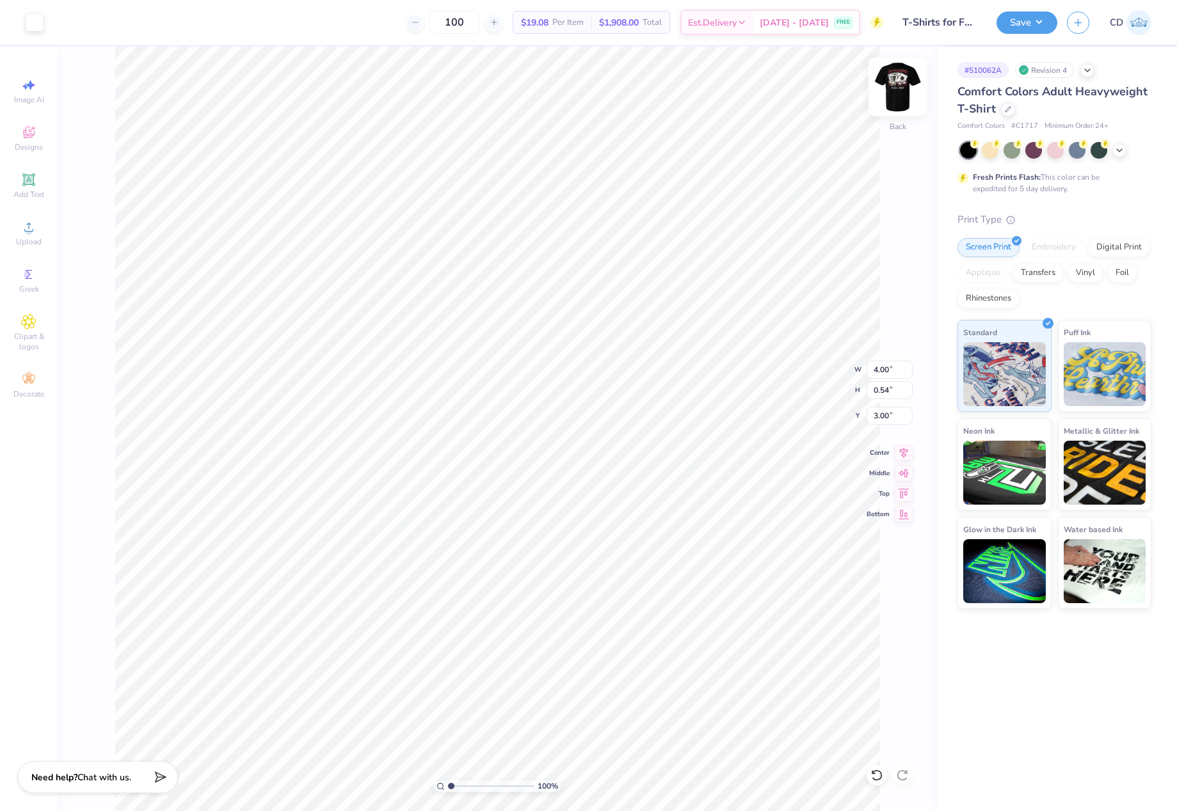
click at [895, 84] on img at bounding box center [897, 86] width 51 height 51
click at [27, 227] on icon at bounding box center [28, 227] width 15 height 15
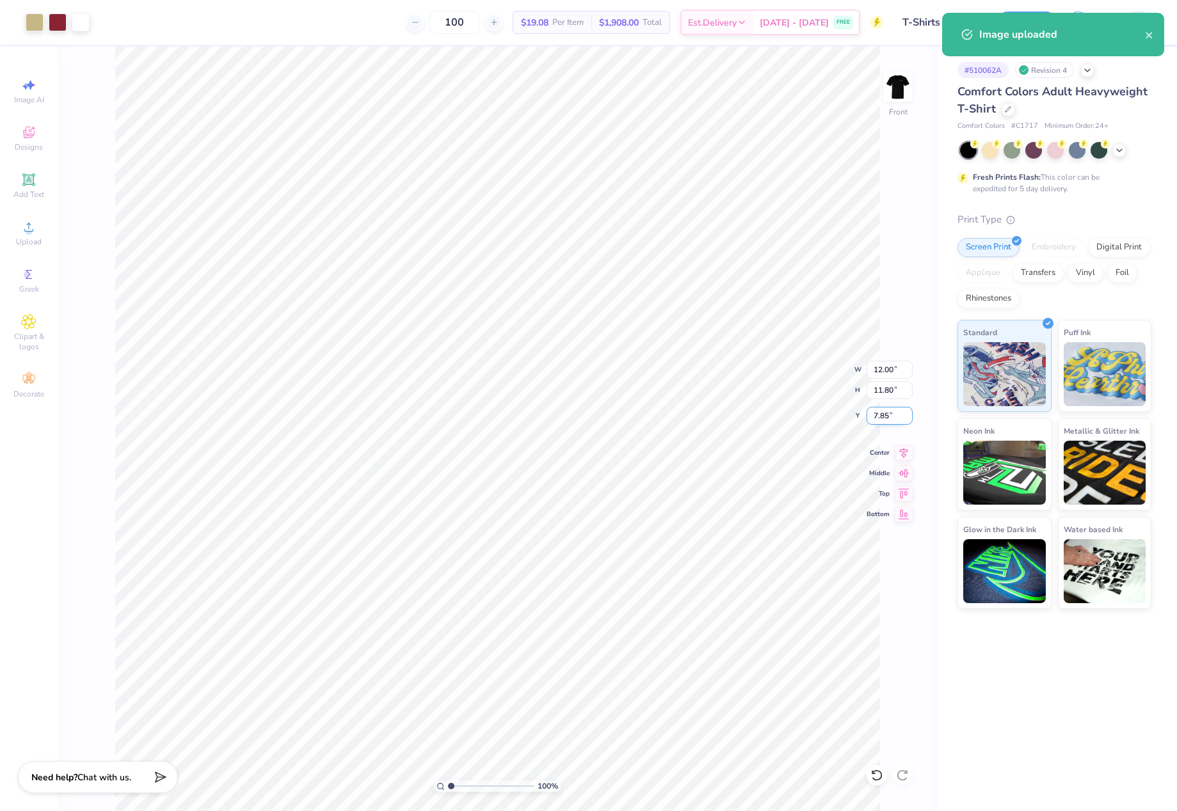
drag, startPoint x: 874, startPoint y: 415, endPoint x: 898, endPoint y: 417, distance: 25.1
click at [898, 417] on input "7.85" at bounding box center [889, 416] width 46 height 18
type input "3.00"
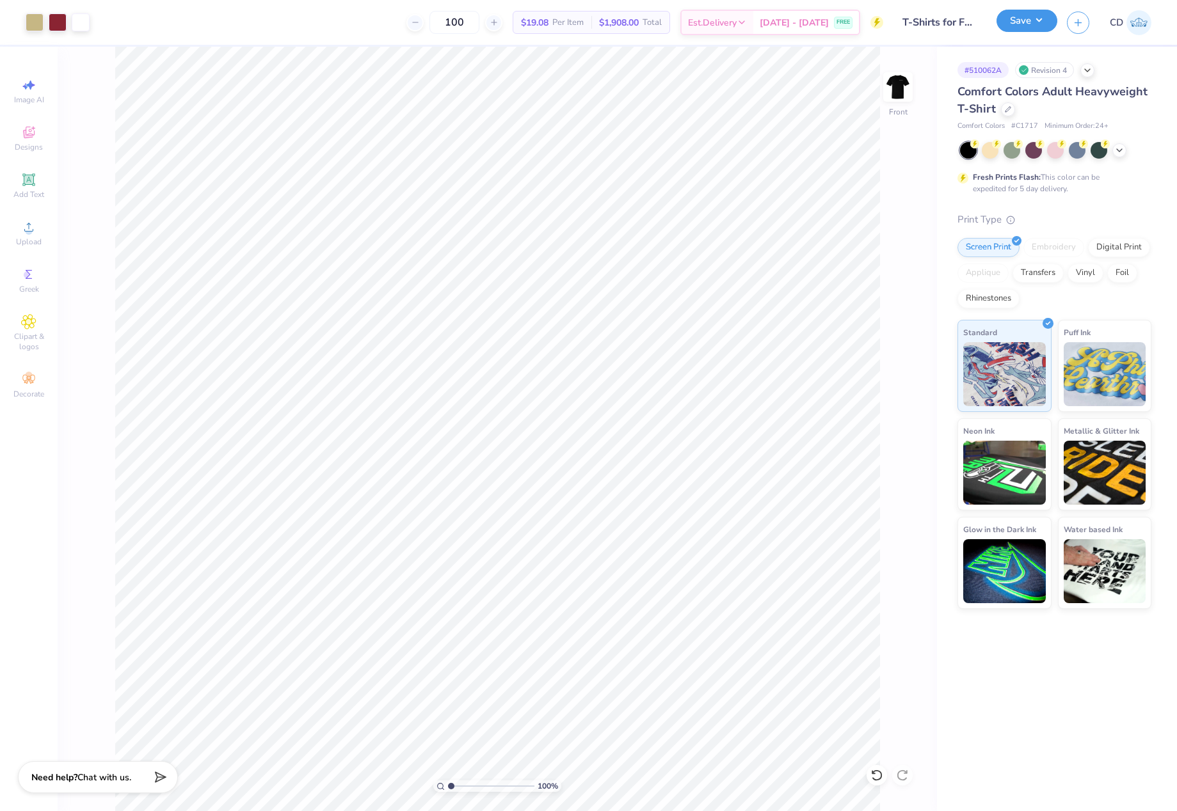
click at [1031, 20] on button "Save" at bounding box center [1026, 21] width 61 height 22
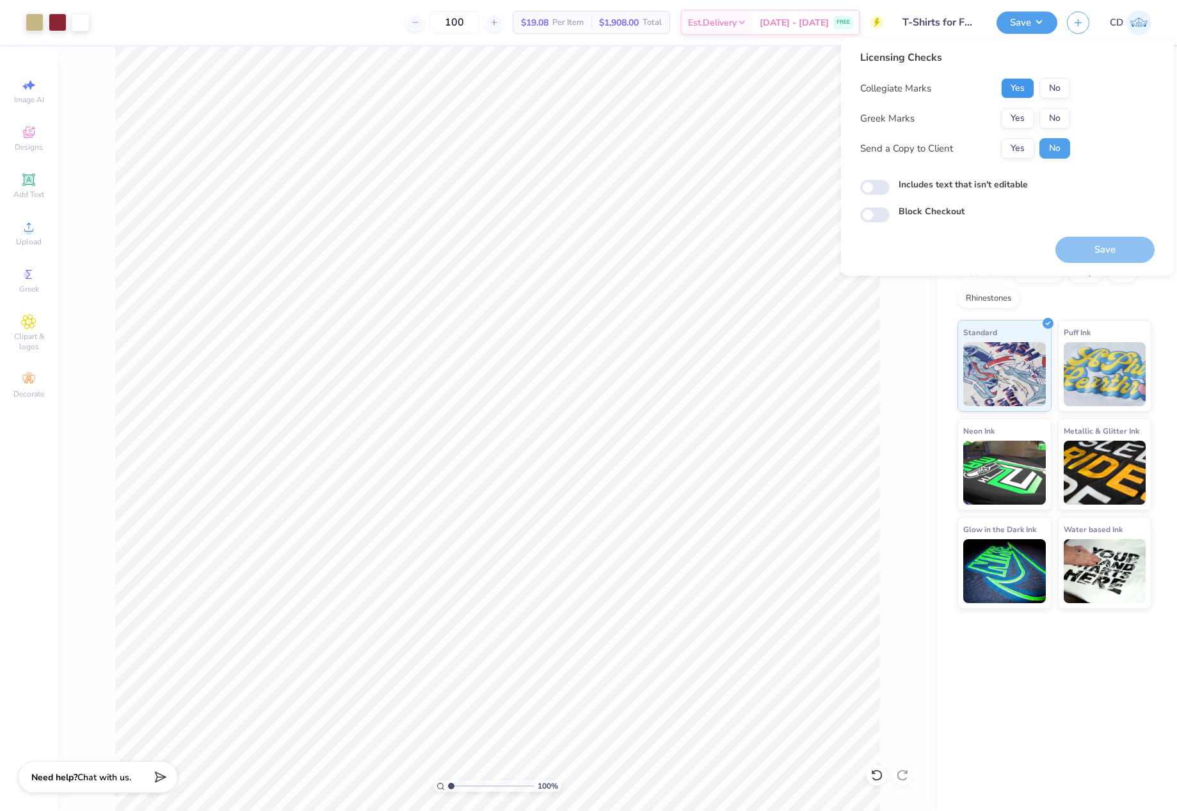
click at [1017, 86] on button "Yes" at bounding box center [1017, 88] width 33 height 20
click at [1043, 116] on button "No" at bounding box center [1054, 118] width 31 height 20
click at [871, 192] on input "Includes text that isn't editable" at bounding box center [874, 187] width 29 height 15
checkbox input "true"
click at [1077, 256] on button "Save" at bounding box center [1104, 250] width 99 height 26
